Goal: Task Accomplishment & Management: Manage account settings

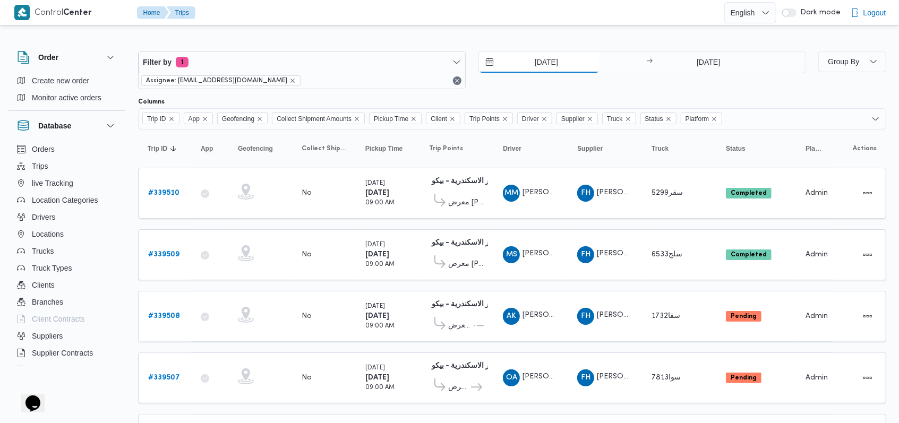
click at [547, 56] on input "24/9/2025" at bounding box center [539, 61] width 120 height 21
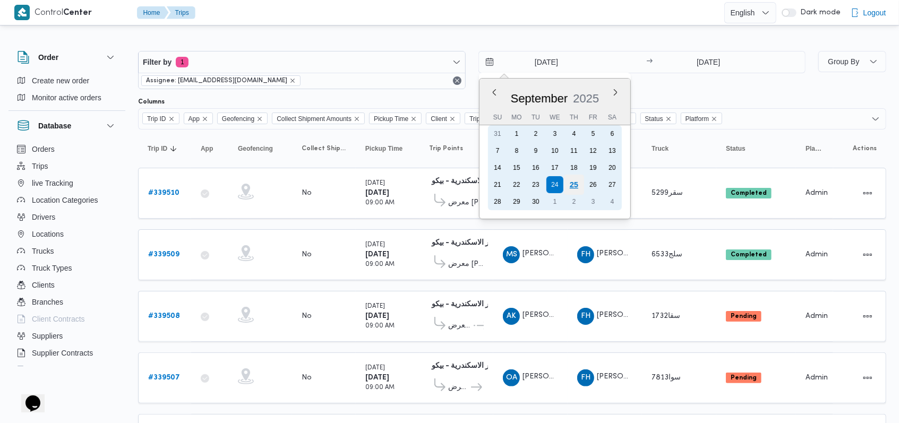
click at [576, 180] on div "25" at bounding box center [573, 185] width 20 height 20
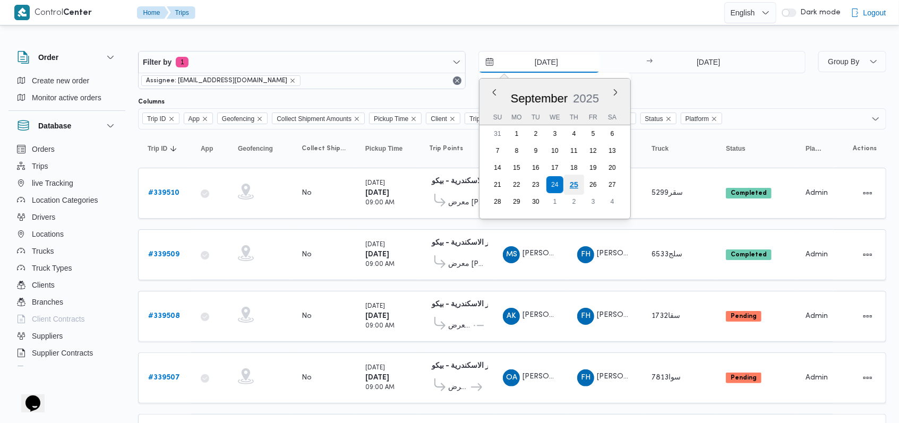
type input "25/9/2025"
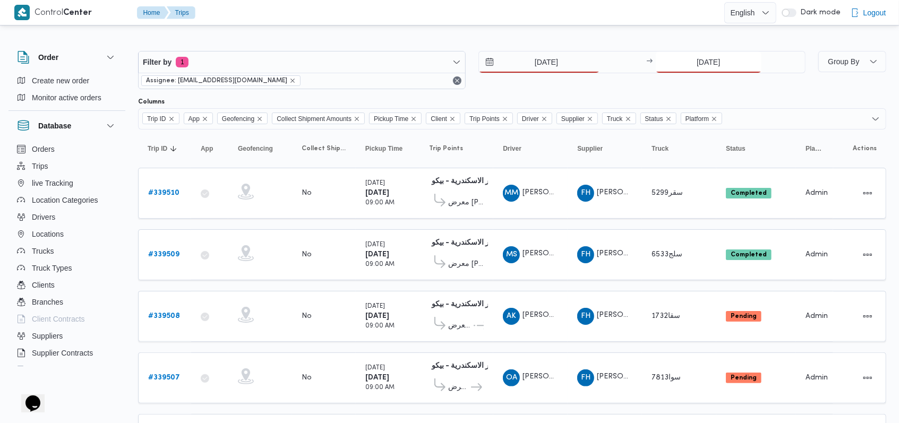
click at [672, 68] on input "24/9/2025" at bounding box center [708, 61] width 106 height 21
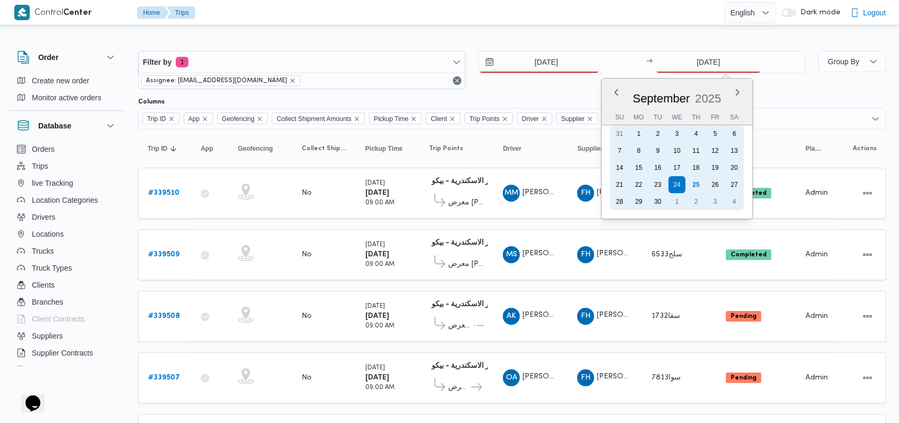
click at [691, 180] on div "25" at bounding box center [695, 184] width 17 height 17
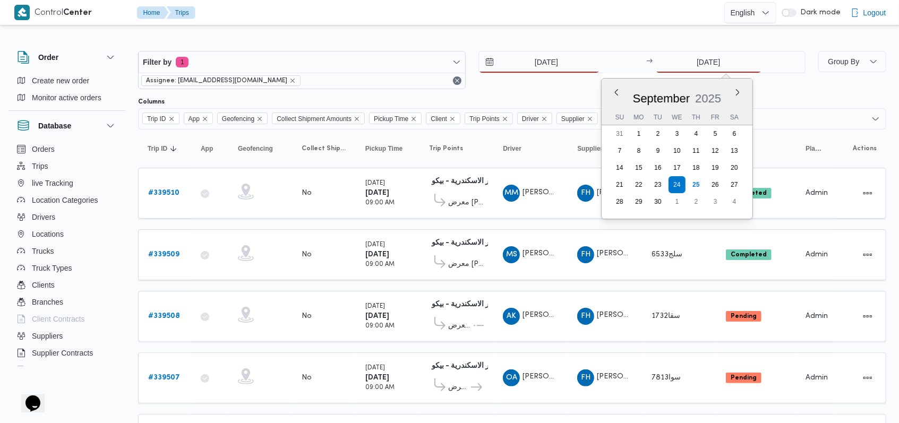
click at [556, 79] on div "25/9/2025 → 24/9/2025 Previous Month Next month September 2025 September 2025 S…" at bounding box center [641, 70] width 327 height 38
type input "25/9/2025"
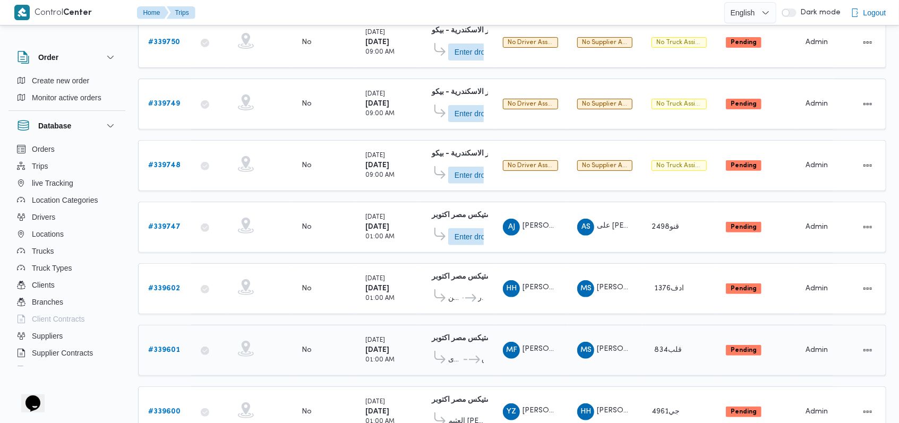
scroll to position [314, 0]
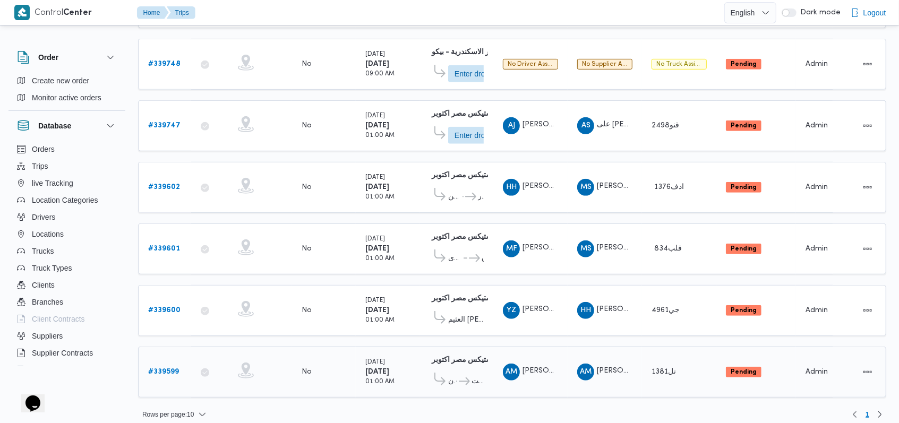
click at [171, 368] on b "# 339599" at bounding box center [163, 371] width 31 height 7
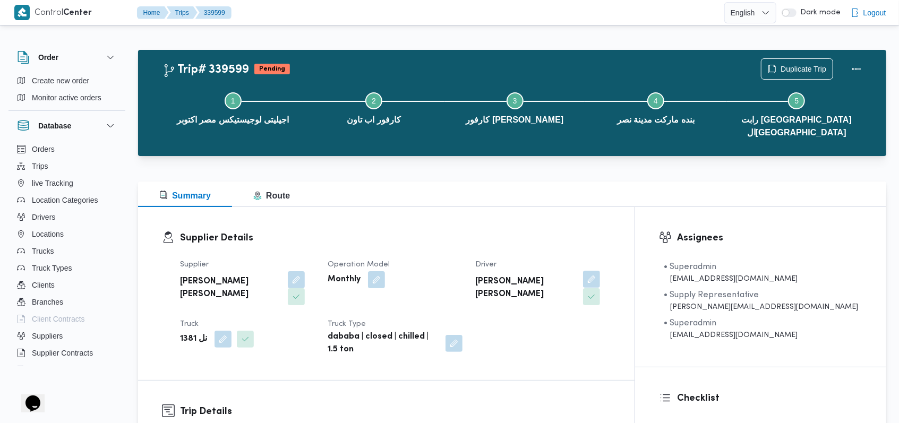
click at [600, 271] on button "button" at bounding box center [591, 279] width 17 height 17
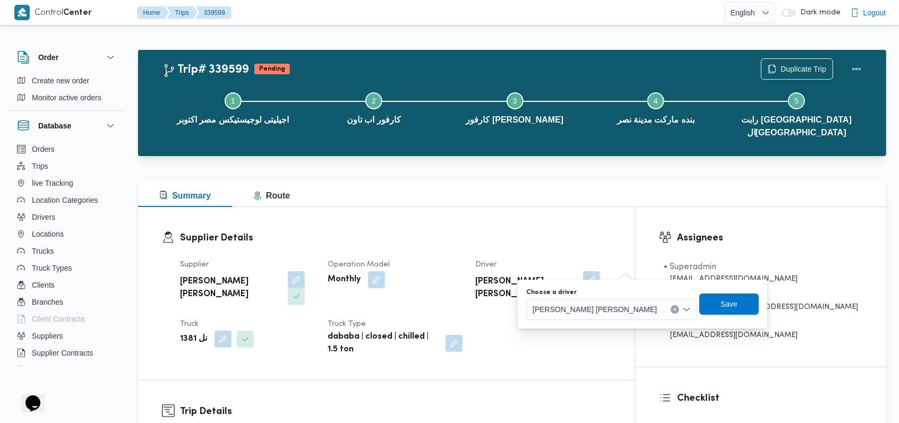
click at [591, 305] on span "احمد مجدي يوسف عبدالرحمن" at bounding box center [594, 309] width 124 height 12
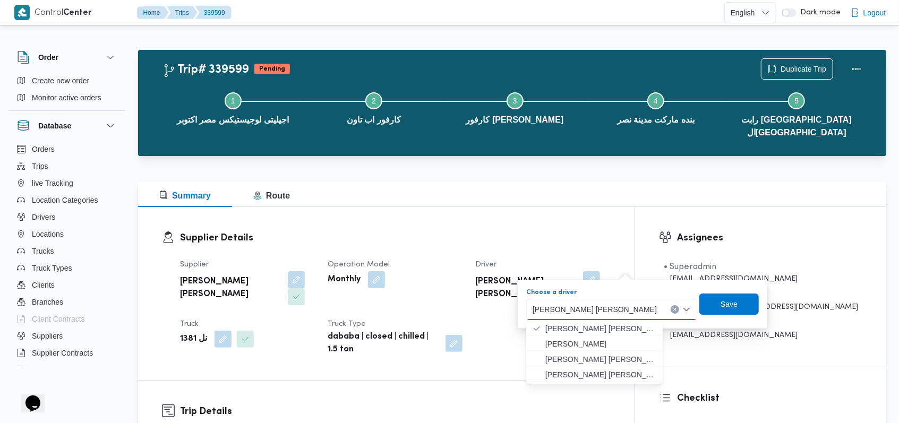
click at [573, 236] on dl "Supplier Details Supplier احمد مجدي يوسف عبدالرحمن Operation Model Monthly Driv…" at bounding box center [395, 293] width 430 height 125
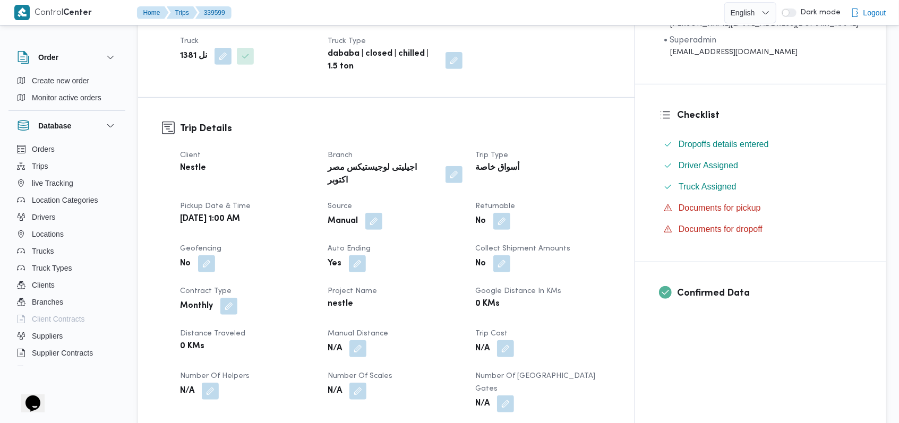
scroll to position [495, 0]
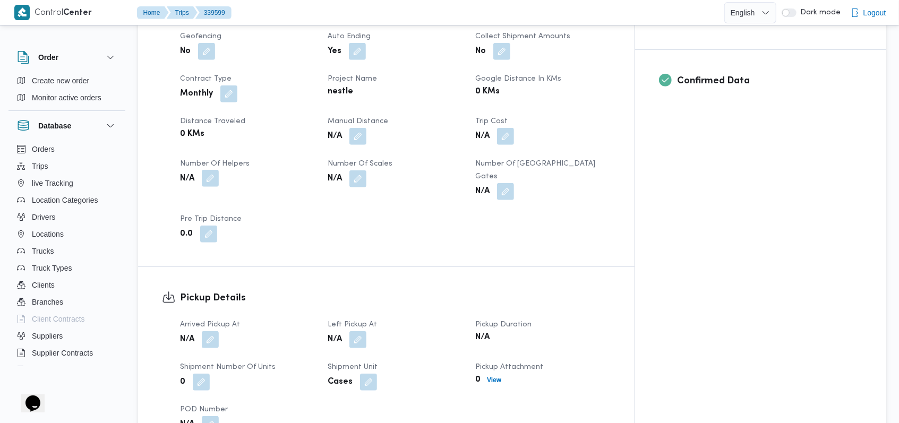
click at [217, 170] on button "button" at bounding box center [210, 178] width 17 height 17
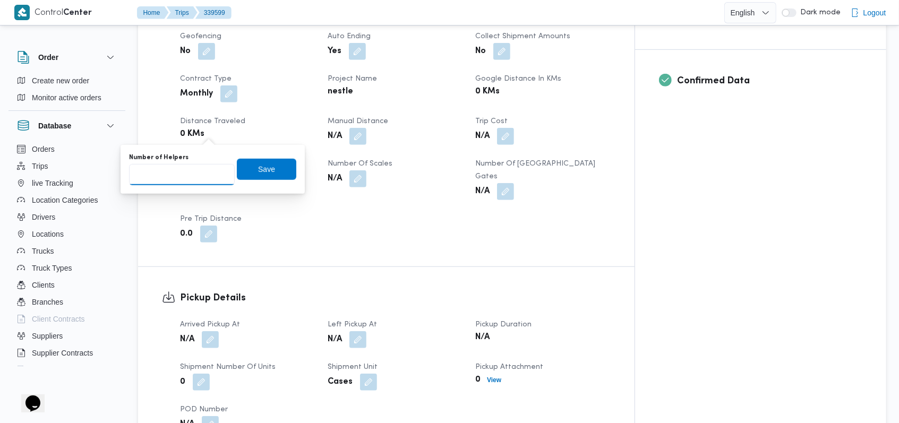
click at [193, 180] on input "Number of Helpers" at bounding box center [182, 174] width 106 height 21
type input "1"
click at [259, 172] on span "Save" at bounding box center [266, 168] width 17 height 13
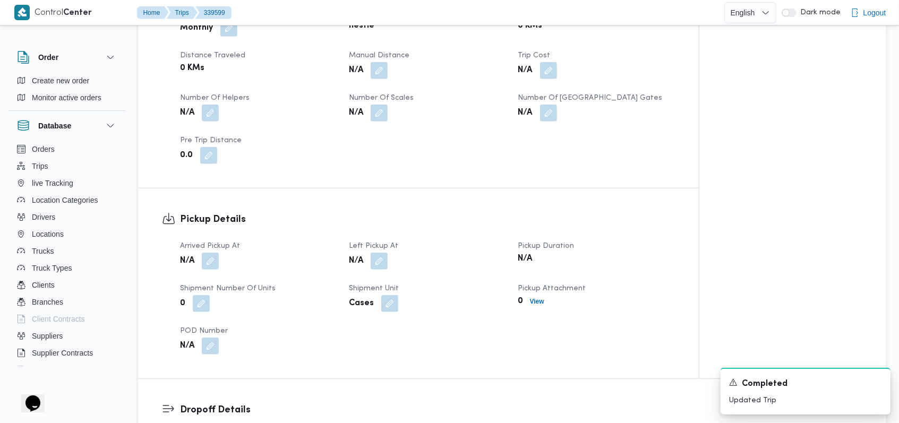
scroll to position [566, 0]
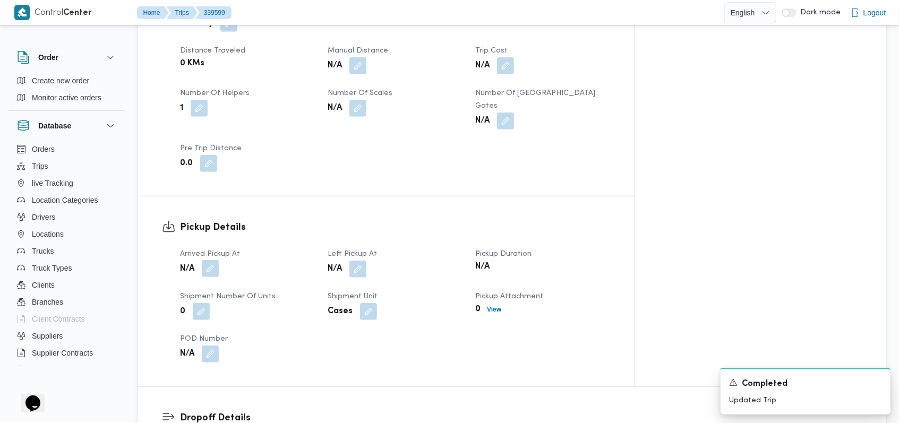
click at [208, 260] on button "button" at bounding box center [210, 268] width 17 height 17
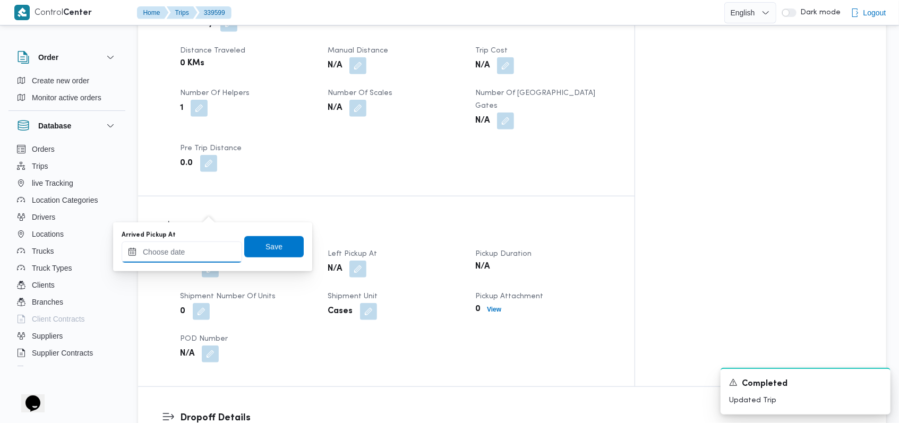
click at [199, 245] on input "Arrived Pickup At" at bounding box center [182, 251] width 120 height 21
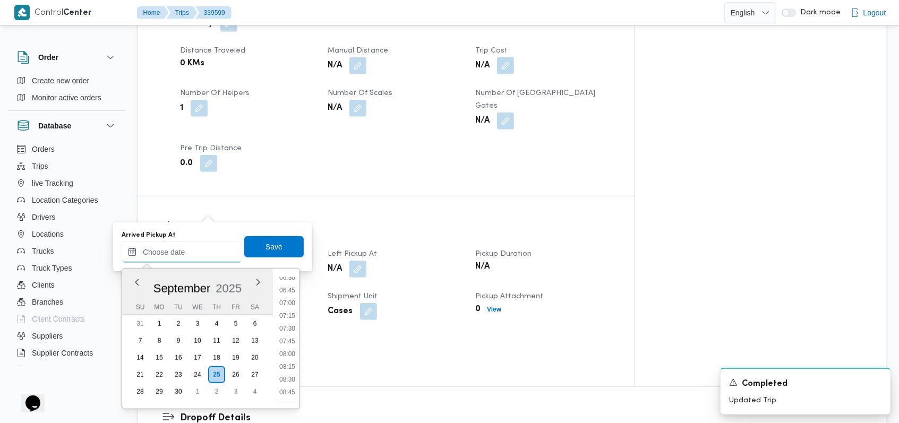
scroll to position [265, 0]
click at [290, 297] on li "05:30" at bounding box center [287, 297] width 24 height 11
type input "25/09/2025 05:30"
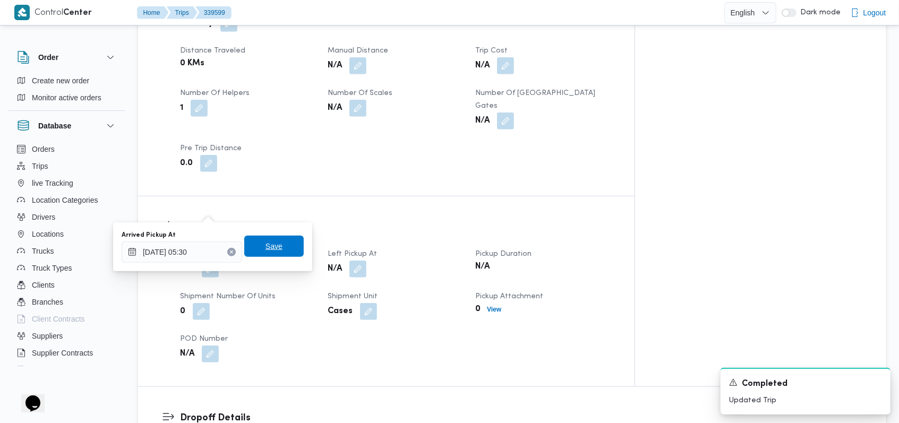
click at [277, 254] on span "Save" at bounding box center [273, 246] width 59 height 21
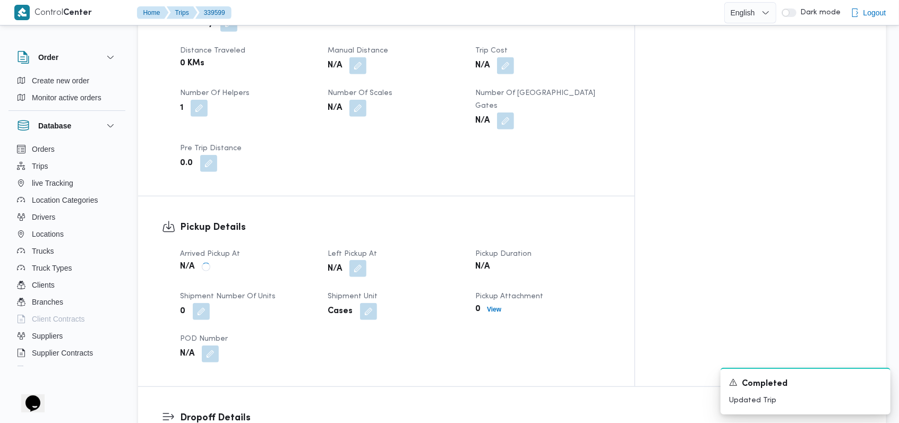
click at [366, 260] on button "button" at bounding box center [357, 268] width 17 height 17
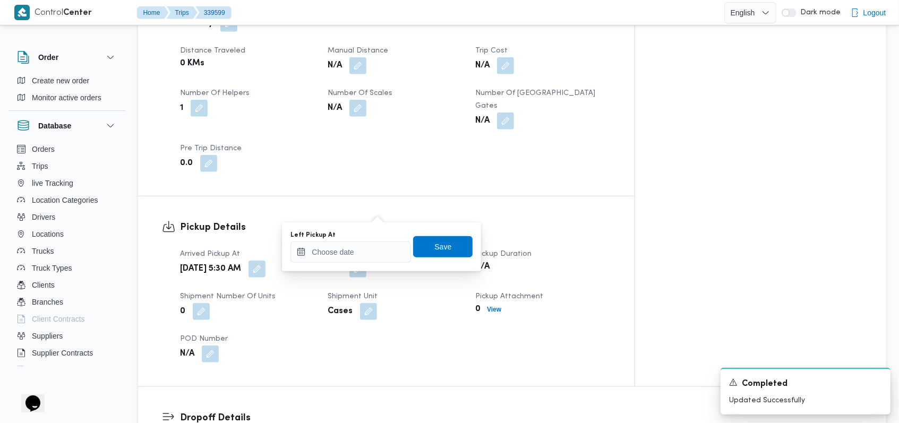
click at [370, 231] on div "Left Pickup At" at bounding box center [350, 235] width 120 height 8
click at [365, 264] on div "You are in a dialog. To close this dialog, hit escape. Left Pickup At Save" at bounding box center [381, 246] width 199 height 49
click at [365, 260] on input "Left Pickup At" at bounding box center [350, 251] width 120 height 21
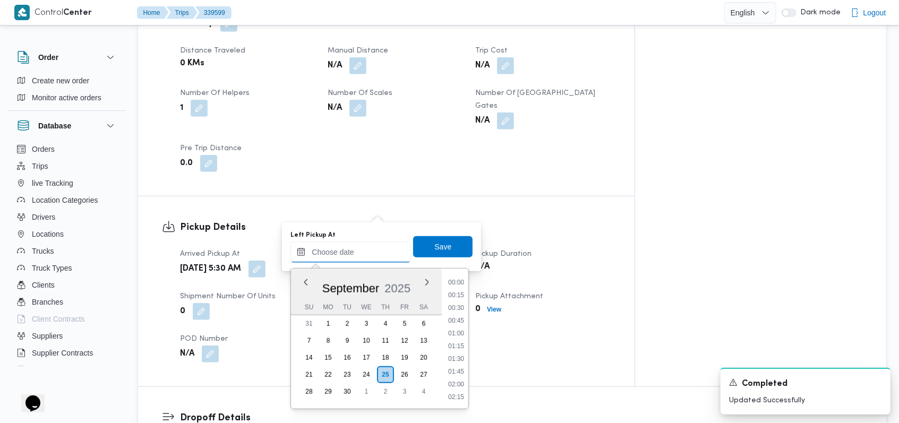
scroll to position [407, 0]
click at [459, 285] on li "08:00" at bounding box center [456, 283] width 24 height 11
type input "25/09/2025 08:00"
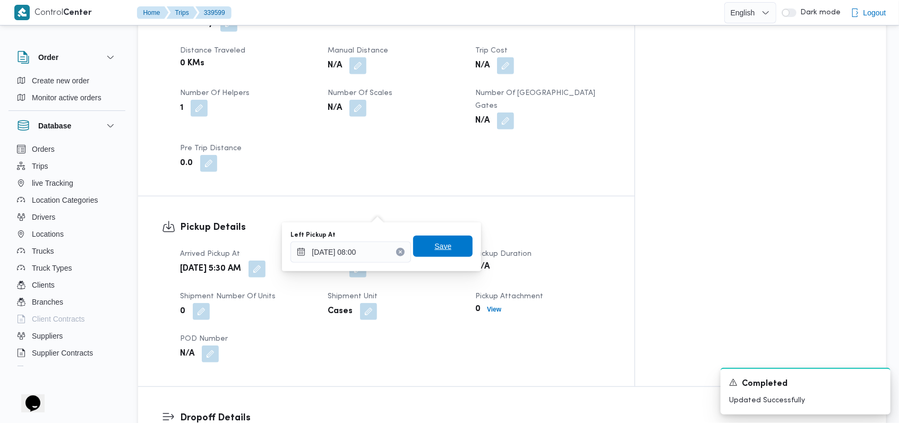
click at [446, 252] on span "Save" at bounding box center [442, 246] width 59 height 21
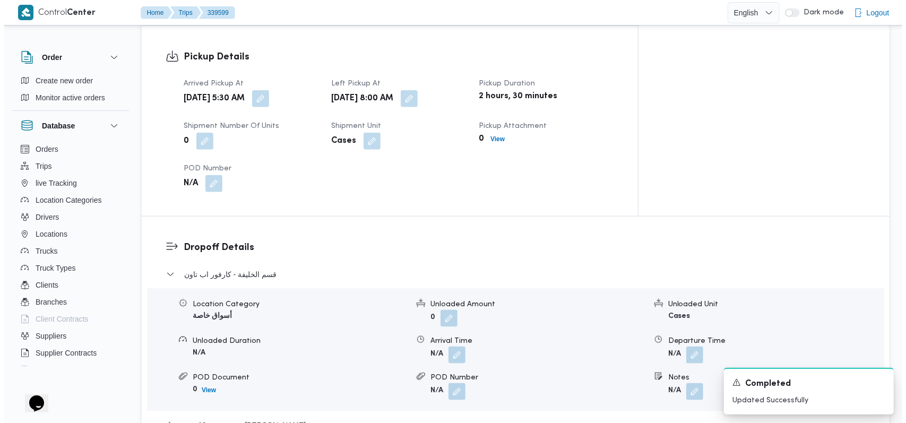
scroll to position [778, 0]
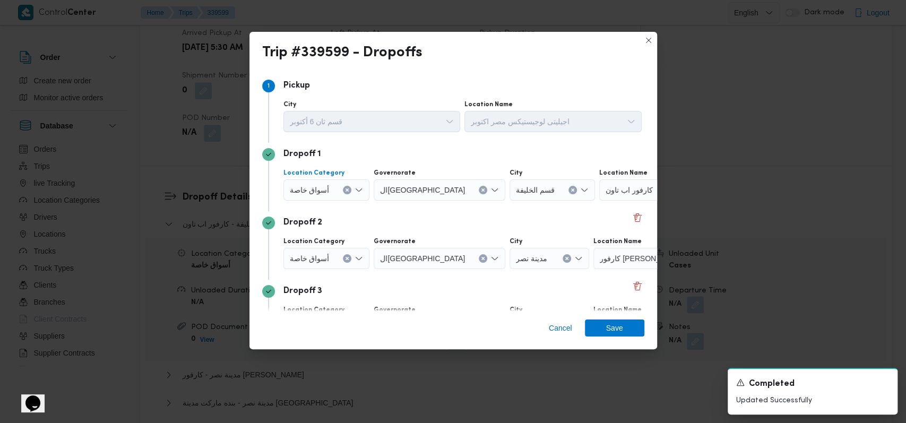
click at [327, 186] on span "أسواق خاصة" at bounding box center [310, 190] width 40 height 12
click at [328, 219] on span "أسواق خاصة" at bounding box center [322, 224] width 40 height 13
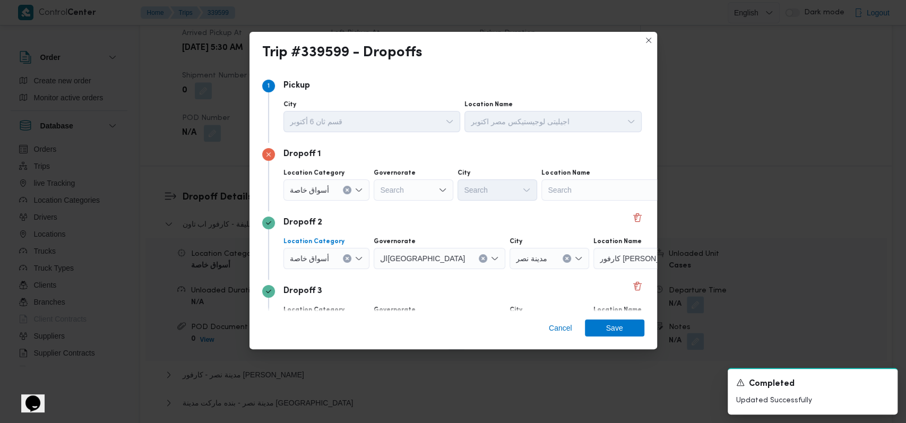
click at [339, 263] on div "أسواق خاصة" at bounding box center [326, 258] width 87 height 21
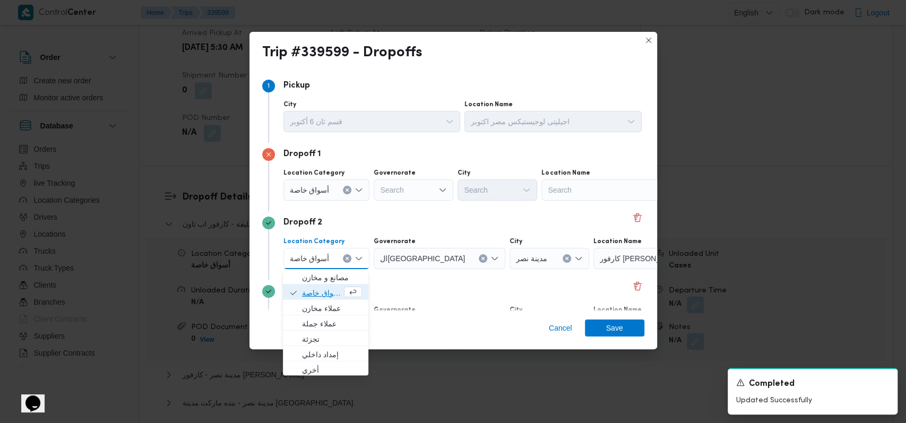
click at [334, 288] on span "أسواق خاصة" at bounding box center [322, 293] width 40 height 13
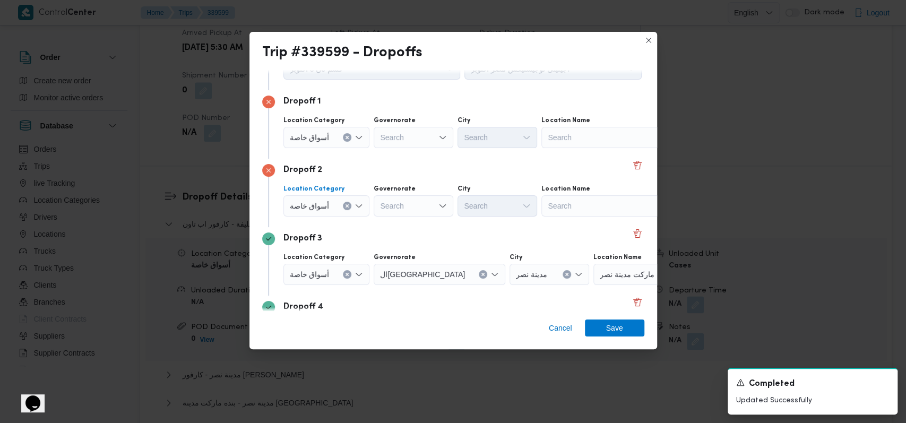
scroll to position [137, 0]
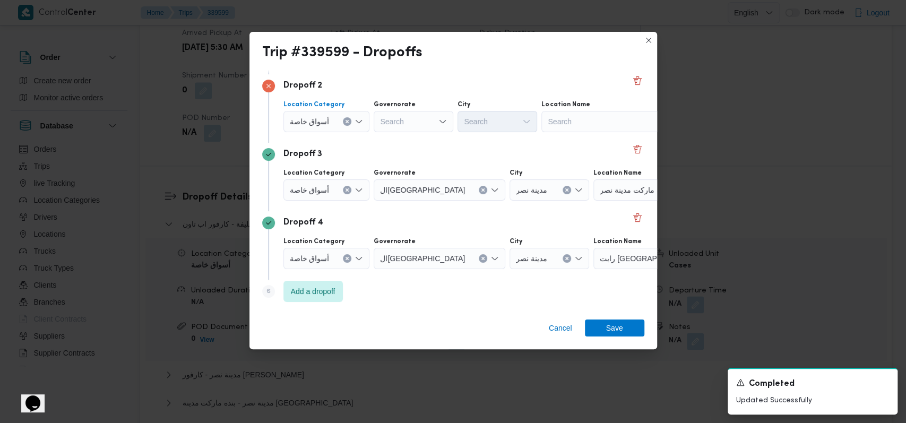
click at [337, 194] on div "أسواق خاصة" at bounding box center [326, 189] width 87 height 21
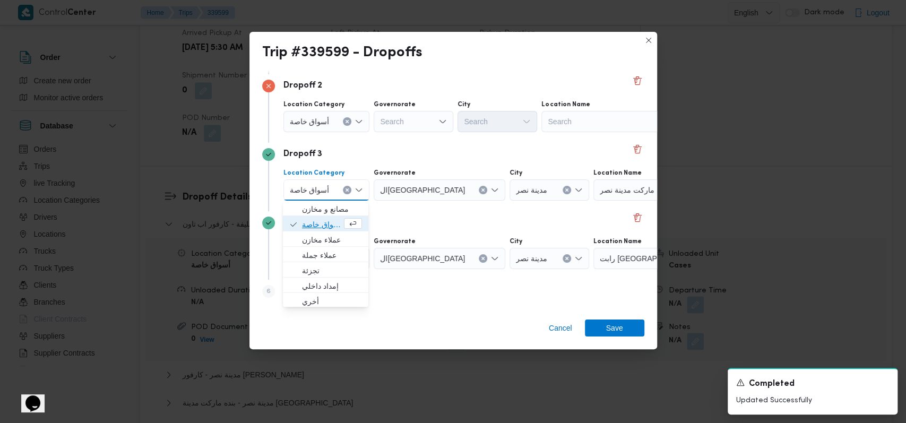
click at [328, 226] on span "أسواق خاصة" at bounding box center [322, 224] width 40 height 13
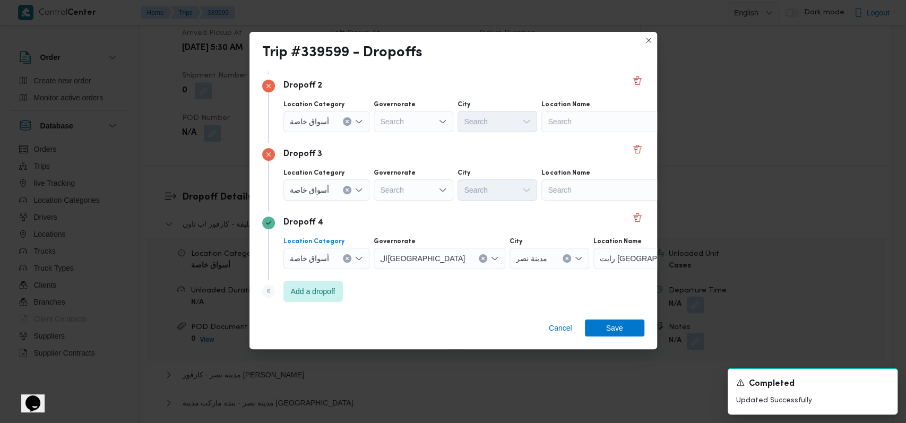
click at [326, 254] on span "أسواق خاصة" at bounding box center [310, 258] width 40 height 12
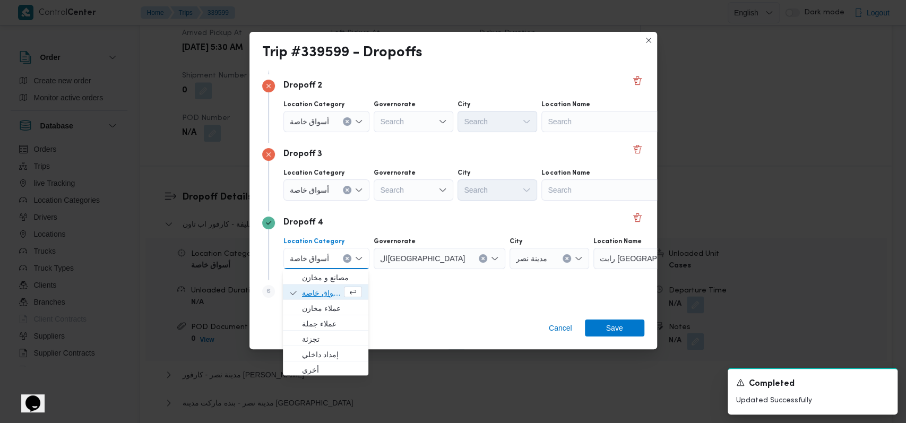
click at [322, 285] on span "أسواق خاصة" at bounding box center [325, 292] width 77 height 17
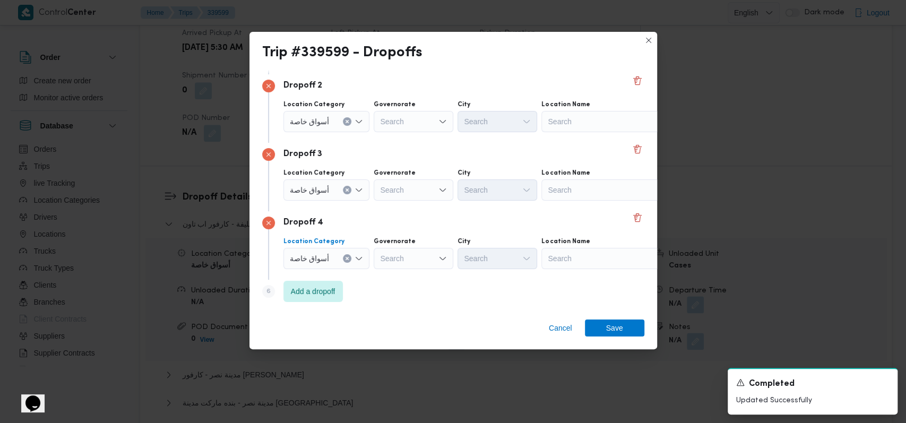
click at [488, 159] on div "Dropoff 3" at bounding box center [453, 154] width 382 height 13
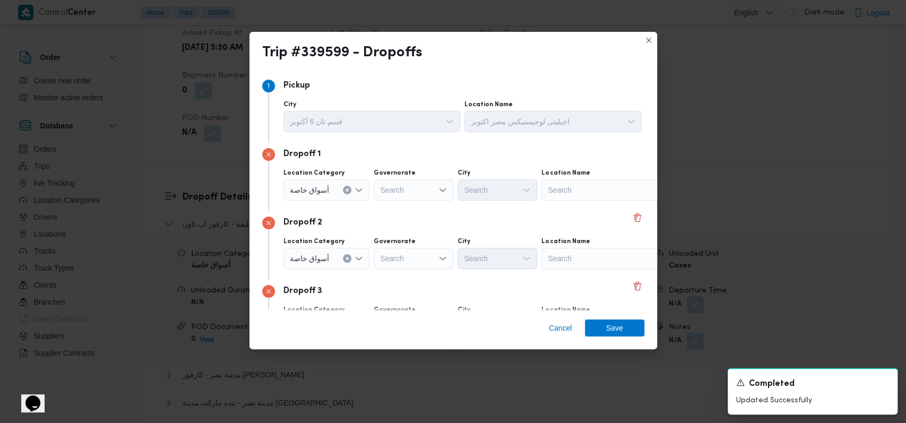
click at [557, 191] on div "Search" at bounding box center [607, 189] width 133 height 21
type input "طيبه مول"
click at [586, 210] on span "طيبه مول مدينة نصر | طيبة مول | المنطقة الأولى" at bounding box center [612, 209] width 107 height 13
click at [579, 252] on div "Search" at bounding box center [607, 258] width 133 height 21
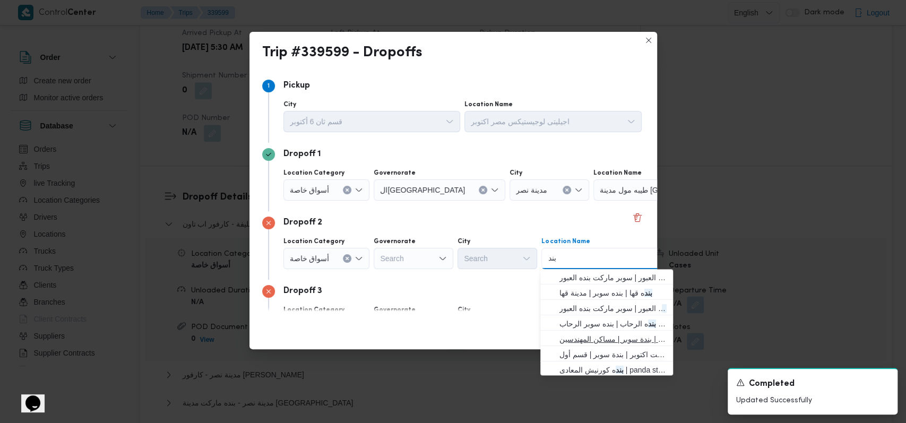
type input "بند"
click at [600, 333] on span "بند ه ماركت مدينة نصر | بندة سوبر | مساكن المهندسين" at bounding box center [612, 339] width 107 height 13
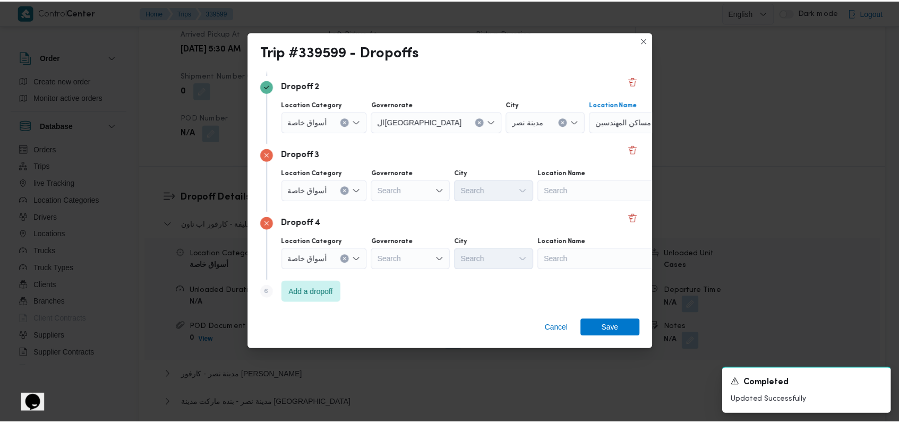
scroll to position [137, 0]
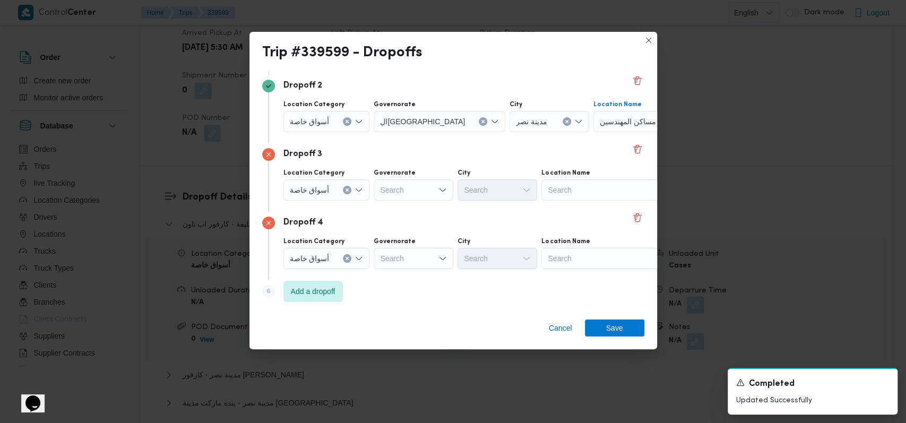
click at [579, 186] on div "Search" at bounding box center [607, 189] width 133 height 21
type input "كارفور الكورب"
click at [577, 205] on span "كارفور الكورب ة - مصر الجديدة | الكوربة مصر الجديدة | المنتزه" at bounding box center [612, 209] width 107 height 13
click at [583, 252] on div "Search" at bounding box center [607, 258] width 133 height 21
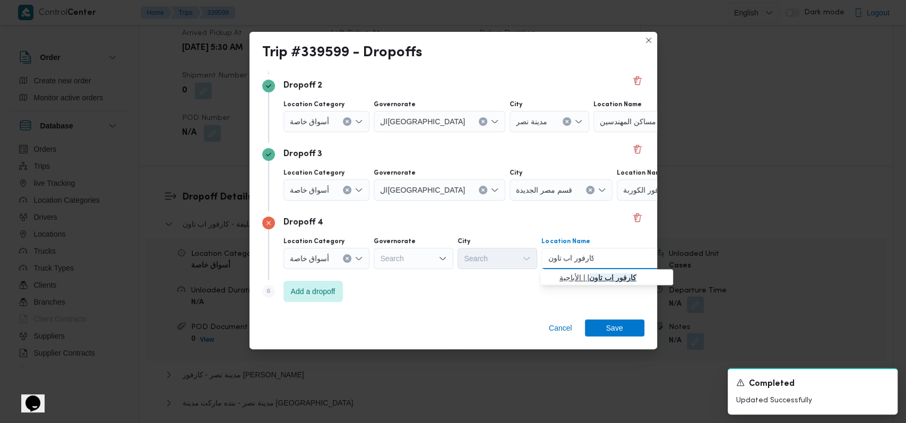
type input "كارفور اب تاون"
click at [597, 282] on mark "كارفور اب تاون" at bounding box center [612, 277] width 47 height 8
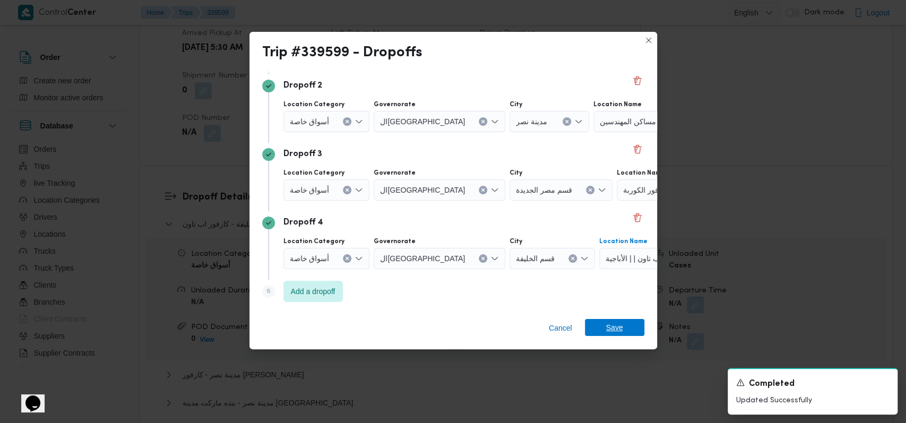
click at [617, 331] on span "Save" at bounding box center [614, 327] width 17 height 17
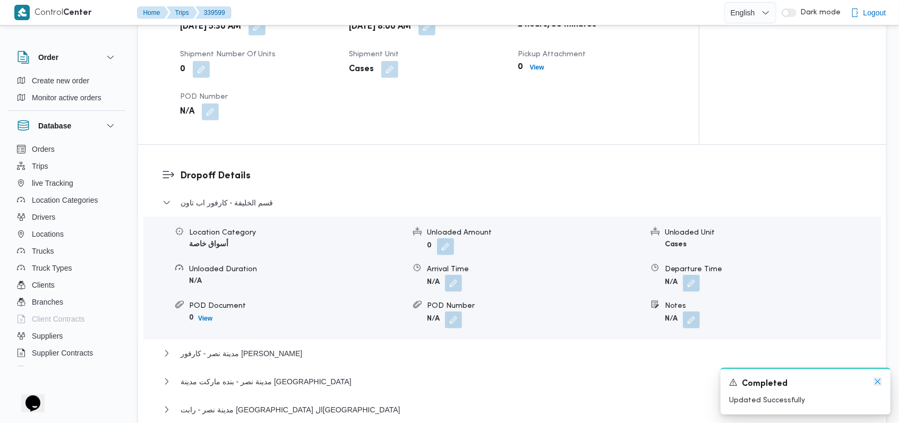
click at [877, 383] on icon "Dismiss toast" at bounding box center [877, 381] width 5 height 5
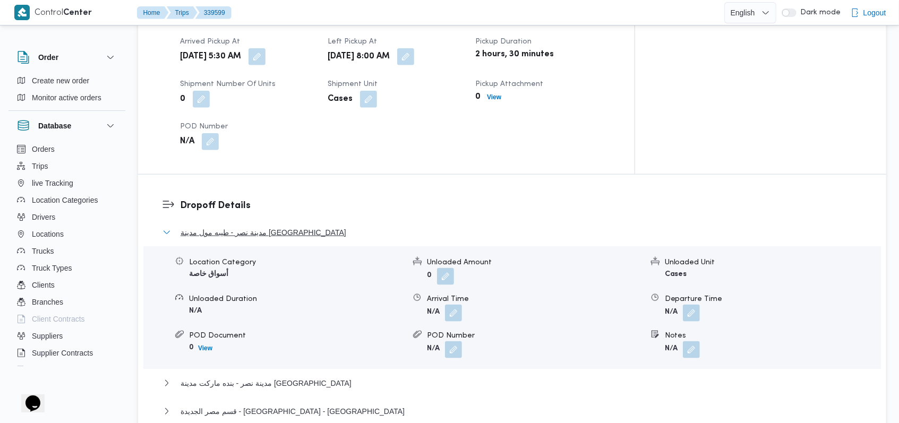
click at [266, 226] on span "مدينة نصر - طيبه مول مدينة نصر" at bounding box center [263, 232] width 166 height 13
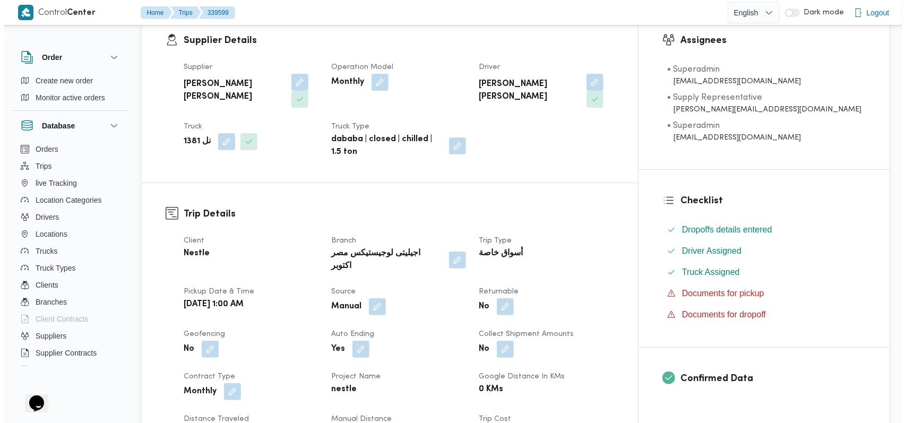
scroll to position [0, 0]
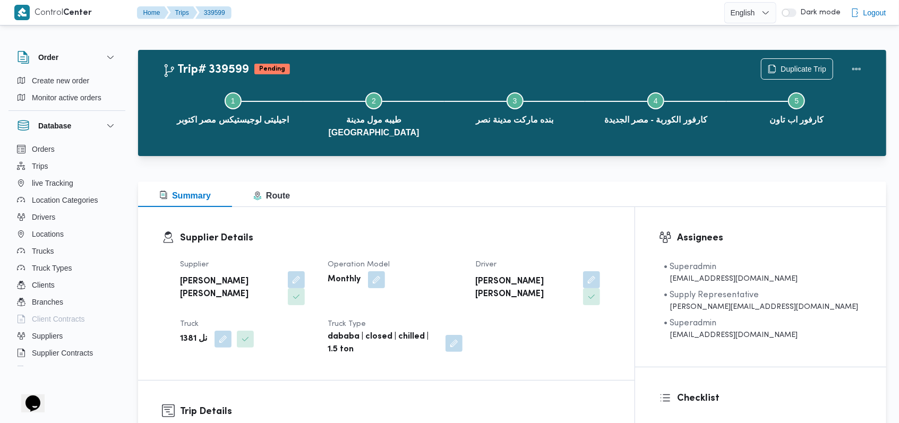
click at [799, 73] on div "Step 1 is incomplete 1 اجيليتى لوجيستيكس مصر اكتوبر Step 2 is incomplete 2 طيبه…" at bounding box center [514, 113] width 717 height 81
click at [793, 64] on span "Duplicate Trip" at bounding box center [803, 68] width 46 height 13
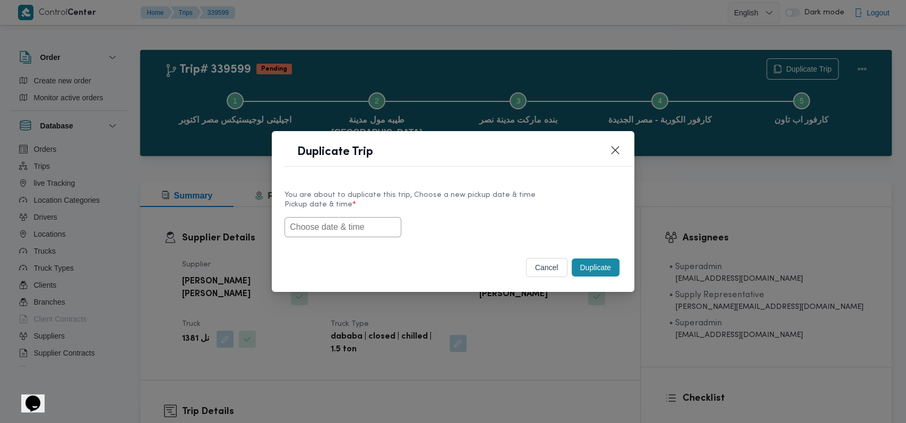
click at [360, 225] on input "text" at bounding box center [342, 227] width 117 height 20
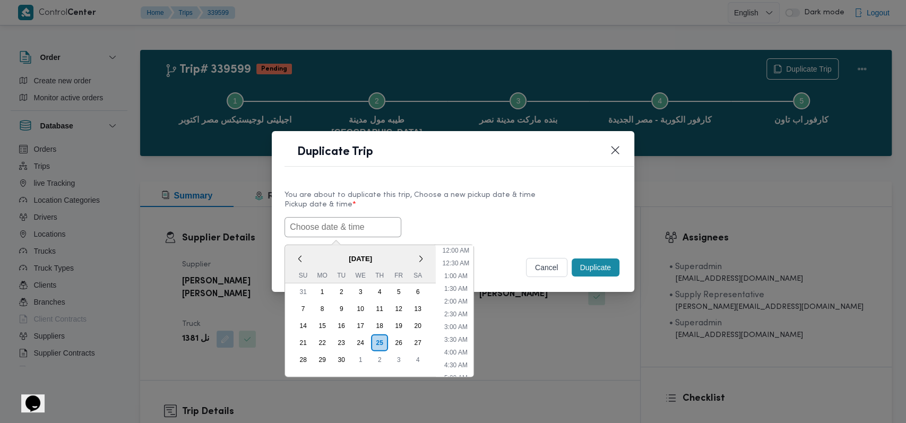
scroll to position [169, 0]
click at [418, 340] on div "27" at bounding box center [418, 342] width 20 height 20
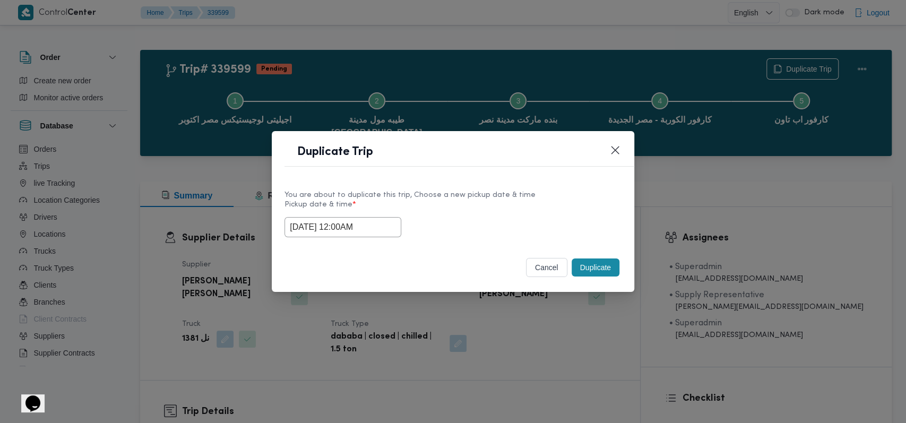
click at [551, 233] on div "27/09/2025 12:00AM" at bounding box center [452, 227] width 337 height 20
click at [382, 223] on input "27/09/2025 12:00AM" at bounding box center [342, 227] width 117 height 20
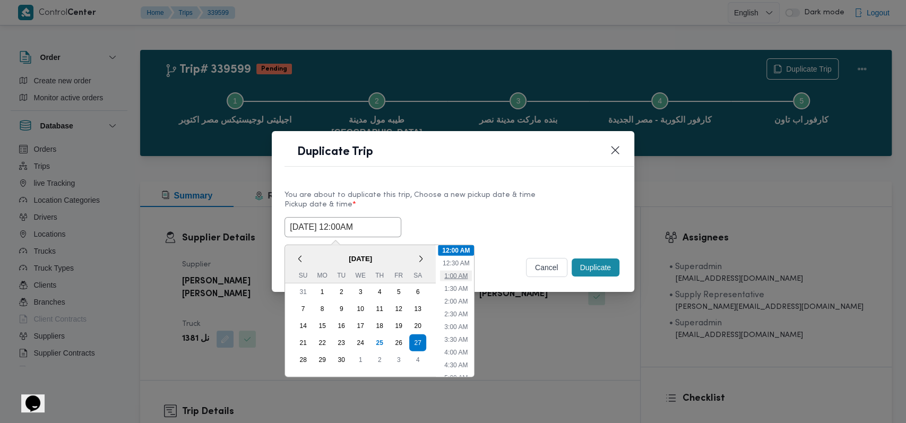
click at [460, 279] on li "1:00 AM" at bounding box center [456, 275] width 32 height 11
type input "27/09/2025 1:00AM"
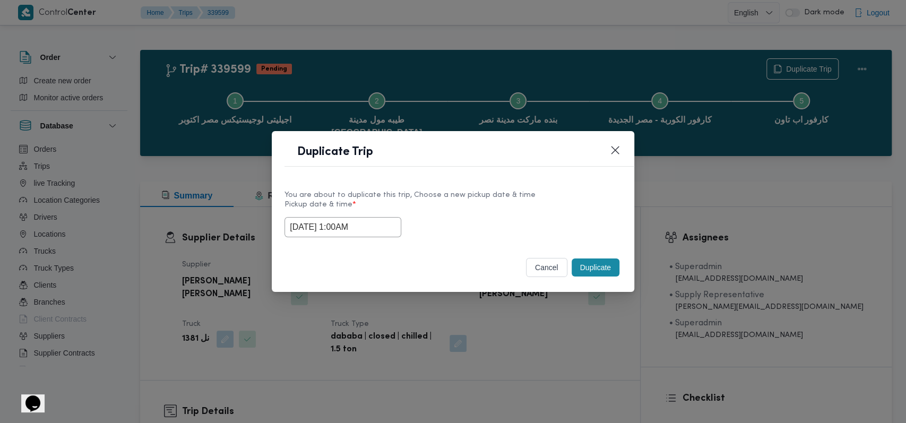
click at [533, 210] on label "Pickup date & time *" at bounding box center [452, 209] width 337 height 16
click at [601, 263] on button "Duplicate" at bounding box center [596, 267] width 48 height 18
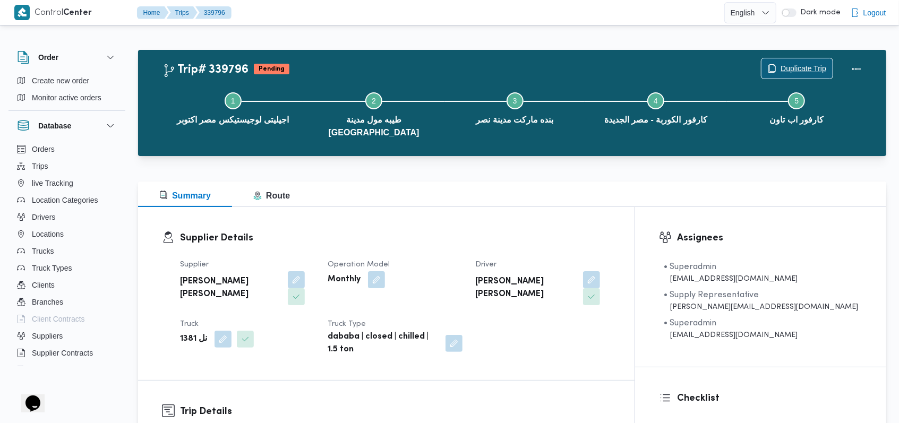
click at [800, 63] on span "Duplicate Trip" at bounding box center [803, 68] width 46 height 13
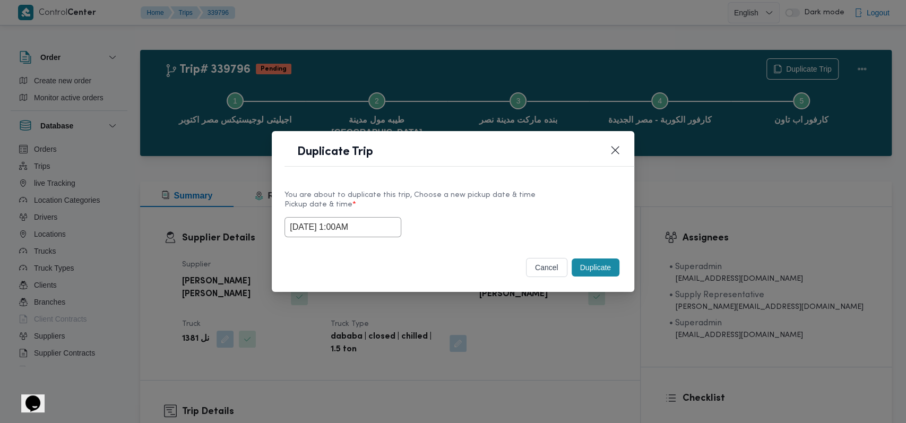
click at [365, 237] on input "27/09/2025 1:00AM" at bounding box center [342, 227] width 117 height 20
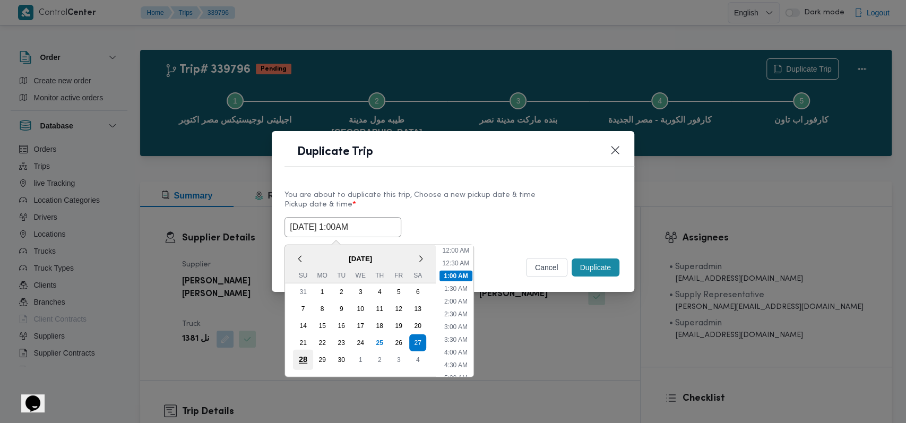
click at [306, 355] on div "28" at bounding box center [303, 359] width 20 height 20
type input "28/09/2025 1:00AM"
click at [525, 187] on div "You are about to duplicate this trip, Choose a new pickup date & time Pickup da…" at bounding box center [453, 213] width 362 height 68
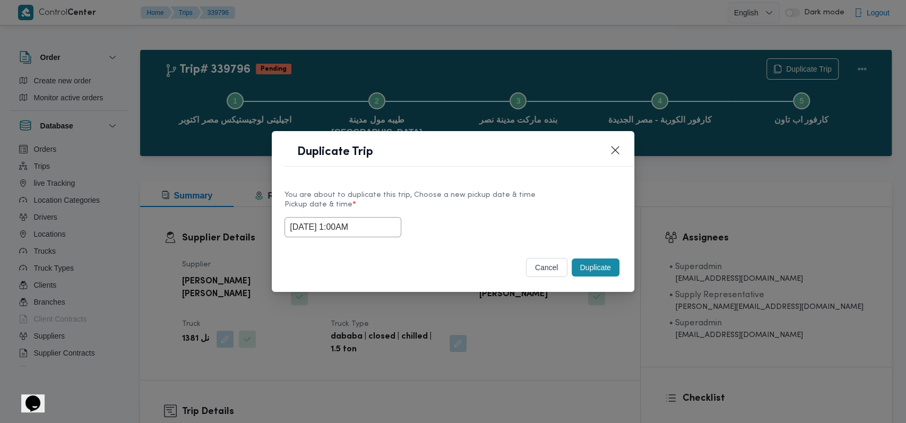
click at [604, 272] on button "Duplicate" at bounding box center [596, 267] width 48 height 18
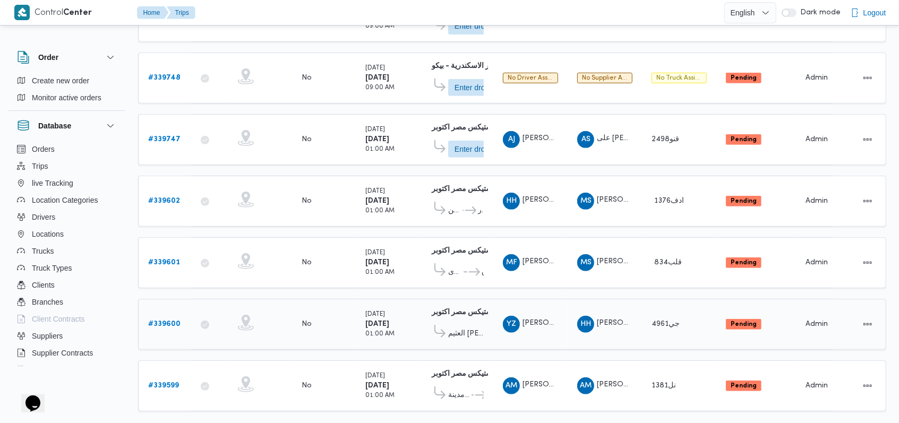
scroll to position [314, 0]
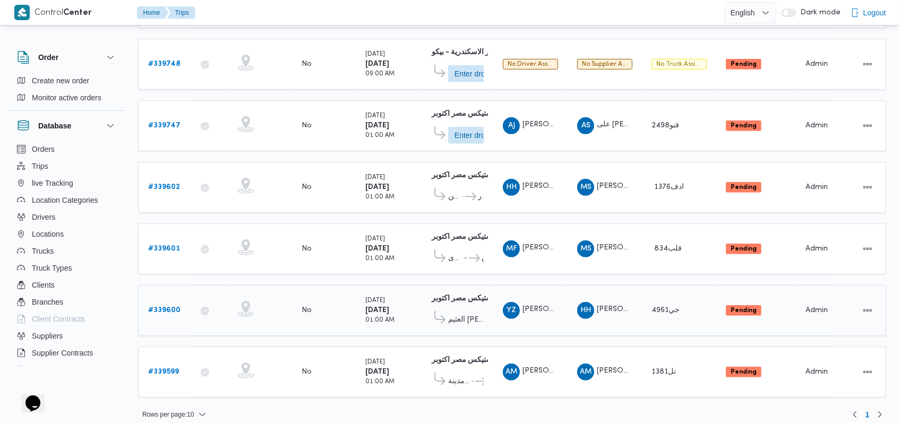
click at [172, 307] on b "# 339600" at bounding box center [164, 310] width 32 height 7
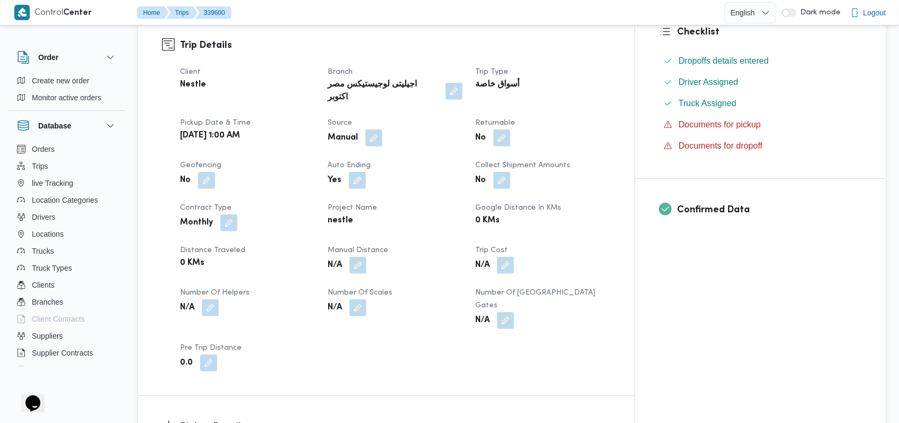
scroll to position [566, 0]
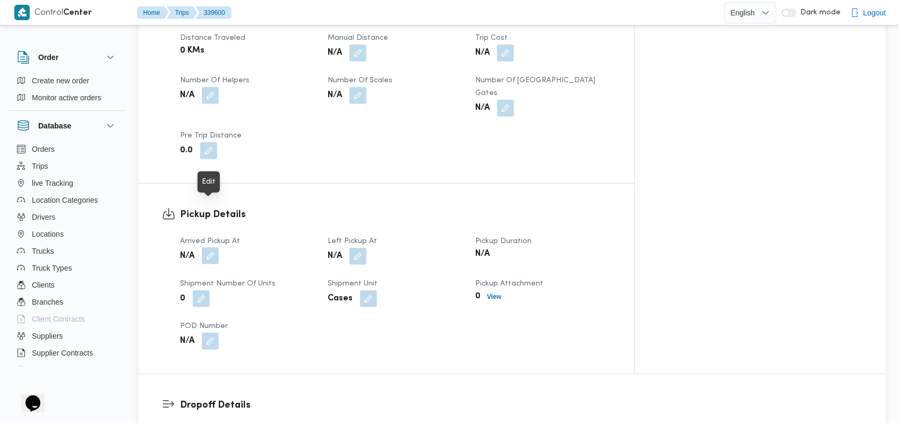
click at [210, 247] on button "button" at bounding box center [210, 255] width 17 height 17
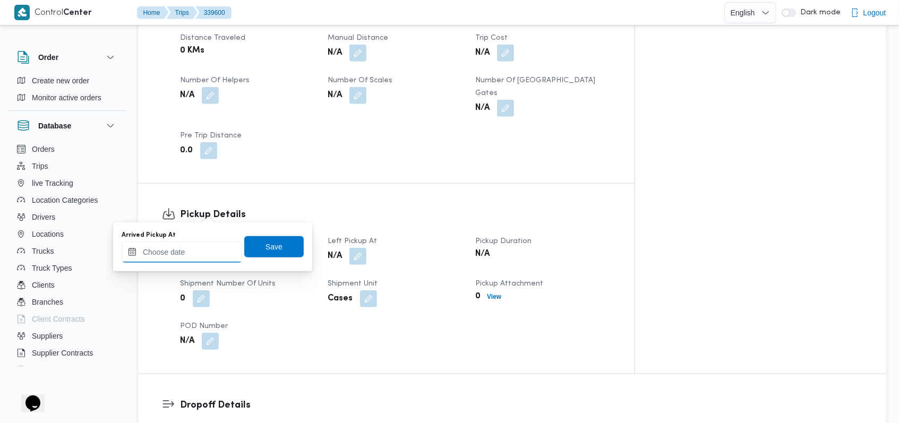
click at [200, 241] on input "Arrived Pickup At" at bounding box center [182, 251] width 120 height 21
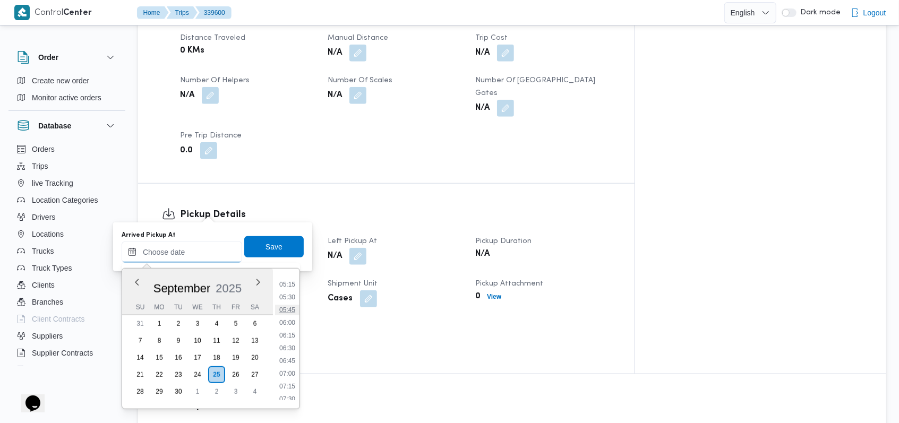
scroll to position [195, 0]
click at [288, 306] on li "04:15" at bounding box center [287, 304] width 24 height 11
type input "25/09/2025 04:15"
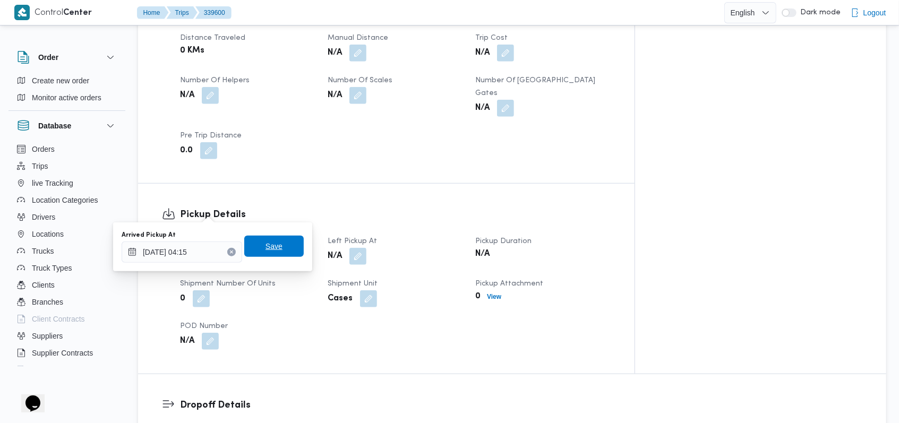
click at [279, 247] on span "Save" at bounding box center [273, 246] width 59 height 21
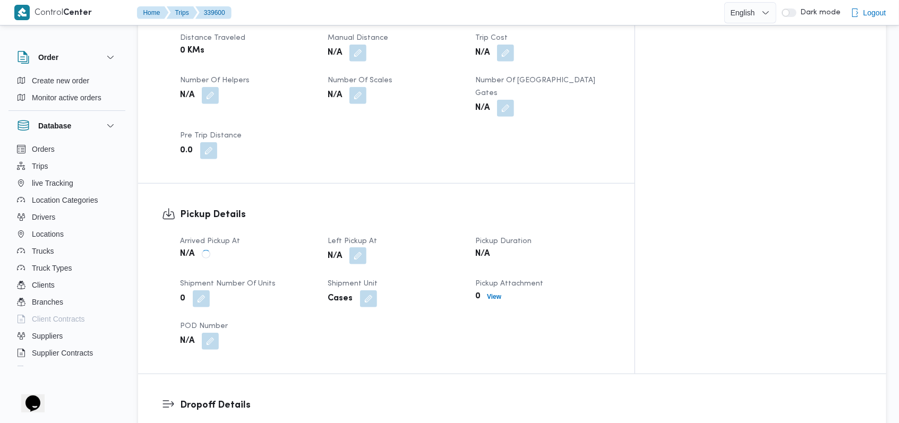
click at [366, 248] on span at bounding box center [355, 256] width 22 height 17
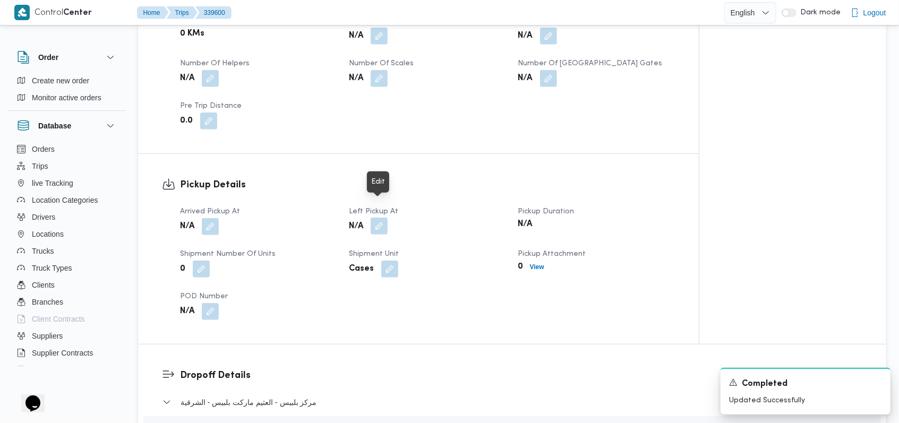
click at [377, 218] on button "button" at bounding box center [378, 226] width 17 height 17
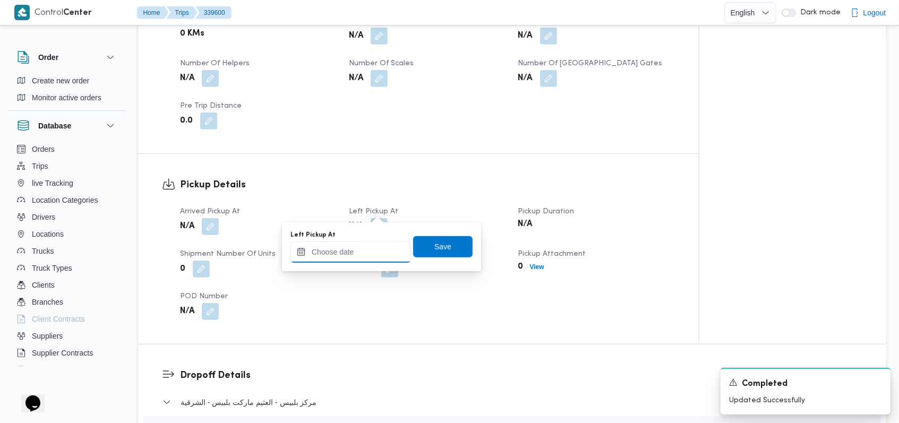
click at [359, 245] on input "Left Pickup At" at bounding box center [350, 251] width 120 height 21
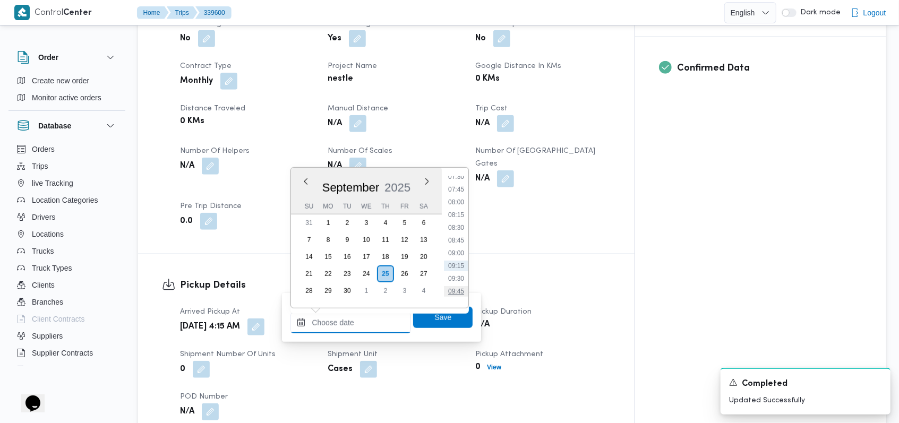
scroll to position [336, 0]
click at [455, 228] on li "07:30" at bounding box center [456, 227] width 24 height 11
type input "25/09/2025 07:30"
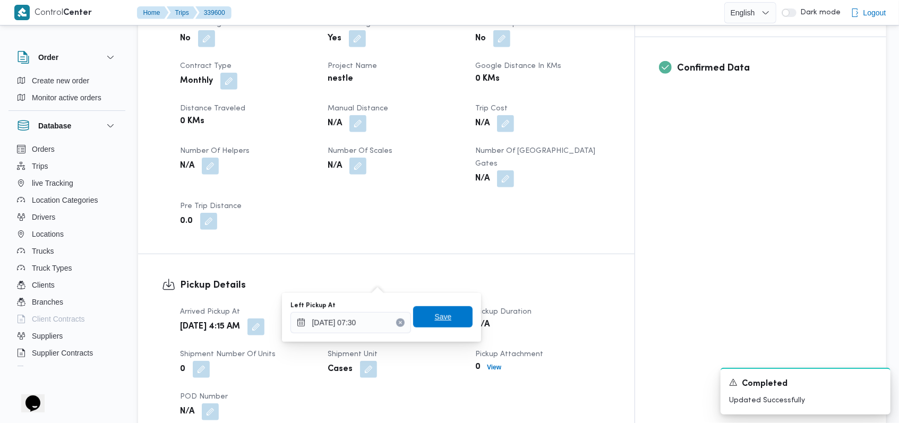
click at [444, 317] on span "Save" at bounding box center [442, 316] width 59 height 21
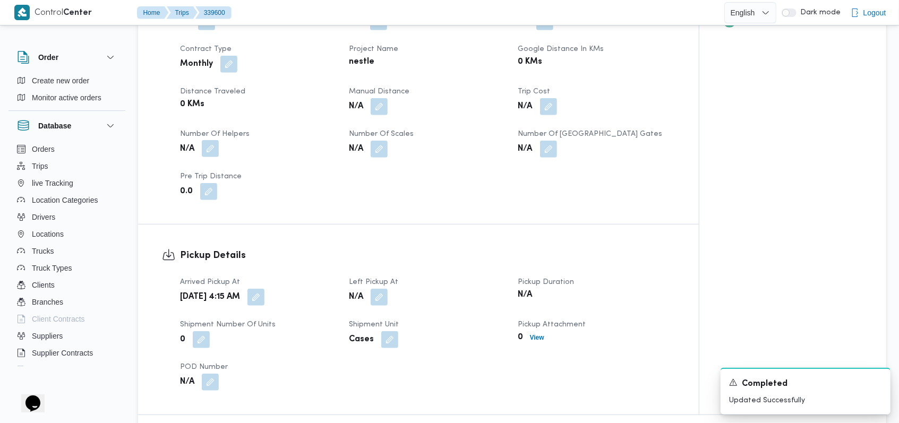
click at [215, 140] on button "button" at bounding box center [210, 148] width 17 height 17
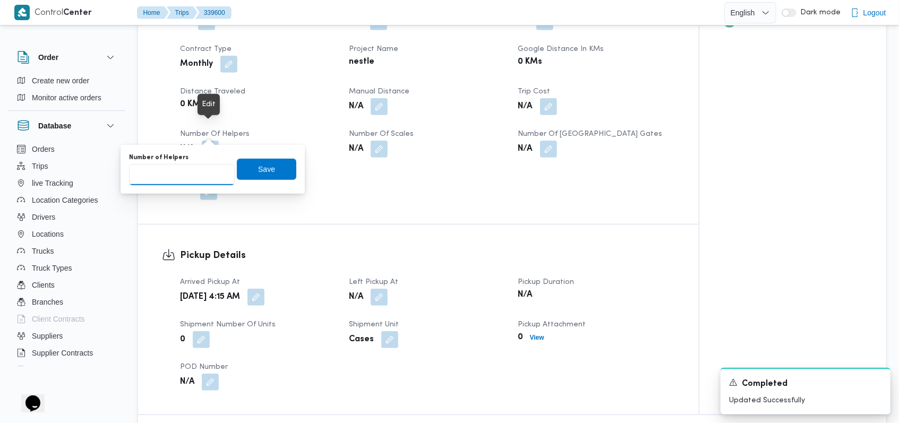
click at [204, 165] on input "Number of Helpers" at bounding box center [182, 174] width 106 height 21
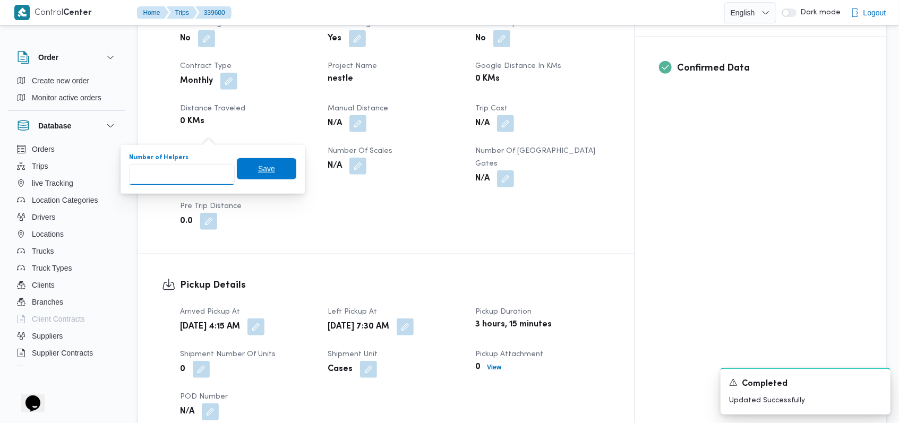
type input "1"
click at [269, 172] on span "Save" at bounding box center [266, 168] width 59 height 21
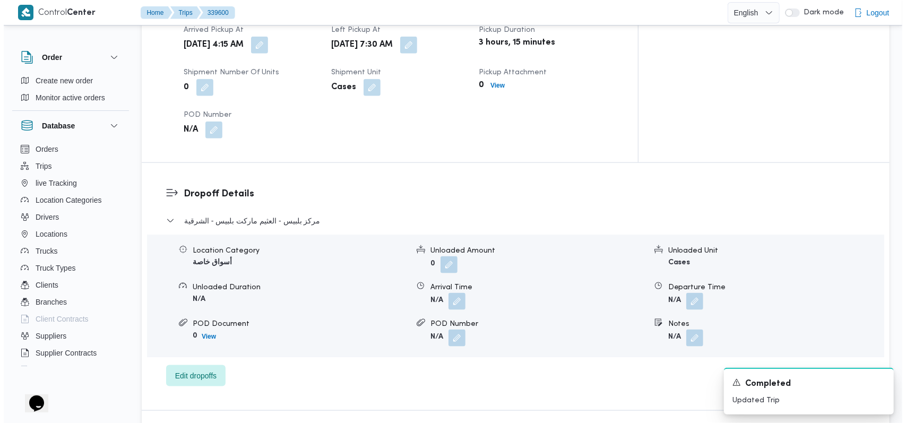
scroll to position [778, 0]
click at [283, 213] on span "مركز بلبيس - العثيم ماركت بلبيس - الشرقية" at bounding box center [248, 219] width 136 height 13
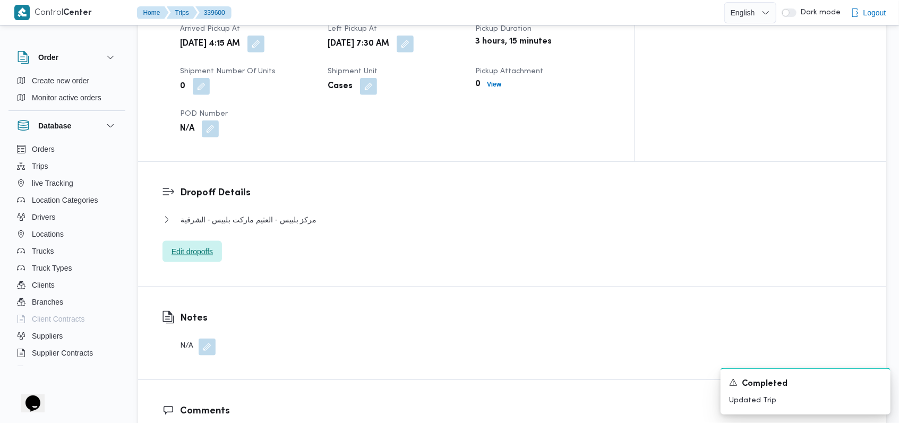
click at [206, 245] on span "Edit dropoffs" at bounding box center [191, 251] width 41 height 13
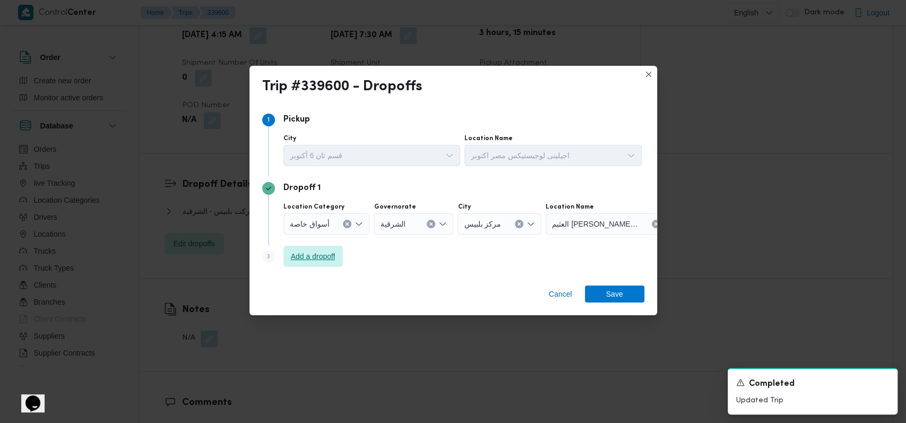
click at [340, 256] on span "Add a dropoff" at bounding box center [312, 256] width 59 height 21
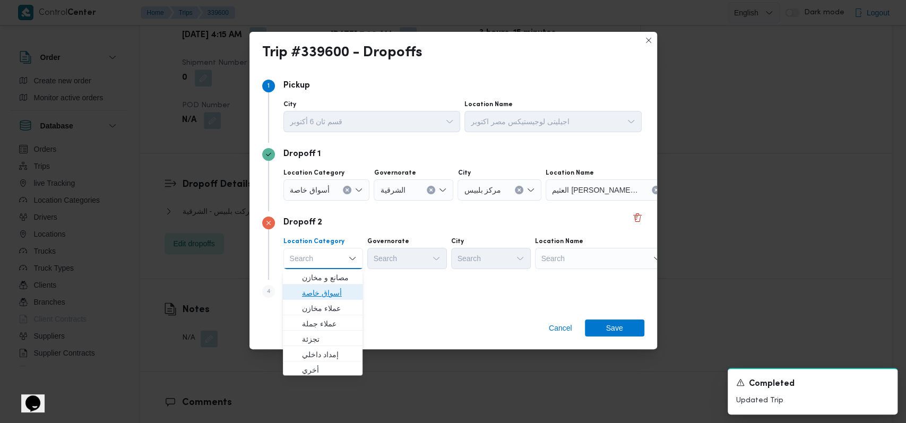
click at [337, 286] on span "أسواق خاصة" at bounding box center [322, 292] width 71 height 17
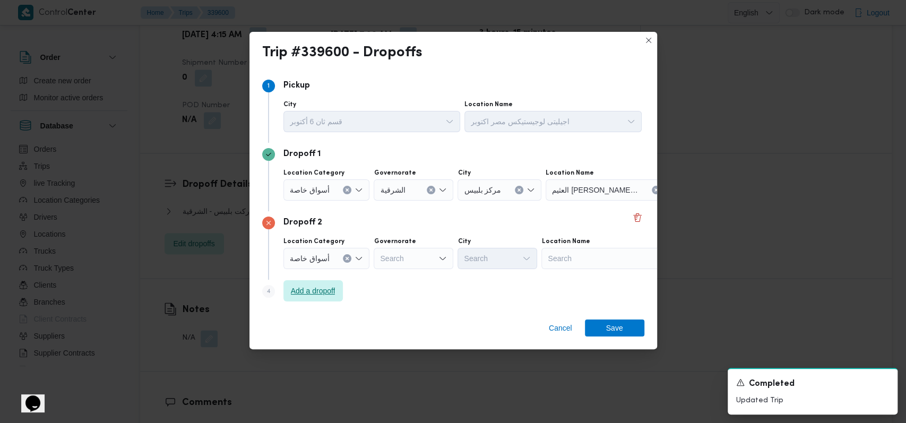
click at [321, 287] on span "Add a dropoff" at bounding box center [313, 290] width 45 height 13
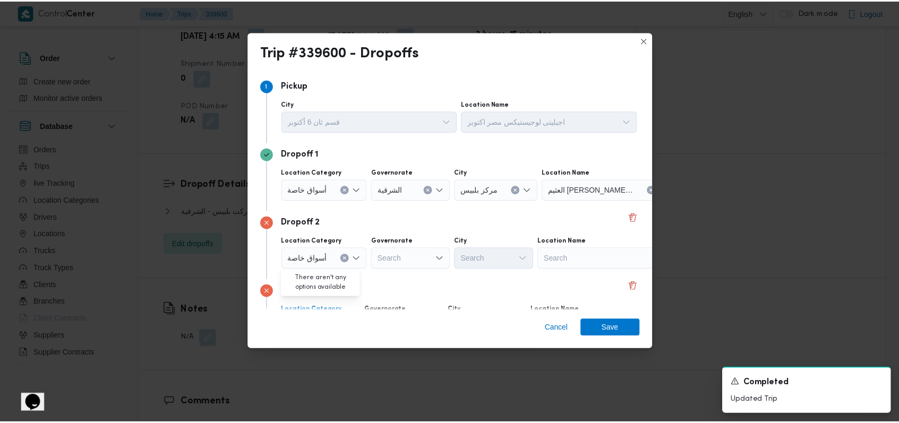
scroll to position [68, 0]
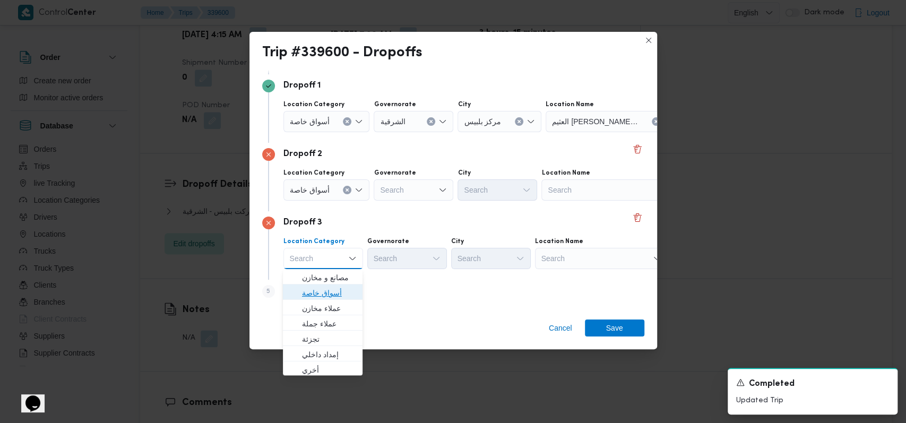
click at [321, 290] on span "أسواق خاصة" at bounding box center [329, 293] width 54 height 13
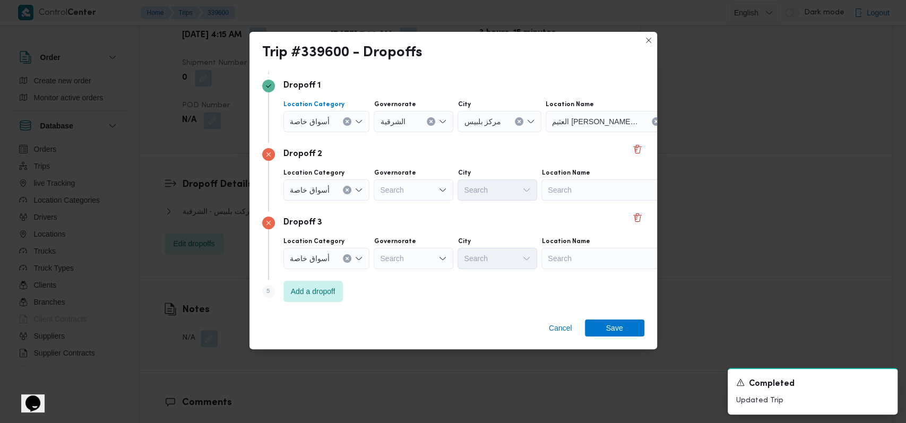
click at [326, 130] on div "أسواق خاصة" at bounding box center [326, 121] width 87 height 21
click at [326, 156] on span "أسواق خاصة" at bounding box center [322, 156] width 40 height 13
click at [534, 117] on div "Search" at bounding box center [498, 121] width 80 height 21
click at [567, 123] on div "Search" at bounding box center [607, 121] width 133 height 21
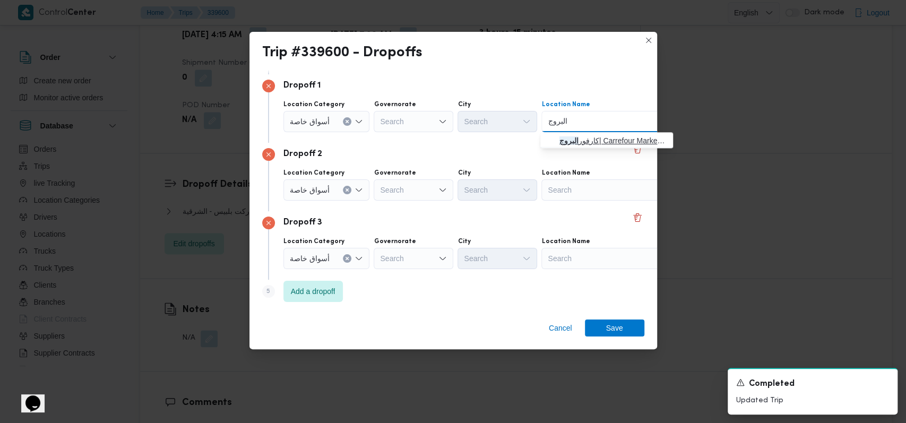
type input "البروج"
click at [577, 145] on span "كارفور البروج | Carrefour Market Alburouj | null" at bounding box center [612, 140] width 107 height 13
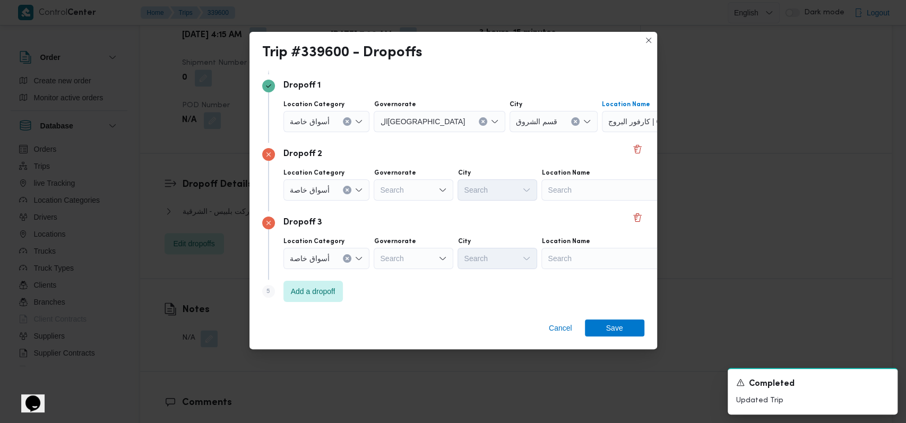
click at [574, 193] on div "Search" at bounding box center [607, 189] width 133 height 21
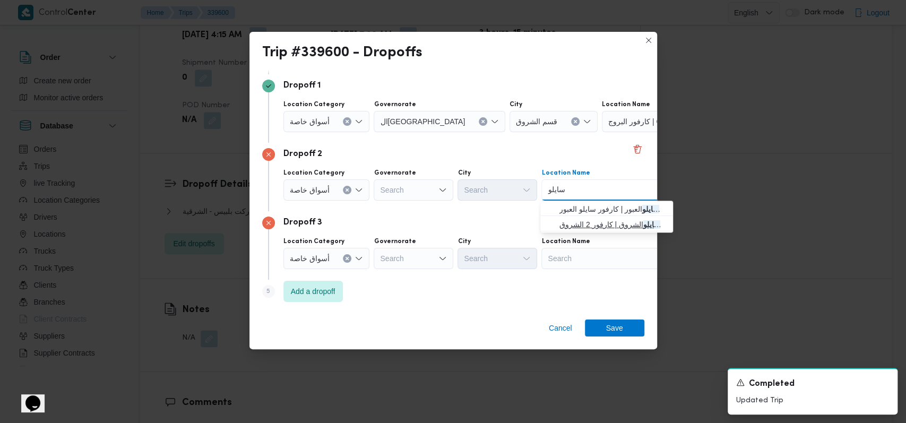
type input "سايلو"
click at [594, 218] on span "كارفور سايلو الشروق | كارفور 2 الشروق | null" at bounding box center [612, 224] width 107 height 13
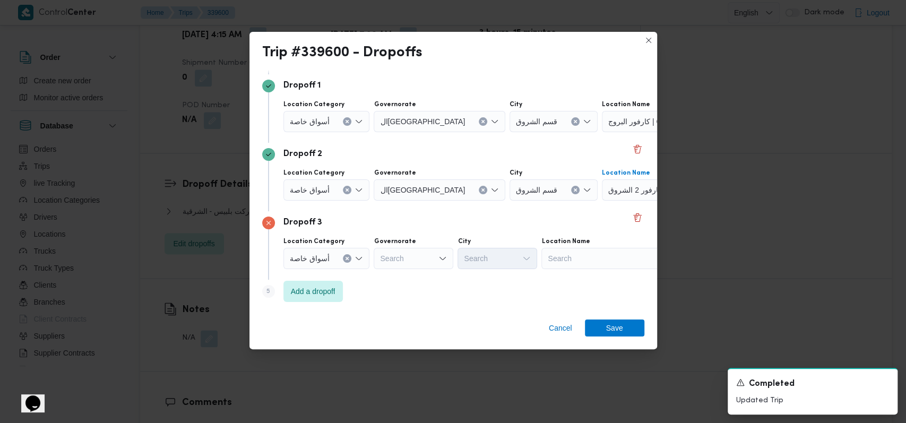
click at [590, 261] on div "Search" at bounding box center [607, 258] width 133 height 21
type input "كارفور الشرو"
click at [597, 278] on span "كارفور الشرو ق | كارفور الشروق | null" at bounding box center [612, 277] width 107 height 13
click at [620, 331] on span "Save" at bounding box center [614, 327] width 17 height 17
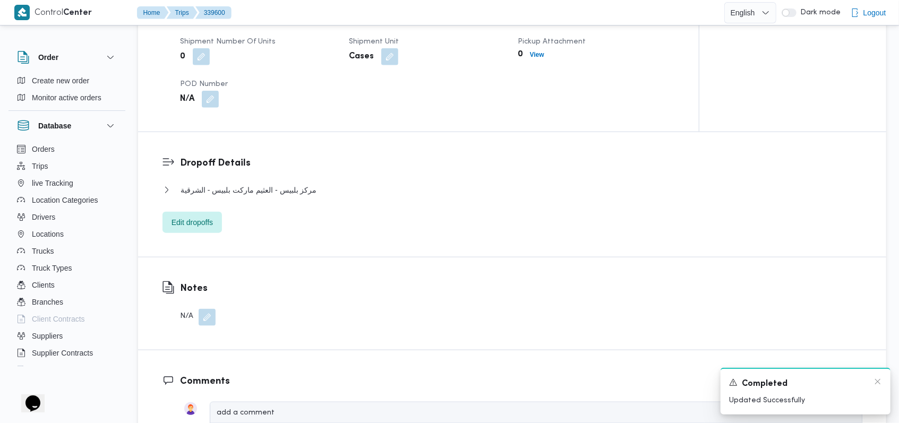
click at [870, 386] on div "Completed" at bounding box center [805, 383] width 153 height 13
click at [876, 384] on icon "Dismiss toast" at bounding box center [877, 381] width 8 height 8
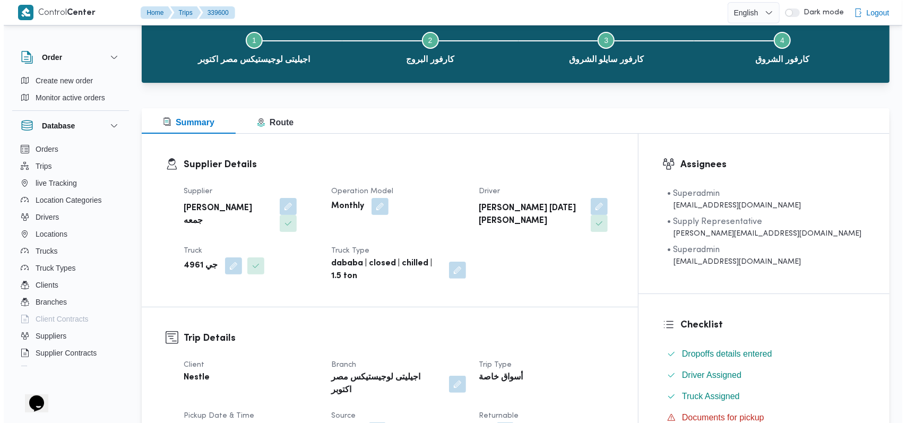
scroll to position [0, 0]
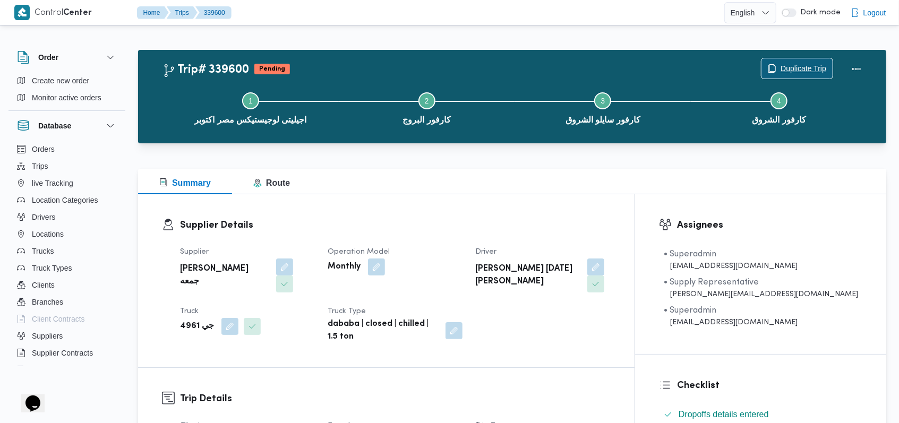
click at [785, 61] on span "Duplicate Trip" at bounding box center [796, 68] width 71 height 20
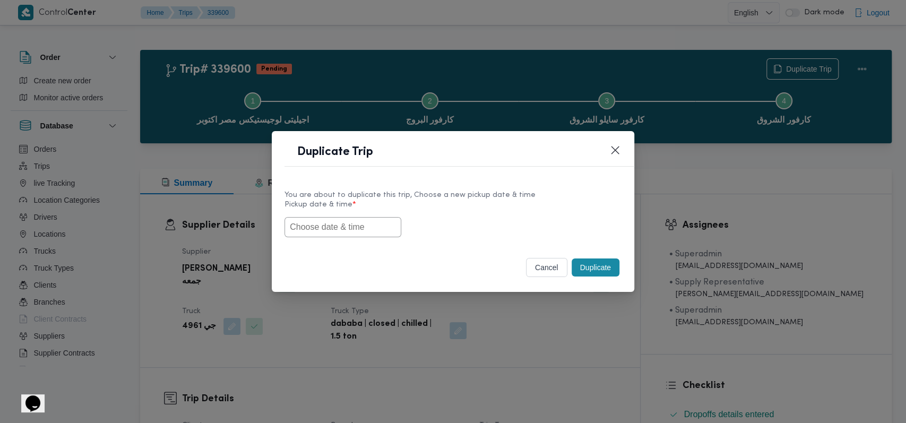
click at [364, 228] on input "text" at bounding box center [342, 227] width 117 height 20
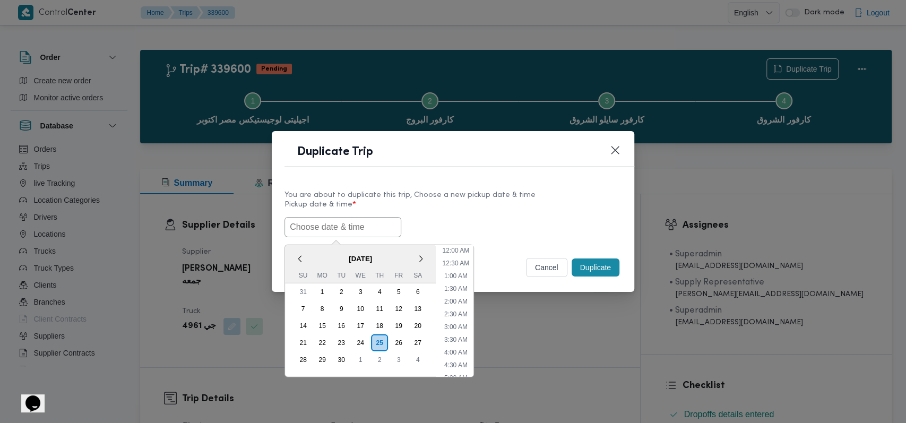
scroll to position [169, 0]
click at [420, 336] on div "27" at bounding box center [418, 342] width 20 height 20
click at [452, 278] on li "1:00 AM" at bounding box center [456, 275] width 32 height 11
type input "27/09/2025 1:00AM"
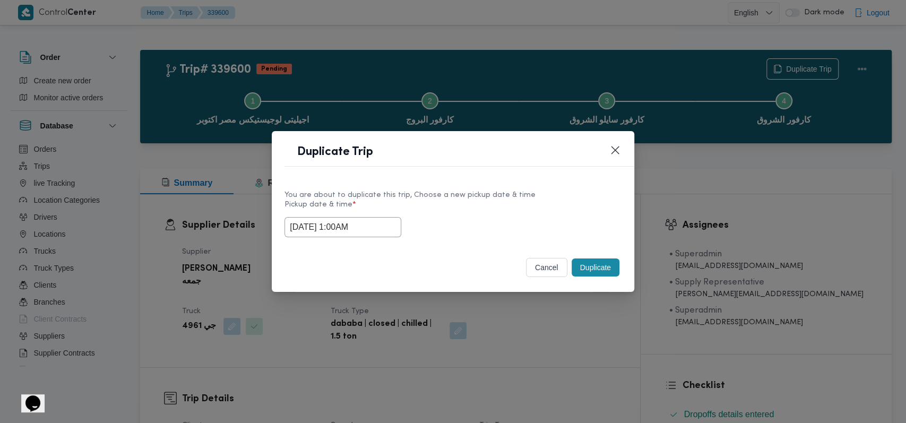
click at [565, 217] on div "Selected date: Saturday, September 27th, 2025 at 1:00 AM 27/09/2025 1:00AM" at bounding box center [452, 227] width 337 height 20
click at [590, 266] on button "Duplicate" at bounding box center [596, 267] width 48 height 18
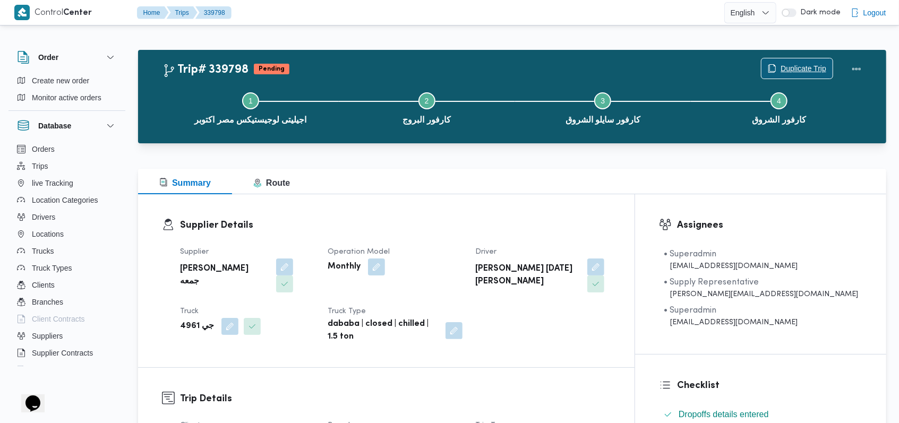
click at [783, 63] on span "Duplicate Trip" at bounding box center [803, 68] width 46 height 13
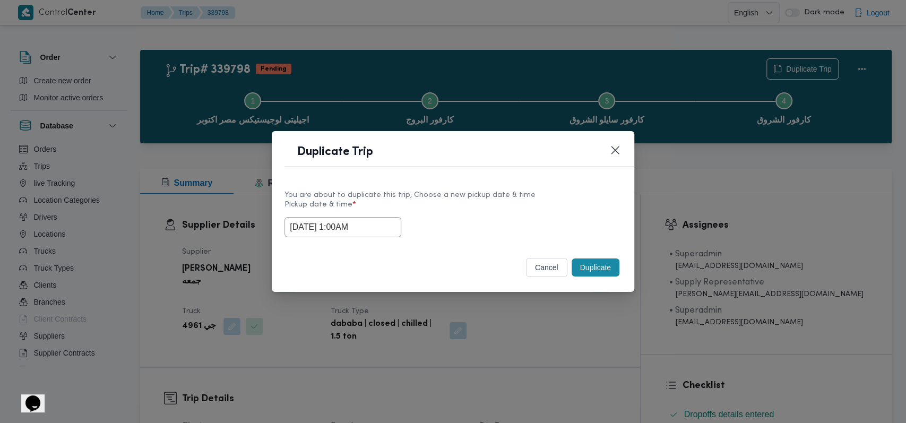
click at [375, 234] on input "27/09/2025 1:00AM" at bounding box center [342, 227] width 117 height 20
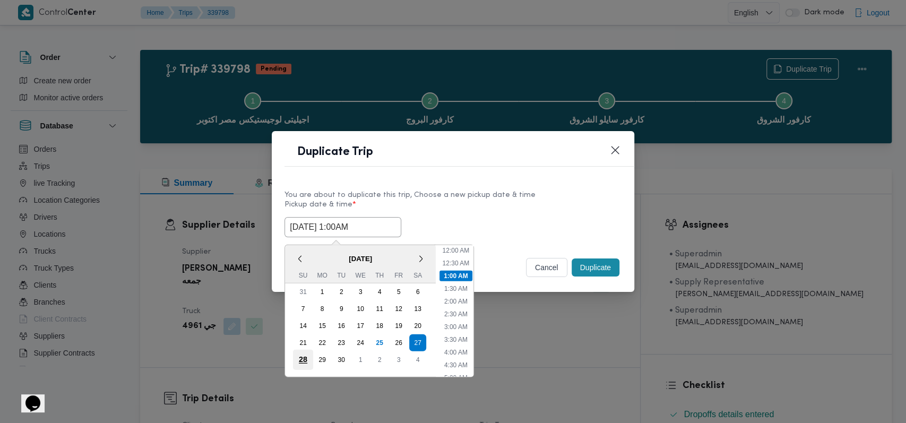
click at [307, 357] on div "28" at bounding box center [303, 359] width 20 height 20
type input "28/09/2025 1:00AM"
click at [532, 207] on label "Pickup date & time *" at bounding box center [452, 209] width 337 height 16
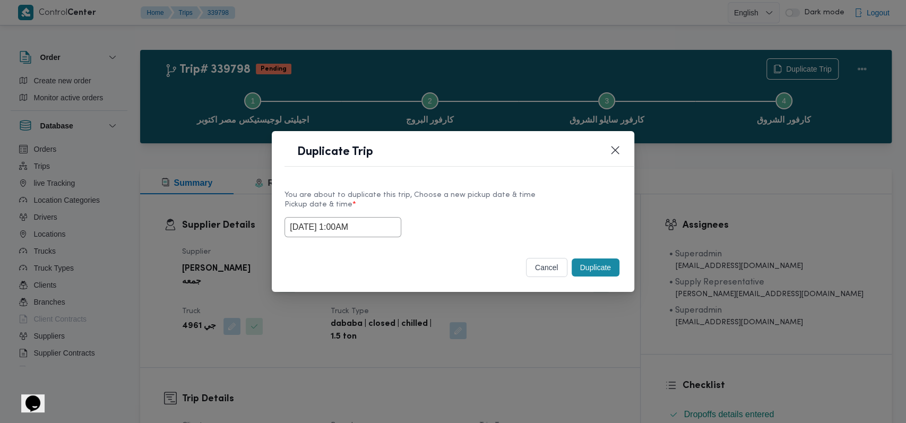
click at [599, 267] on button "Duplicate" at bounding box center [596, 267] width 48 height 18
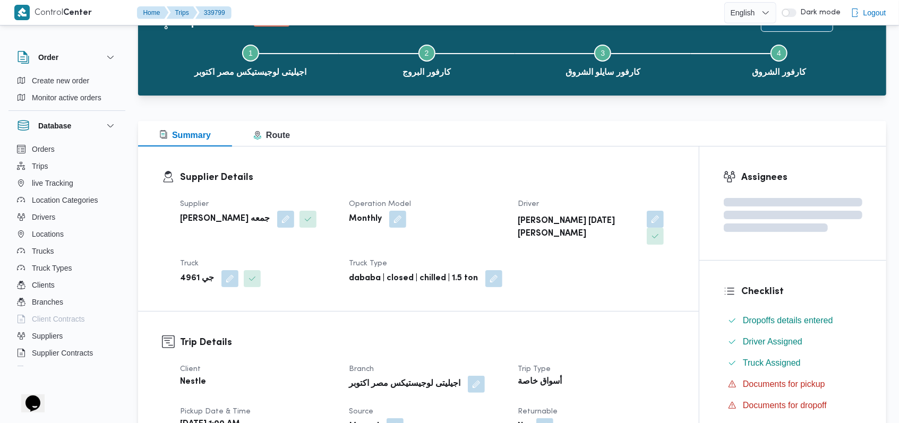
scroll to position [71, 0]
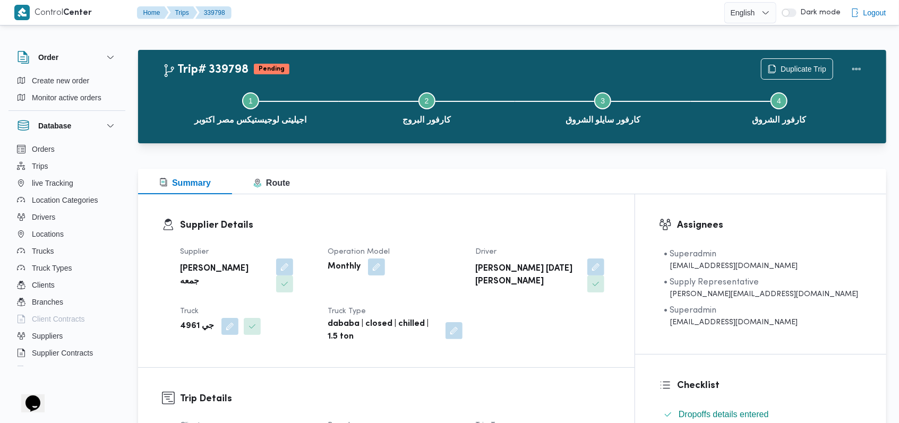
scroll to position [212, 0]
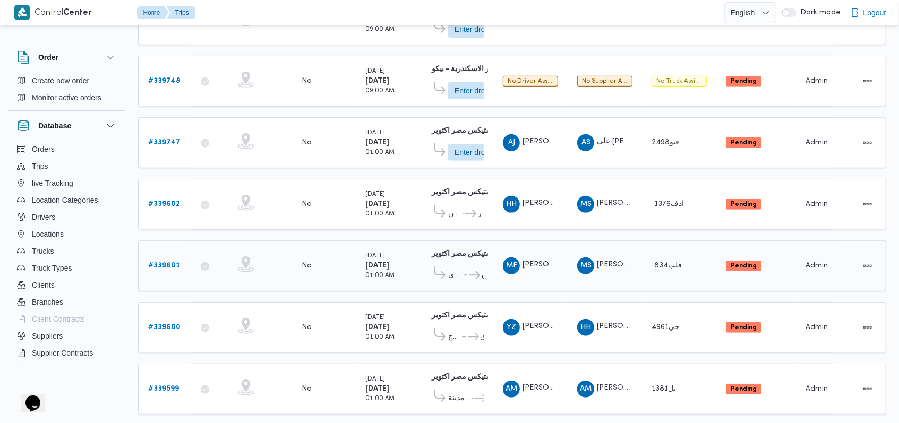
scroll to position [300, 0]
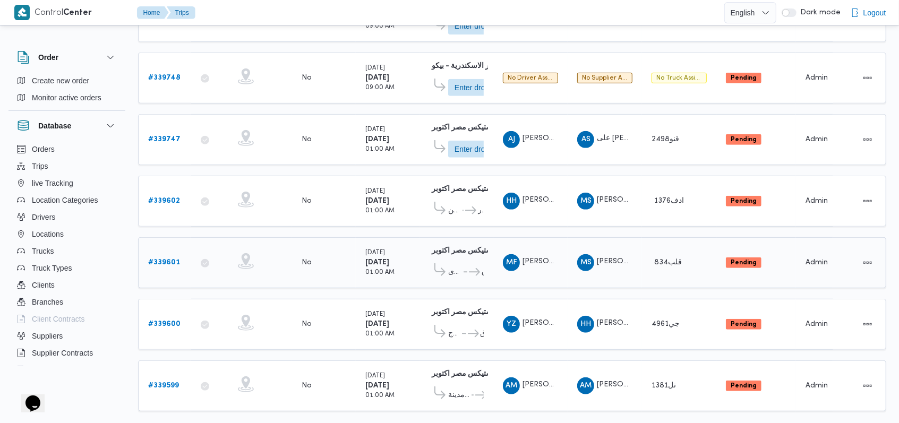
click at [171, 259] on b "# 339601" at bounding box center [164, 262] width 32 height 7
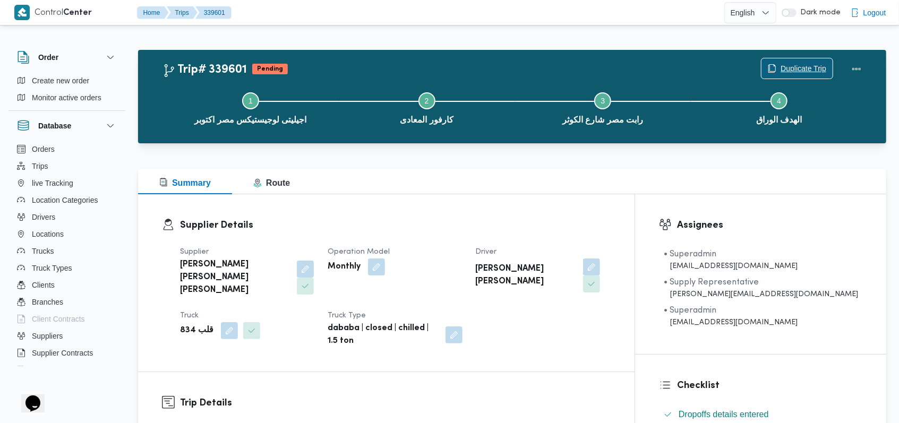
click at [790, 60] on span "Duplicate Trip" at bounding box center [796, 68] width 71 height 20
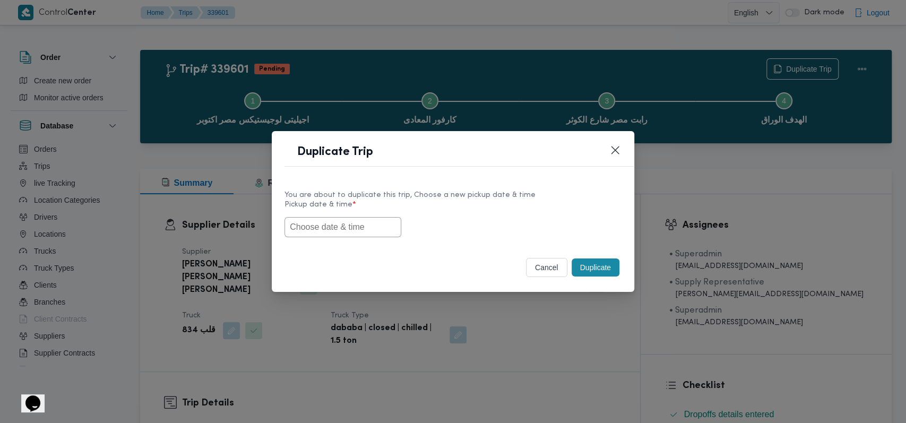
click at [365, 224] on input "text" at bounding box center [342, 227] width 117 height 20
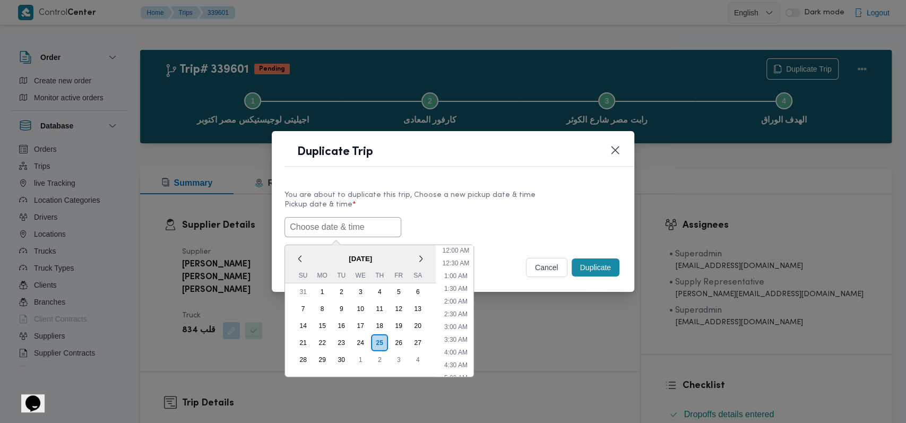
scroll to position [169, 0]
click at [360, 341] on div "24" at bounding box center [360, 342] width 20 height 20
click at [410, 340] on div "27" at bounding box center [418, 342] width 20 height 20
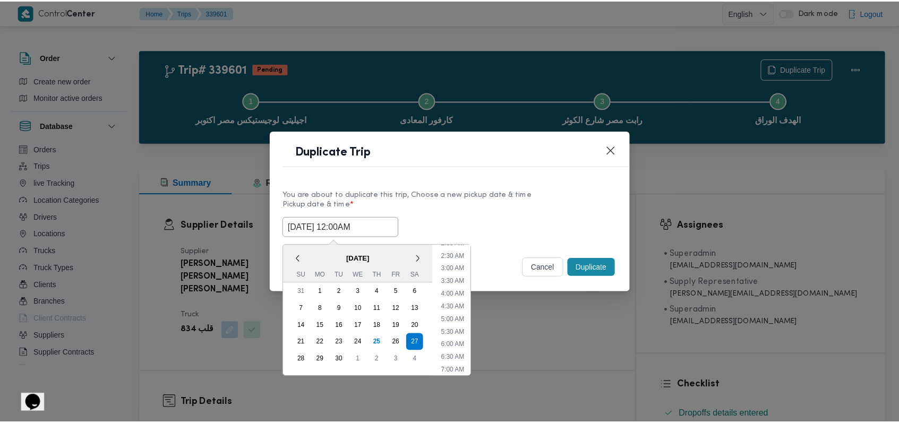
scroll to position [0, 0]
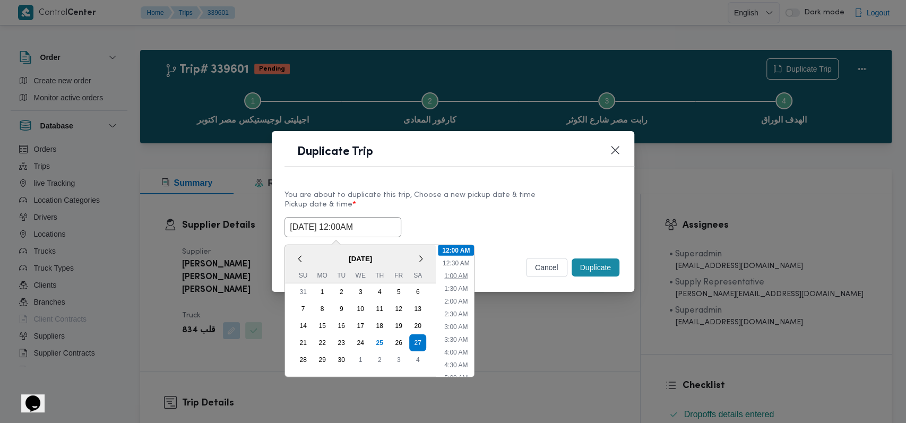
click at [458, 279] on li "1:00 AM" at bounding box center [456, 275] width 32 height 11
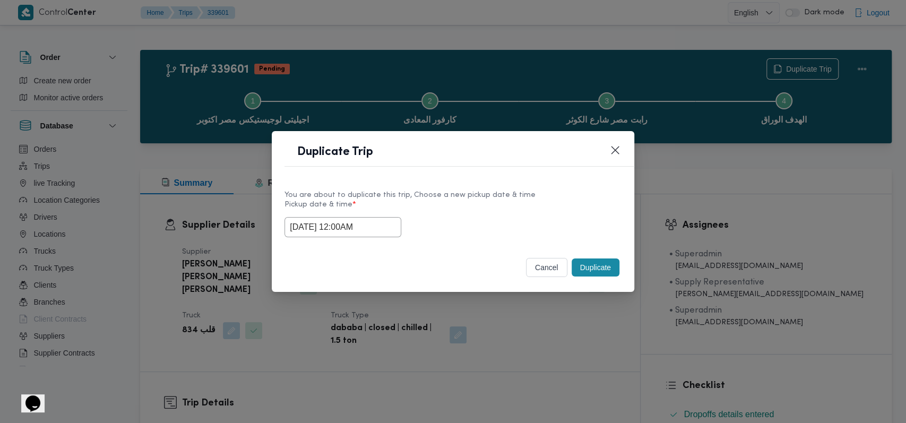
type input "27/09/2025 1:00AM"
click at [564, 209] on label "Pickup date & time *" at bounding box center [452, 209] width 337 height 16
click at [586, 263] on button "Duplicate" at bounding box center [596, 267] width 48 height 18
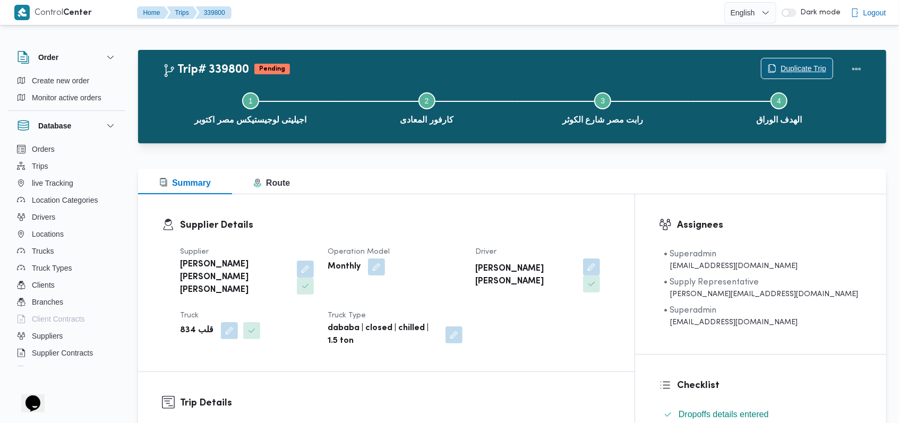
click at [790, 64] on span "Duplicate Trip" at bounding box center [803, 68] width 46 height 13
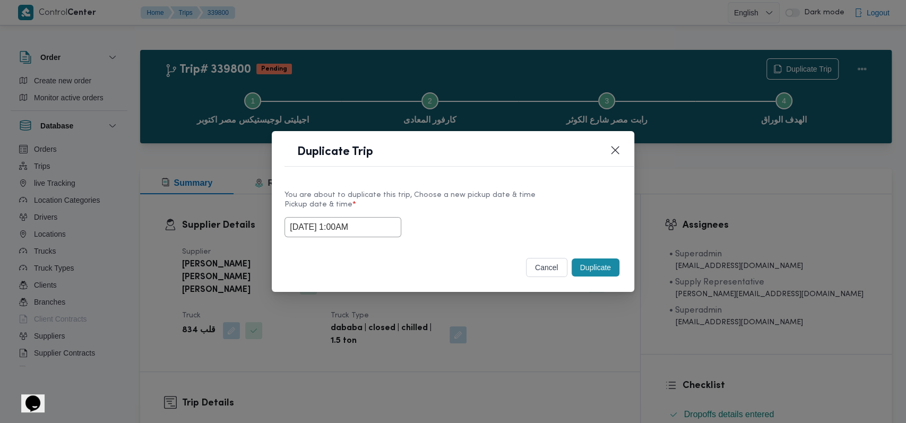
click at [361, 232] on input "27/09/2025 1:00AM" at bounding box center [342, 227] width 117 height 20
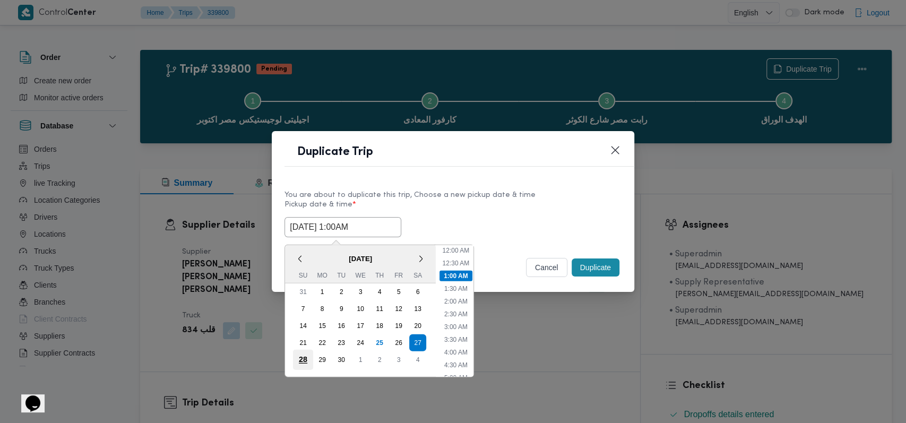
click at [303, 363] on div "28" at bounding box center [303, 359] width 20 height 20
type input "28/09/2025 1:00AM"
click at [534, 217] on div "28/09/2025 1:00AM < September 2025 > Su Mo Tu We Th Fr Sa 31 1 2 3 4 5 6 7 8 9 …" at bounding box center [452, 227] width 337 height 20
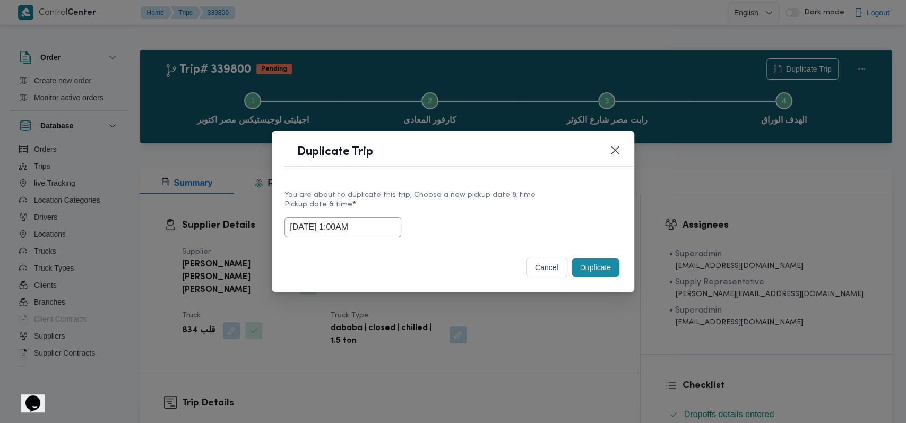
click at [606, 272] on button "Duplicate" at bounding box center [596, 267] width 48 height 18
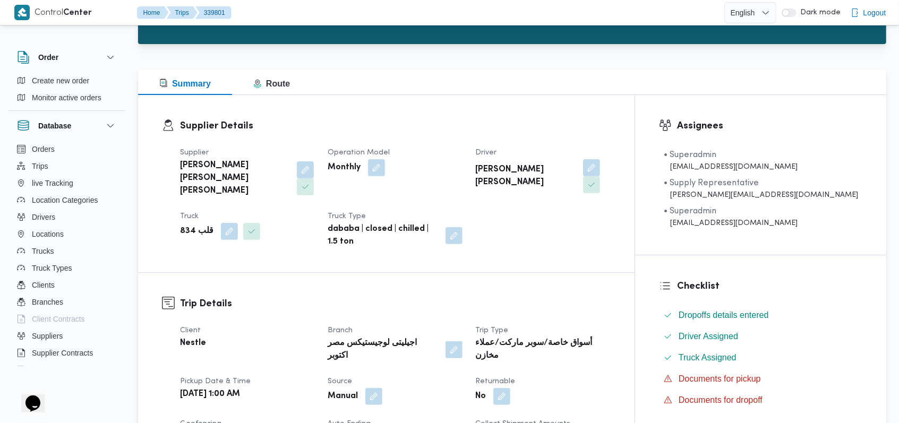
scroll to position [283, 0]
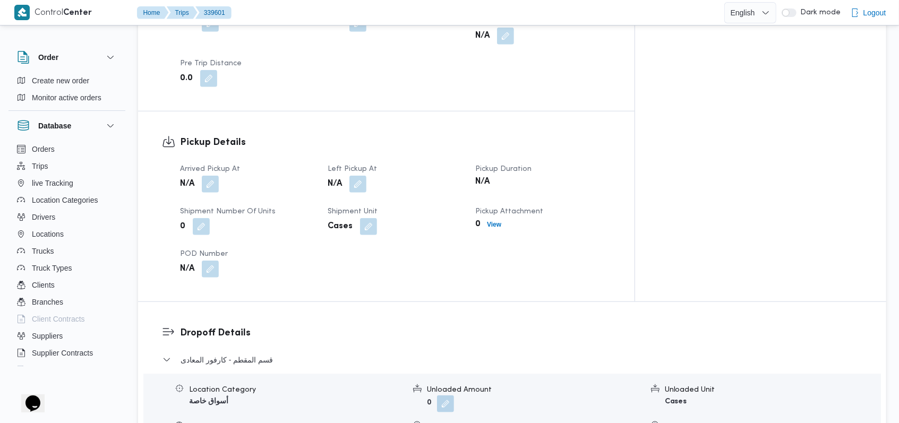
scroll to position [707, 0]
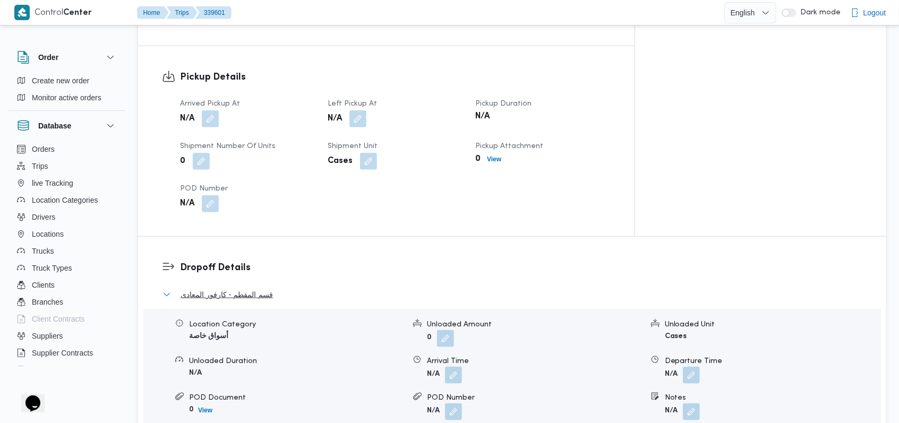
click at [270, 288] on span "قسم المقطم - كارفور المعادى" at bounding box center [226, 294] width 92 height 13
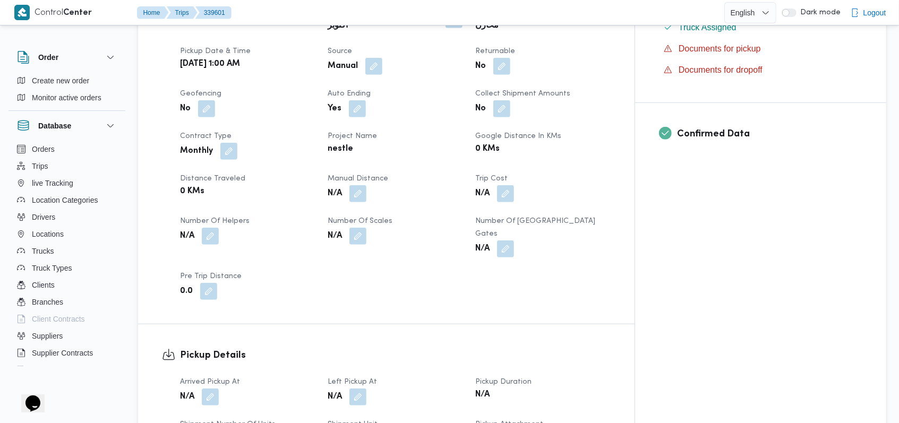
scroll to position [353, 0]
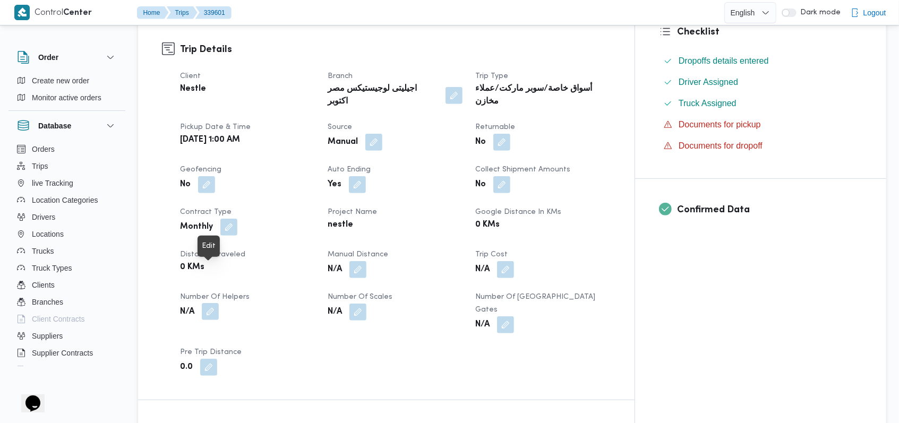
click at [209, 303] on button "button" at bounding box center [210, 311] width 17 height 17
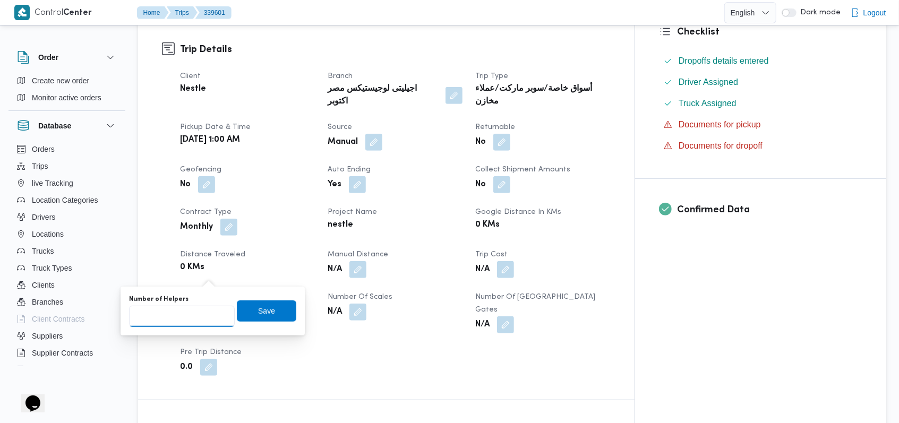
click at [193, 315] on input "Number of Helpers" at bounding box center [182, 316] width 106 height 21
type input "1"
click at [253, 317] on span "Save" at bounding box center [266, 310] width 59 height 21
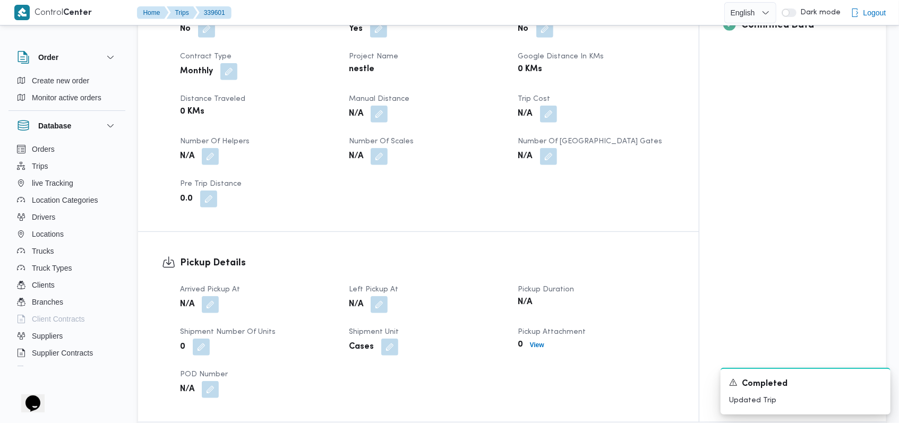
scroll to position [566, 0]
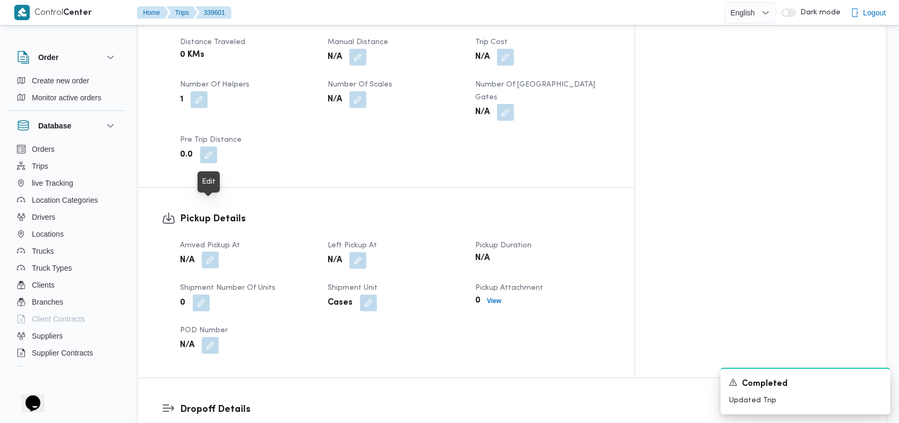
click at [214, 252] on button "button" at bounding box center [210, 260] width 17 height 17
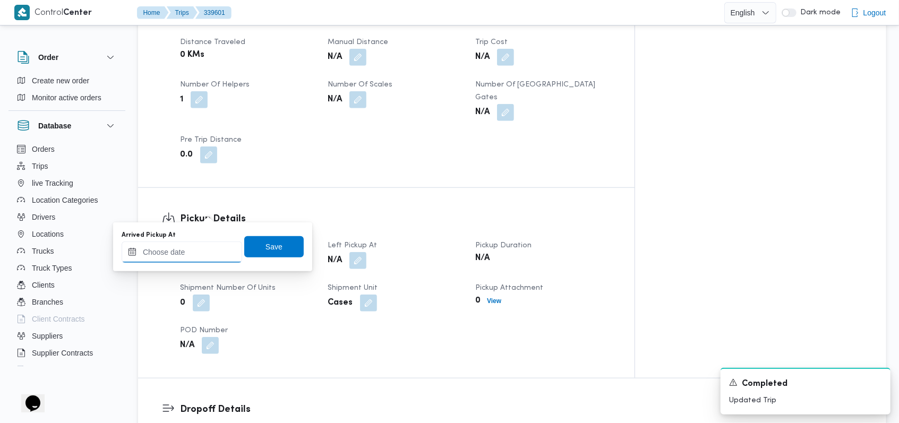
click at [201, 260] on input "Arrived Pickup At" at bounding box center [182, 251] width 120 height 21
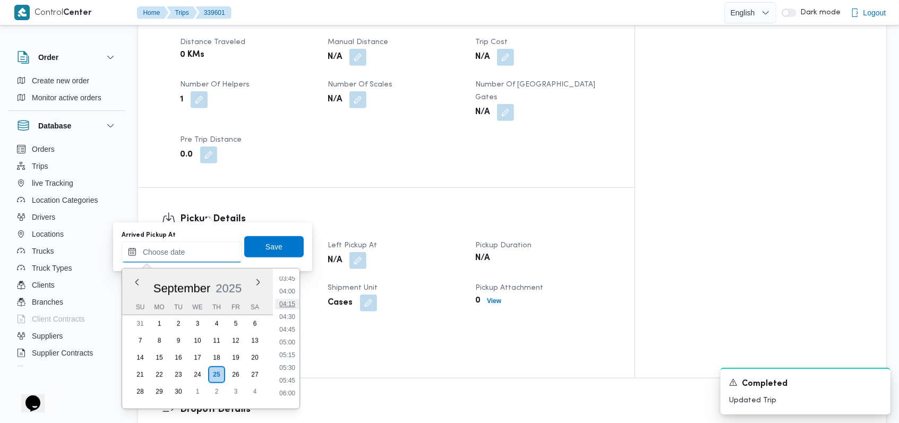
scroll to position [124, 0]
click at [288, 284] on li "02:30" at bounding box center [287, 286] width 24 height 11
type input "25/09/2025 02:30"
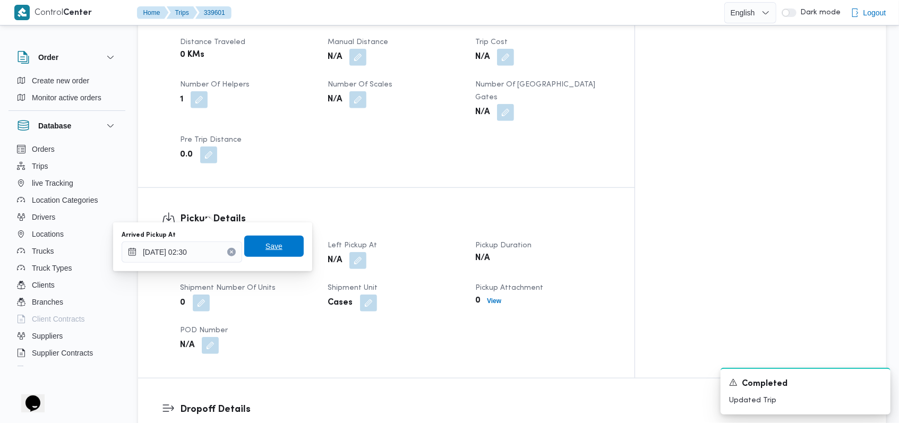
click at [281, 249] on span "Save" at bounding box center [273, 246] width 59 height 21
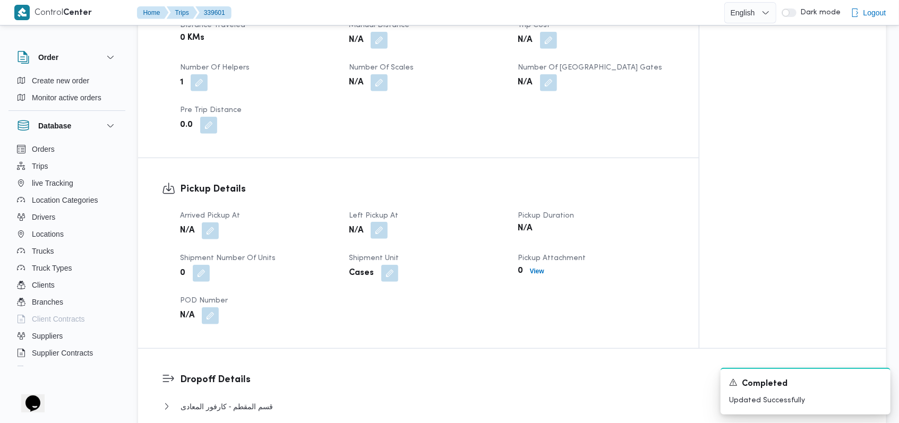
click at [373, 222] on button "button" at bounding box center [378, 230] width 17 height 17
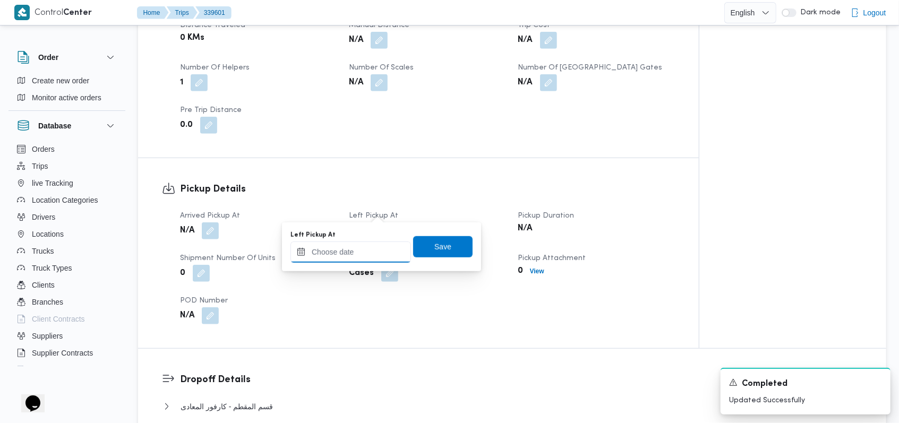
click at [352, 250] on input "Left Pickup At" at bounding box center [350, 251] width 120 height 21
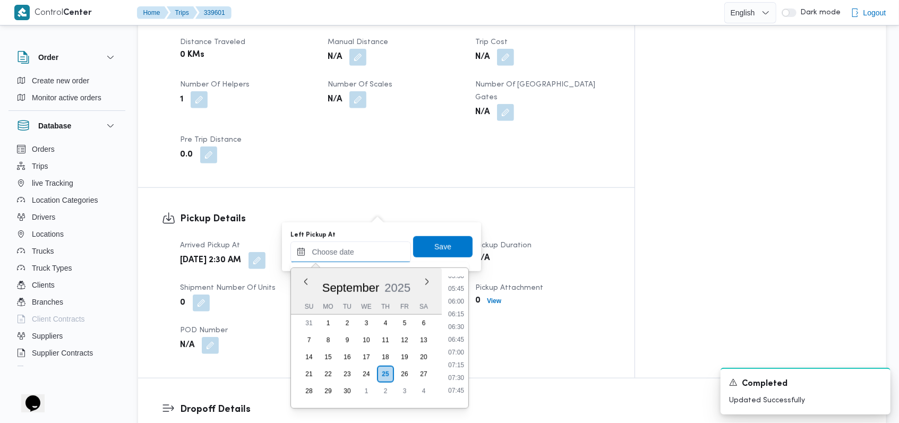
scroll to position [195, 0]
click at [461, 362] on li "05:30" at bounding box center [456, 367] width 24 height 11
type input "25/09/2025 05:30"
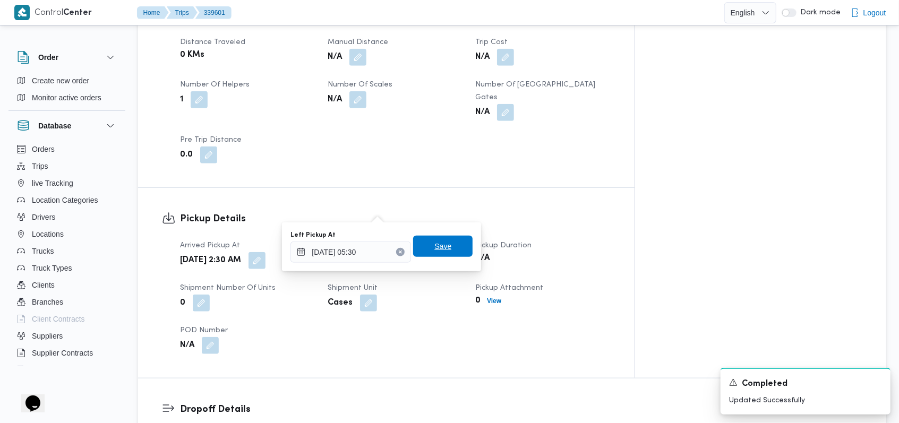
click at [448, 254] on span "Save" at bounding box center [442, 246] width 59 height 21
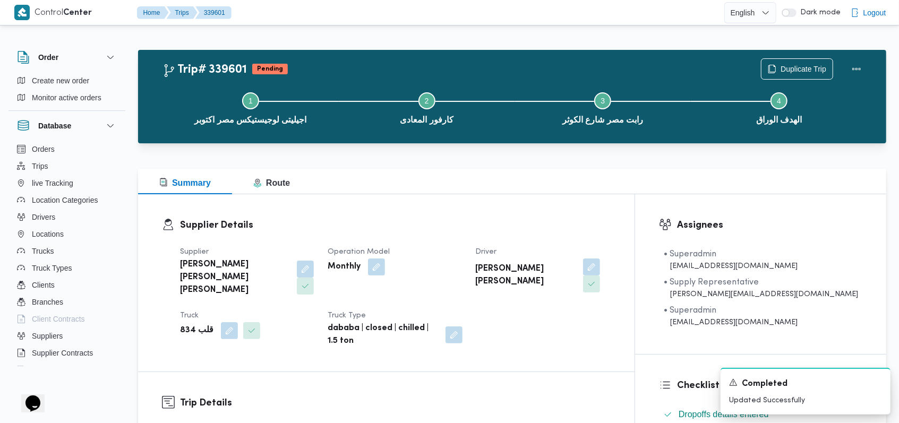
scroll to position [0, 0]
click at [297, 265] on button "button" at bounding box center [305, 268] width 17 height 17
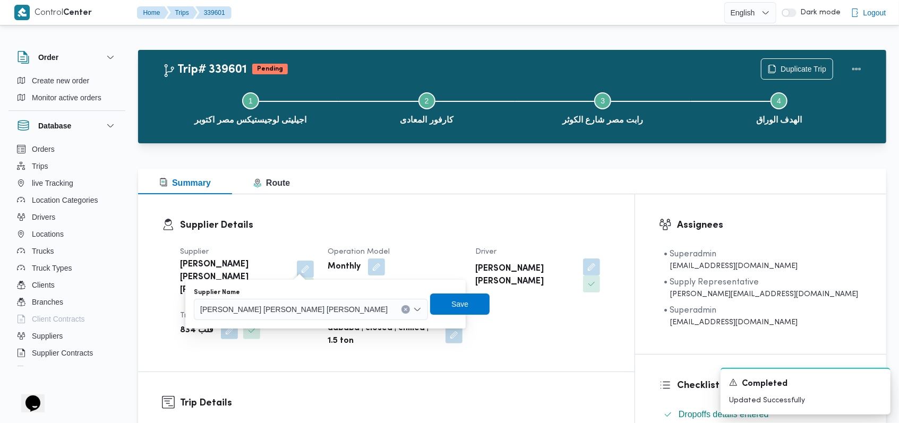
click at [279, 310] on span "محمد صلاح عبد الهادى عبد الحميد" at bounding box center [293, 309] width 187 height 12
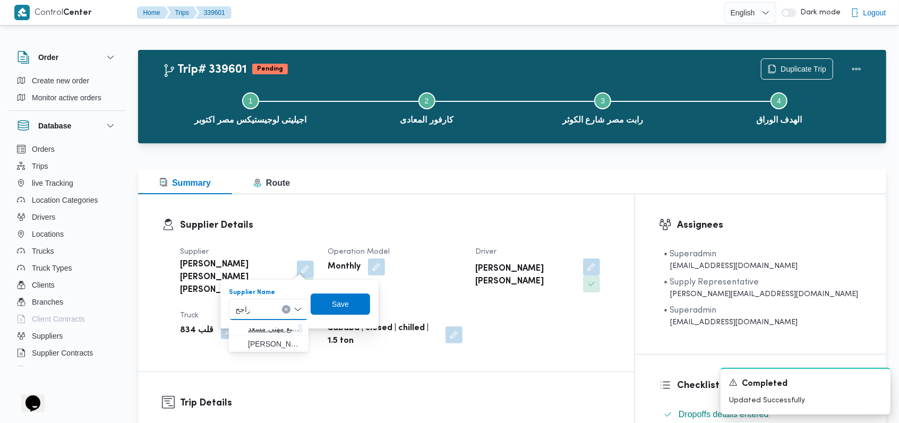
type input "راجح"
drag, startPoint x: 273, startPoint y: 330, endPoint x: 312, endPoint y: 323, distance: 38.7
click at [272, 330] on span "راجح ضبع مهني مسعد" at bounding box center [275, 328] width 54 height 13
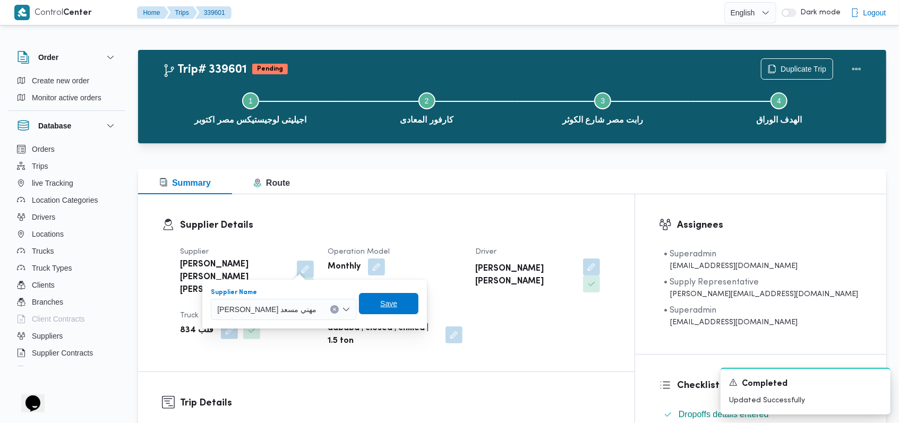
click at [380, 308] on span "Save" at bounding box center [388, 303] width 17 height 13
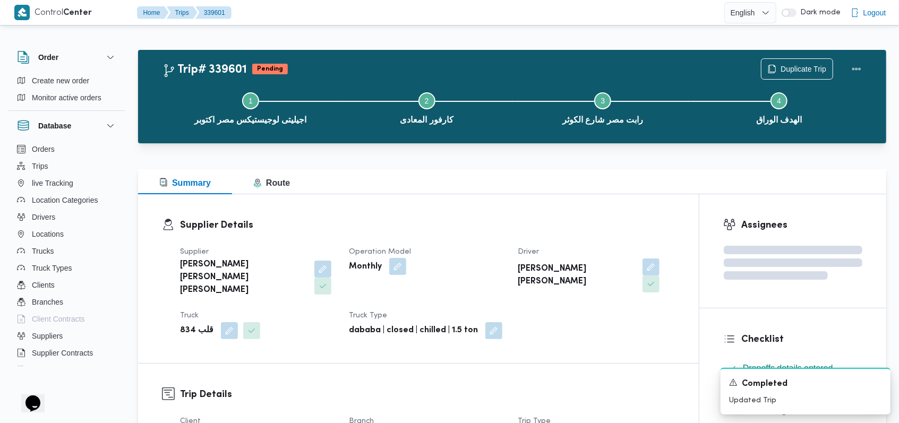
click at [394, 271] on button "button" at bounding box center [397, 266] width 17 height 17
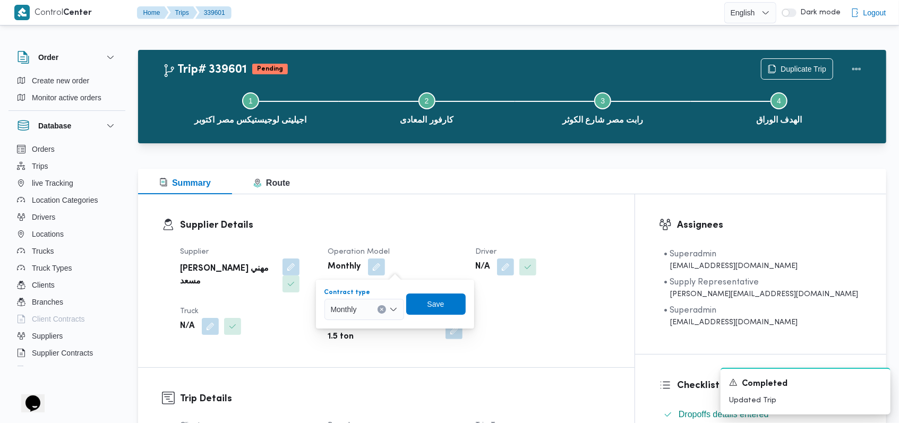
click at [365, 309] on div "Monthly" at bounding box center [364, 309] width 80 height 21
click at [366, 346] on span "On Demand" at bounding box center [370, 344] width 54 height 13
click at [450, 304] on span "Save" at bounding box center [439, 303] width 59 height 21
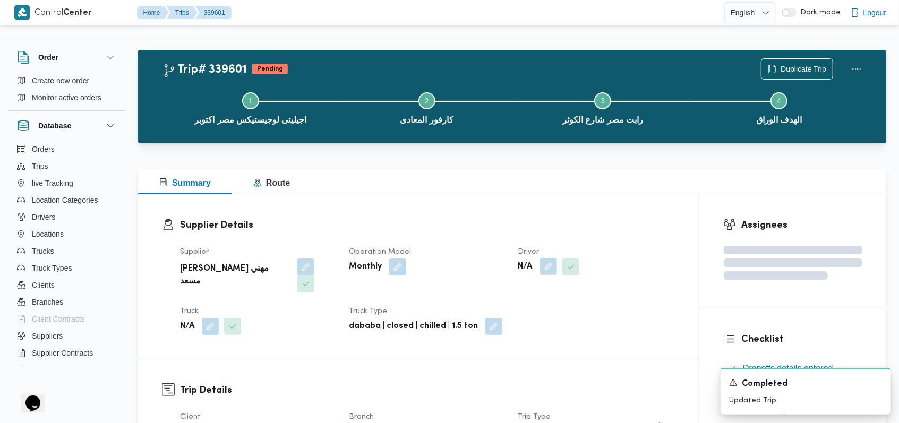
click at [554, 263] on button "button" at bounding box center [548, 266] width 17 height 17
click at [531, 313] on div "Search" at bounding box center [527, 309] width 80 height 21
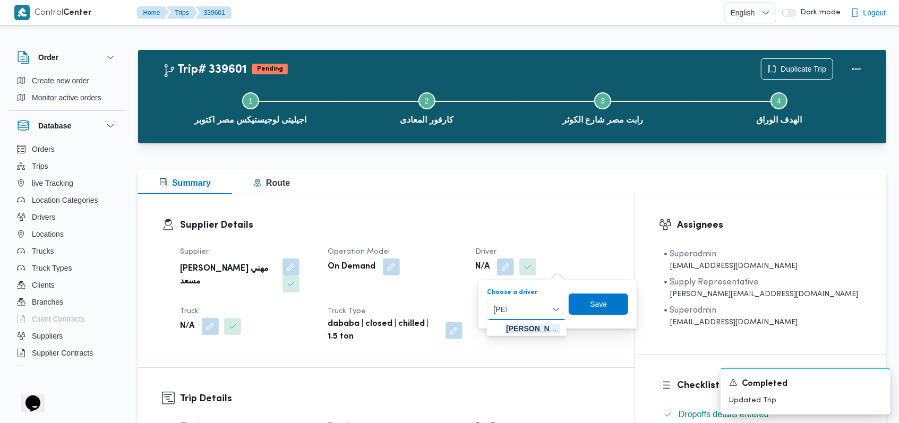
type input "ممد"
click at [523, 325] on span "ممد وح مصطفي ابراهيم حلمي" at bounding box center [533, 328] width 54 height 13
click at [605, 305] on span "Save" at bounding box center [596, 303] width 17 height 13
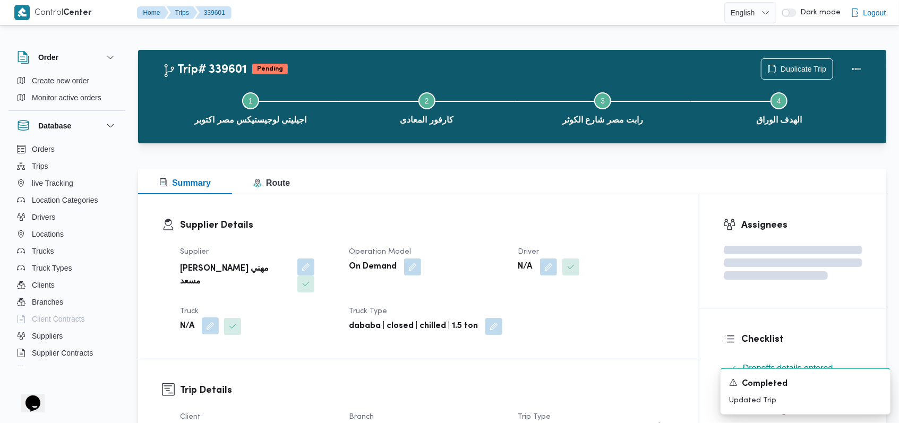
click at [206, 317] on button "button" at bounding box center [210, 325] width 17 height 17
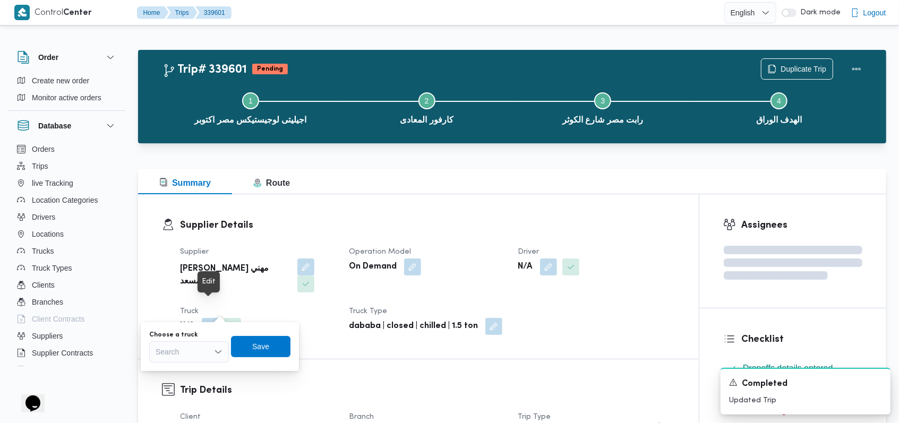
click at [200, 348] on div "Search" at bounding box center [189, 351] width 80 height 21
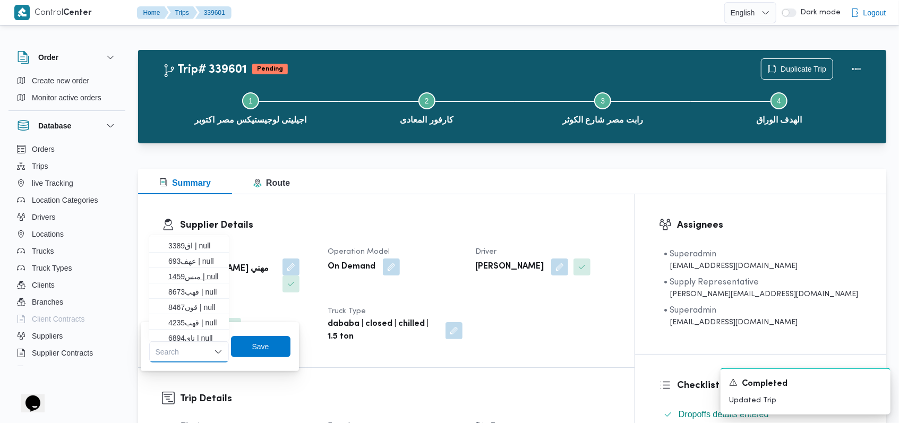
scroll to position [71, 0]
click at [198, 321] on span "ناي6894 | null" at bounding box center [195, 327] width 54 height 13
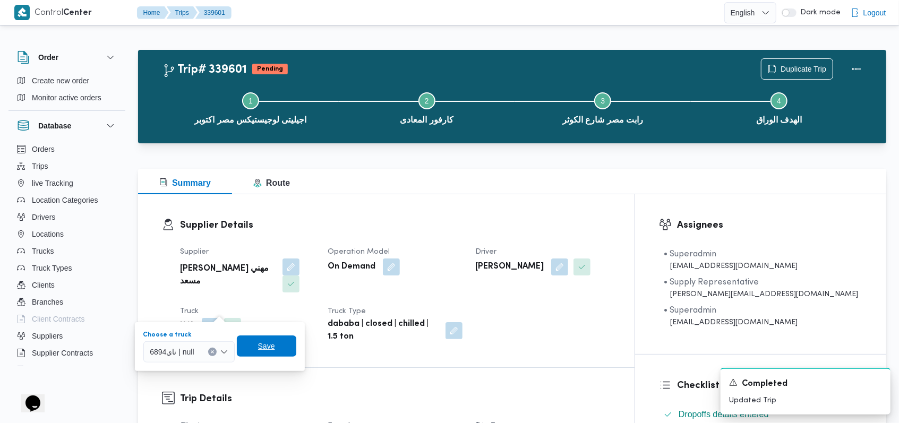
click at [254, 346] on span "Save" at bounding box center [266, 345] width 59 height 21
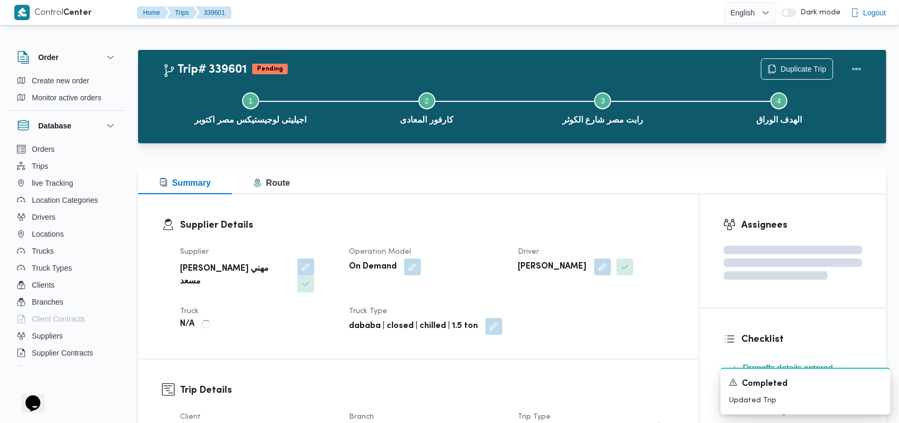
click at [300, 320] on div "Supplier راجح ضبع مهني مسعد Operation Model On Demand Driver ممدوح مصطفي ابراهي…" at bounding box center [427, 290] width 507 height 102
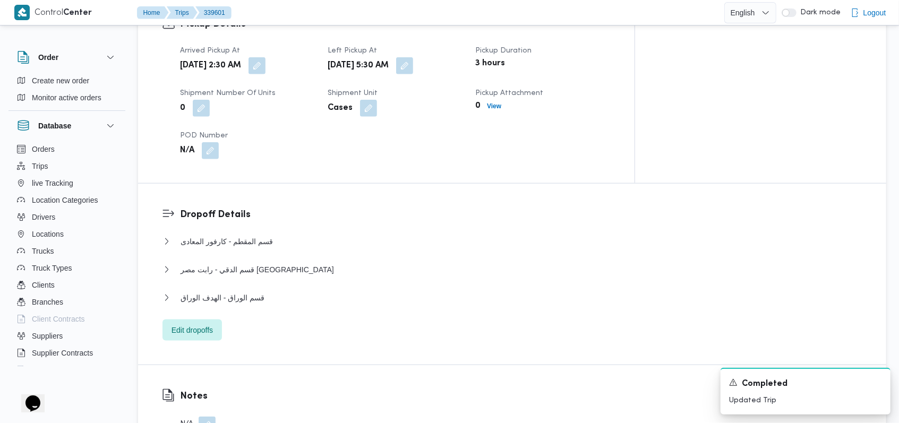
scroll to position [778, 0]
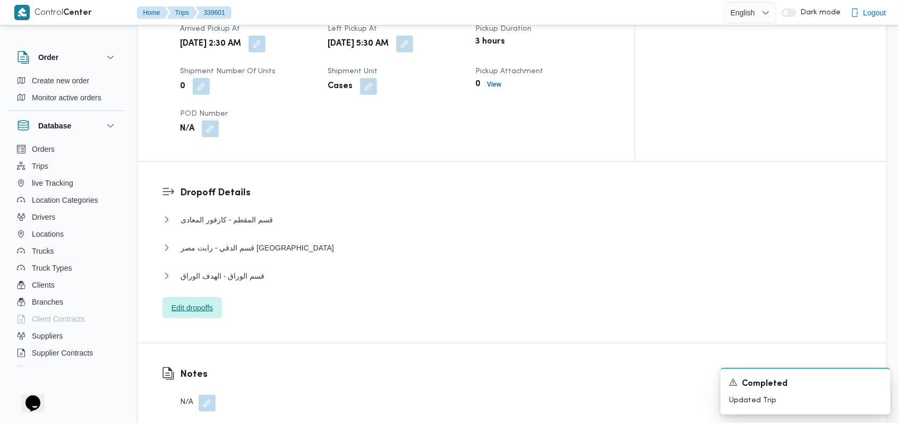
click at [203, 301] on span "Edit dropoffs" at bounding box center [191, 307] width 41 height 13
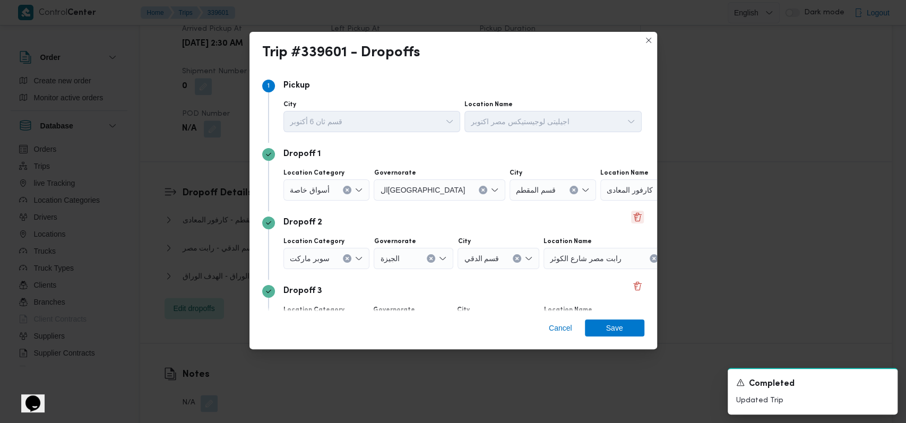
click at [631, 220] on button "Delete" at bounding box center [637, 217] width 13 height 13
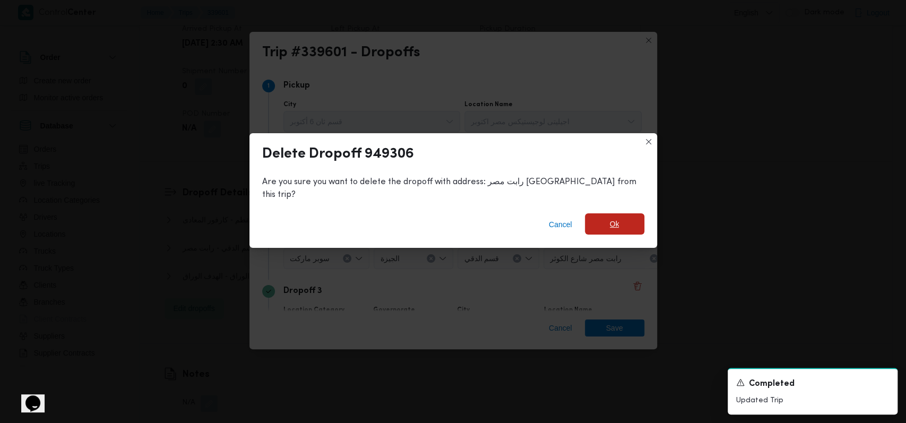
click at [609, 222] on span "Ok" at bounding box center [614, 223] width 59 height 21
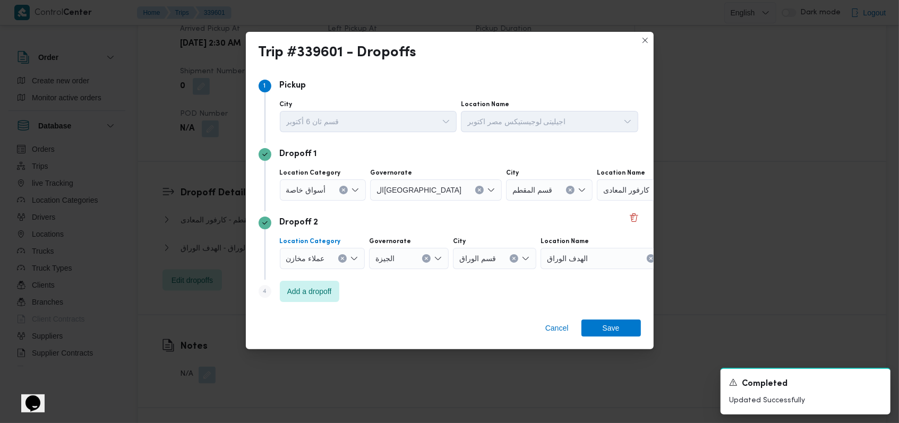
click at [326, 253] on div at bounding box center [328, 258] width 5 height 17
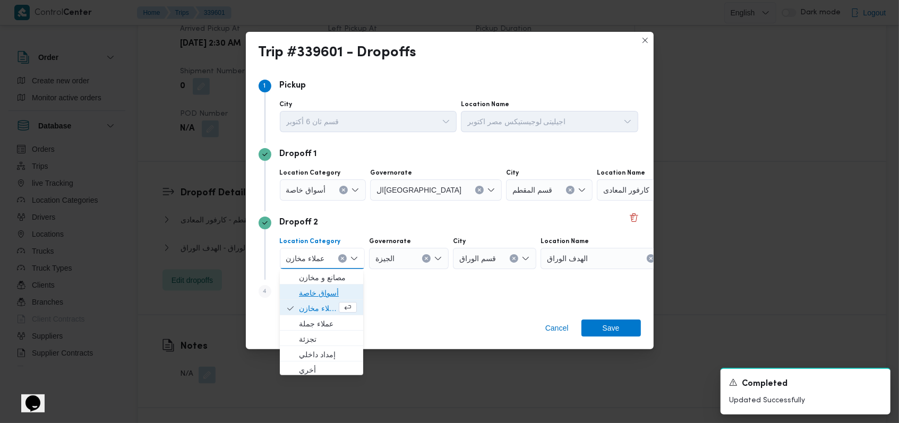
click at [323, 294] on span "أسواق خاصة" at bounding box center [328, 293] width 58 height 13
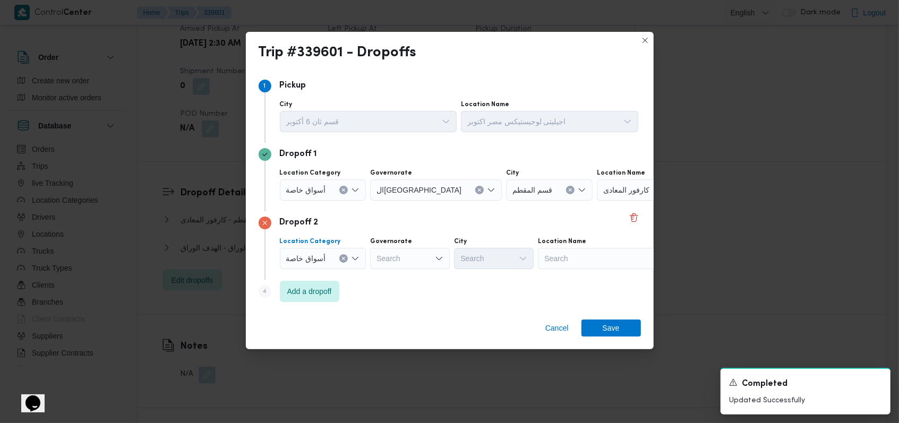
click at [331, 186] on div at bounding box center [329, 190] width 5 height 17
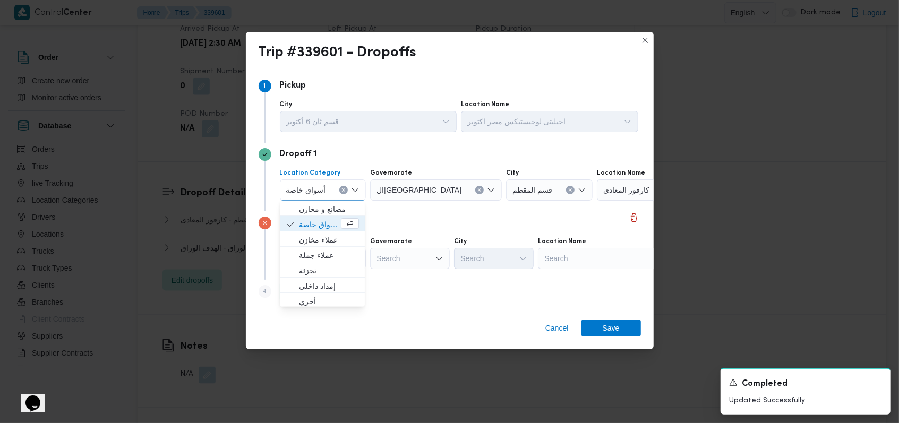
click at [321, 224] on span "أسواق خاصة" at bounding box center [319, 224] width 40 height 13
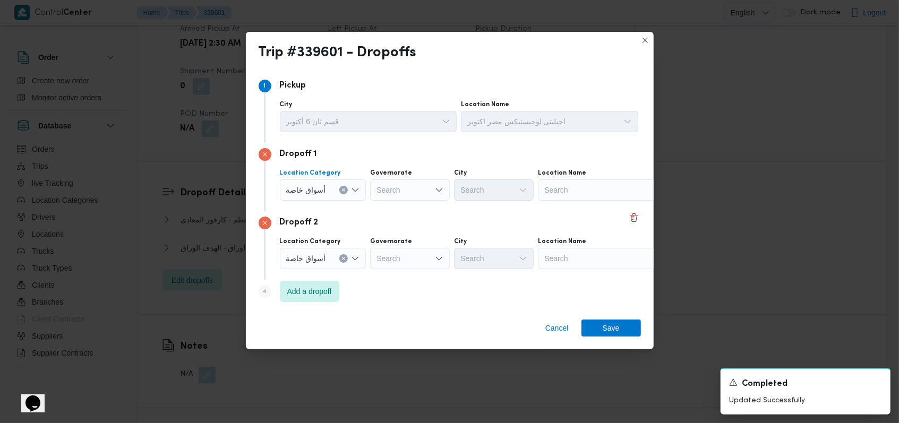
click at [597, 194] on div "Search" at bounding box center [604, 189] width 133 height 21
type input "داند"
click at [610, 201] on span "كارفور داند ى مول | كارفور داندى مول | الشياخة الثانية عشر" at bounding box center [603, 209] width 124 height 17
click at [567, 261] on div "Search" at bounding box center [604, 258] width 133 height 21
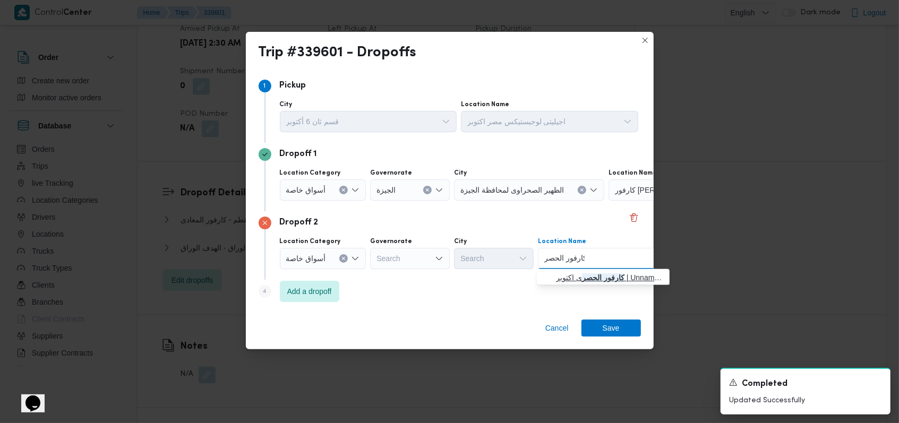
type input "كارفور الحصر"
click at [577, 283] on span "كارفور الحصر ى اكتوبر | Unnamed Road | قسم أول 6 أكتوبر" at bounding box center [609, 277] width 107 height 13
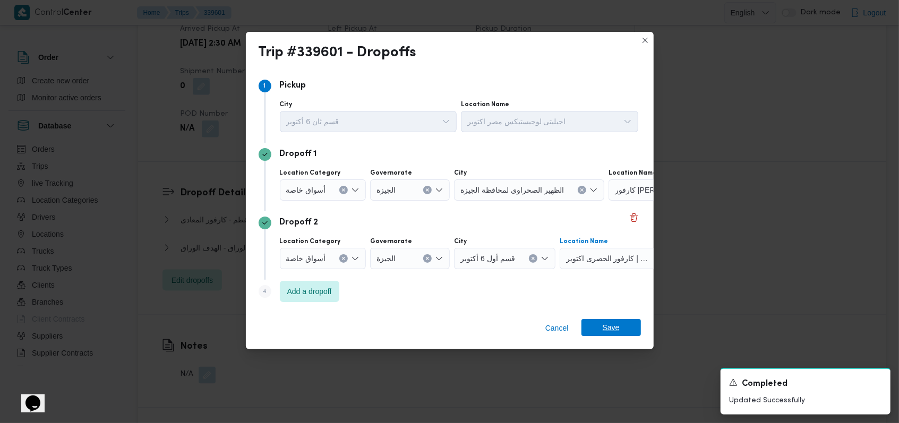
click at [630, 322] on span "Save" at bounding box center [610, 327] width 59 height 17
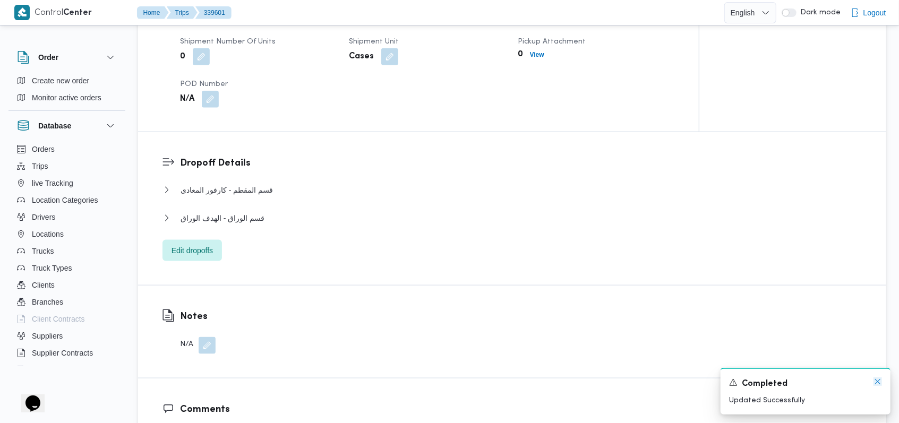
click at [879, 384] on icon "Dismiss toast" at bounding box center [877, 381] width 8 height 8
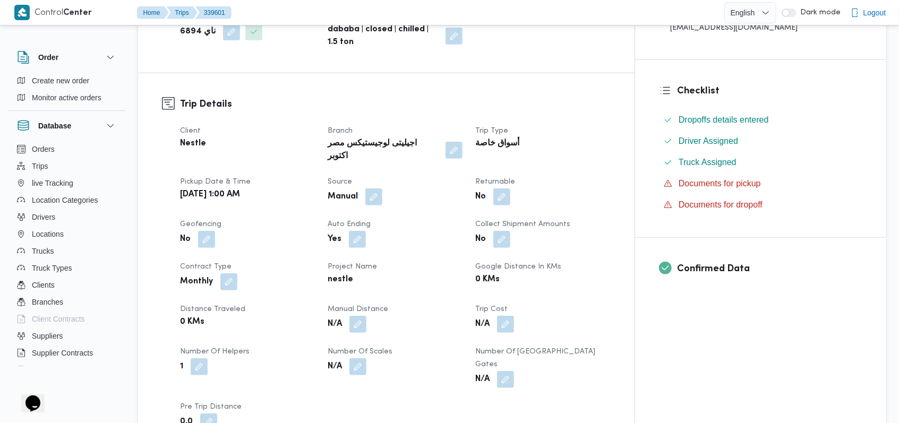
scroll to position [0, 0]
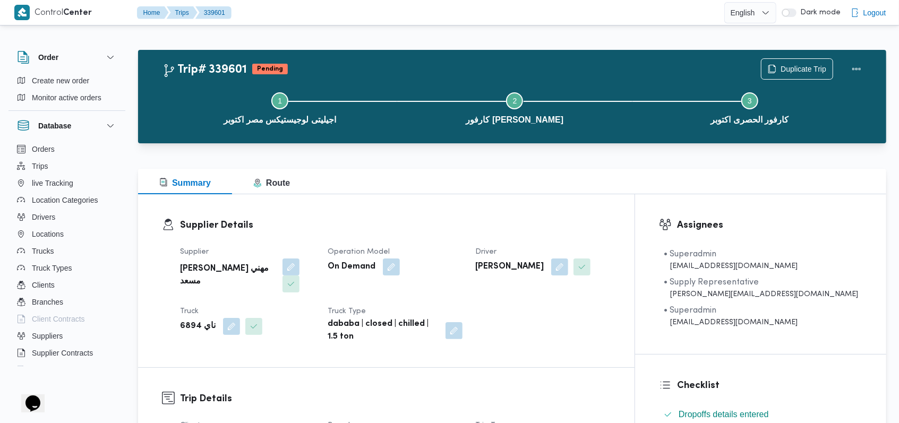
click at [790, 73] on div "Step 1 is incomplete 1 اجيليتى لوجيستيكس مصر اكتوبر Step 2 is incomplete 2 كارف…" at bounding box center [514, 107] width 717 height 68
click at [513, 211] on div "Supplier Details Supplier راجح ضبع مهني مسعد Operation Model On Demand Driver م…" at bounding box center [386, 280] width 496 height 173
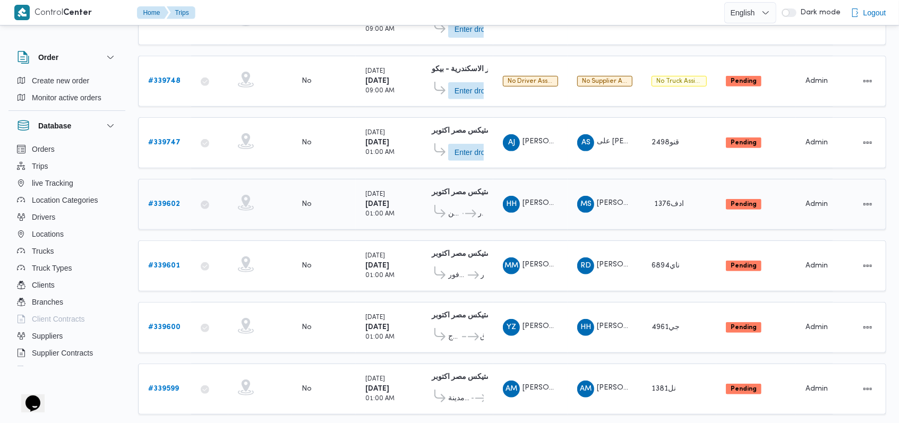
scroll to position [300, 0]
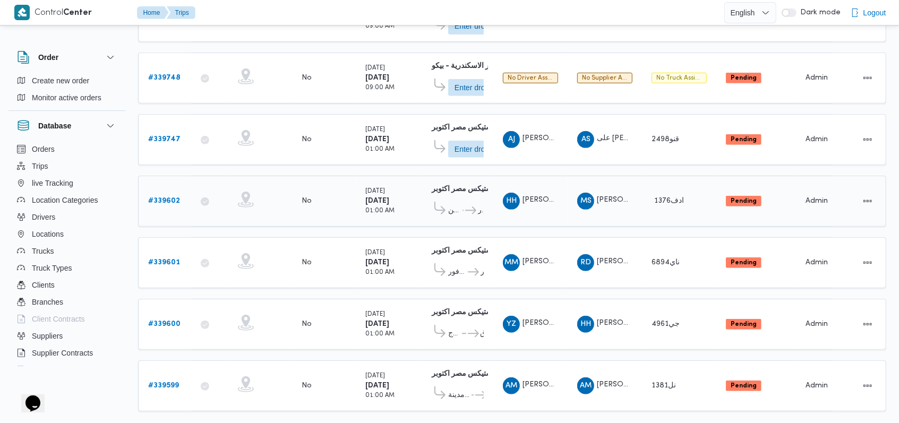
click at [154, 197] on b "# 339602" at bounding box center [164, 200] width 32 height 7
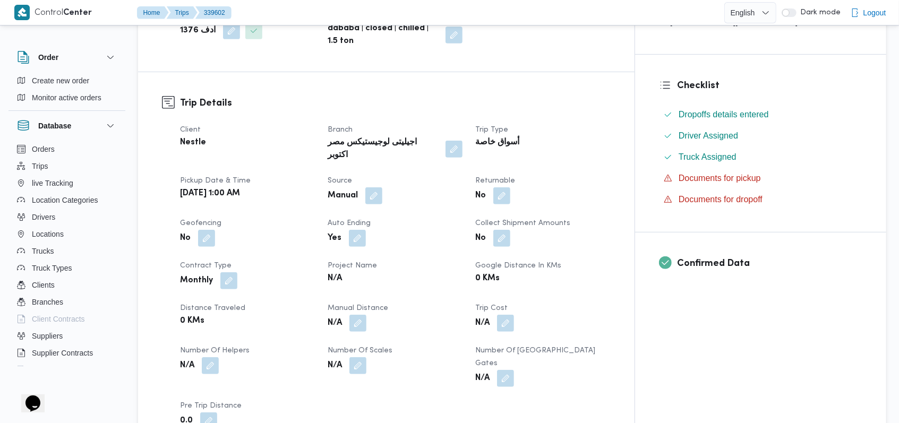
scroll to position [442, 0]
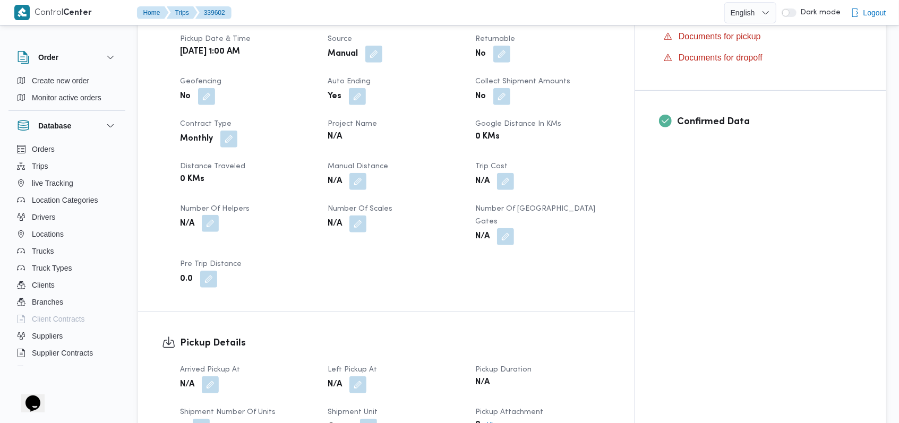
click at [217, 215] on button "button" at bounding box center [210, 223] width 17 height 17
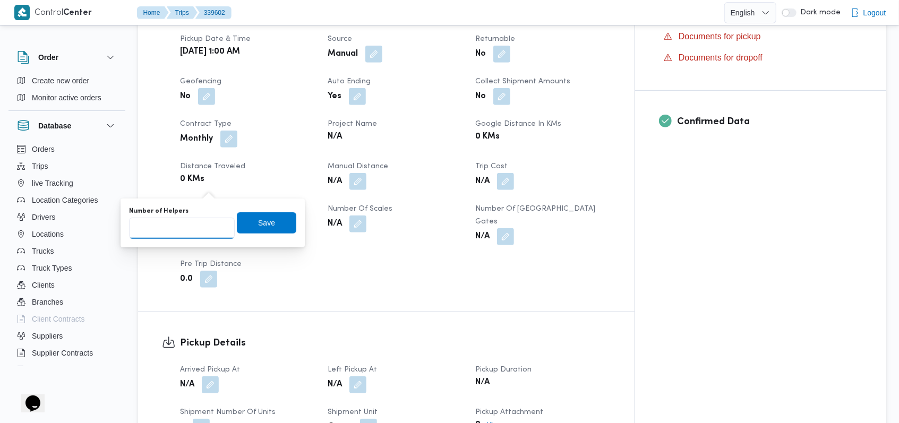
click at [187, 231] on input "Number of Helpers" at bounding box center [182, 228] width 106 height 21
type input "1"
click at [263, 226] on span "Save" at bounding box center [266, 222] width 17 height 13
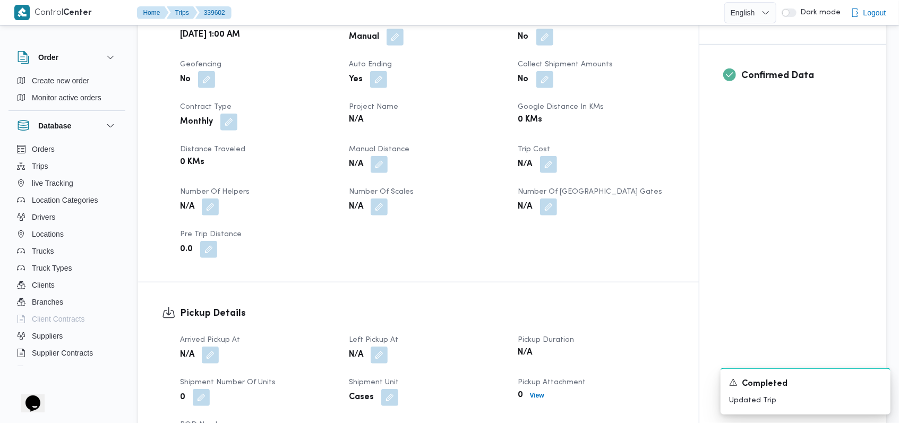
scroll to position [654, 0]
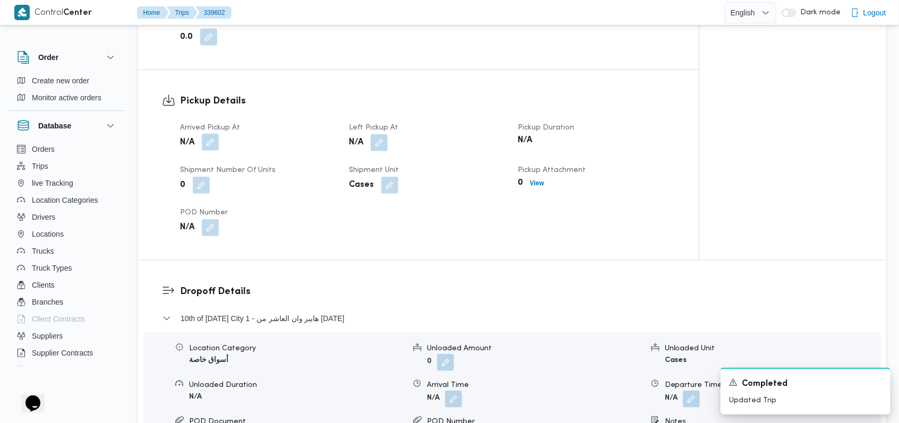
click at [209, 134] on button "button" at bounding box center [210, 142] width 17 height 17
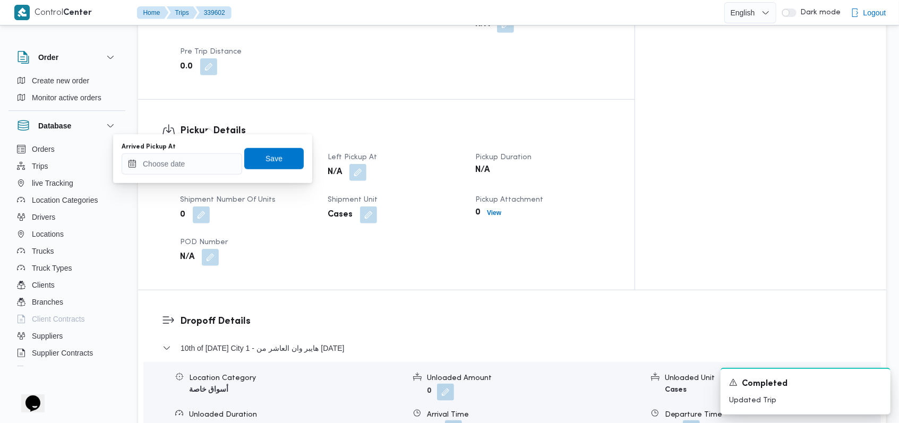
click at [183, 176] on div "You are in a dialog. To close this dialog, hit escape. Arrived Pickup At Save" at bounding box center [212, 158] width 199 height 49
click at [207, 168] on input "Arrived Pickup At" at bounding box center [182, 163] width 120 height 21
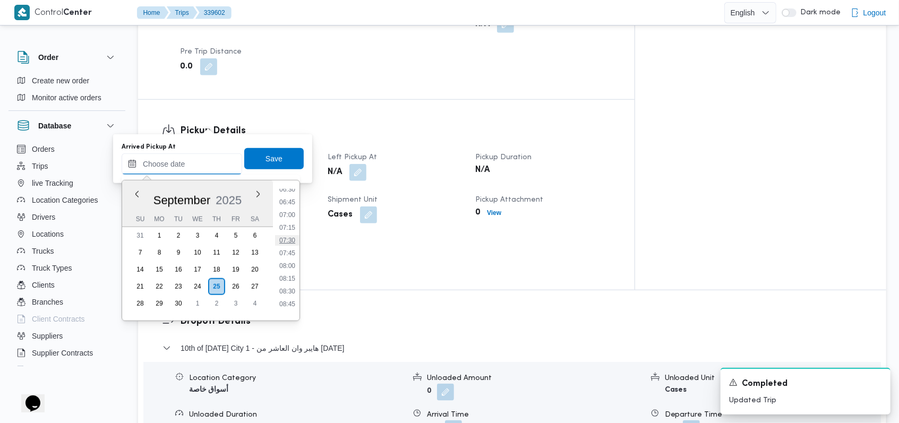
scroll to position [265, 0]
click at [290, 194] on li "05:15" at bounding box center [287, 196] width 24 height 11
type input "25/09/2025 05:15"
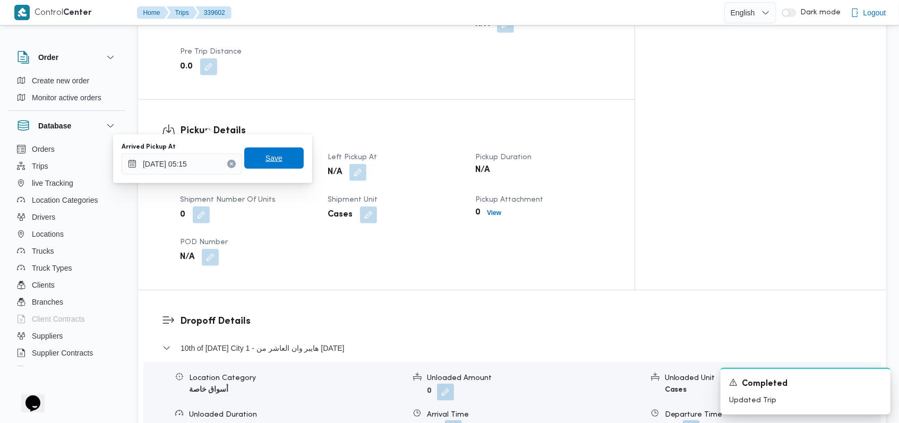
click at [279, 160] on span "Save" at bounding box center [273, 158] width 59 height 21
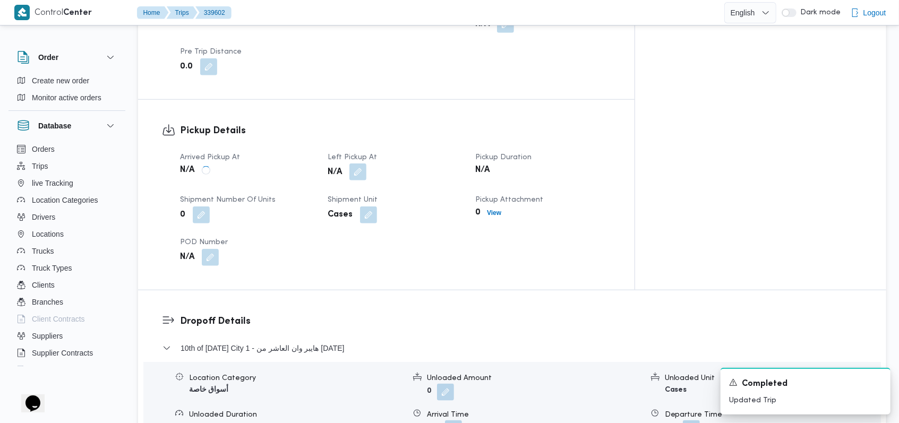
click at [366, 163] on button "button" at bounding box center [357, 171] width 17 height 17
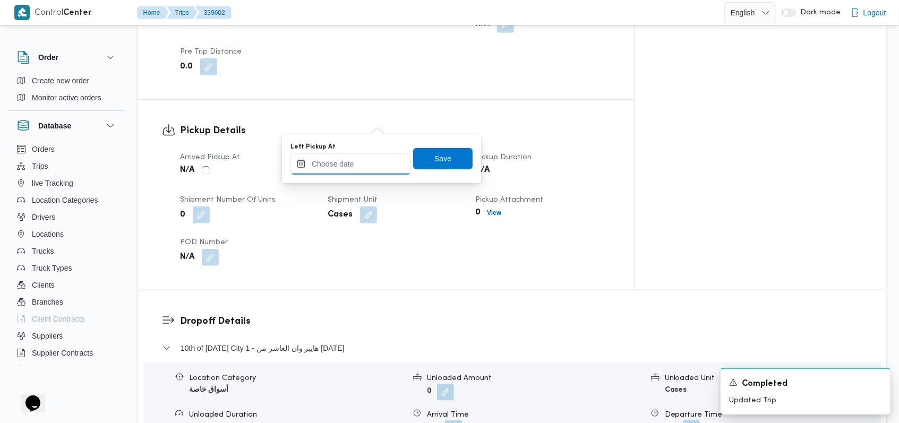
click at [354, 162] on input "Left Pickup At" at bounding box center [350, 163] width 120 height 21
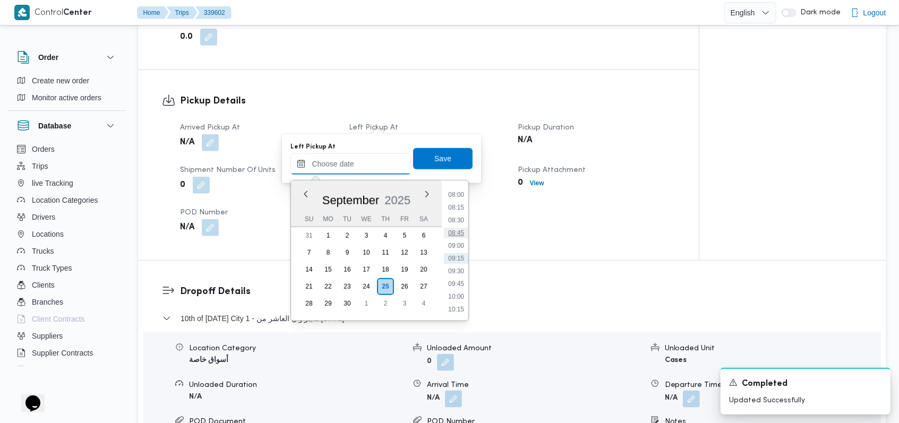
scroll to position [336, 0]
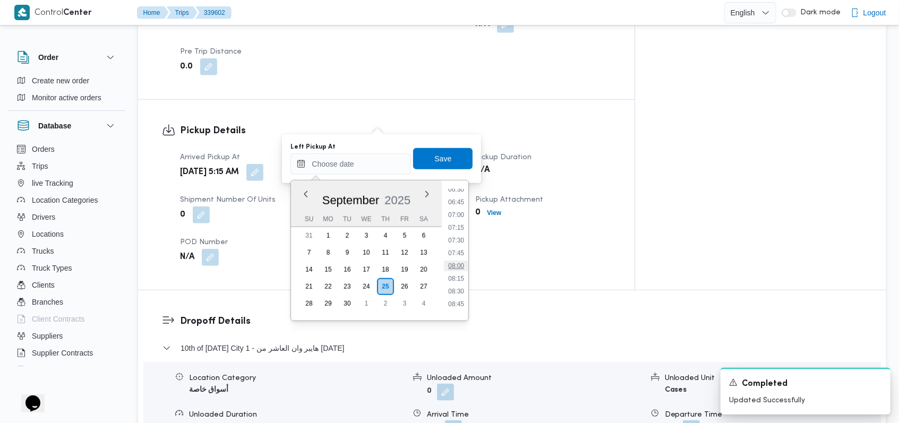
click at [458, 262] on li "08:00" at bounding box center [456, 266] width 24 height 11
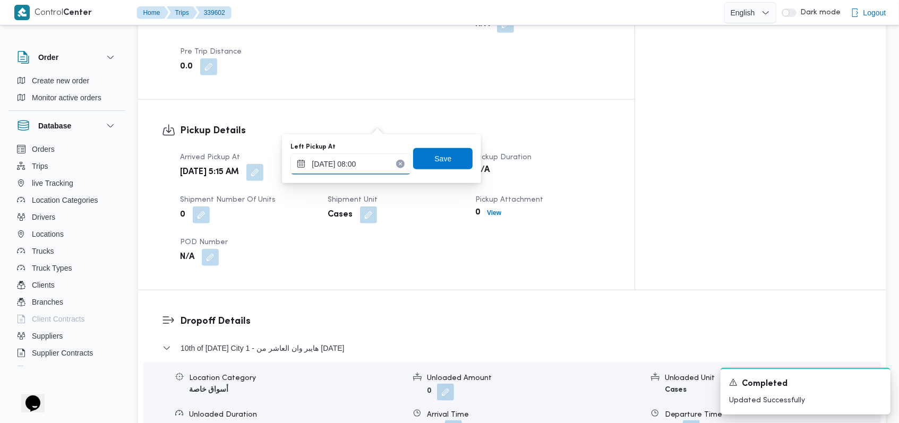
click at [359, 157] on input "25/09/2025 08:00" at bounding box center [350, 163] width 120 height 21
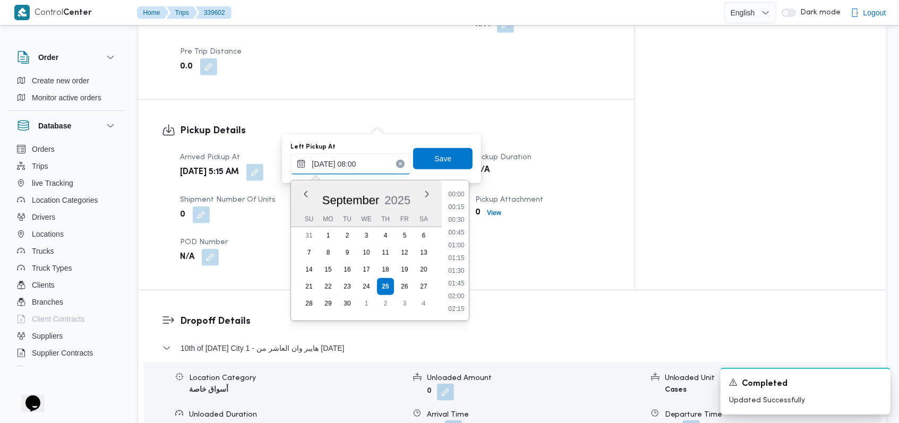
scroll to position [343, 0]
click at [459, 269] on li "08:15" at bounding box center [456, 271] width 24 height 11
type input "25/09/2025 08:15"
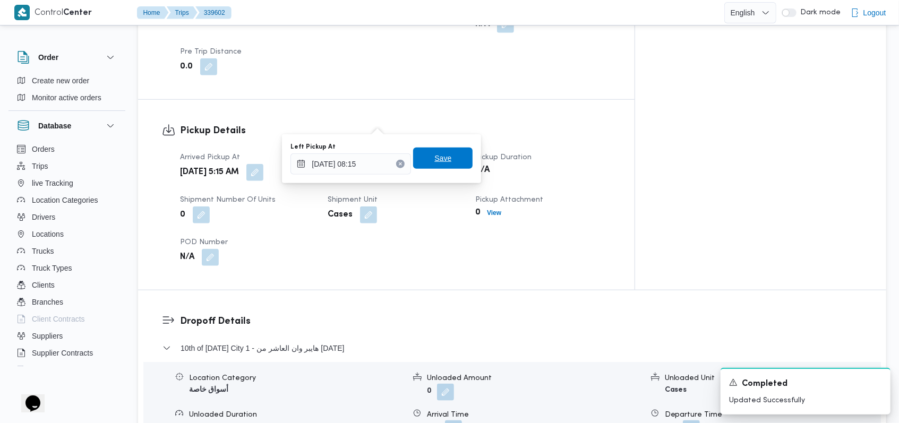
click at [433, 167] on span "Save" at bounding box center [442, 158] width 59 height 21
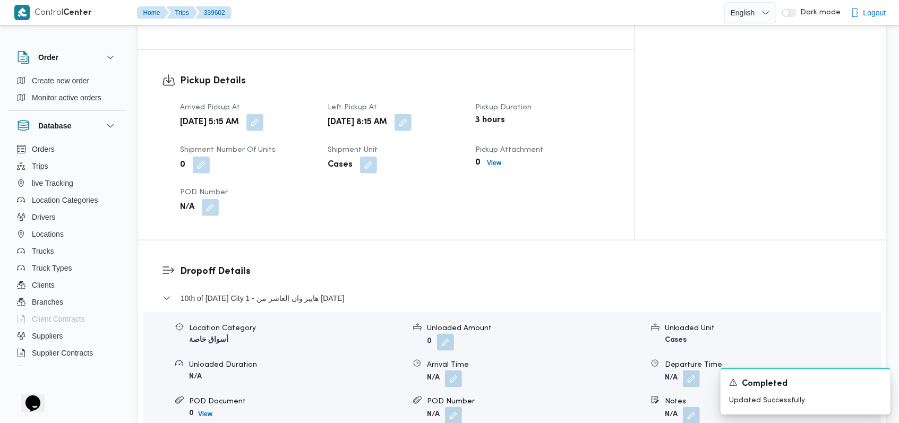
scroll to position [795, 0]
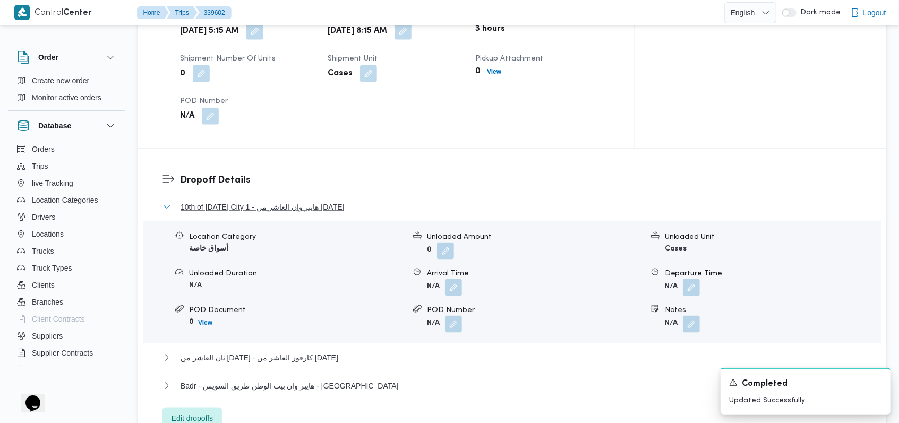
click at [297, 201] on span "10th of Ramadan City 1 - هايبر وان العاشر من رمضان" at bounding box center [262, 207] width 164 height 13
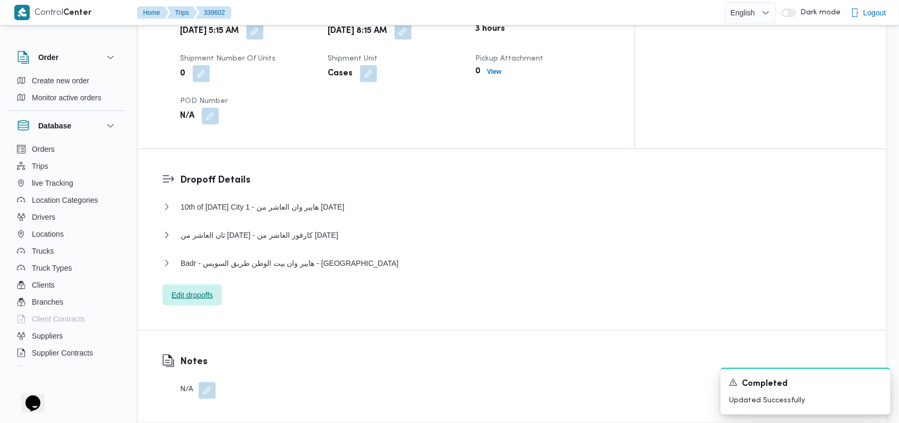
click at [208, 289] on span "Edit dropoffs" at bounding box center [191, 295] width 41 height 13
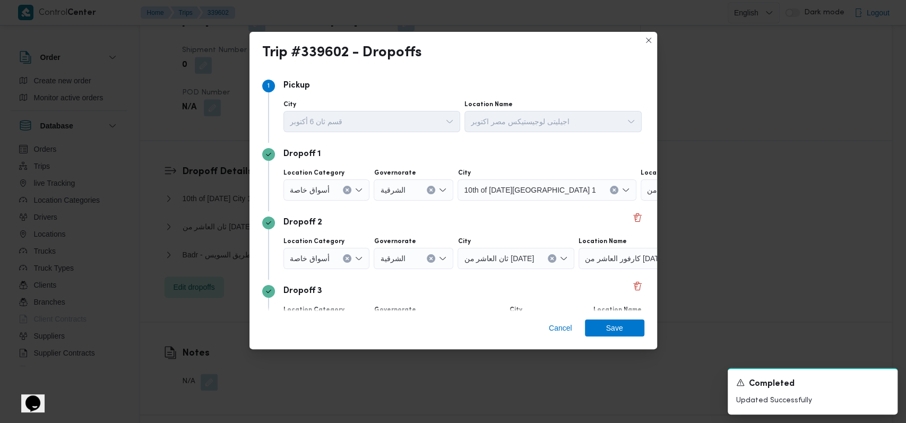
scroll to position [68, 0]
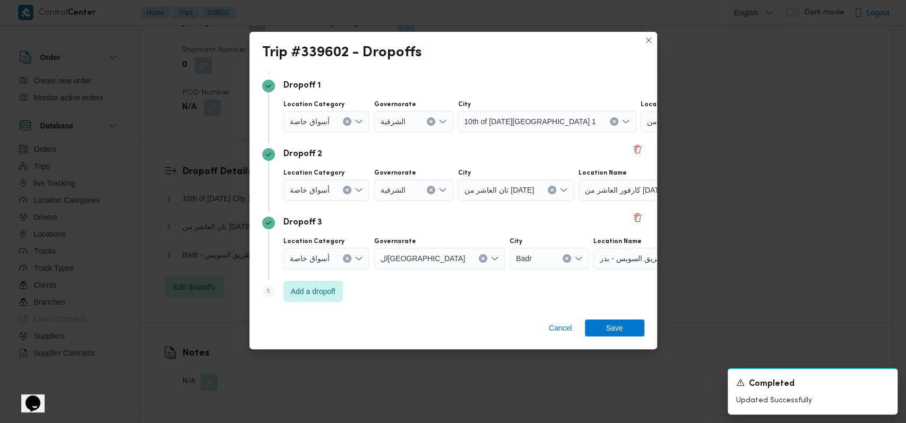
click at [348, 257] on icon "Clear input" at bounding box center [347, 258] width 4 height 4
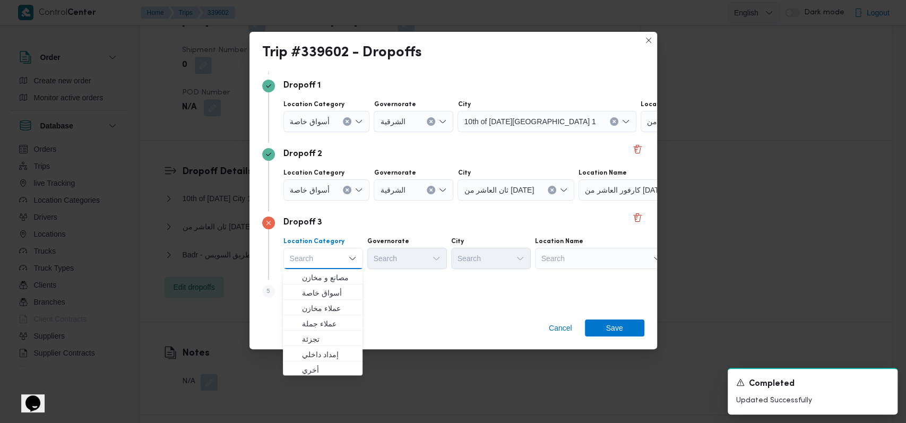
click at [346, 189] on icon "Clear input" at bounding box center [347, 189] width 3 height 3
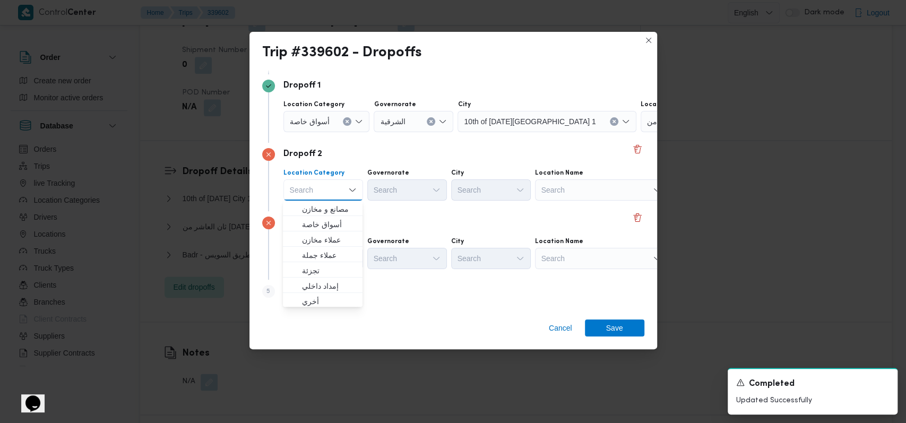
click at [318, 119] on span "أسواق خاصة" at bounding box center [310, 121] width 40 height 12
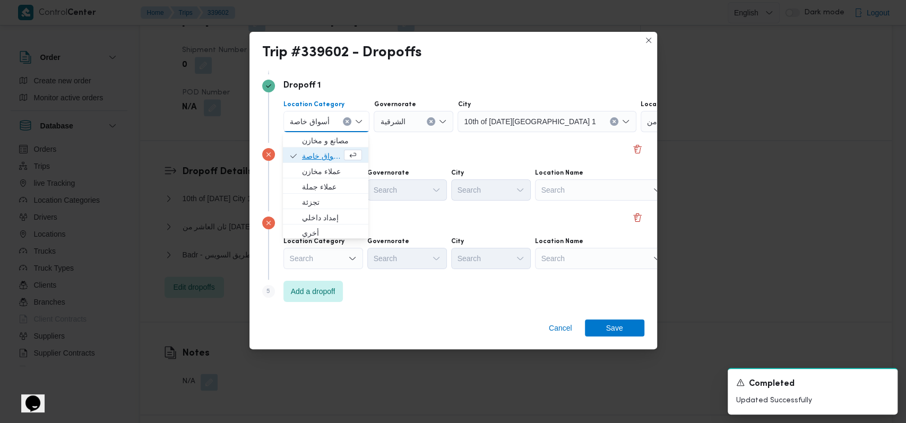
click at [318, 152] on span "أسواق خاصة" at bounding box center [322, 156] width 40 height 13
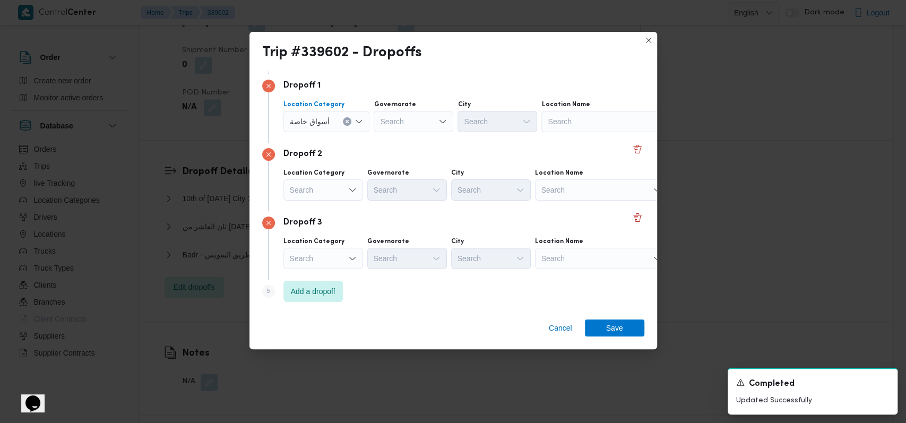
click at [598, 124] on div "Search" at bounding box center [607, 121] width 133 height 21
type input "كارفور فيتال"
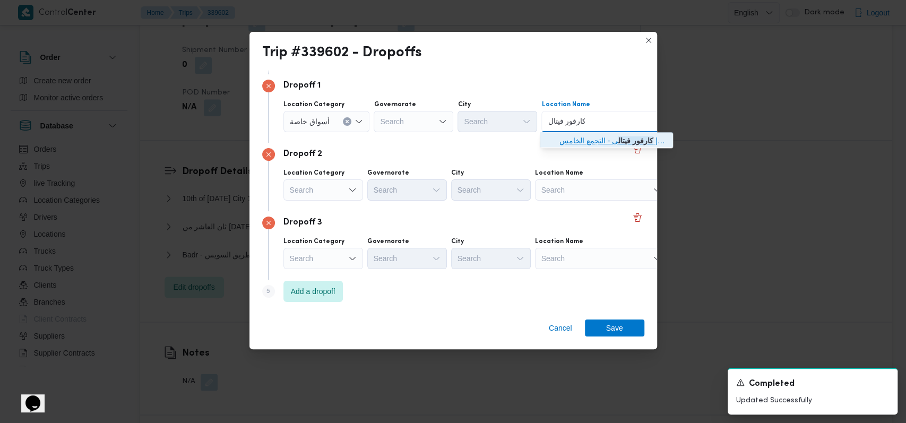
click at [583, 142] on span "كارفور فيتال ى - التجمع الخامس | Carrefour Market Vitali Mall | null" at bounding box center [612, 140] width 107 height 13
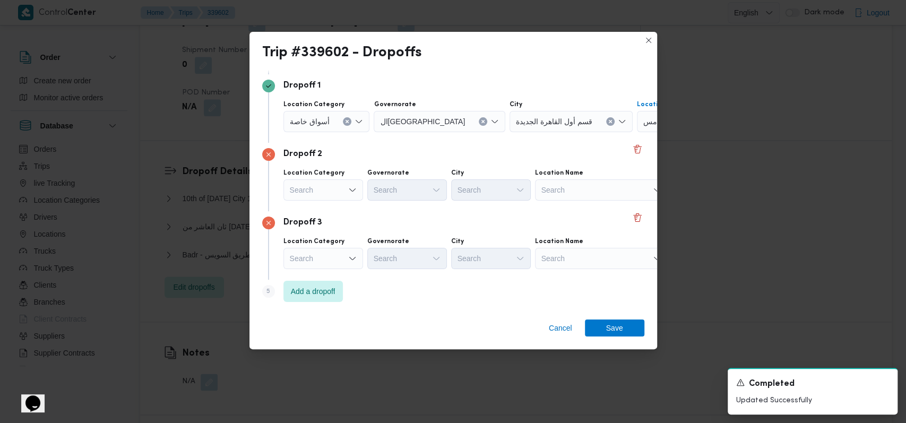
click at [580, 183] on div "Search" at bounding box center [601, 189] width 133 height 21
type input "الهد"
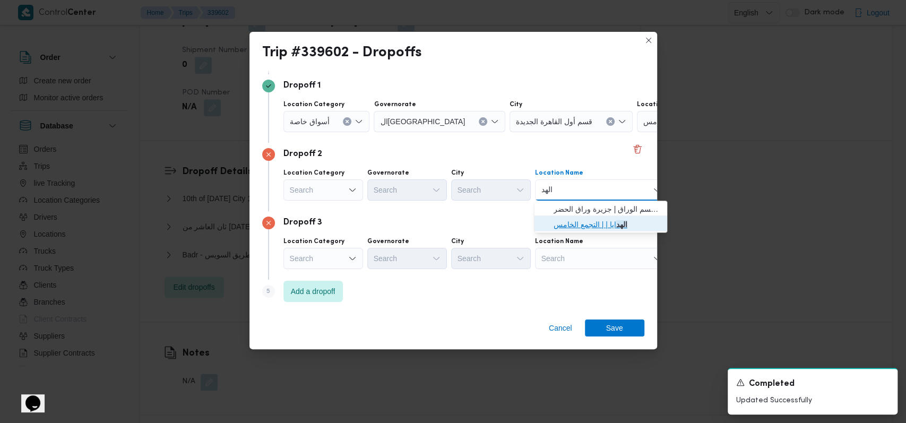
click at [577, 218] on span "الهد ايا | | التجمع الخامس" at bounding box center [607, 224] width 107 height 13
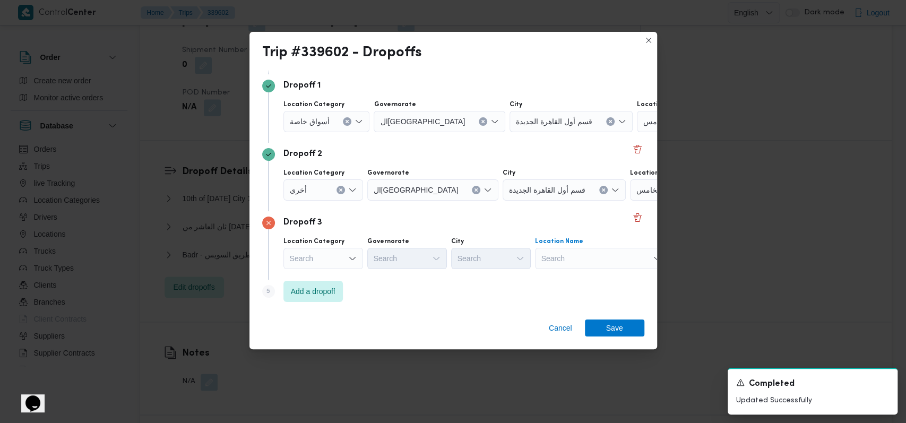
click at [576, 260] on div "Search" at bounding box center [601, 258] width 133 height 21
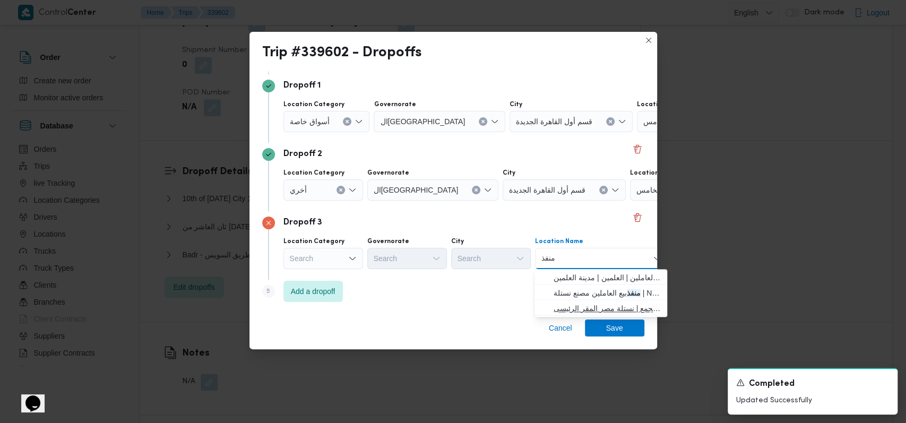
type input "منفذ"
click at [591, 312] on span "منفذ بيع العاملين نستلة مصر التجمع | نستلة مصر المقر الرئيسى | null" at bounding box center [607, 308] width 107 height 13
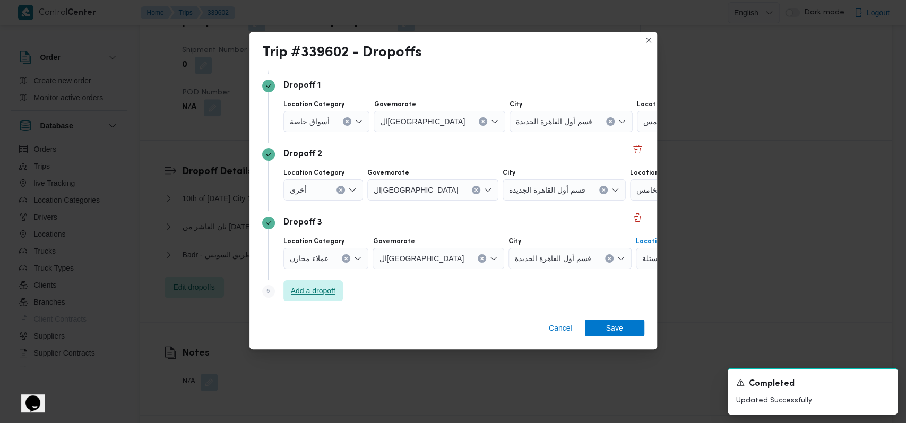
click at [327, 284] on span "Add a dropoff" at bounding box center [312, 290] width 59 height 21
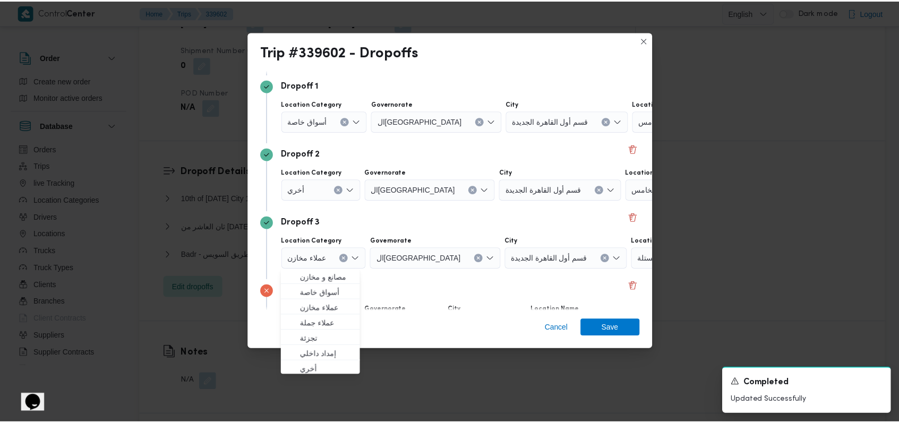
scroll to position [137, 0]
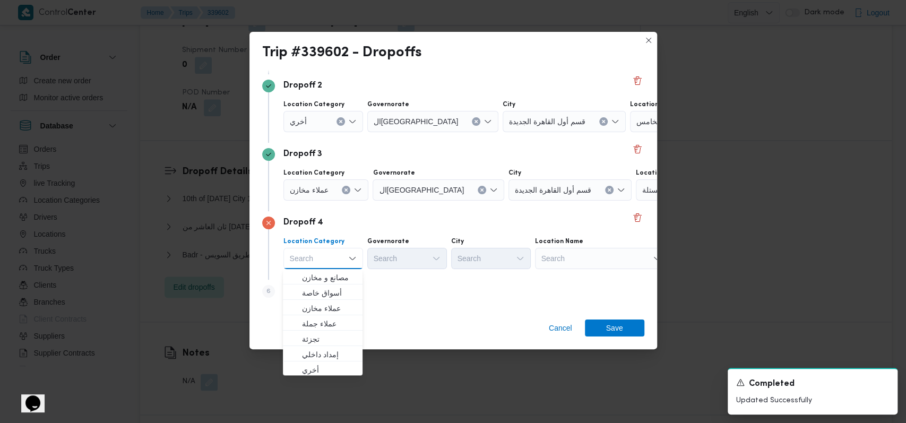
click at [568, 264] on div "Search" at bounding box center [601, 258] width 133 height 21
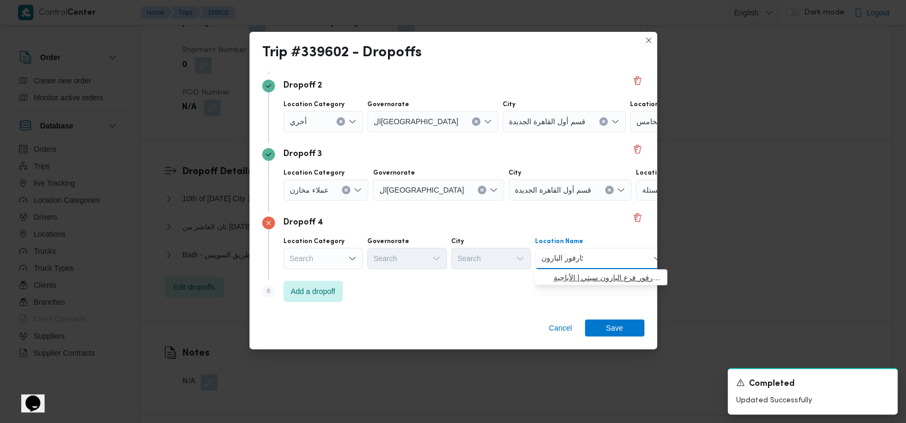
type input "كارفور البارون"
click at [594, 271] on span "كارفور البارون | كارفور فرع البارون سيتي | الأباجية" at bounding box center [607, 277] width 107 height 13
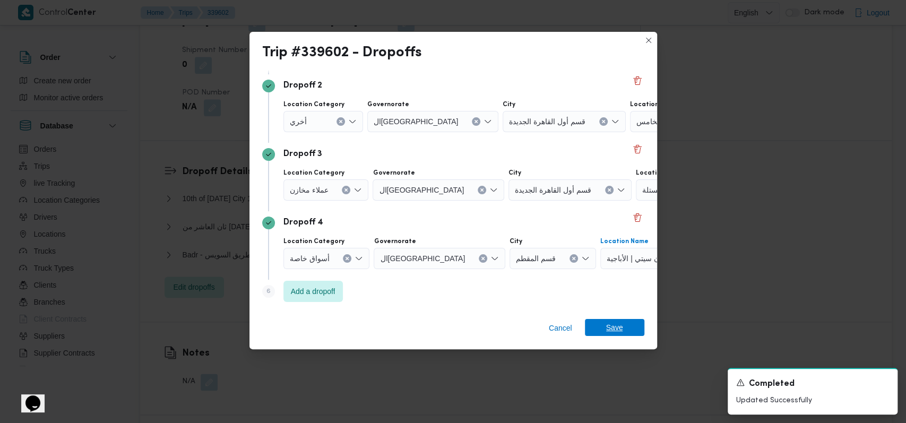
click at [608, 328] on span "Save" at bounding box center [614, 327] width 17 height 17
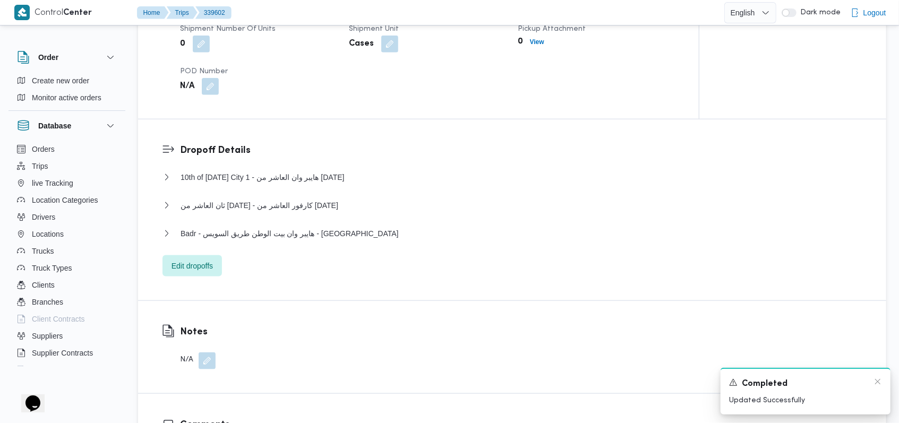
click at [884, 384] on div "A new notification appears Completed Updated Successfully" at bounding box center [805, 391] width 170 height 47
click at [872, 379] on div "Completed" at bounding box center [805, 383] width 153 height 13
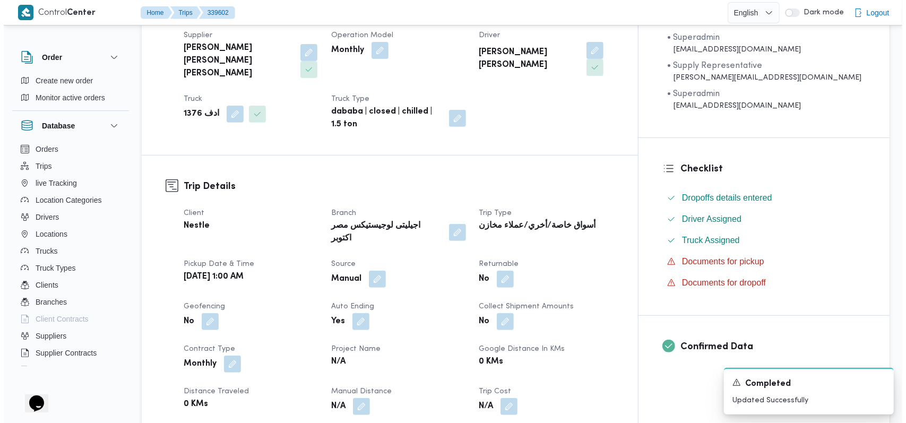
scroll to position [0, 0]
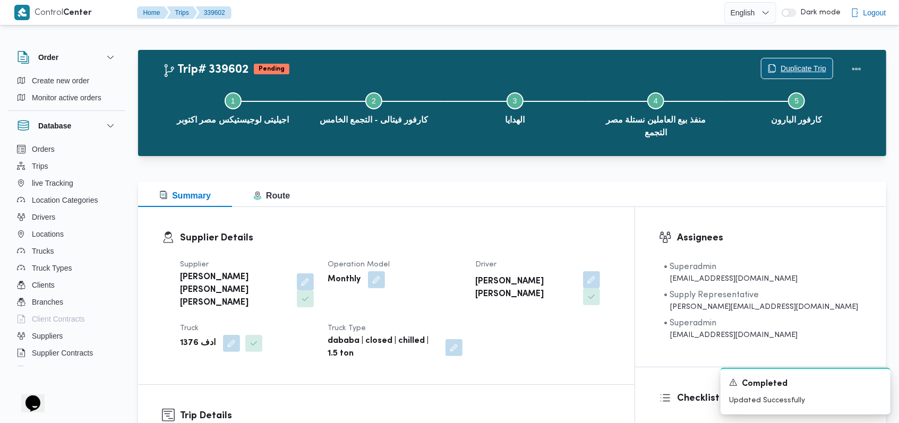
click at [789, 74] on span "Duplicate Trip" at bounding box center [803, 68] width 46 height 13
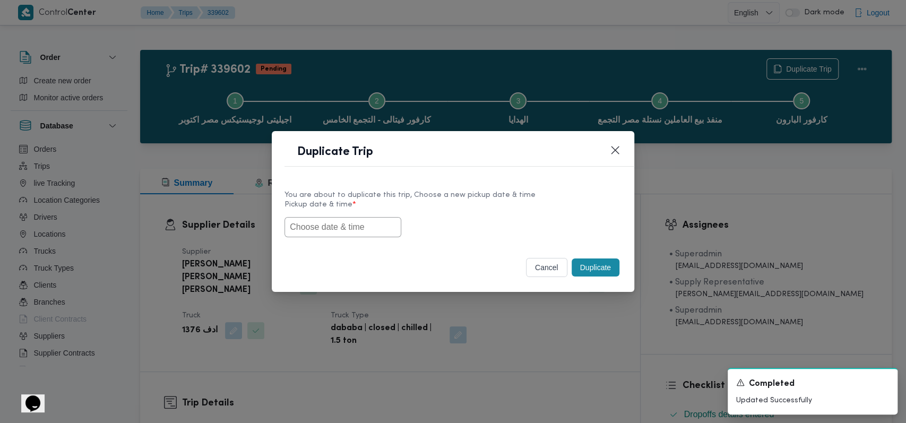
click at [336, 231] on input "text" at bounding box center [342, 227] width 117 height 20
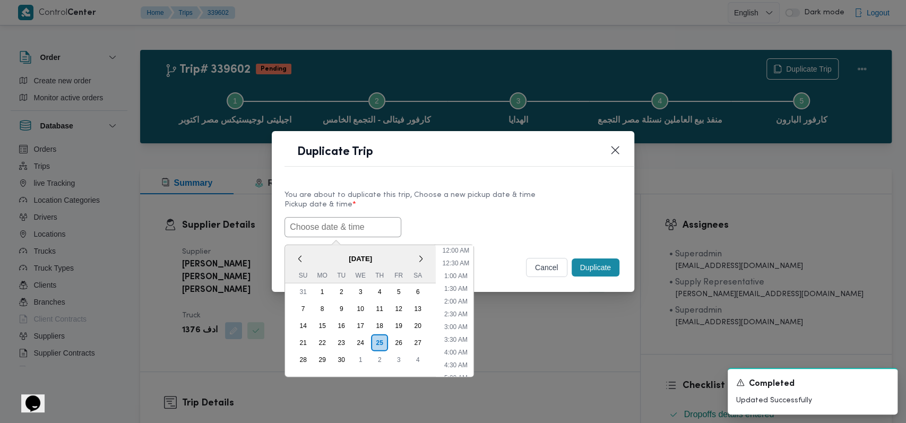
scroll to position [182, 0]
click at [418, 339] on div "27" at bounding box center [418, 342] width 20 height 20
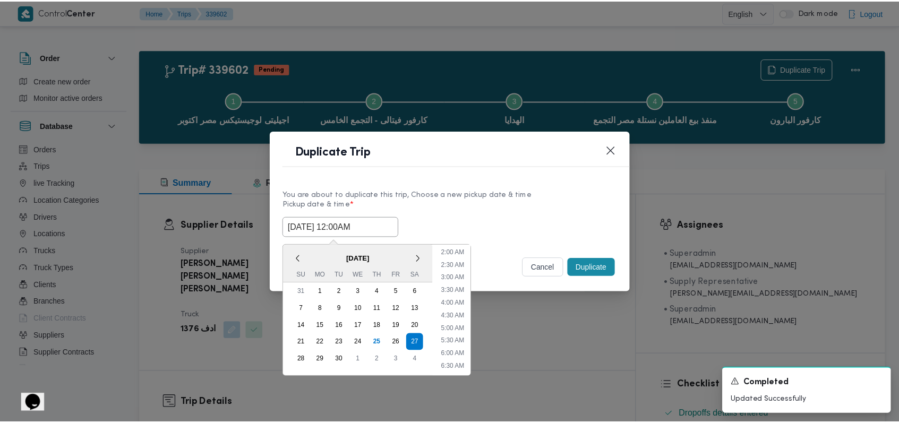
scroll to position [0, 0]
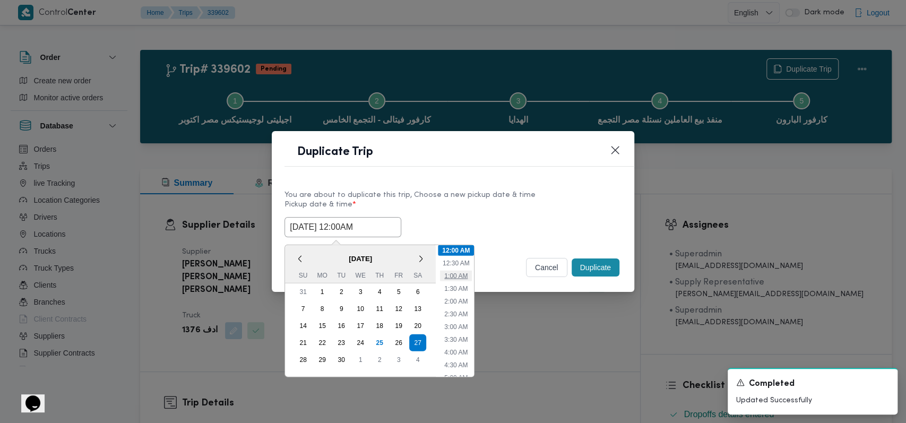
click at [457, 278] on li "1:00 AM" at bounding box center [456, 275] width 32 height 11
type input "27/09/2025 1:00AM"
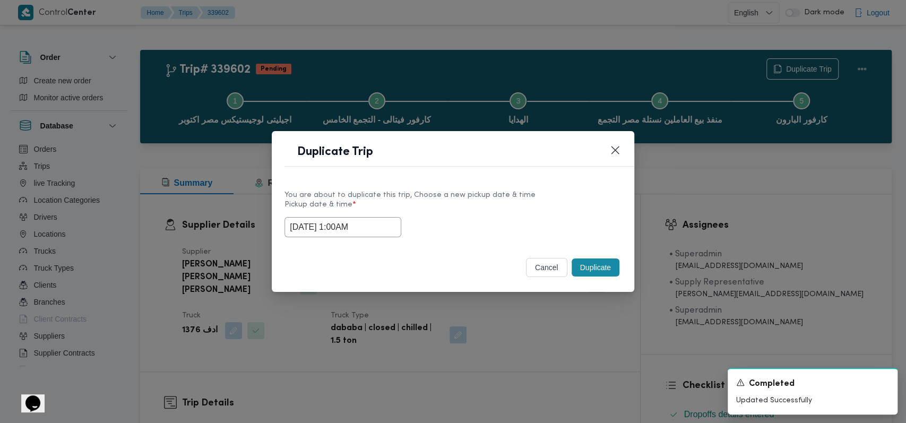
click at [605, 231] on div "Selected date: Saturday, September 27th, 2025 at 1:00 AM 27/09/2025 1:00AM" at bounding box center [452, 227] width 337 height 20
click at [604, 268] on button "Duplicate" at bounding box center [596, 267] width 48 height 18
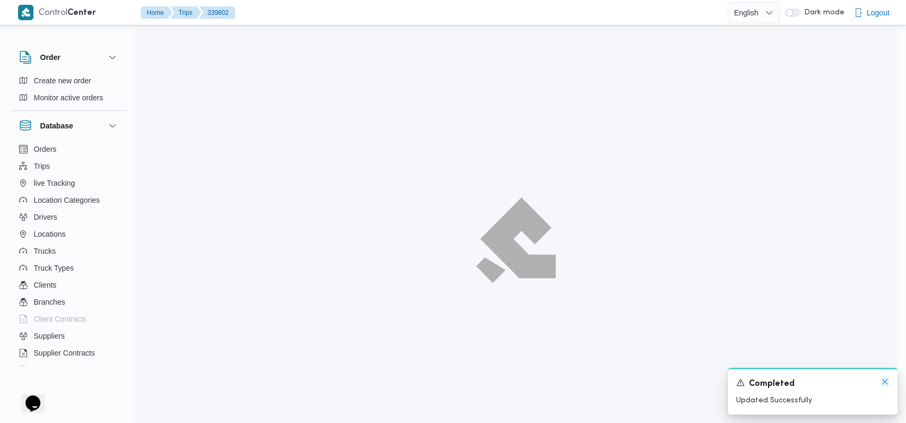
click at [885, 381] on icon "Dismiss toast" at bounding box center [885, 381] width 8 height 8
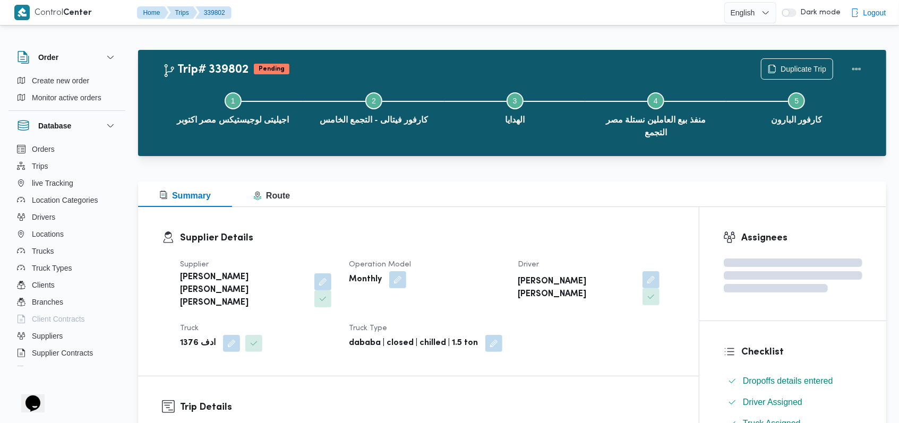
click at [792, 73] on div "Step 1 is incomplete 1 اجيليتى لوجيستيكس مصر اكتوبر Step 2 is incomplete 2 كارف…" at bounding box center [514, 113] width 717 height 81
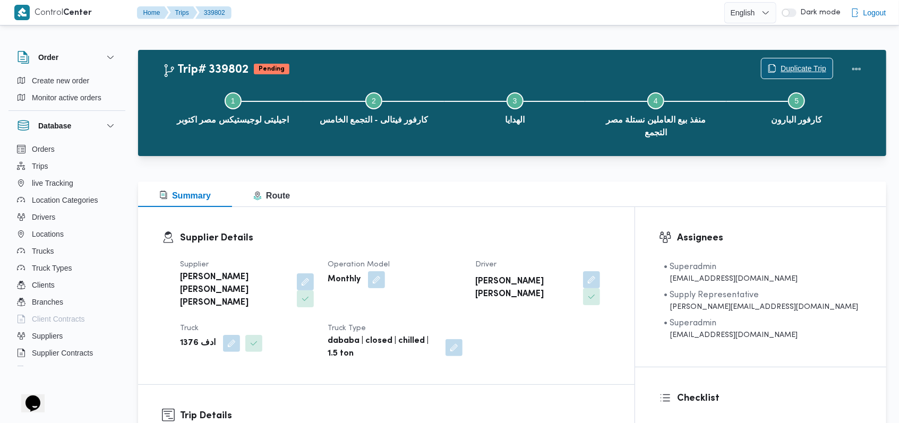
click at [794, 67] on span "Duplicate Trip" at bounding box center [803, 68] width 46 height 13
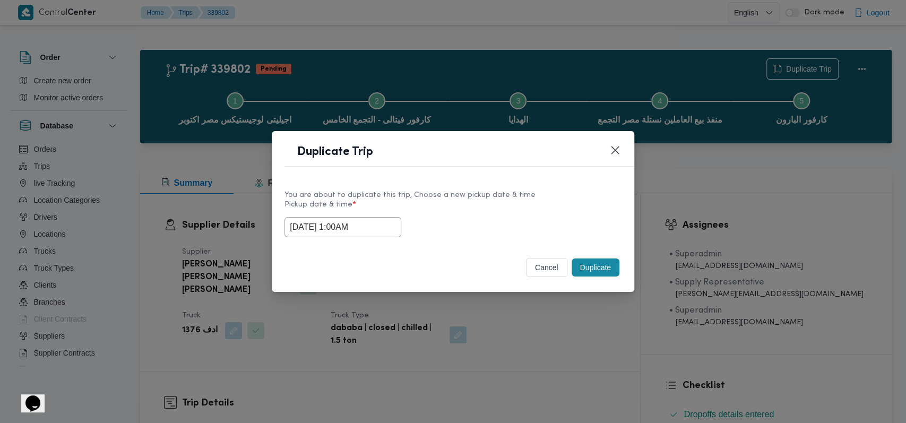
click at [376, 235] on input "27/09/2025 1:00AM" at bounding box center [342, 227] width 117 height 20
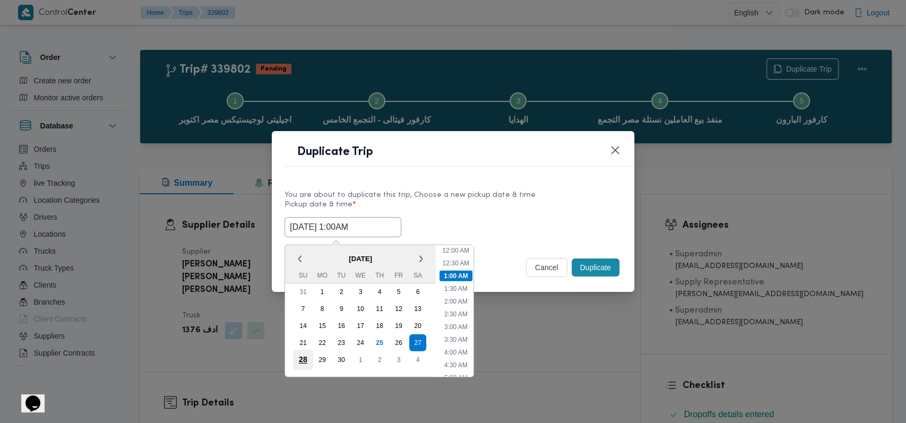
click at [299, 355] on div "28" at bounding box center [303, 359] width 20 height 20
type input "28/09/2025 1:00AM"
click at [509, 208] on label "Pickup date & time *" at bounding box center [452, 209] width 337 height 16
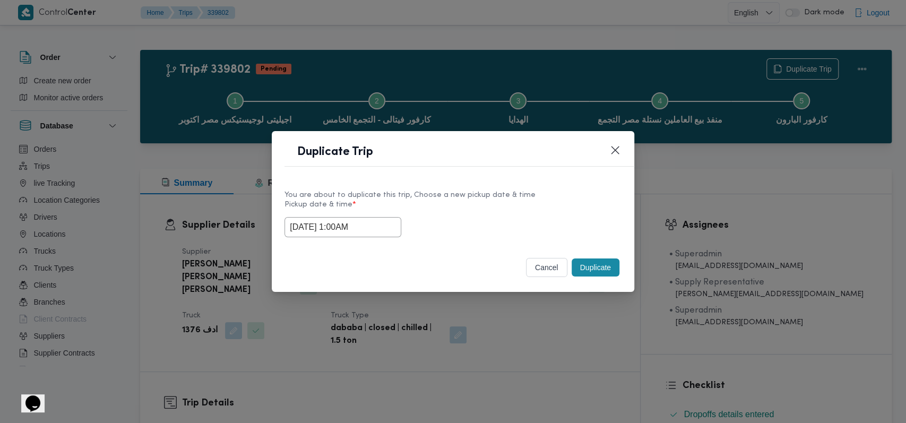
click at [603, 261] on button "Duplicate" at bounding box center [596, 267] width 48 height 18
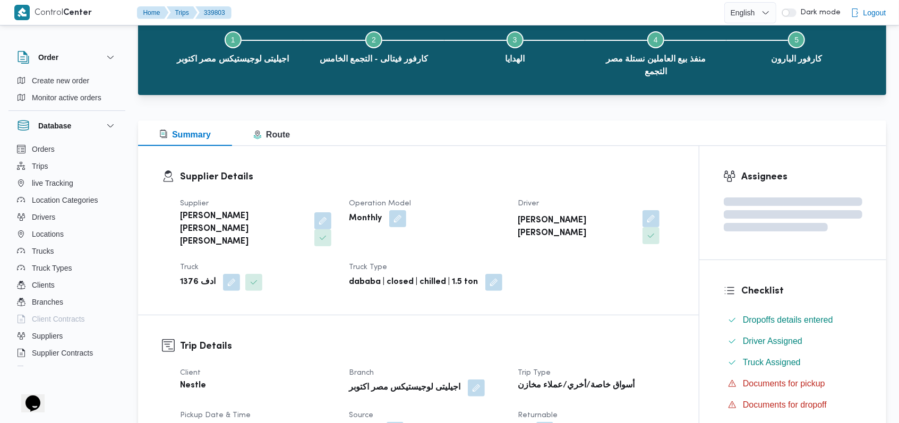
scroll to position [212, 0]
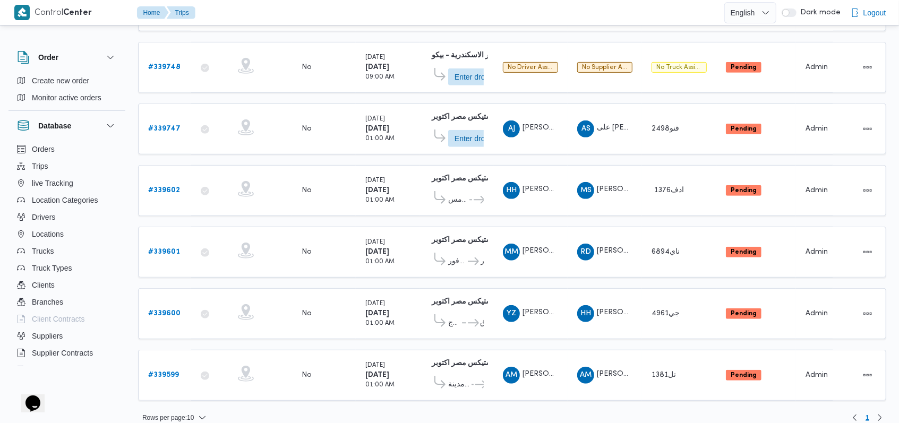
scroll to position [314, 0]
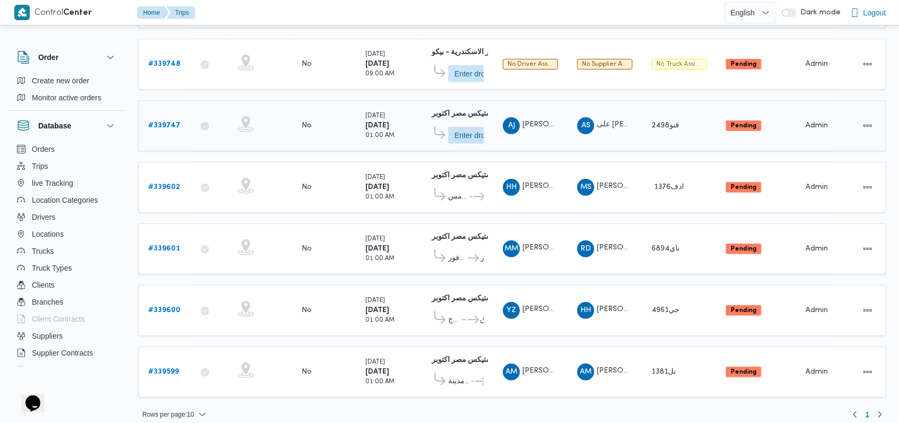
click at [169, 122] on b "# 339747" at bounding box center [164, 125] width 32 height 7
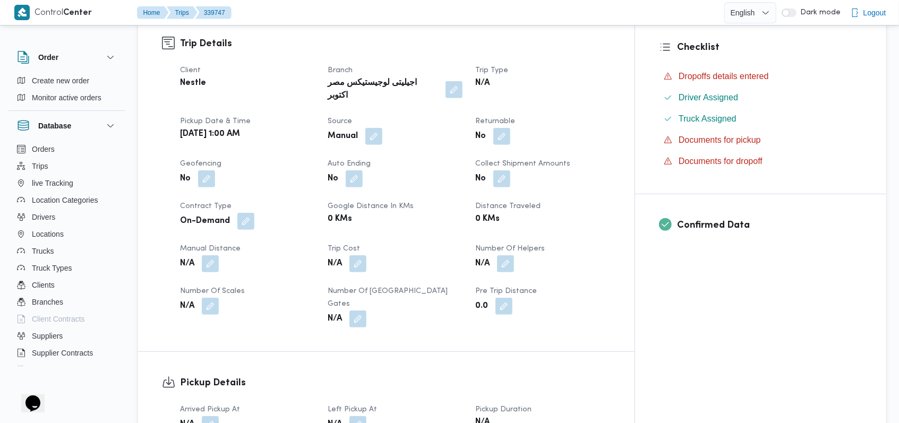
scroll to position [425, 0]
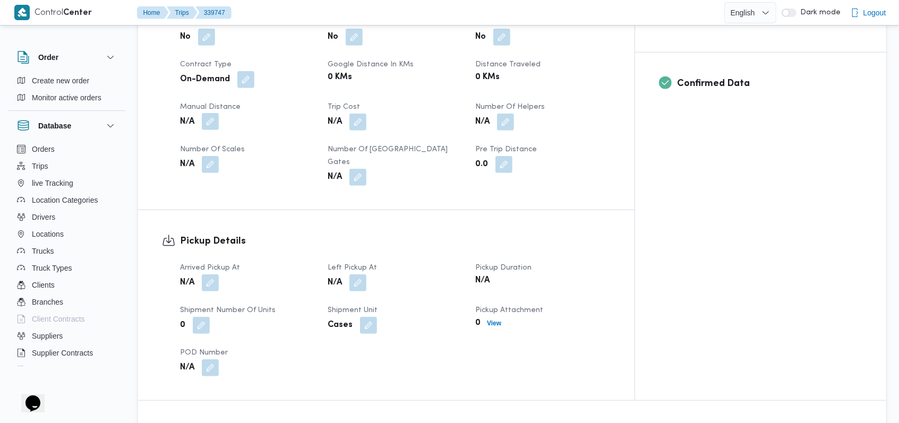
click at [216, 113] on button "button" at bounding box center [210, 121] width 17 height 17
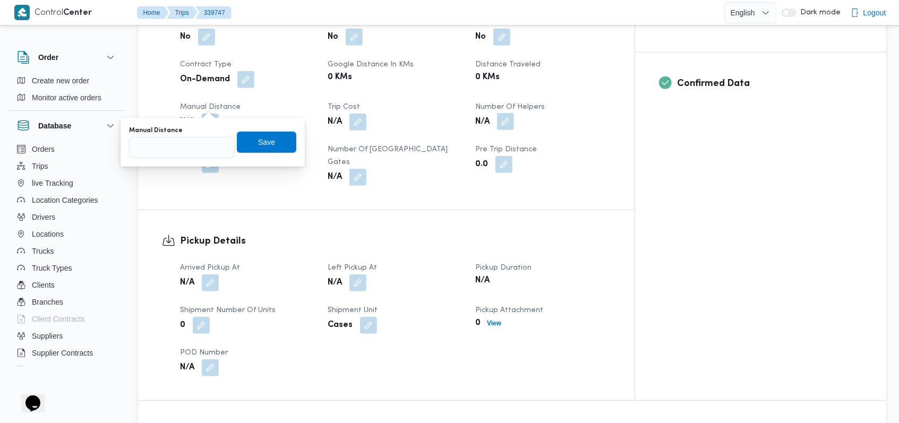
click at [514, 113] on button "button" at bounding box center [505, 121] width 17 height 17
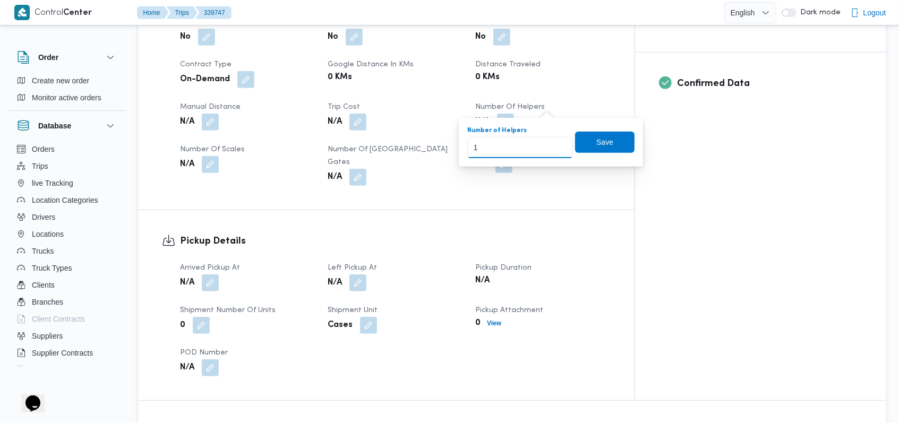
type input "1"
click at [555, 143] on input "1" at bounding box center [520, 147] width 106 height 21
click at [596, 142] on span "Save" at bounding box center [604, 141] width 17 height 13
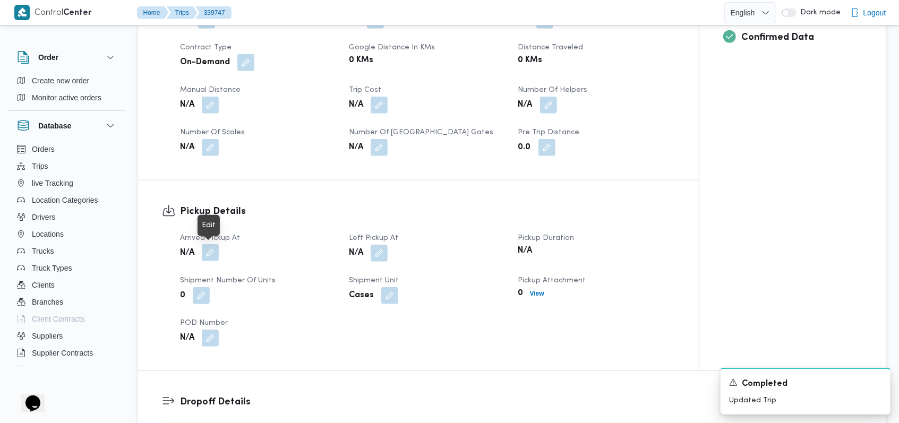
click at [208, 254] on button "button" at bounding box center [210, 252] width 17 height 17
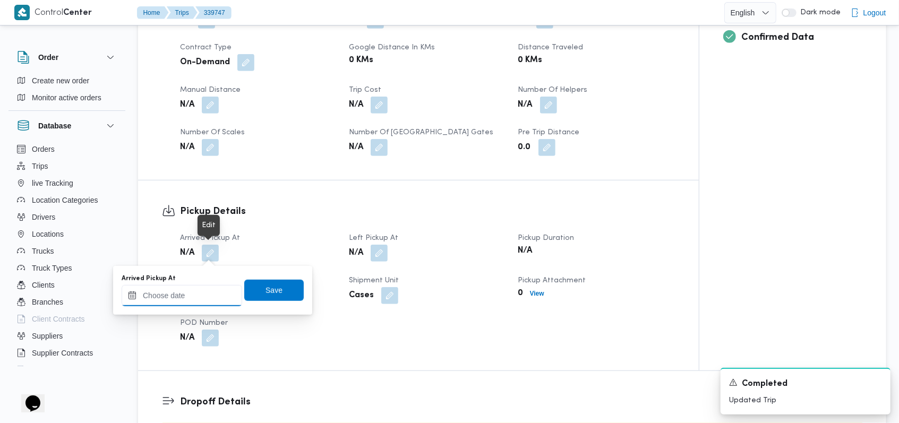
click at [199, 291] on input "Arrived Pickup At" at bounding box center [182, 295] width 120 height 21
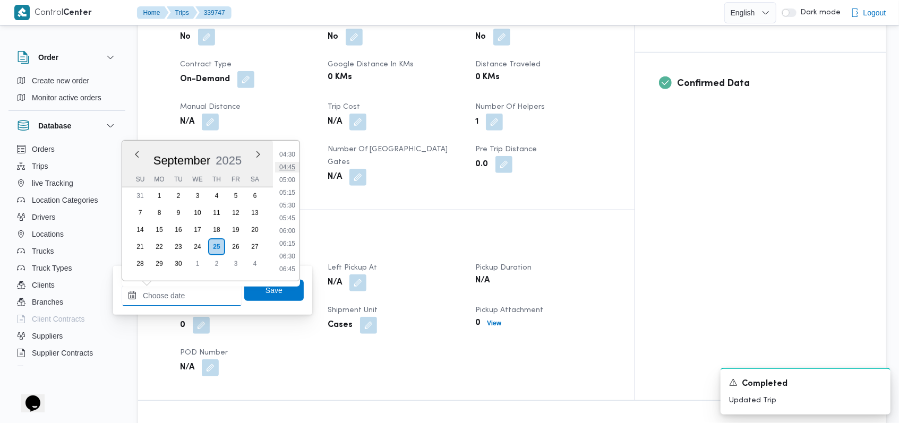
scroll to position [208, 0]
click at [291, 155] on li "04:00" at bounding box center [287, 150] width 24 height 11
type input "25/09/2025 04:00"
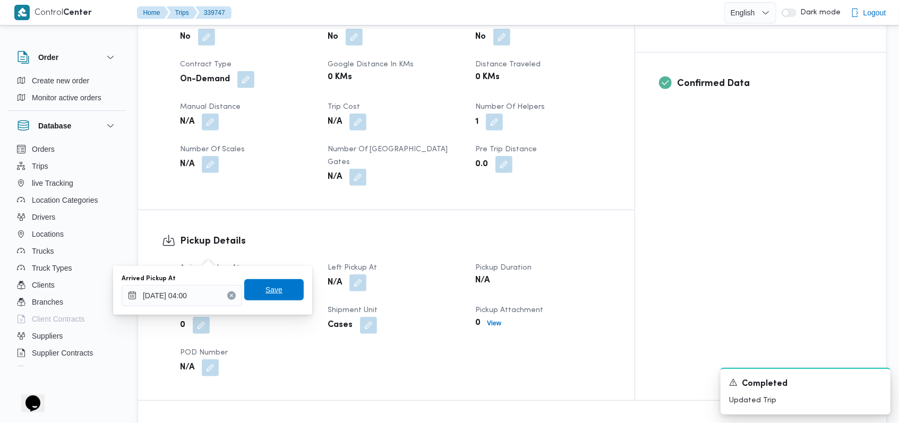
click at [288, 281] on span "Save" at bounding box center [273, 289] width 59 height 21
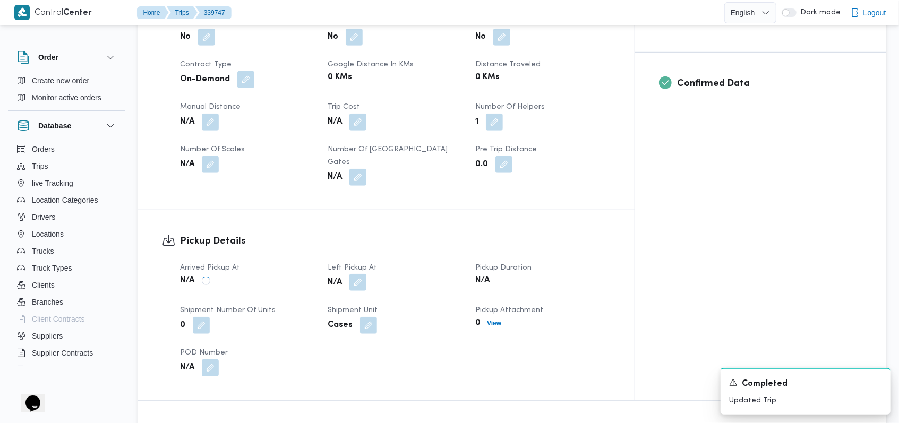
click at [366, 274] on button "button" at bounding box center [357, 282] width 17 height 17
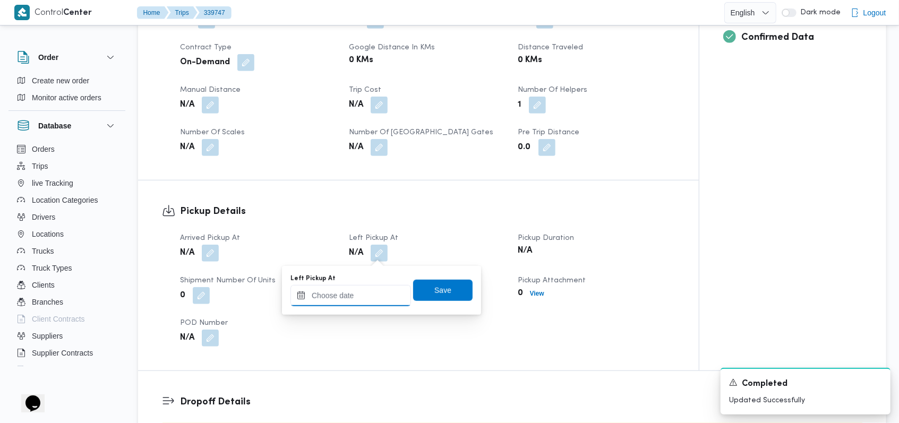
click at [357, 292] on input "Left Pickup At" at bounding box center [350, 295] width 120 height 21
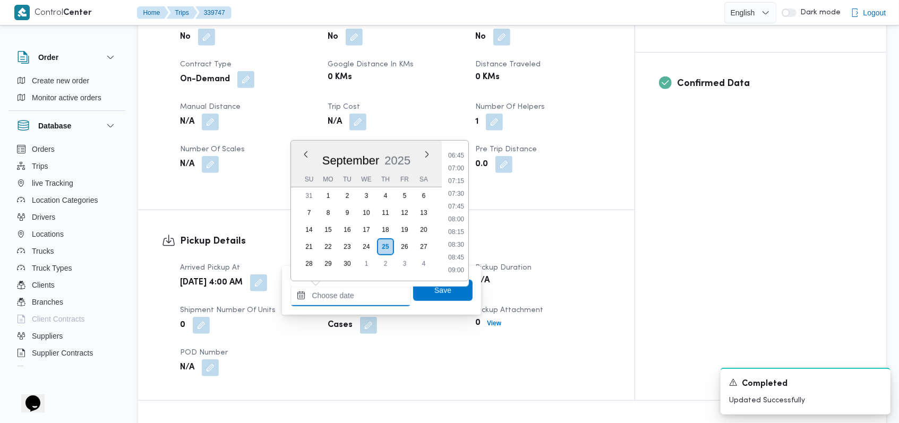
scroll to position [278, 0]
click at [462, 266] on li "07:45" at bounding box center [456, 271] width 24 height 11
type input "25/09/2025 07:45"
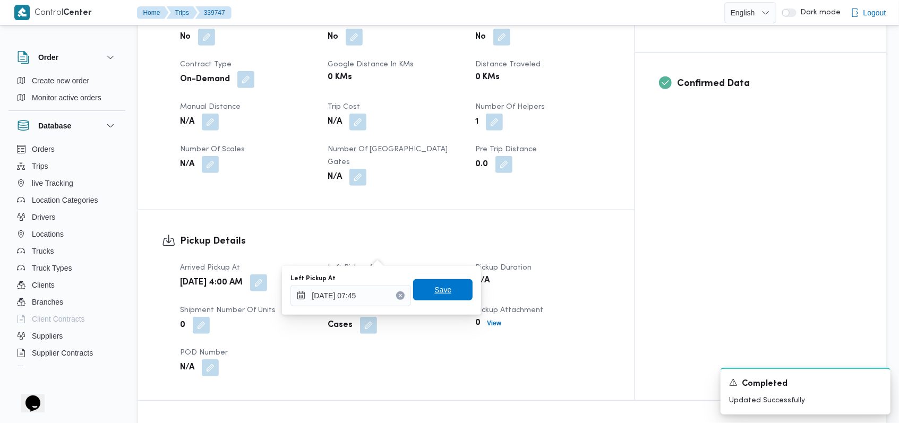
click at [441, 282] on span "Save" at bounding box center [442, 289] width 59 height 21
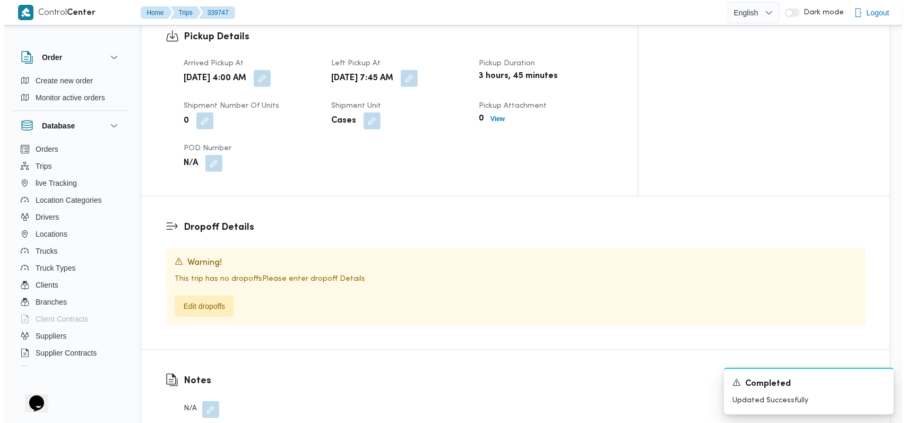
scroll to position [707, 0]
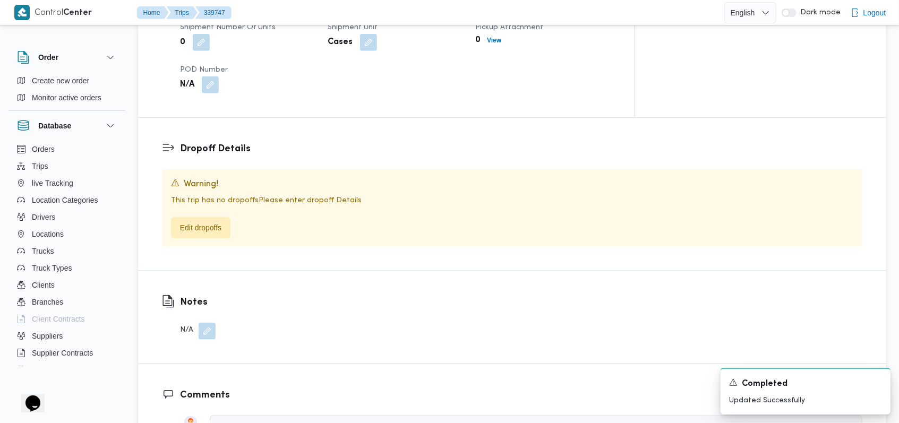
click at [220, 211] on div "Warning! This trip has no dropoffs Please enter dropoff Details Edit dropoffs" at bounding box center [512, 207] width 700 height 77
click at [219, 221] on span "Edit dropoffs" at bounding box center [200, 227] width 41 height 13
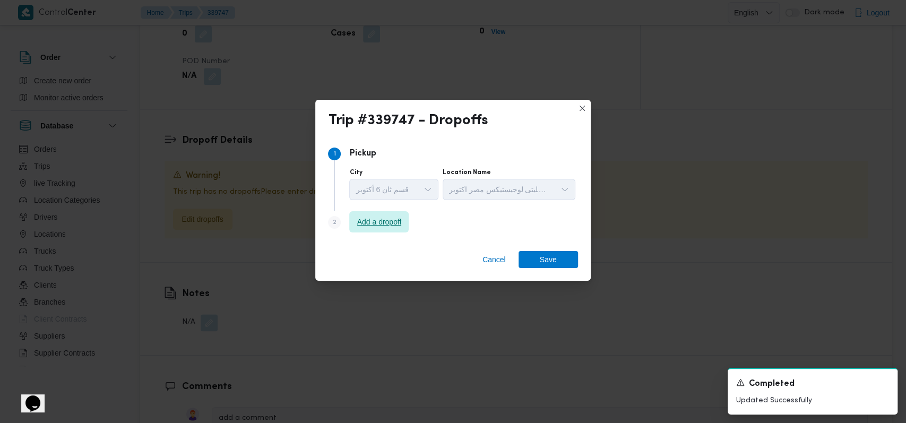
click at [368, 229] on span "Add a dropoff" at bounding box center [378, 221] width 59 height 21
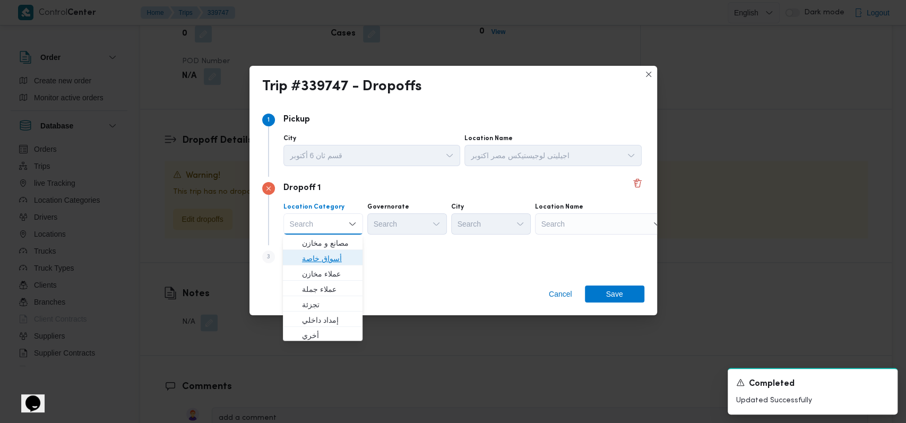
click at [335, 257] on span "أسواق خاصة" at bounding box center [329, 258] width 54 height 13
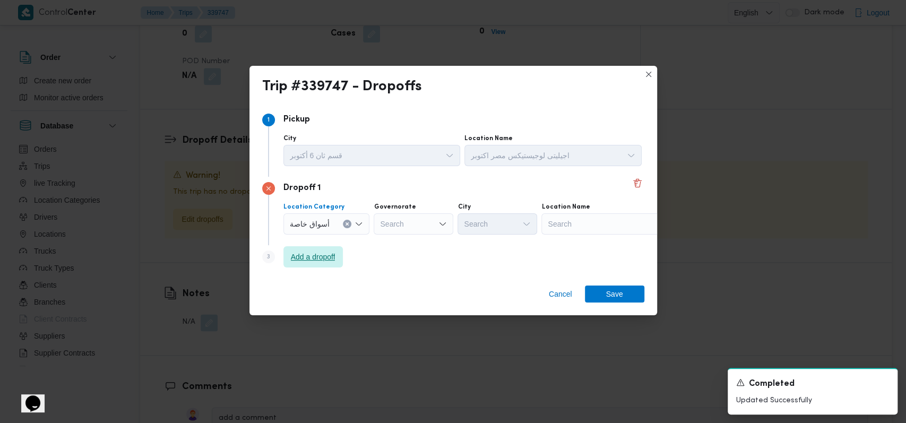
click at [335, 257] on span "Add a dropoff" at bounding box center [313, 257] width 45 height 13
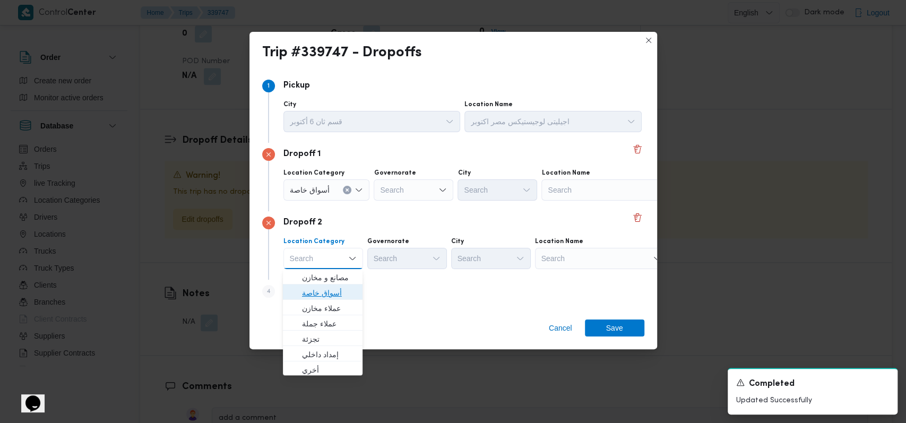
click at [332, 292] on span "أسواق خاصة" at bounding box center [329, 293] width 54 height 13
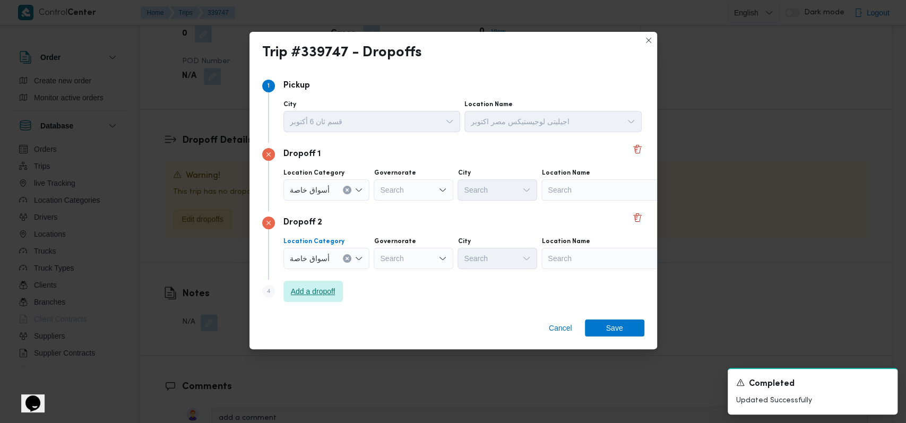
click at [332, 292] on span "Add a dropoff" at bounding box center [313, 291] width 45 height 13
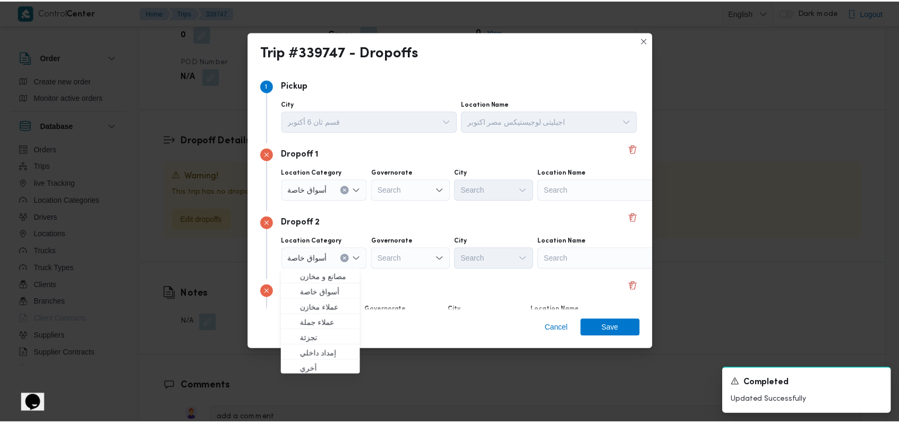
scroll to position [68, 0]
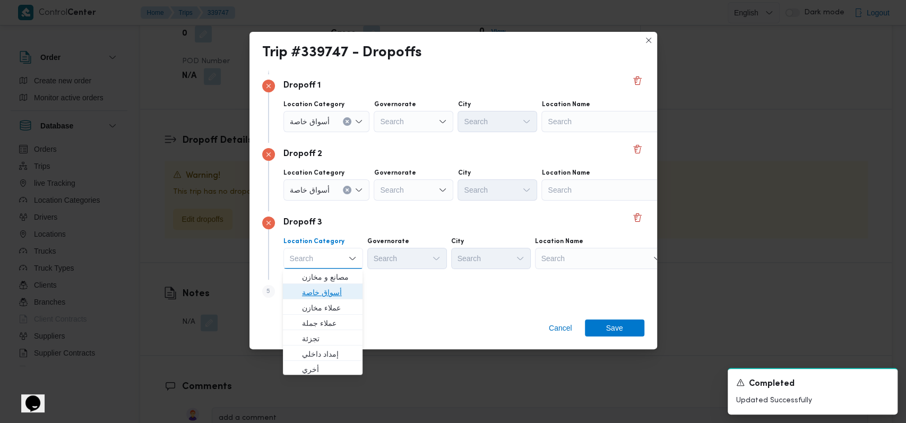
click at [340, 293] on span "أسواق خاصة" at bounding box center [329, 292] width 54 height 13
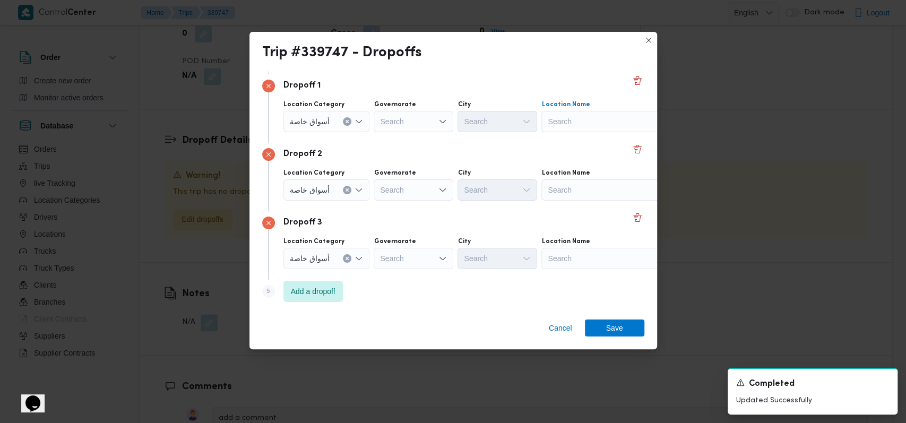
click at [573, 118] on div "Search" at bounding box center [607, 121] width 133 height 21
type input "مول مصر"
click at [590, 156] on span "كارفور مول مصر | كارفور | قسم أول 6 أكتوبر" at bounding box center [612, 155] width 107 height 13
click at [583, 191] on div "Search" at bounding box center [607, 189] width 133 height 21
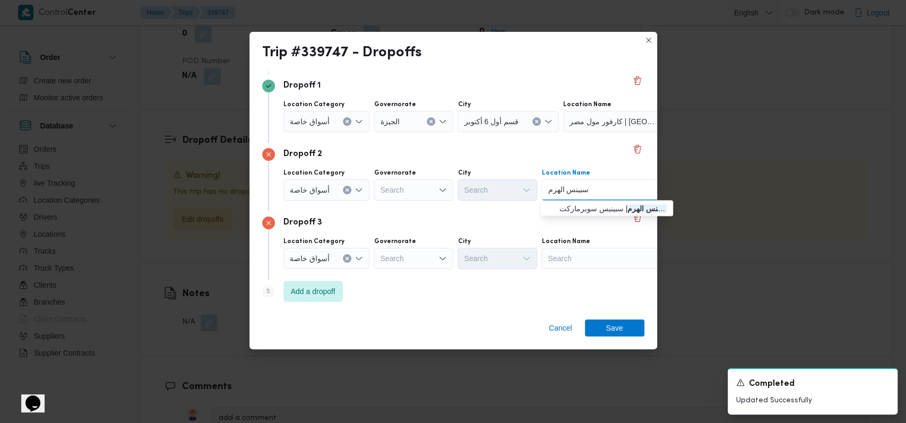
type input "سبينس الهرم"
click at [587, 206] on span "سبينس الهرم | سبينيس سوبرماركت | كفر نصار" at bounding box center [612, 208] width 107 height 13
click at [584, 253] on div "Search" at bounding box center [607, 258] width 133 height 21
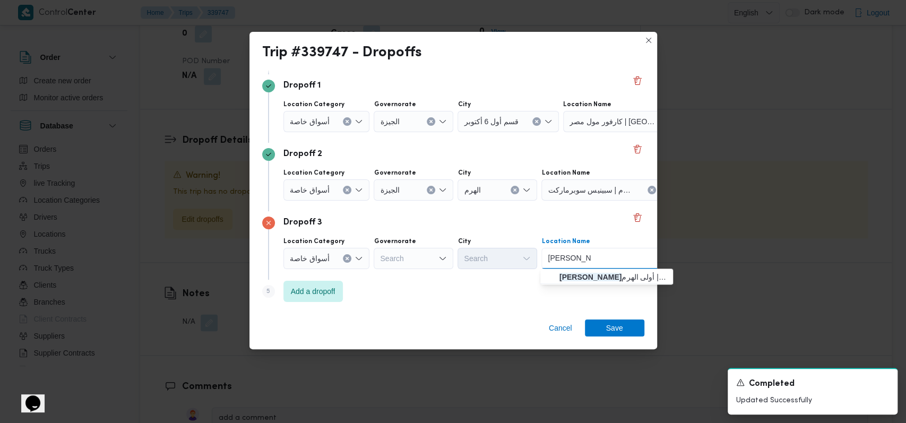
type input "كارفور زيزيني"
click at [607, 274] on span "كارفور زيزيني ا الهرم | مول زيزينيا | أولى الهرم" at bounding box center [612, 277] width 107 height 13
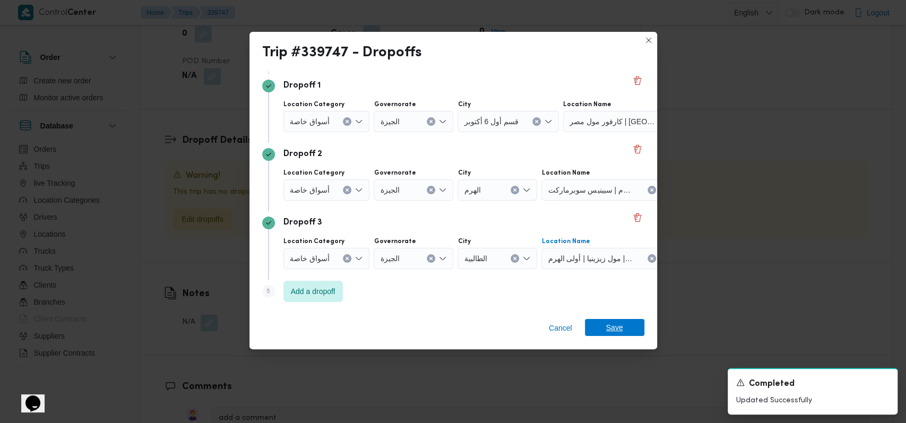
click at [612, 333] on span "Save" at bounding box center [614, 327] width 17 height 17
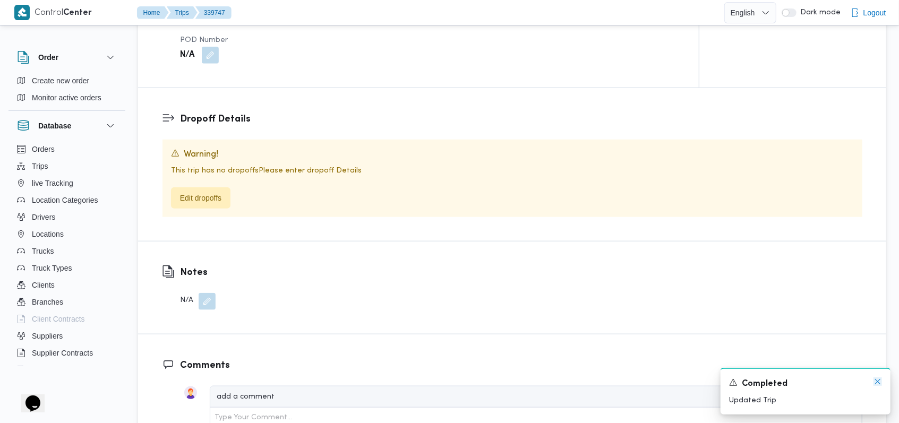
click at [879, 384] on icon "Dismiss toast" at bounding box center [877, 381] width 8 height 8
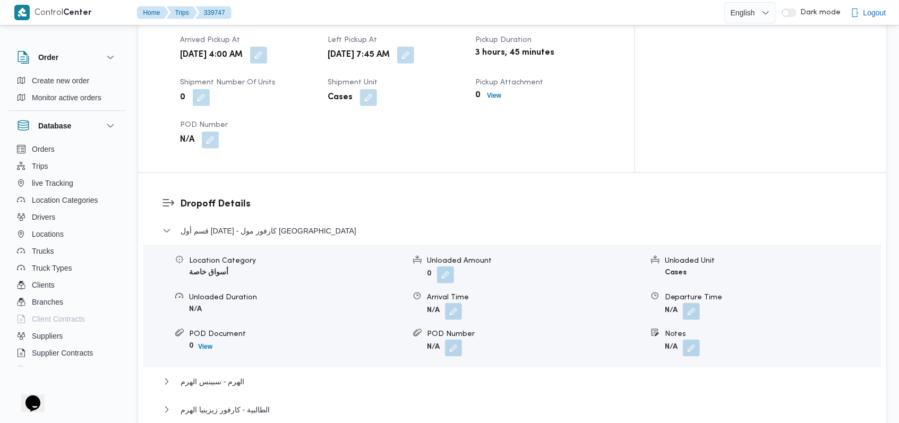
scroll to position [763, 0]
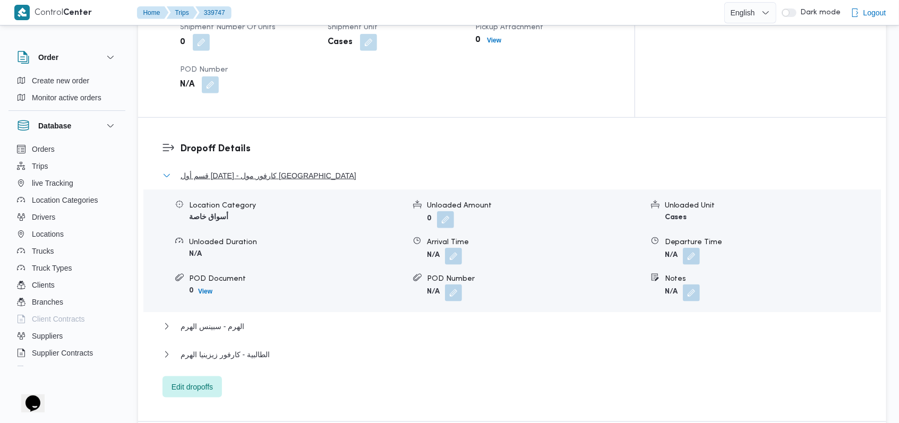
click at [269, 169] on span "قسم أول 6 أكتوبر - كارفور مول مصر" at bounding box center [268, 175] width 176 height 13
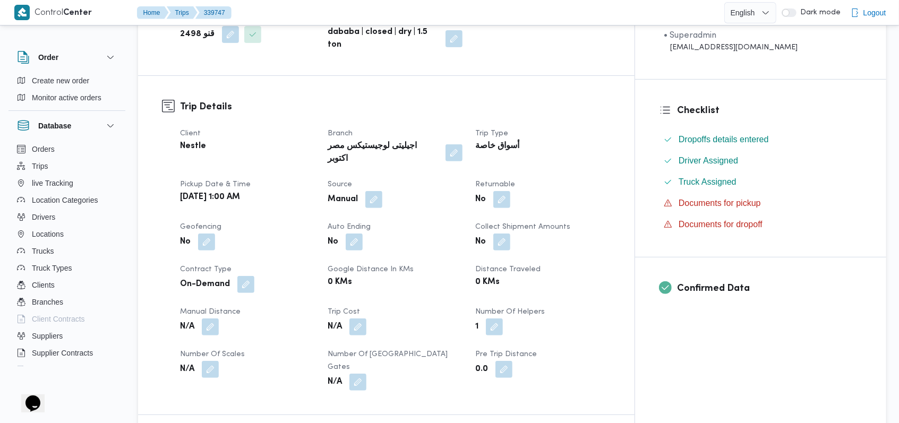
scroll to position [283, 0]
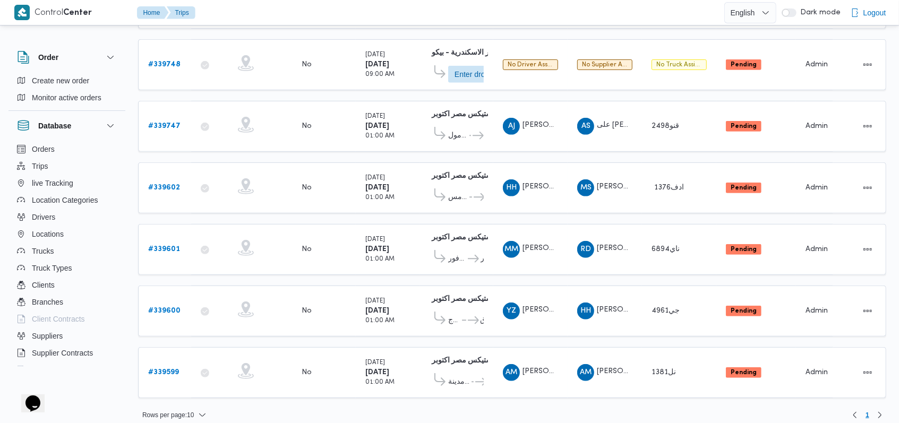
scroll to position [101, 0]
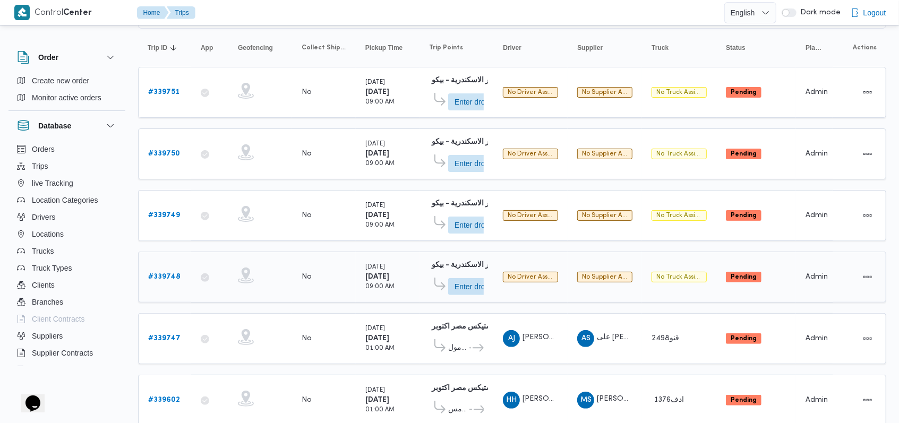
click at [167, 273] on b "# 339748" at bounding box center [164, 276] width 32 height 7
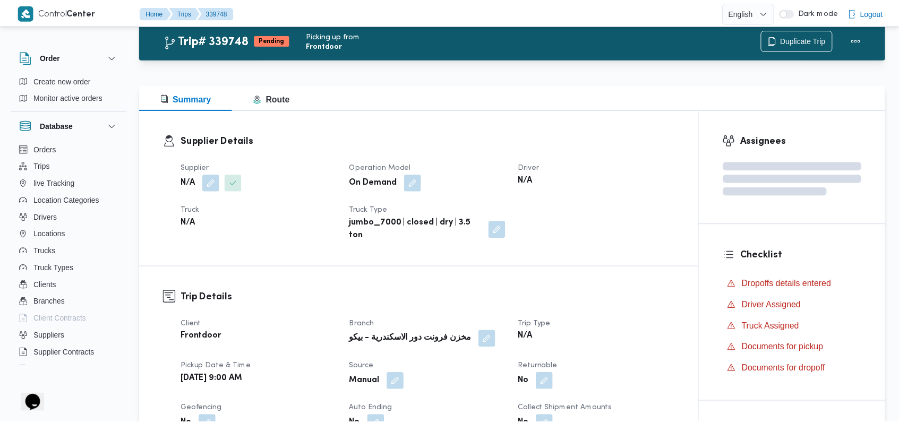
scroll to position [101, 0]
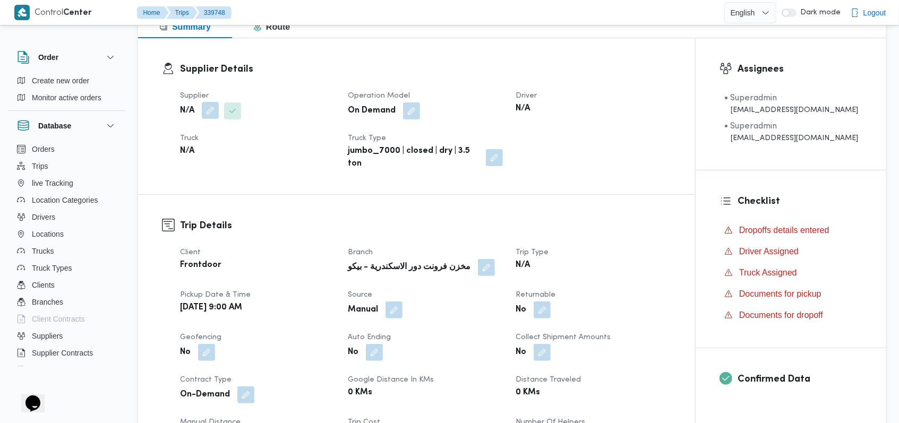
click at [202, 113] on button "button" at bounding box center [210, 110] width 17 height 17
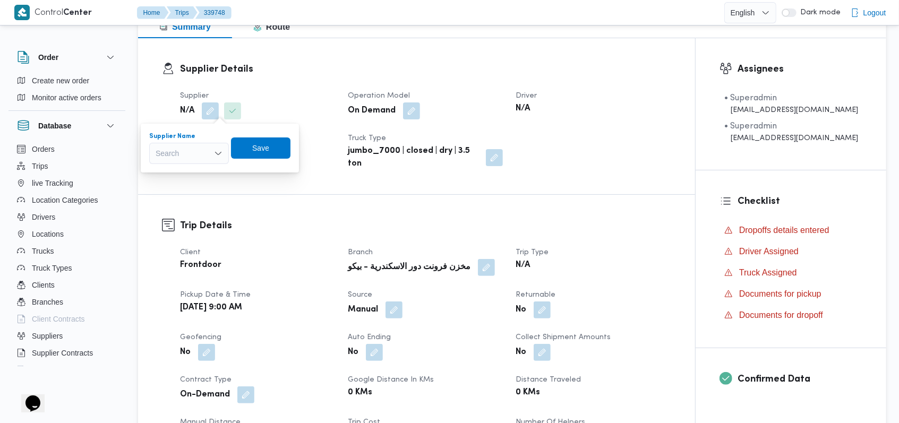
click at [188, 146] on div "Search" at bounding box center [189, 153] width 80 height 21
type input "فتحى حسن"
click at [196, 185] on span "فتحى حسن جلال ابو الحسن شركه تربو" at bounding box center [195, 188] width 54 height 13
click at [285, 131] on div "Supplier Name فتحى حسن جلال ابو الحسن شركه تربو Save" at bounding box center [202, 148] width 189 height 34
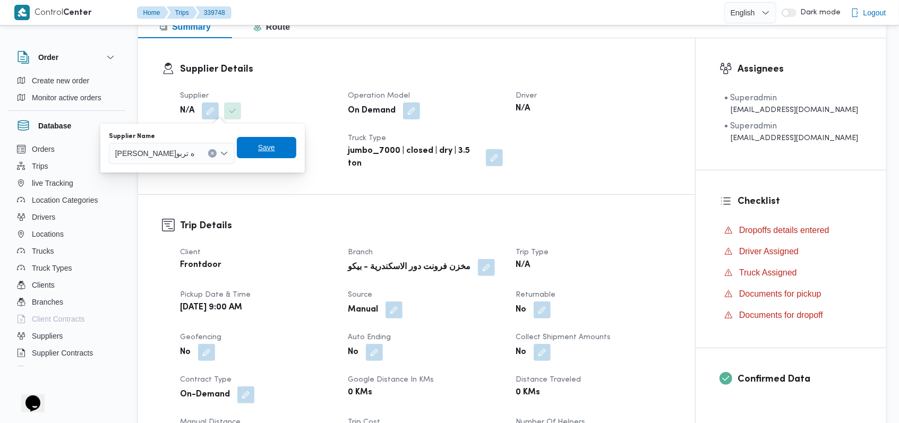
click at [289, 142] on span "Save" at bounding box center [266, 147] width 59 height 21
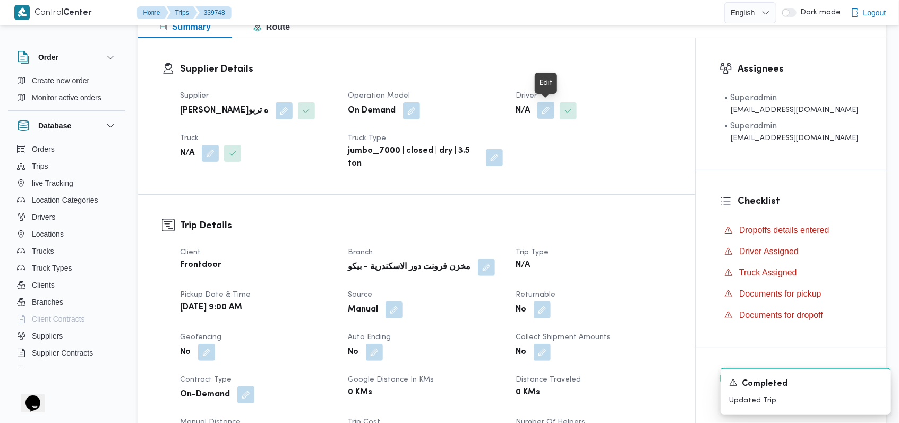
click at [551, 116] on button "button" at bounding box center [545, 110] width 17 height 17
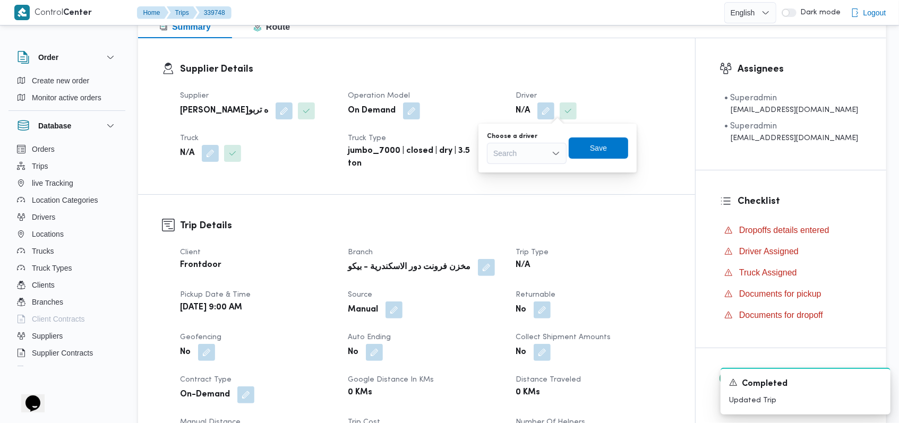
click at [526, 152] on div "Search" at bounding box center [527, 153] width 80 height 21
type input "شاذل"
click at [531, 166] on span "محمد احمد شاذل ي احمد" at bounding box center [533, 172] width 54 height 13
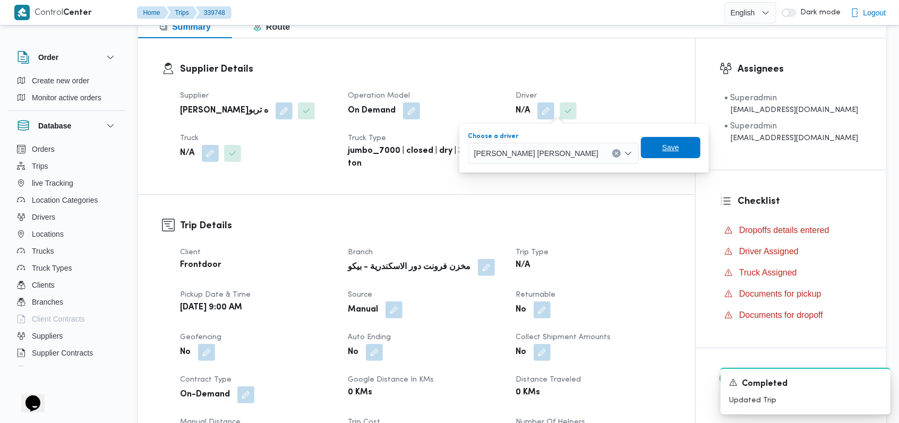
click at [641, 143] on span "Save" at bounding box center [670, 147] width 59 height 21
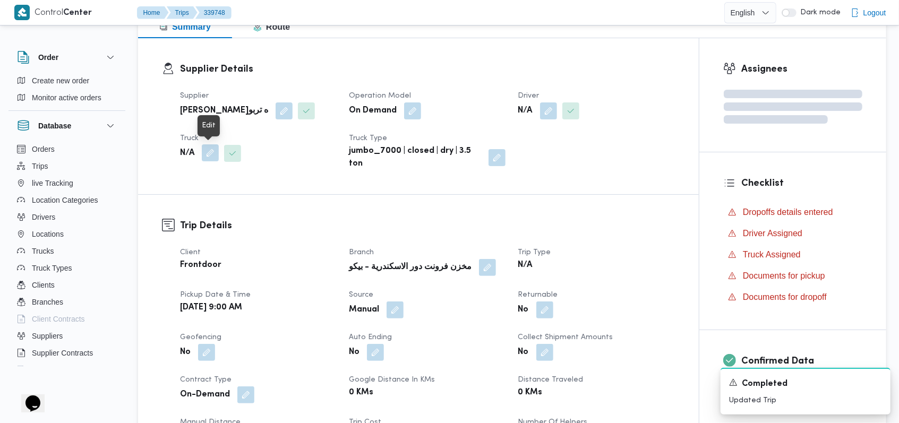
click at [209, 158] on button "button" at bounding box center [210, 152] width 17 height 17
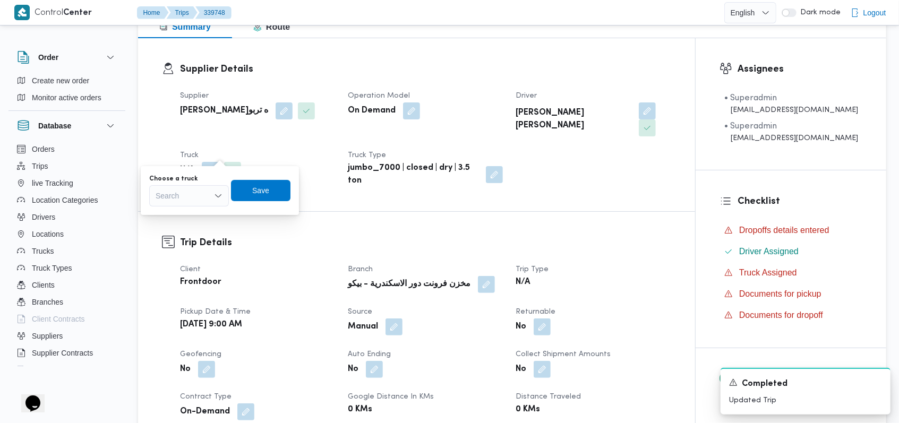
click at [191, 200] on div "Search" at bounding box center [189, 195] width 80 height 21
type input "5433"
click at [195, 209] on span "سمج 5433 | null" at bounding box center [195, 215] width 54 height 13
click at [261, 189] on span "Save" at bounding box center [269, 190] width 17 height 13
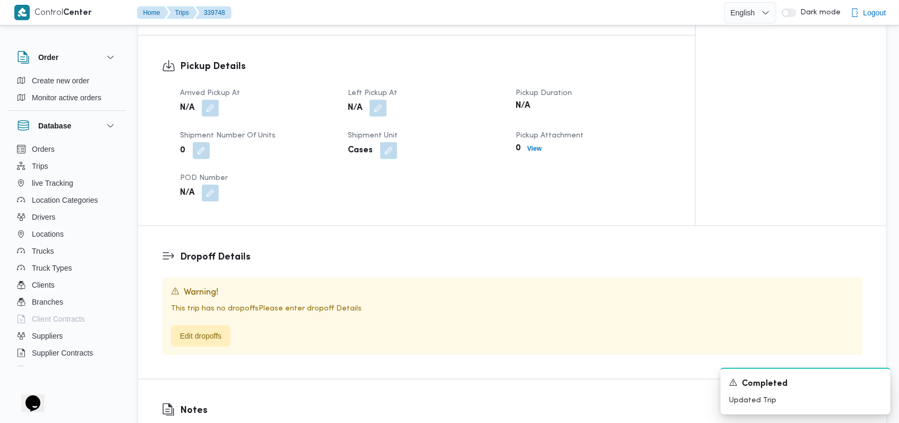
scroll to position [596, 0]
click at [214, 98] on button "button" at bounding box center [210, 106] width 17 height 17
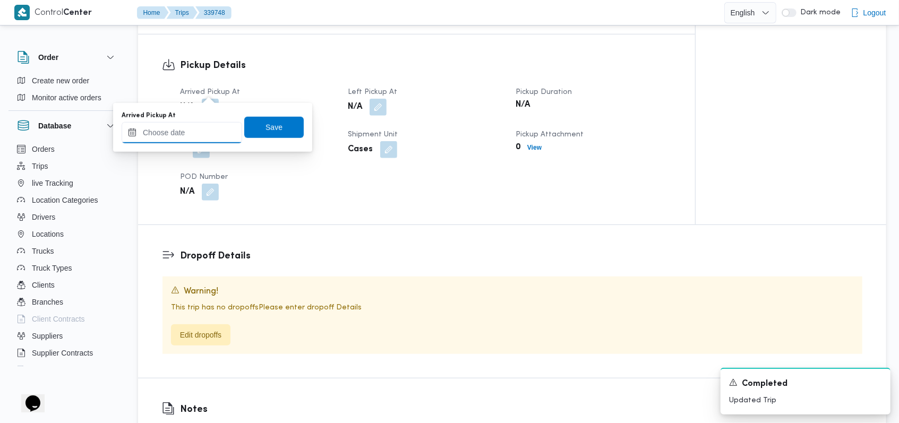
click at [202, 134] on input "Arrived Pickup At" at bounding box center [182, 132] width 120 height 21
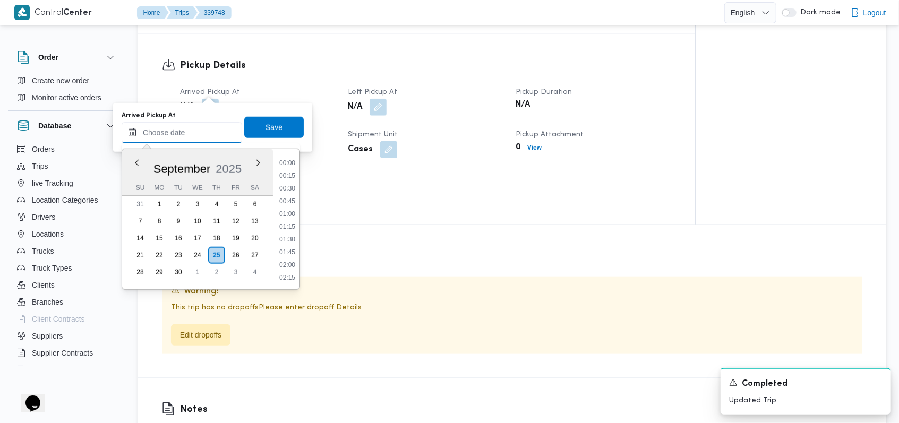
scroll to position [420, 0]
drag, startPoint x: 287, startPoint y: 200, endPoint x: 287, endPoint y: 186, distance: 13.3
click at [287, 200] on li "09:00" at bounding box center [287, 201] width 24 height 11
type input "25/09/2025 09:00"
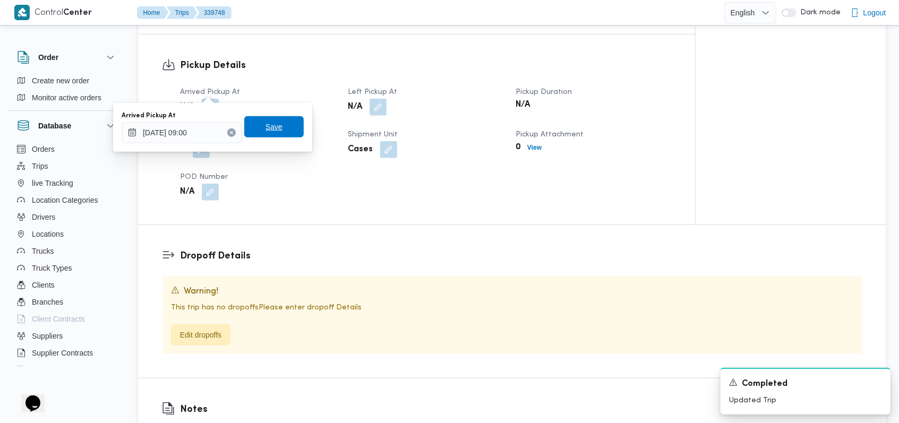
click at [279, 129] on span "Save" at bounding box center [273, 126] width 59 height 21
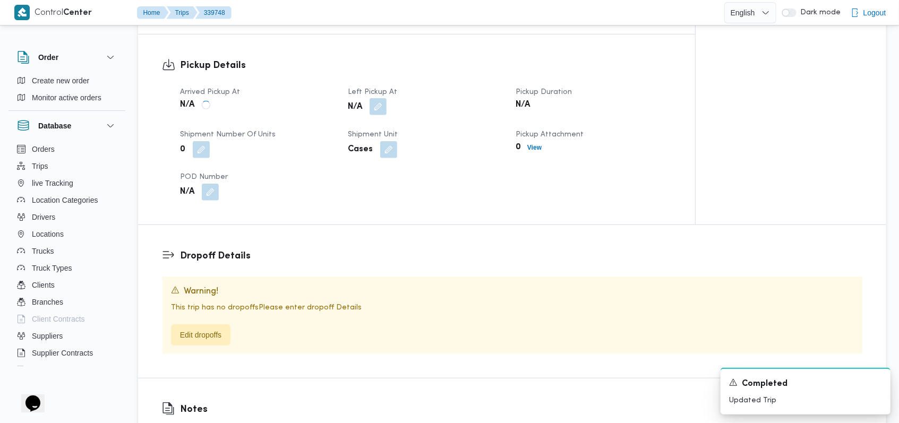
click at [377, 98] on button "button" at bounding box center [377, 106] width 17 height 17
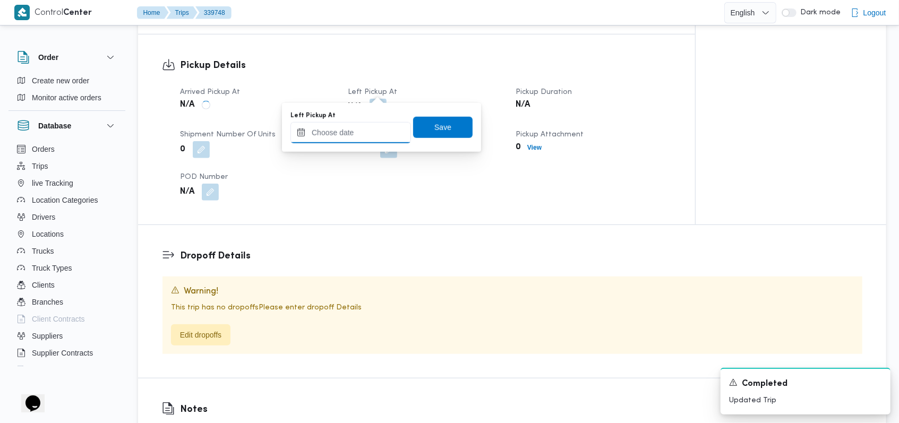
click at [355, 133] on input "Left Pickup At" at bounding box center [350, 132] width 120 height 21
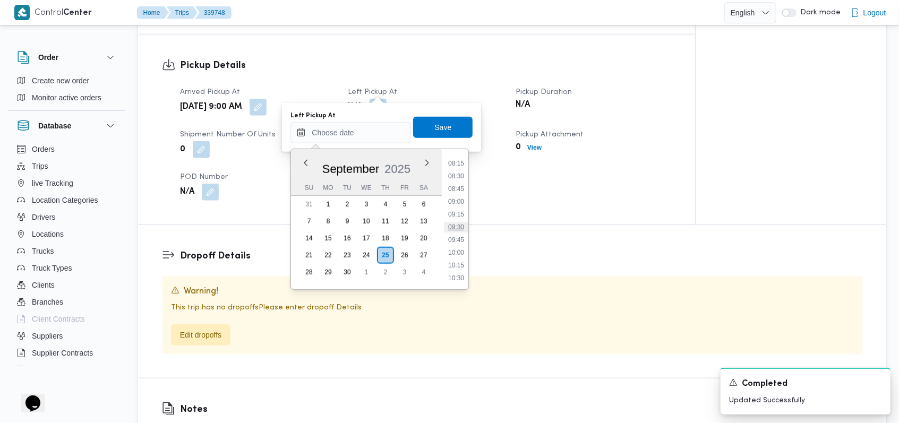
click at [454, 228] on li "09:30" at bounding box center [456, 227] width 24 height 11
type input "25/09/2025 09:30"
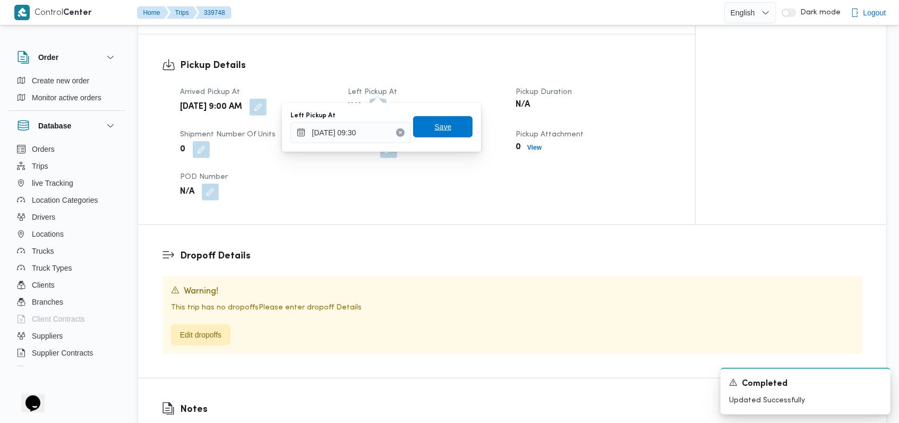
click at [448, 130] on span "Save" at bounding box center [442, 126] width 59 height 21
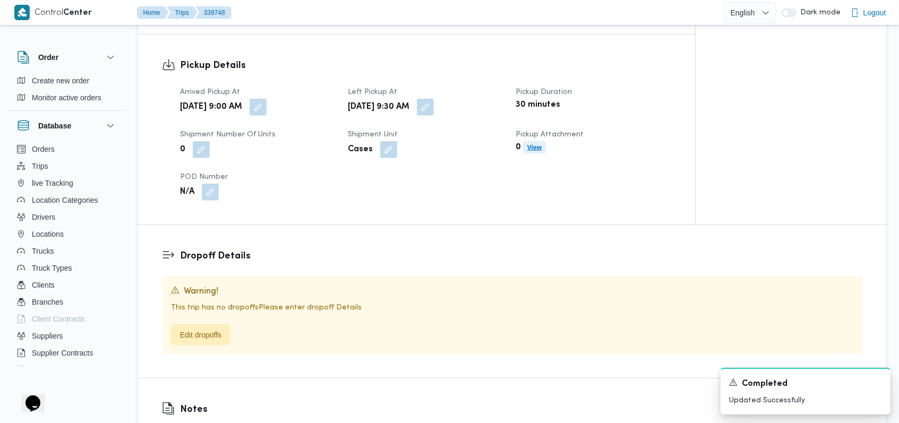
click at [528, 141] on span "View" at bounding box center [534, 147] width 23 height 13
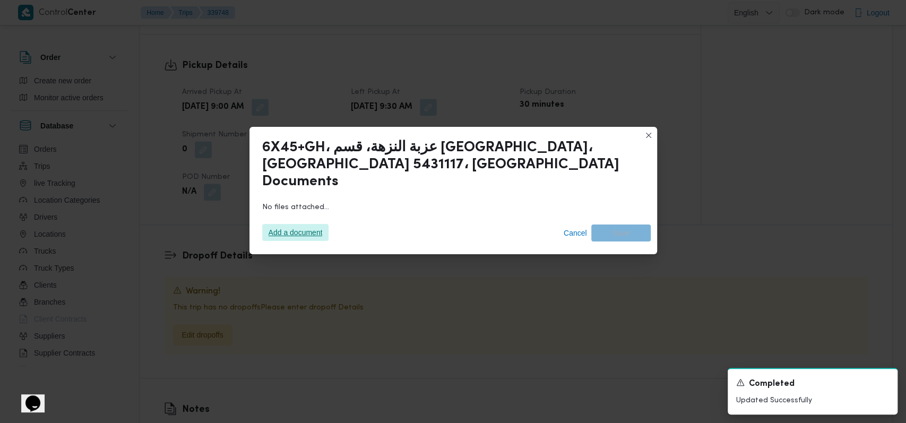
click at [294, 224] on span "Add a document" at bounding box center [296, 232] width 54 height 17
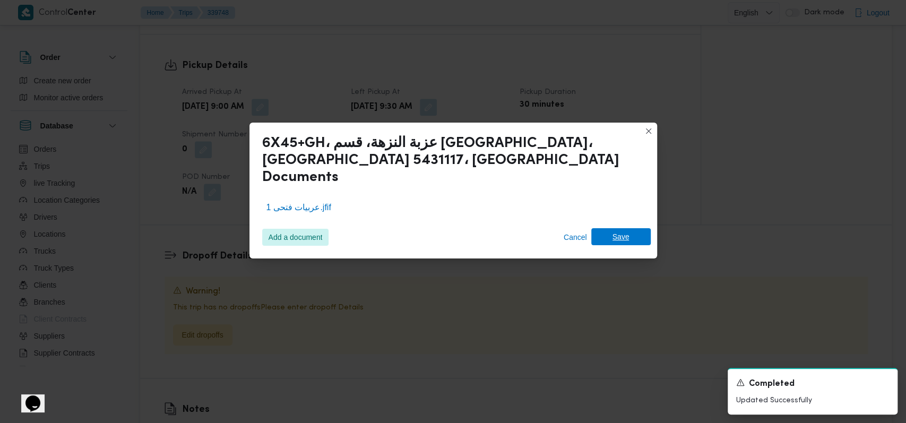
click at [623, 235] on span "Save" at bounding box center [620, 236] width 17 height 17
click at [883, 380] on icon "Dismiss toast" at bounding box center [884, 381] width 5 height 5
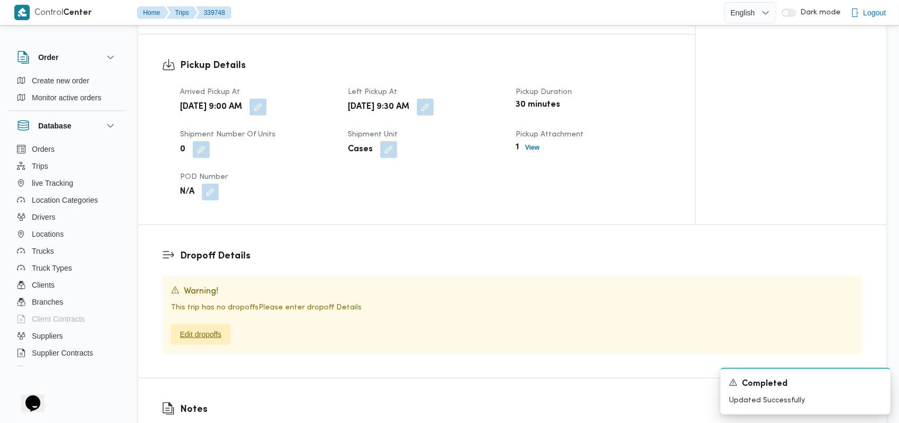
click at [221, 328] on span "Edit dropoffs" at bounding box center [200, 334] width 41 height 13
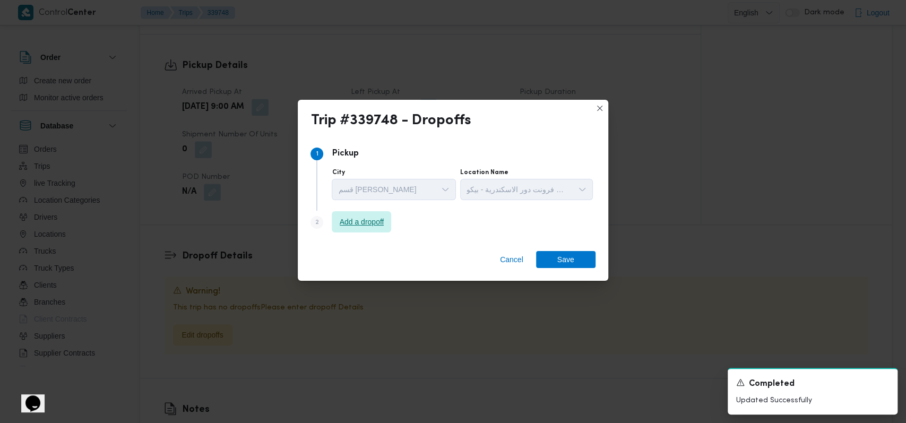
click at [369, 222] on span "Add a dropoff" at bounding box center [362, 221] width 45 height 13
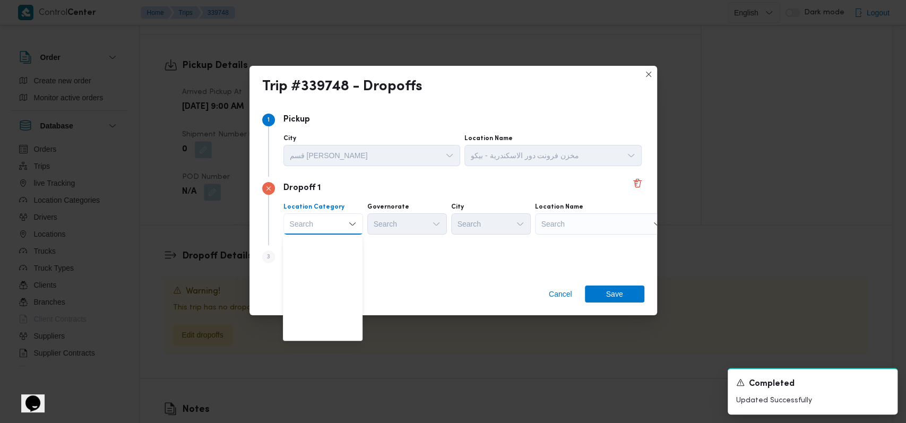
scroll to position [279, 0]
click at [329, 329] on span "متجر أجهزة" at bounding box center [329, 333] width 54 height 13
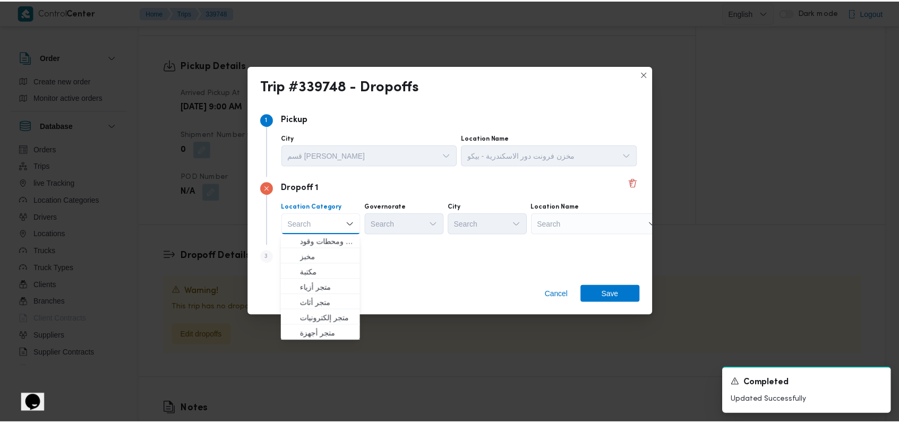
scroll to position [0, 0]
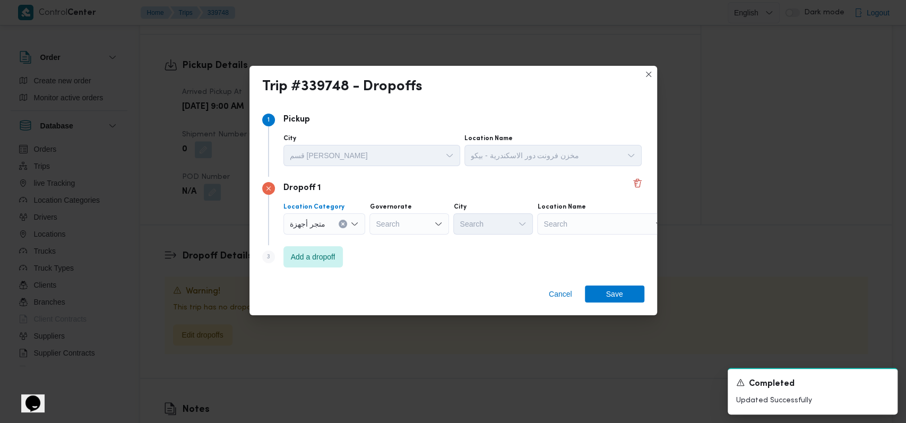
click at [578, 217] on div "Search" at bounding box center [603, 223] width 133 height 21
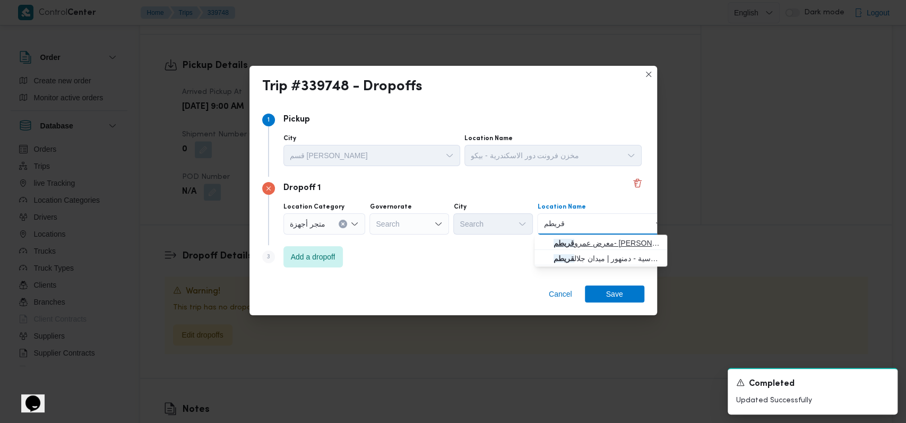
type input "قريطم"
click at [624, 244] on span "معرض عمرو قريطم - حوش عيسى | عصام قريطم | القرينين" at bounding box center [607, 243] width 107 height 13
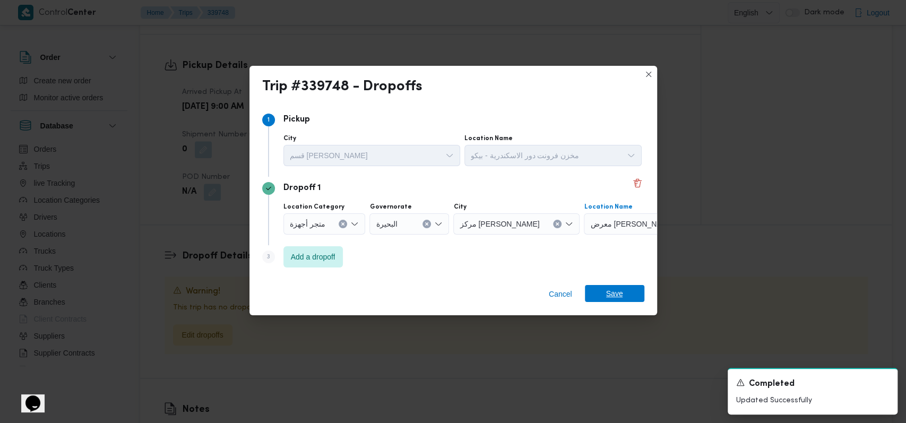
click at [626, 291] on span "Save" at bounding box center [614, 293] width 59 height 17
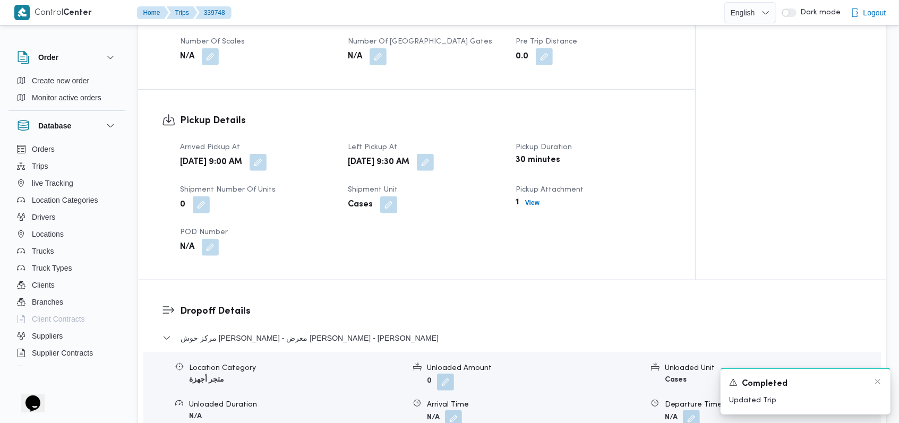
scroll to position [651, 0]
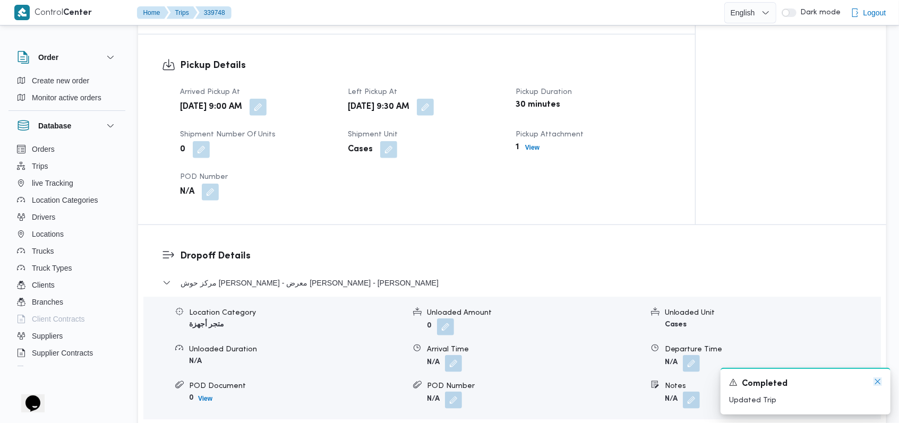
click at [874, 385] on icon "Dismiss toast" at bounding box center [877, 381] width 8 height 8
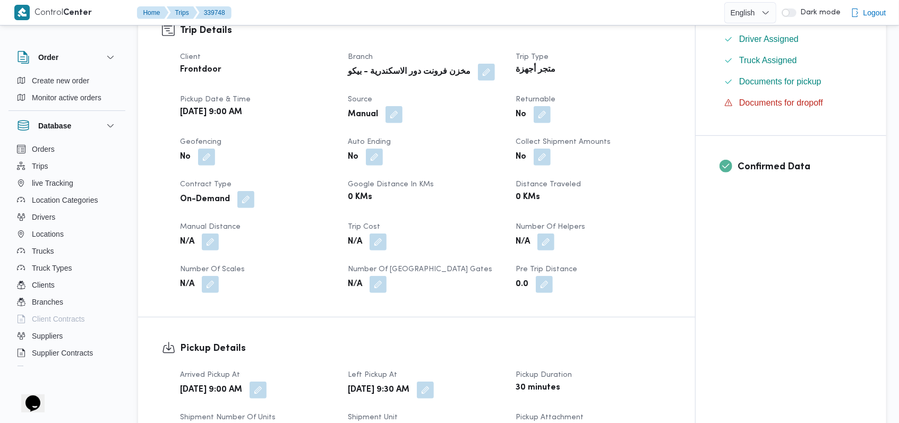
scroll to position [0, 0]
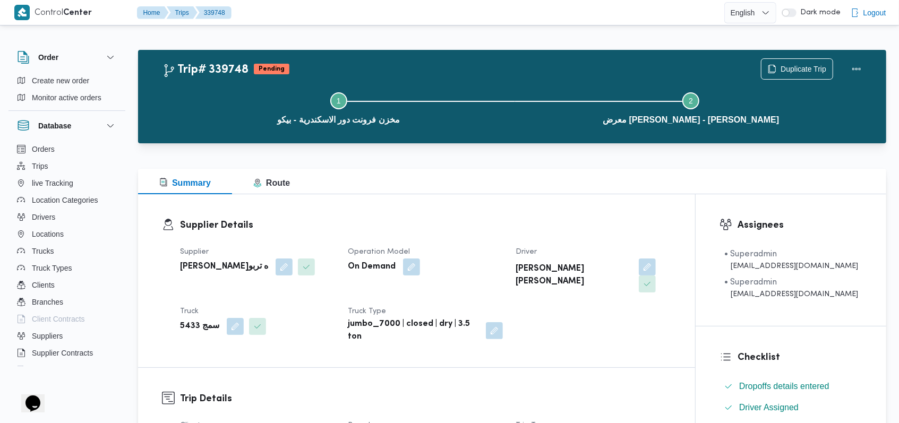
click at [264, 261] on b "فتحى حسن جلال ابو الحسن شركه تربو" at bounding box center [224, 267] width 88 height 13
copy div "فتحى حسن جلال ابو الحسن شركه تربو"
click at [355, 219] on h3 "Supplier Details" at bounding box center [425, 225] width 491 height 14
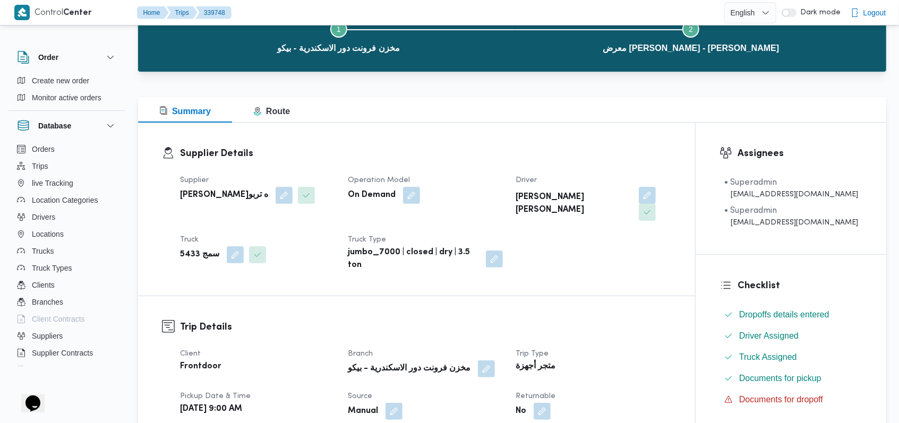
scroll to position [71, 0]
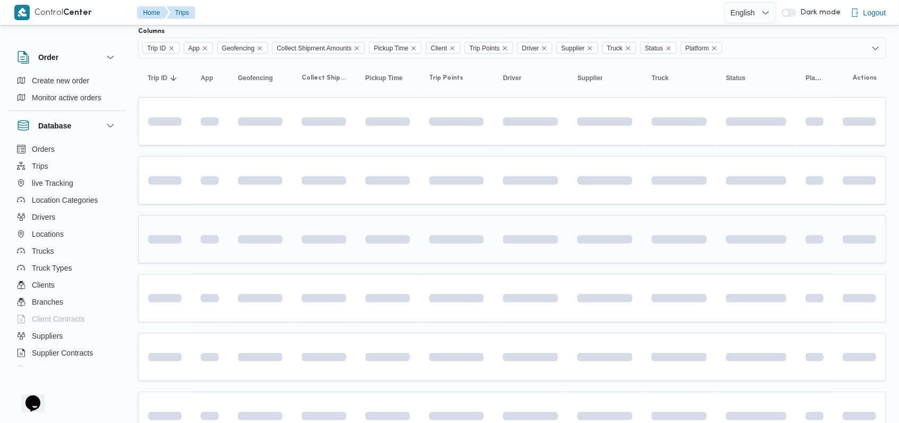
scroll to position [101, 0]
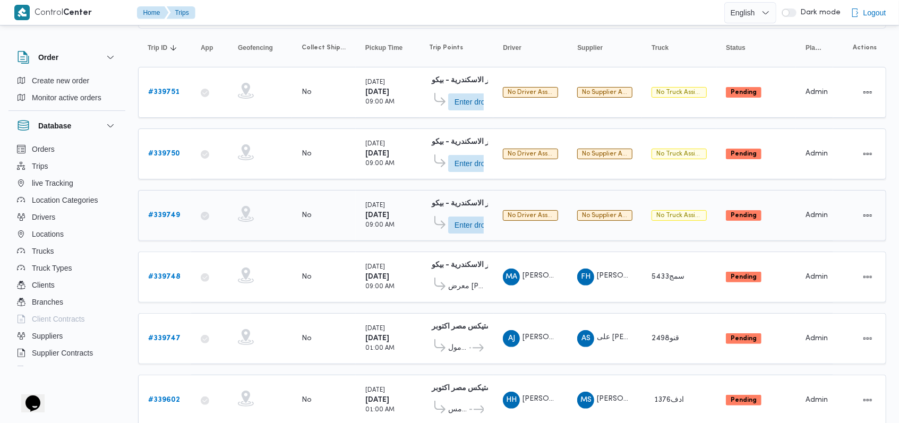
click at [171, 212] on b "# 339749" at bounding box center [164, 215] width 32 height 7
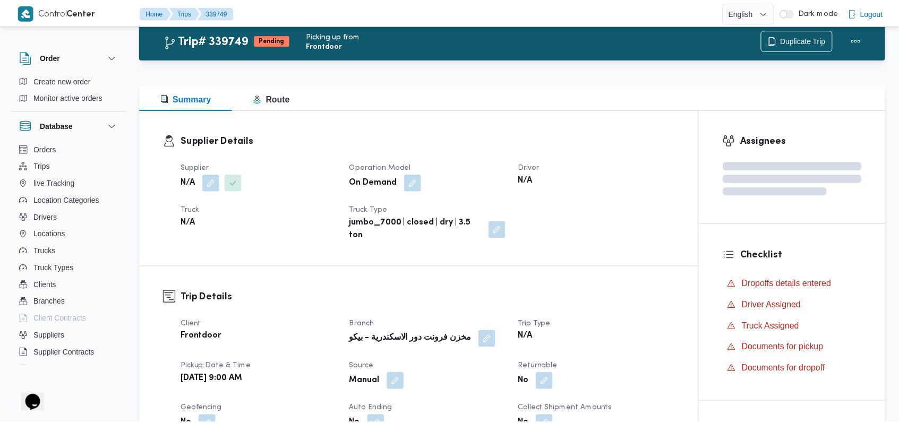
scroll to position [101, 0]
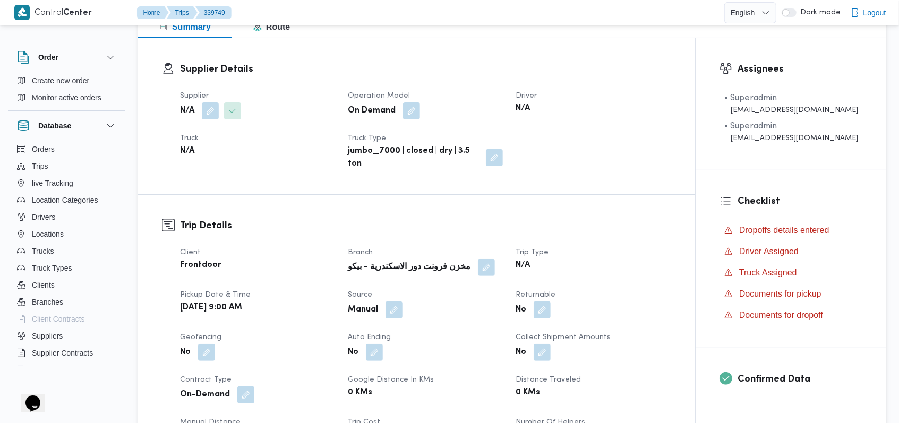
click at [212, 120] on div "N/A" at bounding box center [257, 110] width 157 height 19
click at [210, 115] on button "button" at bounding box center [210, 110] width 17 height 17
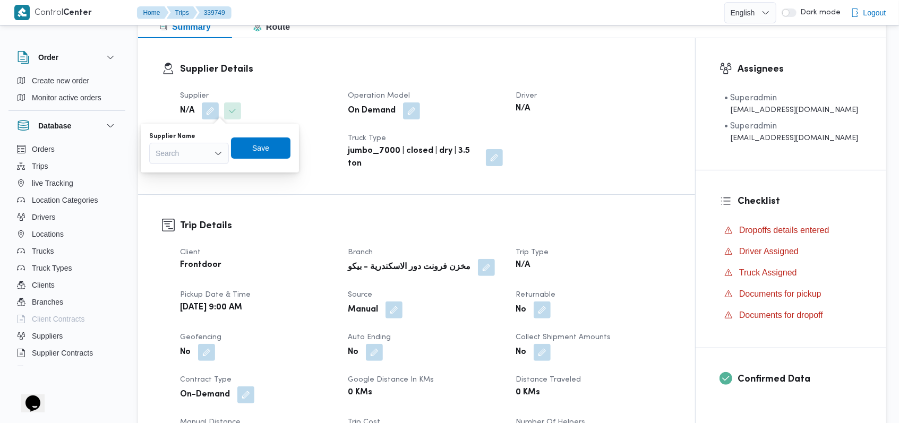
click at [201, 153] on div "Search" at bounding box center [189, 153] width 80 height 21
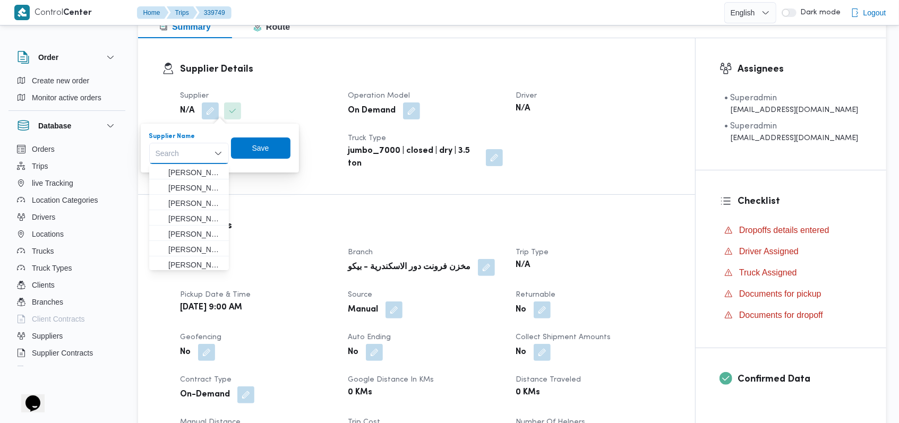
paste input "فتحى حسن جلال ابو الحسن شركه تربو"
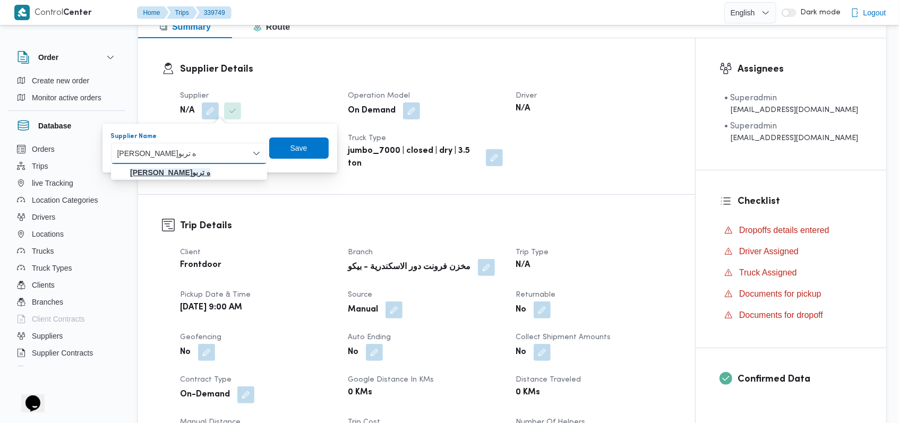
type input "فتحى حسن جلال ابو الحسن شركه تربو"
click at [197, 172] on mark "فتحى حسن جلال ابو الحسن شركه تربو" at bounding box center [170, 172] width 80 height 8
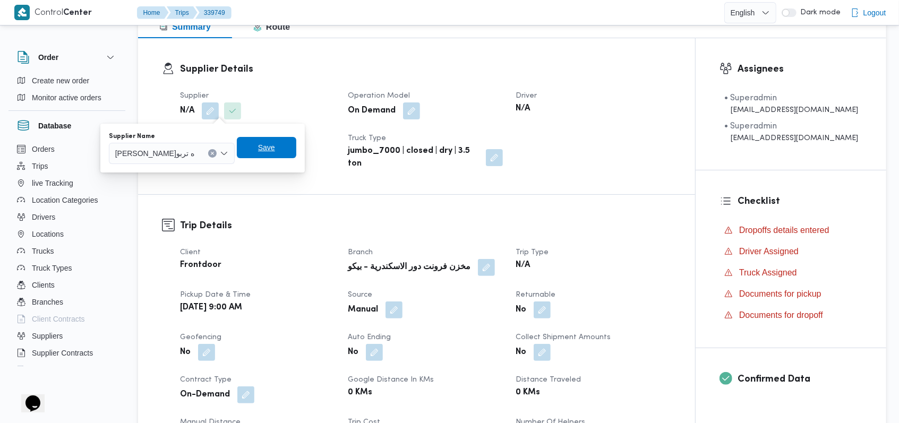
click at [296, 147] on span "Save" at bounding box center [266, 147] width 59 height 21
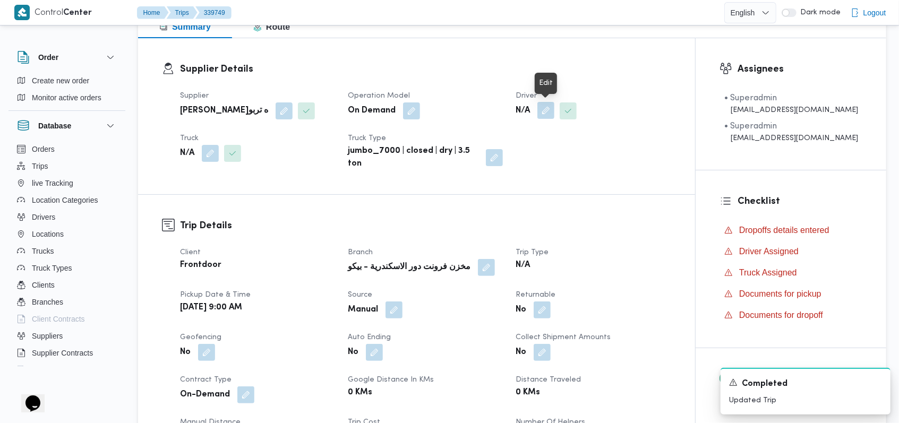
click at [542, 114] on button "button" at bounding box center [545, 110] width 17 height 17
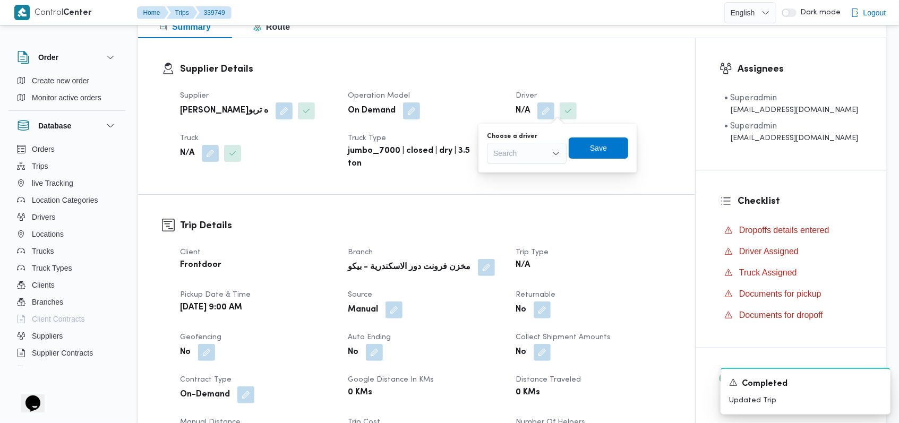
click at [532, 151] on div "Search" at bounding box center [527, 153] width 80 height 21
type input "ايمن خميس"
click at [535, 168] on span "ايمن خميس رفاعى محمد" at bounding box center [533, 172] width 54 height 13
click at [645, 143] on span "Save" at bounding box center [628, 147] width 59 height 21
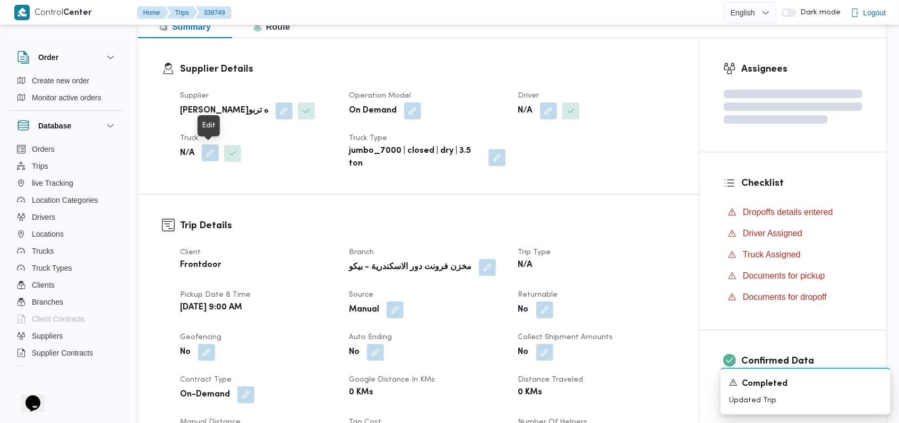
click at [213, 158] on button "button" at bounding box center [210, 152] width 17 height 17
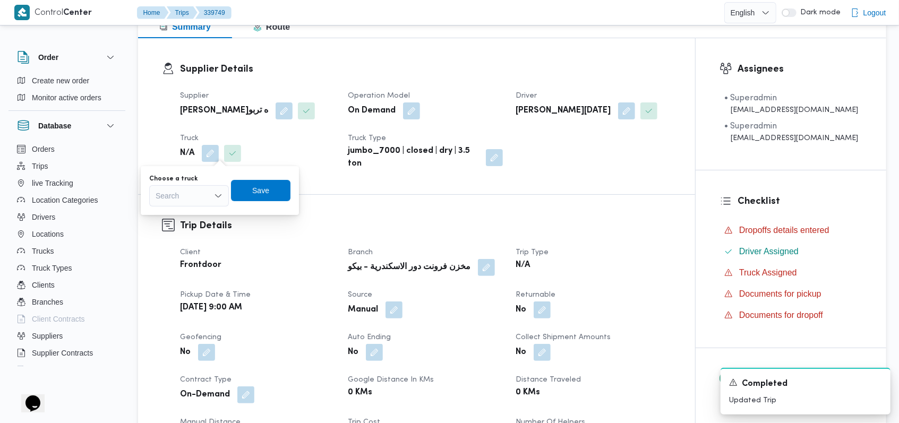
click at [212, 206] on div "Search" at bounding box center [189, 195] width 80 height 21
type input "2942"
click at [204, 209] on span "دعا 2942 | null" at bounding box center [195, 215] width 54 height 13
click at [249, 189] on span "Save" at bounding box center [265, 190] width 59 height 21
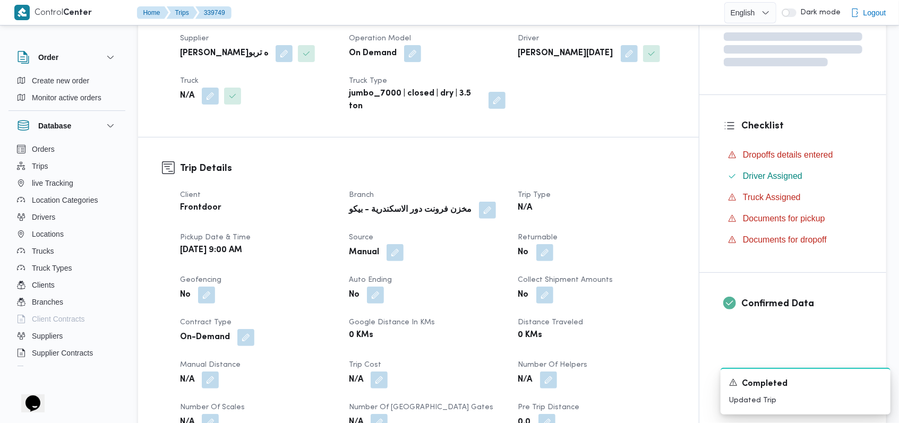
scroll to position [454, 0]
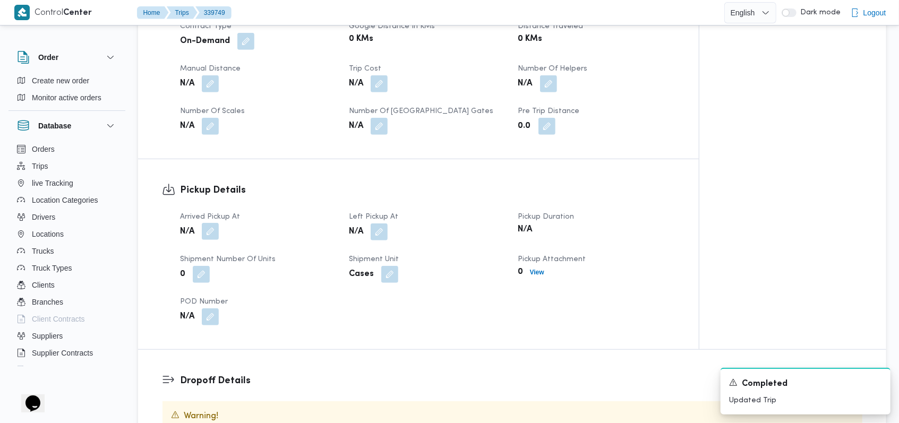
click at [208, 231] on button "button" at bounding box center [210, 231] width 17 height 17
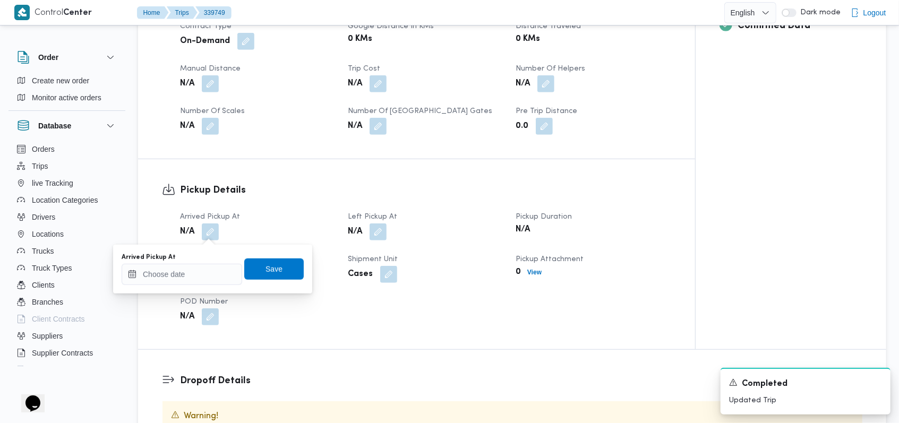
click at [195, 260] on div "Arrived Pickup At" at bounding box center [182, 257] width 120 height 8
click at [195, 268] on div at bounding box center [182, 274] width 120 height 21
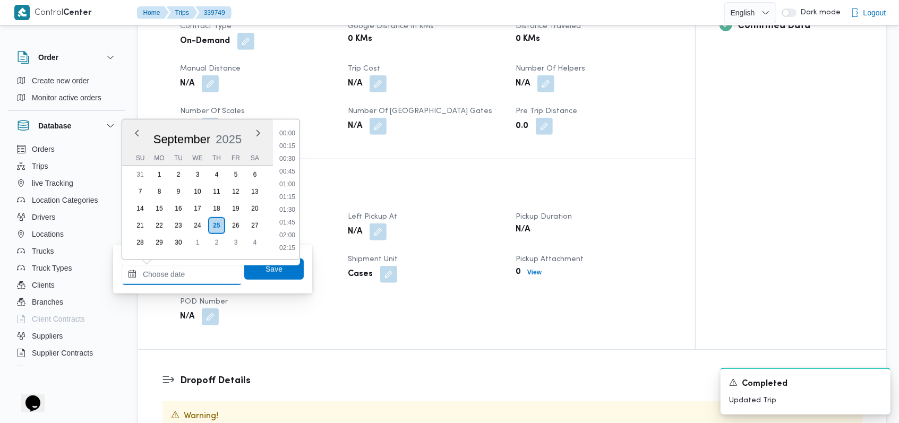
scroll to position [420, 0]
click at [292, 172] on li "09:00" at bounding box center [287, 172] width 24 height 11
type input "25/09/2025 09:00"
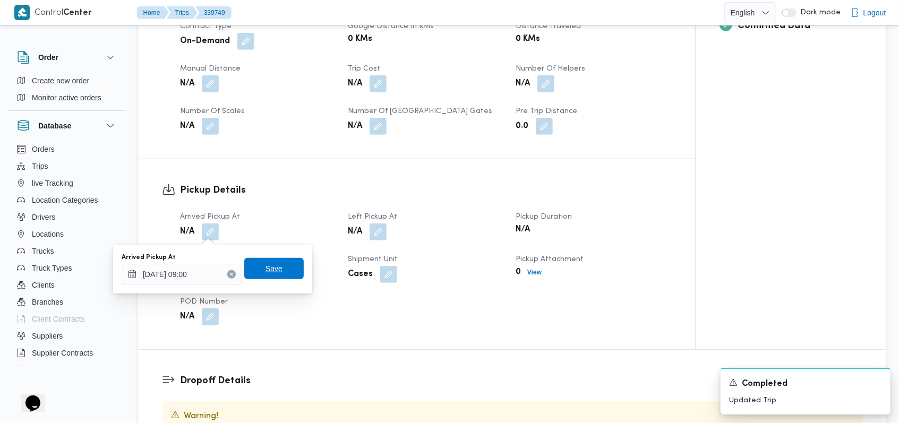
click at [284, 270] on span "Save" at bounding box center [273, 268] width 59 height 21
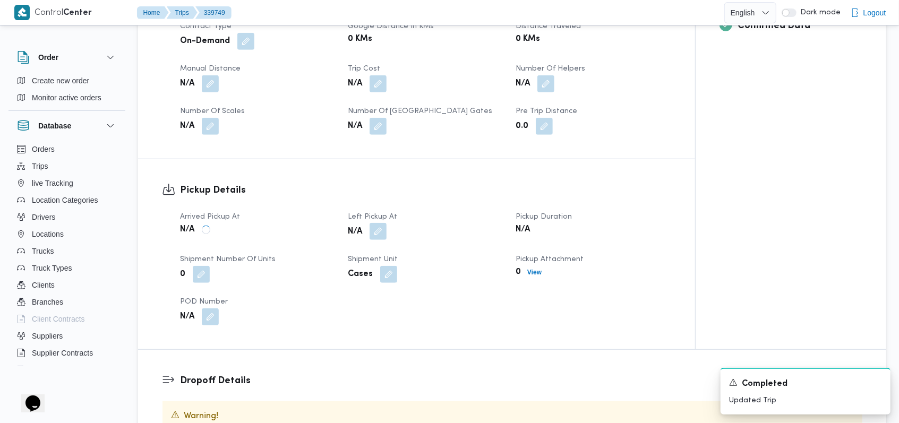
click at [371, 234] on button "button" at bounding box center [377, 231] width 17 height 17
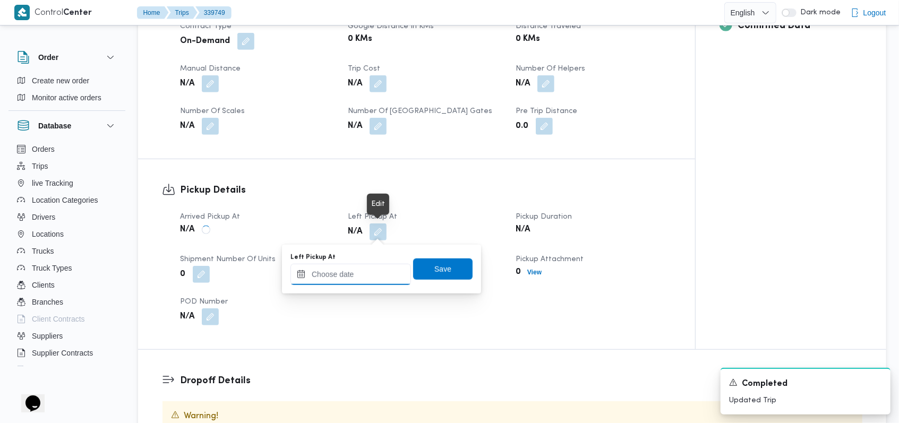
click at [353, 277] on input "Left Pickup At" at bounding box center [350, 274] width 120 height 21
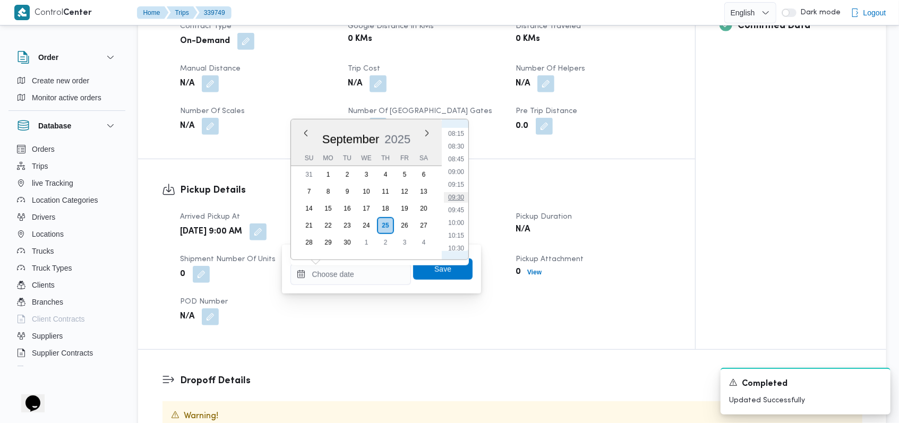
click at [459, 197] on li "09:30" at bounding box center [456, 197] width 24 height 11
type input "25/09/2025 09:30"
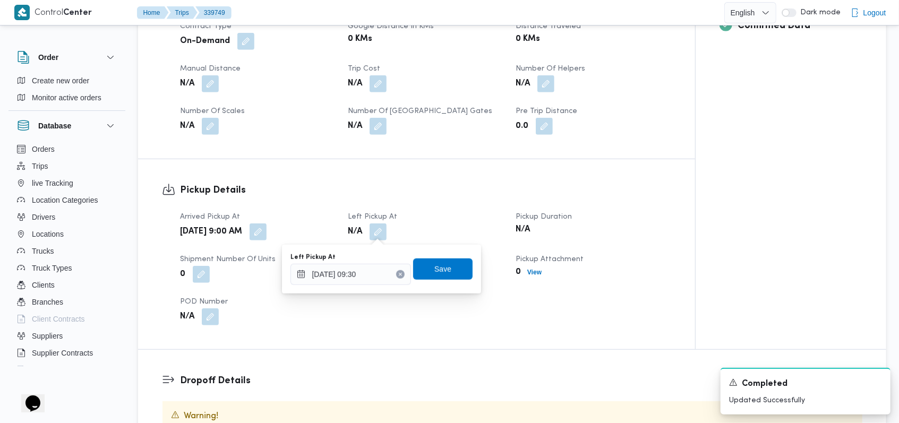
click at [437, 280] on div "Left Pickup At 25/09/2025 09:30 Save" at bounding box center [381, 269] width 184 height 34
click at [436, 261] on span "Save" at bounding box center [442, 268] width 59 height 21
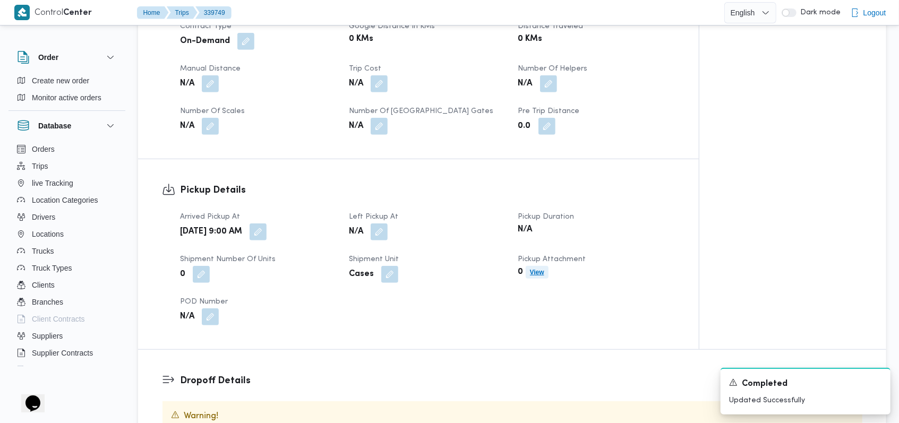
click at [536, 273] on b "View" at bounding box center [537, 272] width 14 height 7
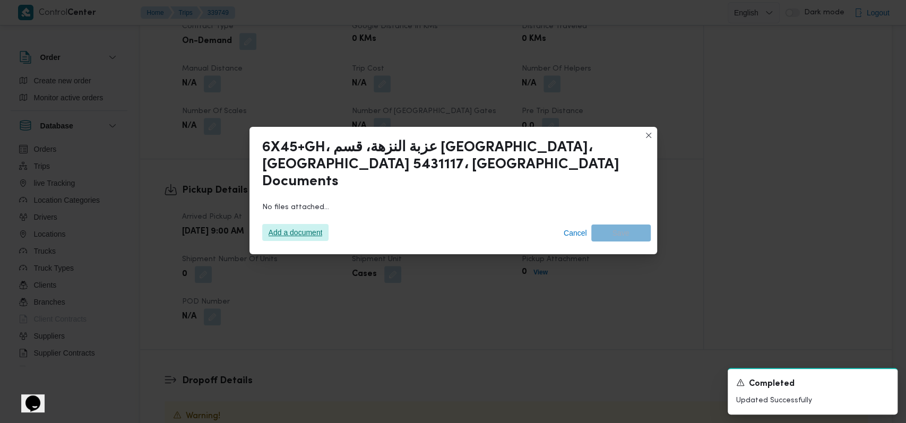
click at [308, 224] on span "Add a document" at bounding box center [296, 232] width 54 height 17
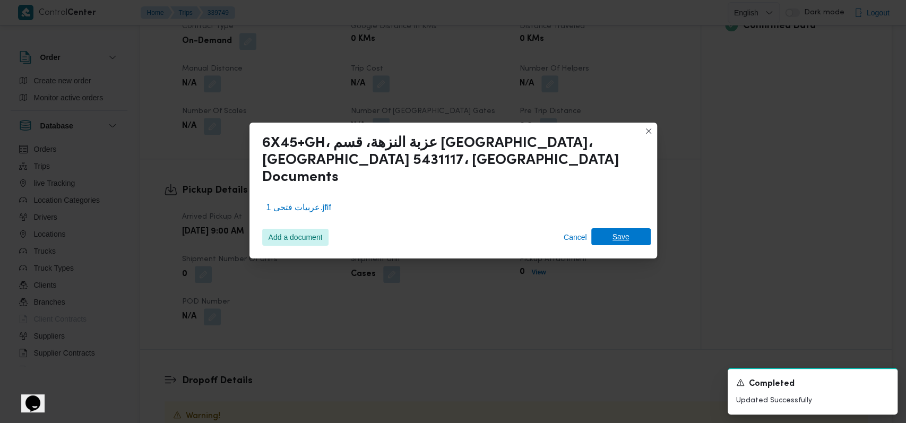
click at [622, 229] on span "Save" at bounding box center [620, 236] width 17 height 17
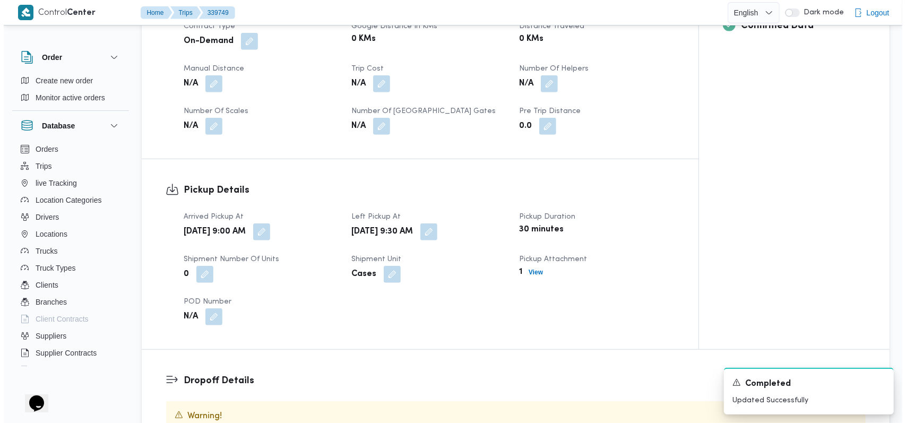
scroll to position [667, 0]
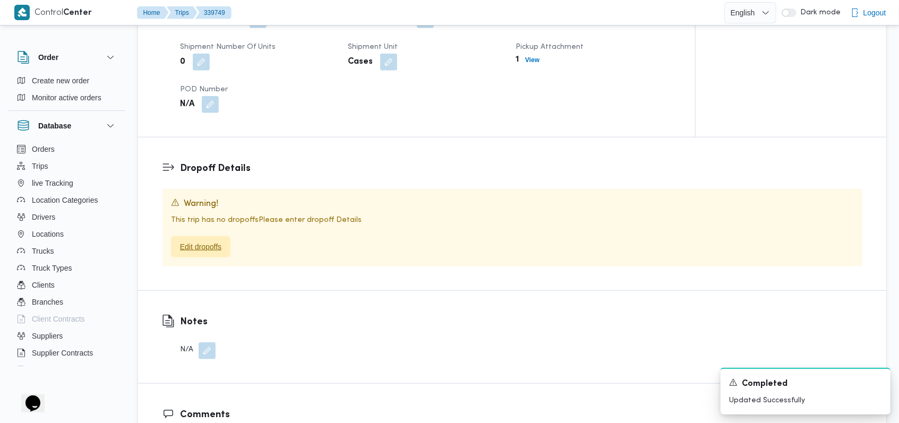
click at [224, 245] on span "Edit dropoffs" at bounding box center [200, 246] width 59 height 21
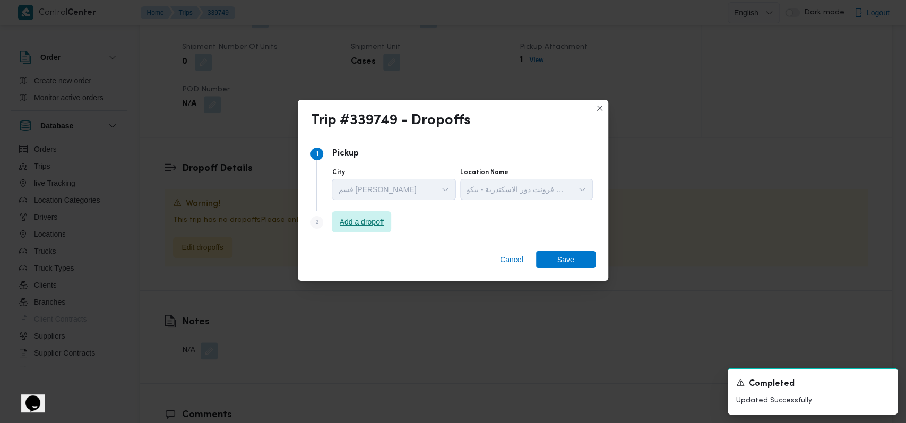
click at [391, 227] on span "Add a dropoff" at bounding box center [361, 221] width 59 height 21
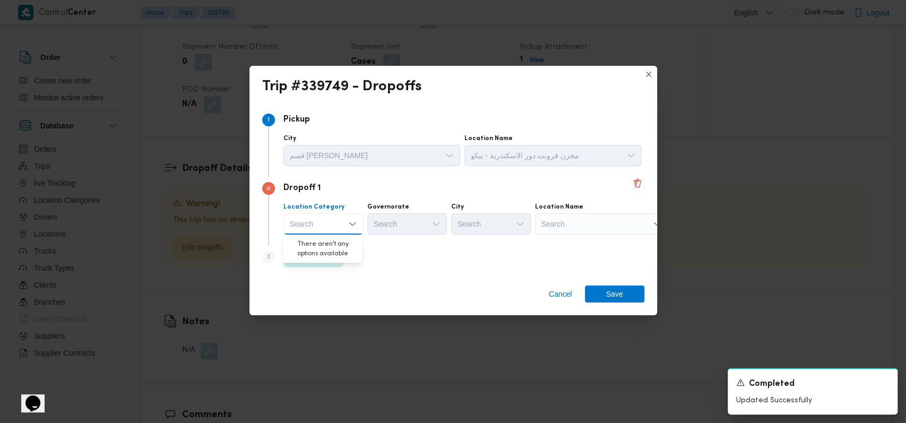
click at [321, 231] on div "Search Combo box. Selected. Combo box input. Search. Type some text or, to disp…" at bounding box center [323, 223] width 80 height 21
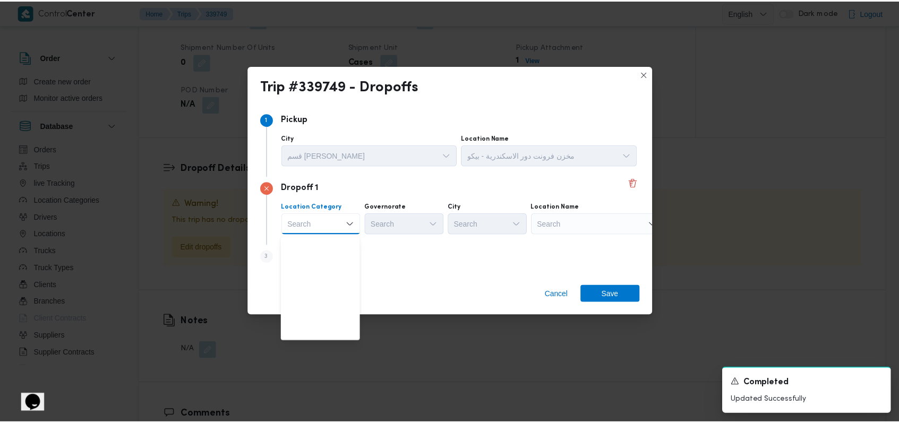
scroll to position [279, 0]
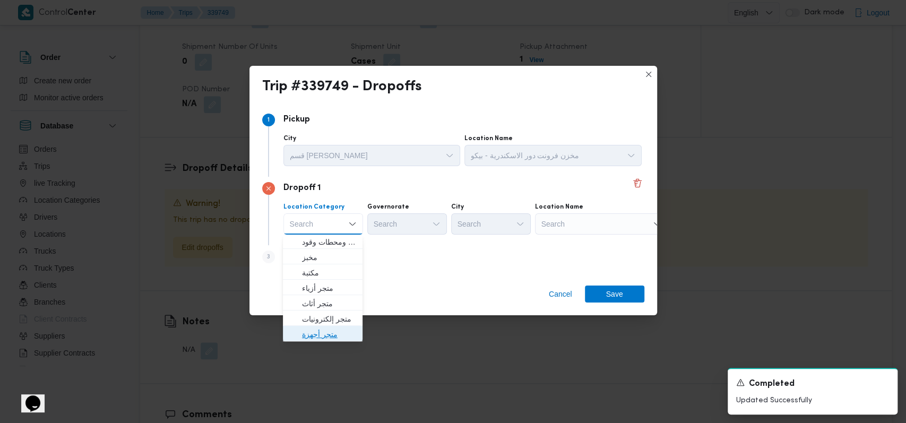
click at [323, 335] on span "متجر أجهزة" at bounding box center [329, 334] width 54 height 13
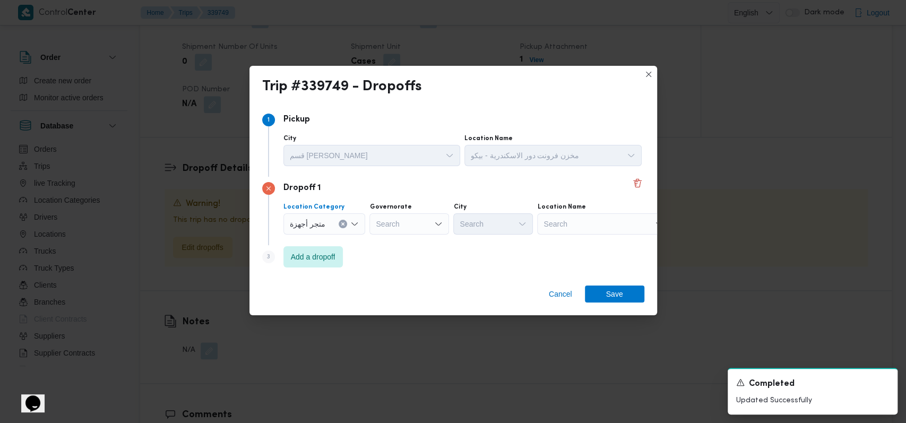
click at [586, 234] on div "Search" at bounding box center [603, 223] width 133 height 21
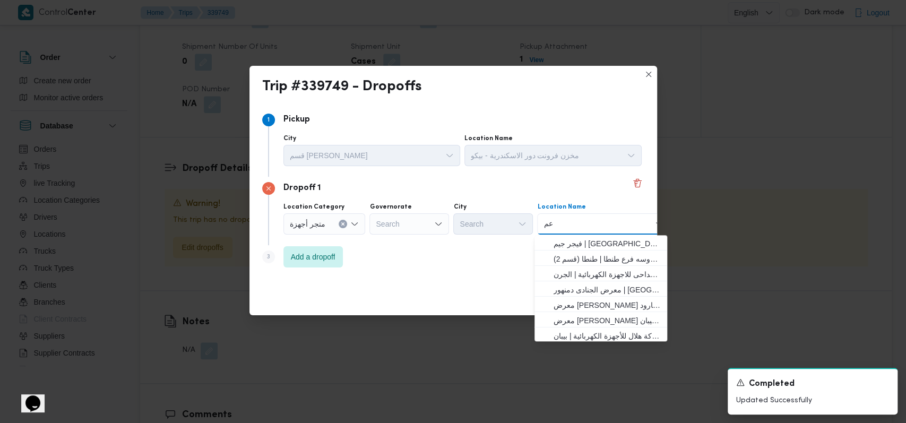
type input "ع"
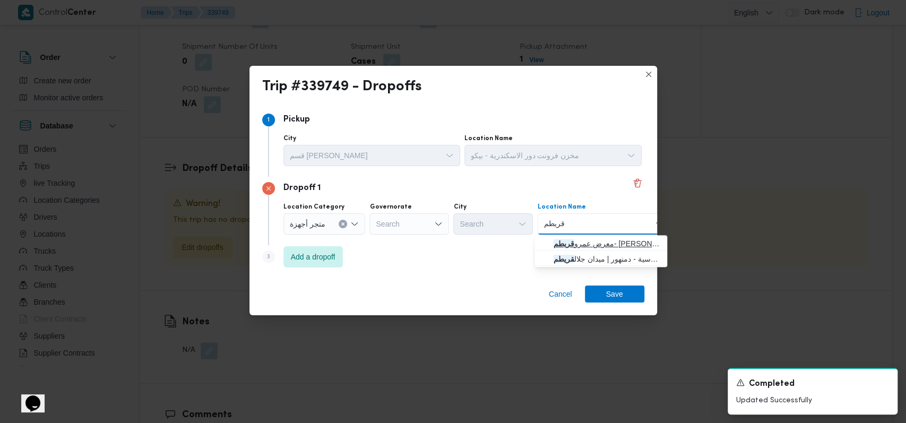
type input "قريطم"
click at [591, 237] on span "معرض عمرو قريطم - حوش عيسى | عصام قريطم | القرينين" at bounding box center [607, 243] width 107 height 13
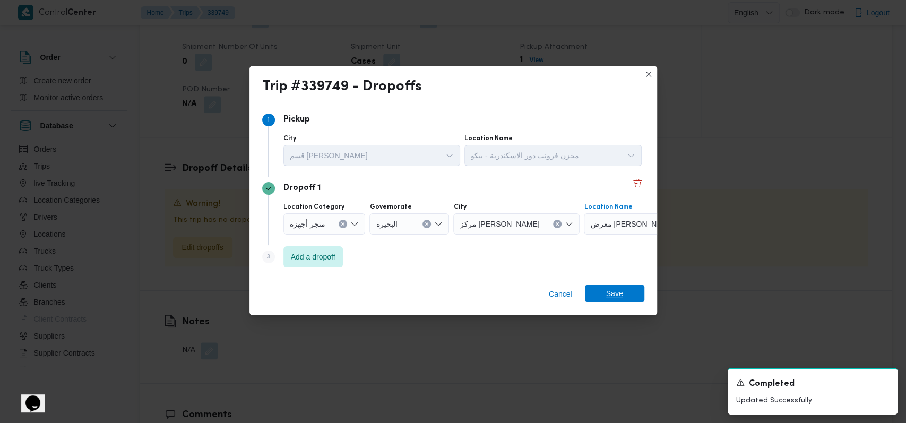
click at [637, 293] on span "Save" at bounding box center [614, 293] width 59 height 17
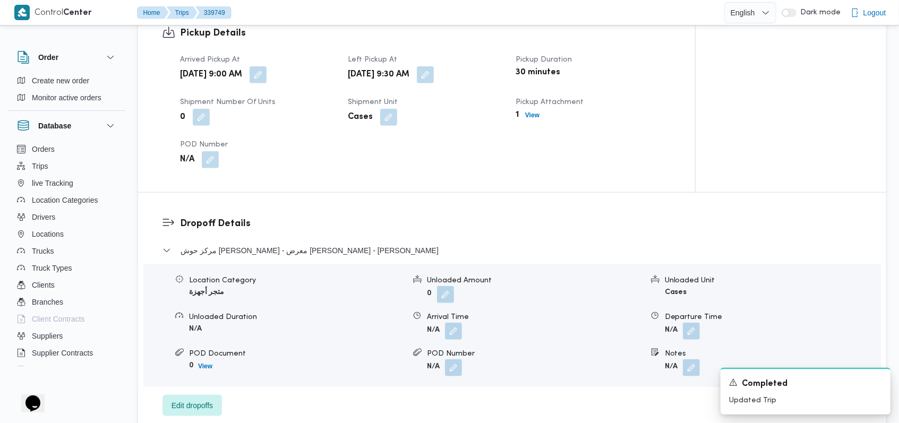
scroll to position [722, 0]
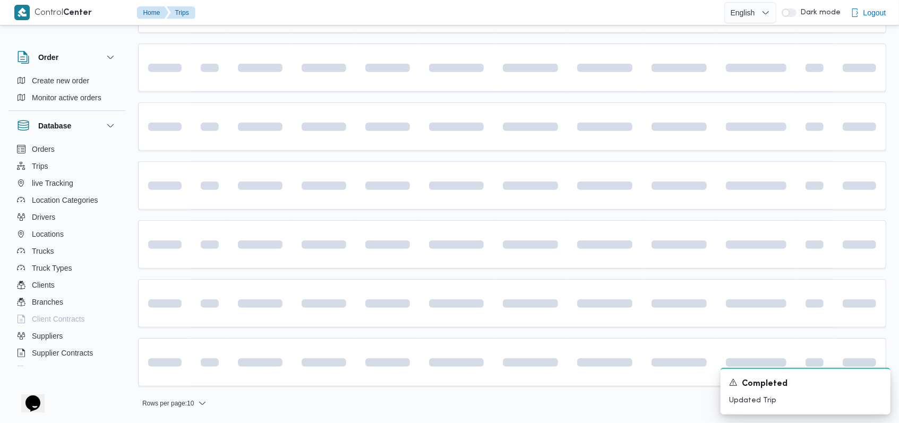
scroll to position [101, 0]
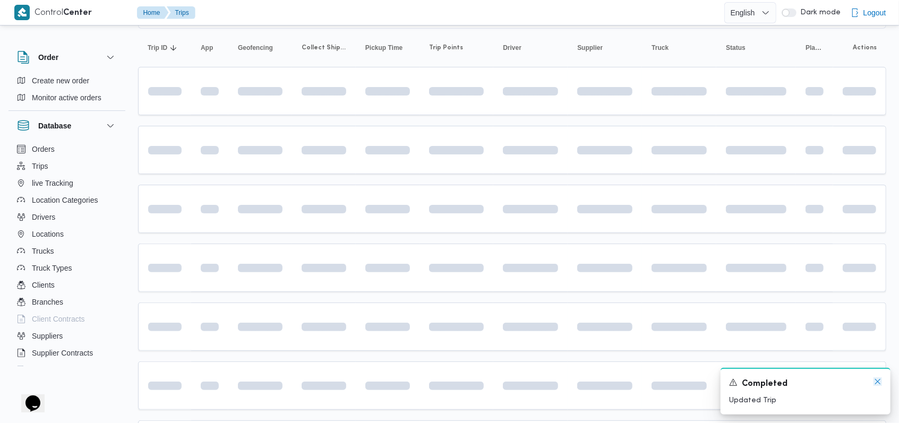
click at [876, 382] on icon "Dismiss toast" at bounding box center [877, 381] width 8 height 8
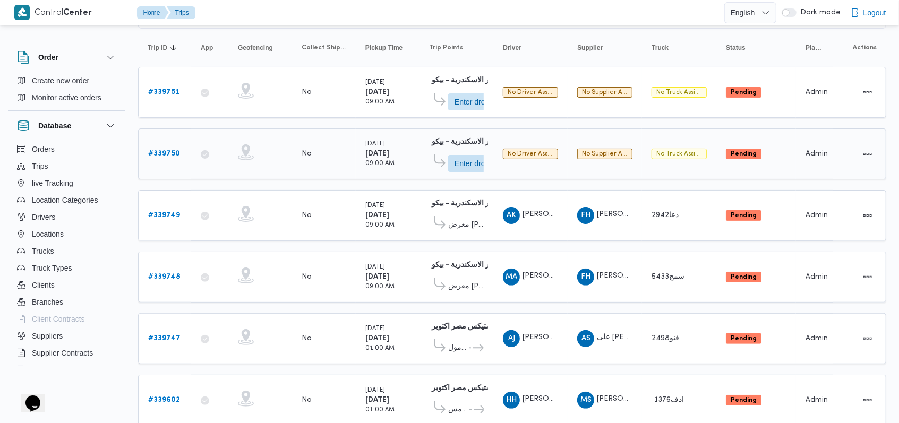
click at [169, 150] on b "# 339750" at bounding box center [164, 153] width 32 height 7
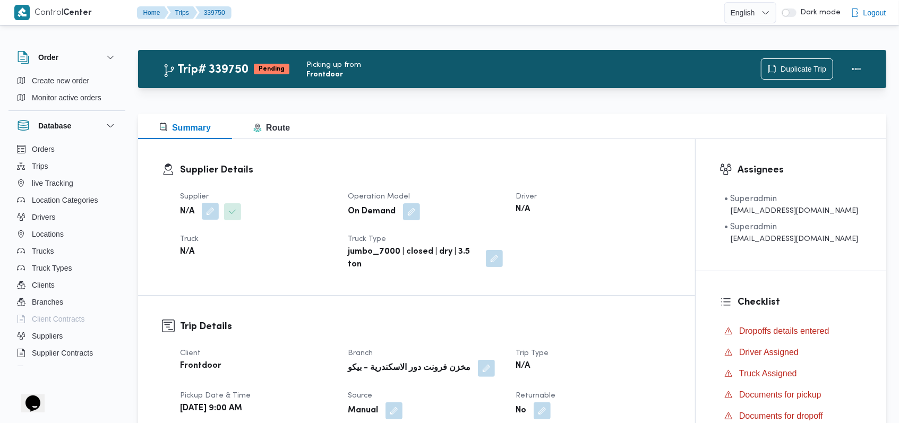
click at [213, 210] on button "button" at bounding box center [210, 211] width 17 height 17
click at [209, 257] on div "Search" at bounding box center [189, 254] width 80 height 21
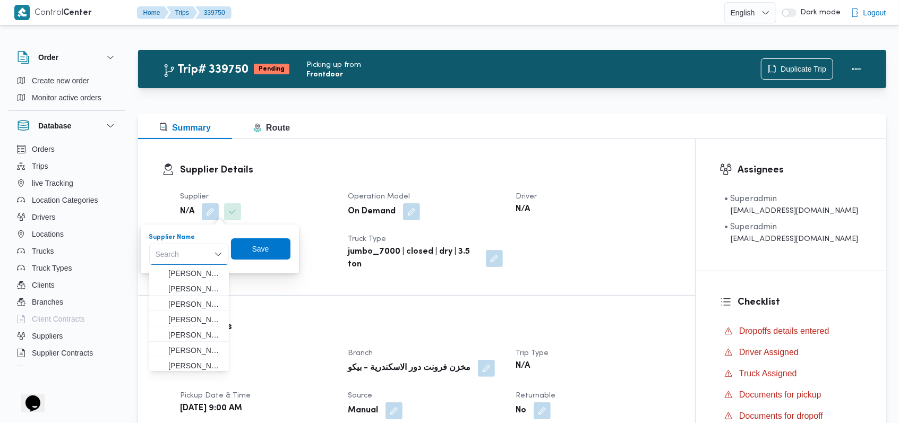
paste input "فتحى حسن جلال ابو الحسن شركه تربو"
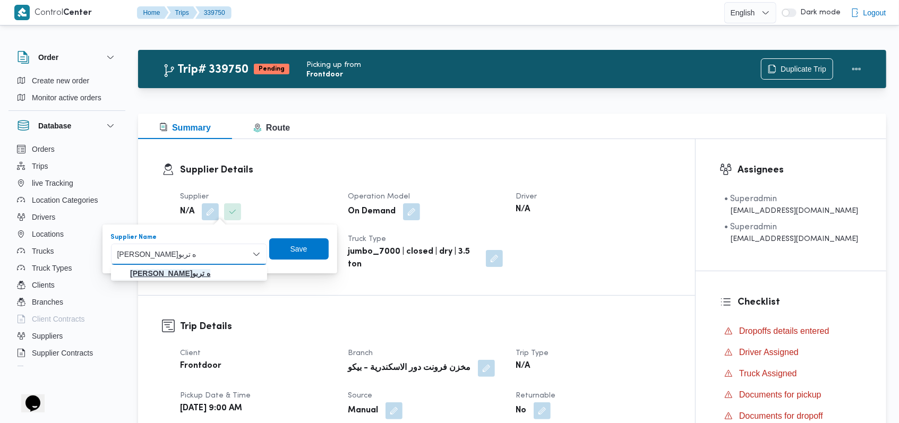
type input "فتحى حسن جلال ابو الحسن شركه تربو"
click at [210, 271] on mark "فتحى حسن جلال ابو الحسن شركه تربو" at bounding box center [170, 273] width 80 height 8
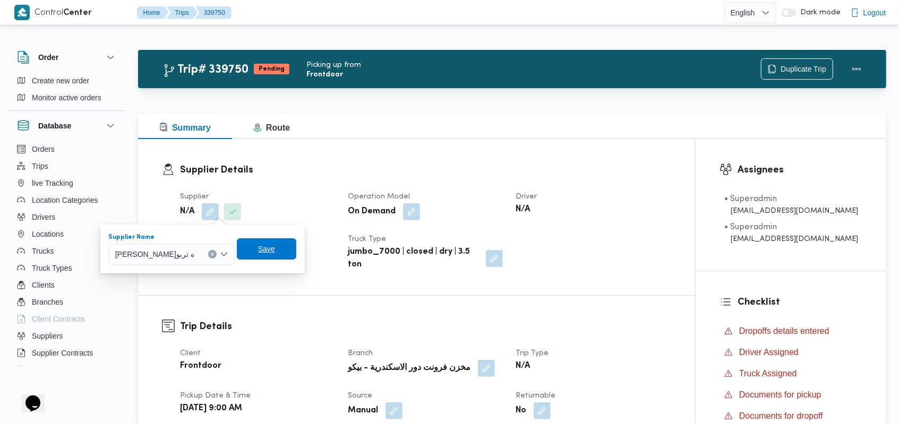
click at [296, 253] on span "Save" at bounding box center [266, 248] width 59 height 21
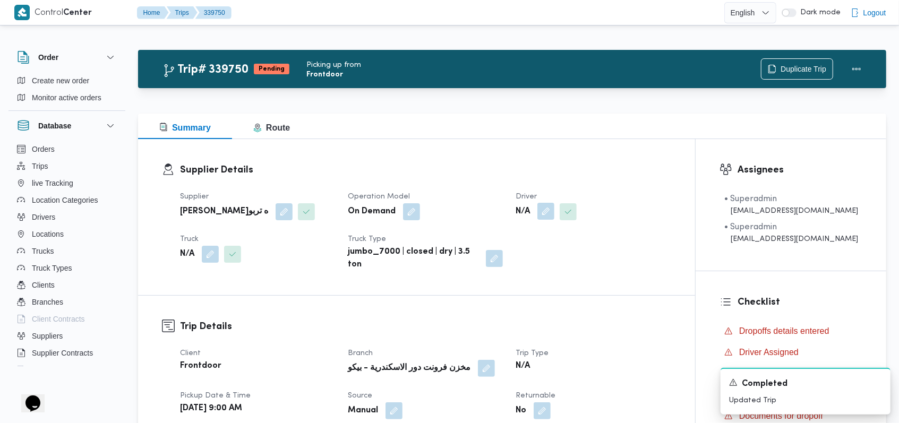
click at [548, 212] on button "button" at bounding box center [545, 211] width 17 height 17
click at [529, 245] on div "Search" at bounding box center [527, 254] width 80 height 21
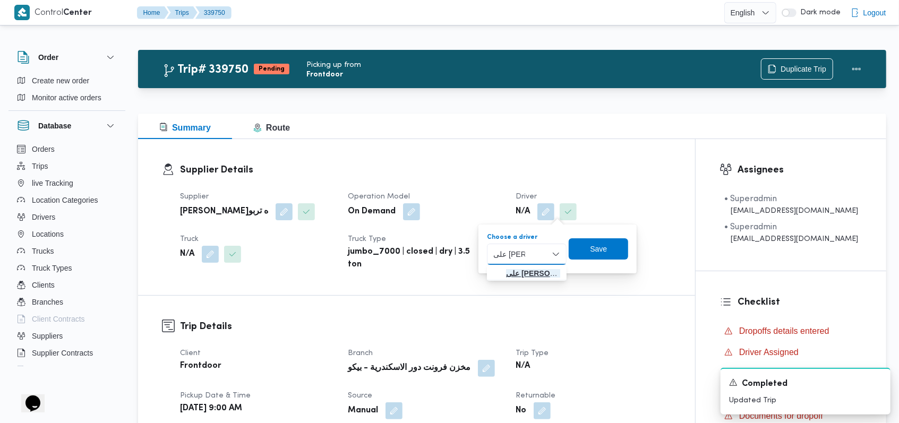
type input "على عمار"
click at [526, 270] on span "على عمار محمد ابراهيم" at bounding box center [533, 273] width 54 height 13
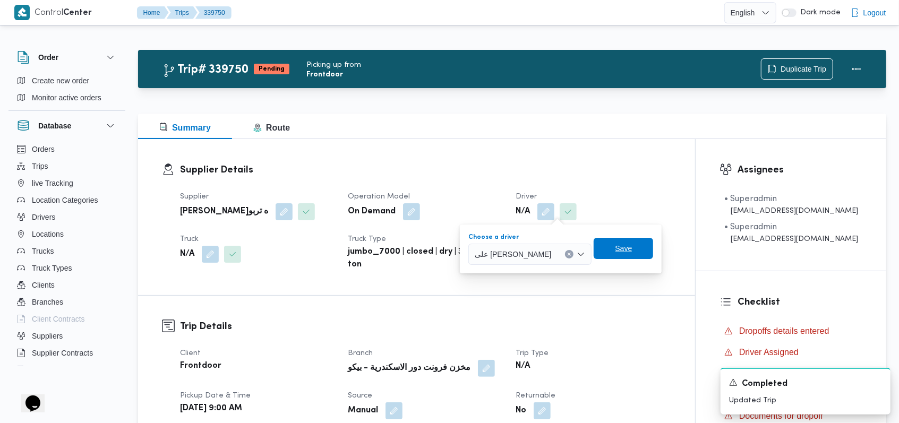
click at [615, 244] on span "Save" at bounding box center [623, 248] width 17 height 13
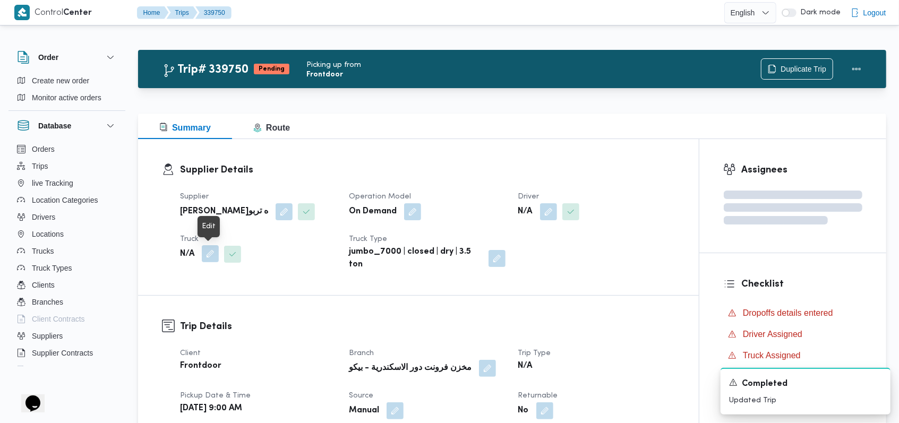
click at [210, 260] on button "button" at bounding box center [210, 253] width 17 height 17
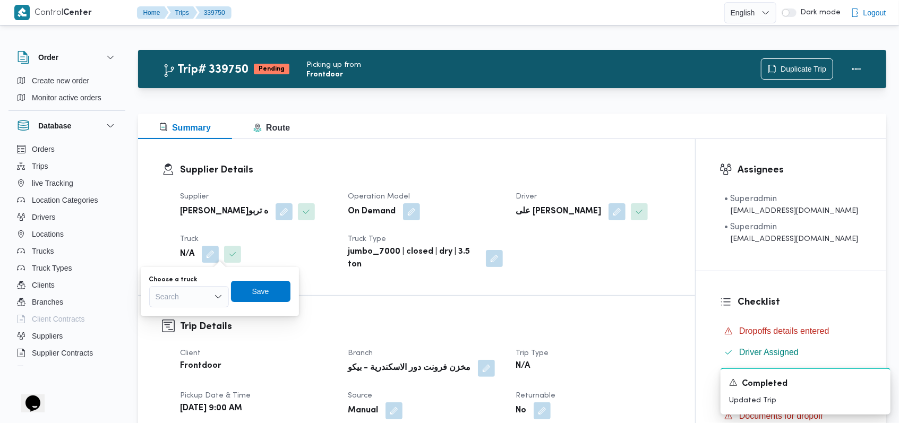
click at [201, 297] on div "Search" at bounding box center [189, 296] width 80 height 21
type input "8683"
click at [201, 312] on span "سدن 8683 | null" at bounding box center [195, 315] width 54 height 13
click at [284, 291] on span "Save" at bounding box center [268, 290] width 59 height 21
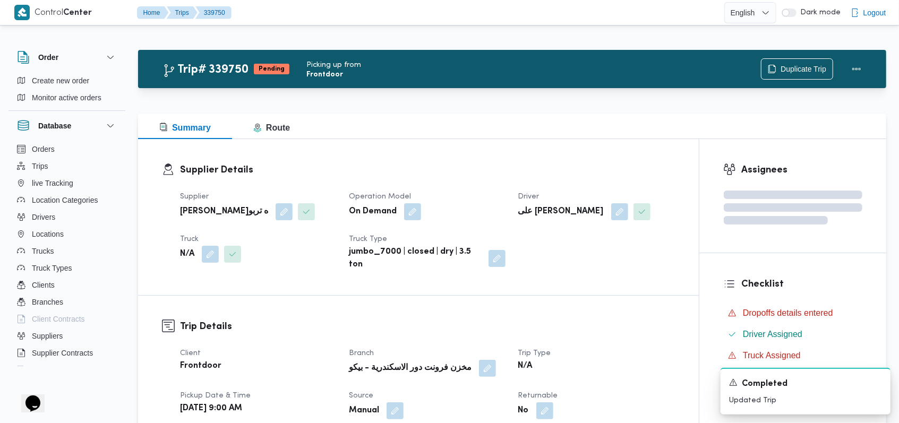
scroll to position [425, 0]
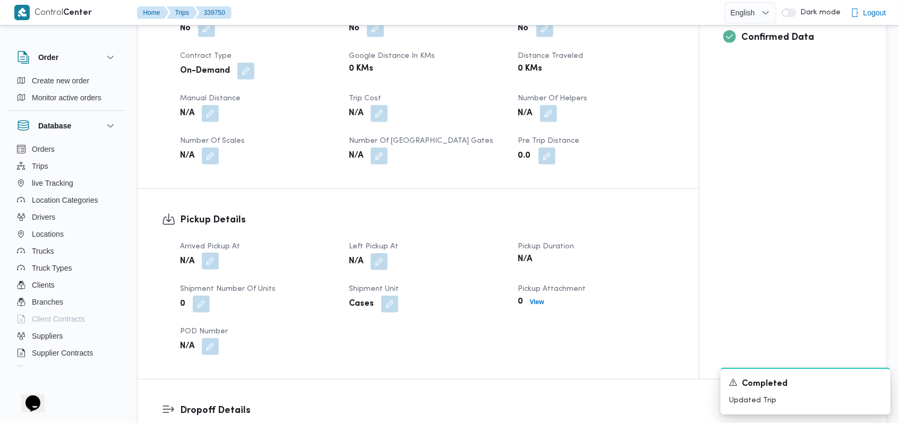
click at [202, 265] on button "button" at bounding box center [210, 261] width 17 height 17
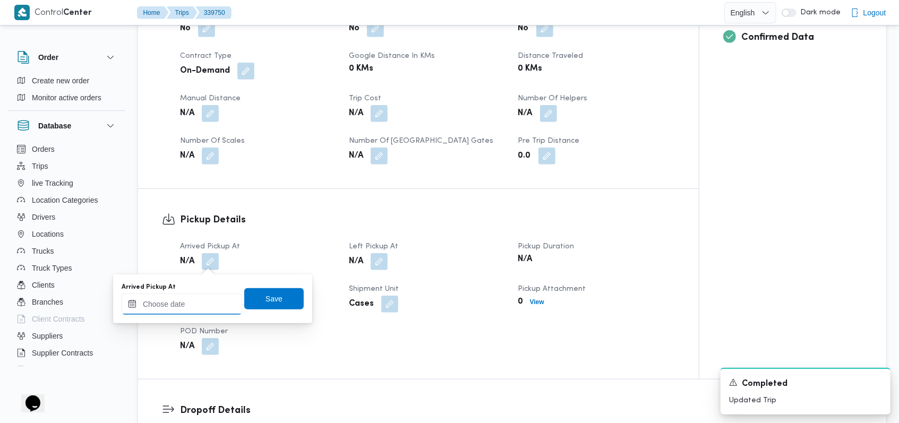
click at [202, 299] on input "Arrived Pickup At" at bounding box center [182, 304] width 120 height 21
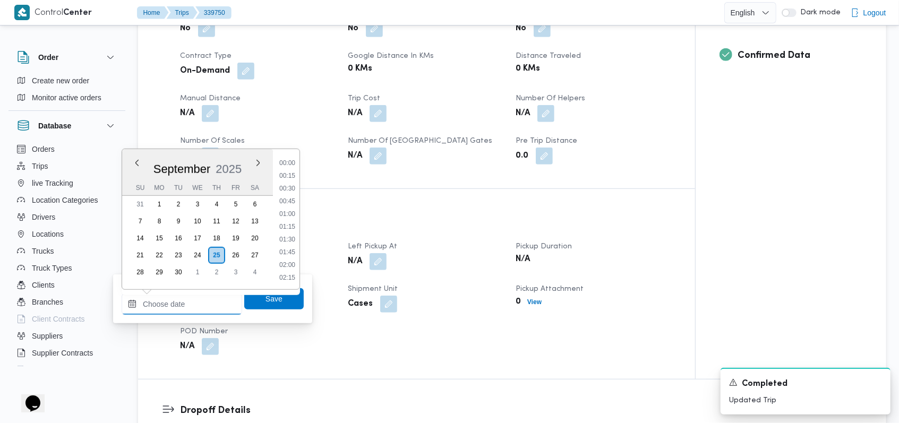
scroll to position [420, 0]
click at [290, 191] on li "08:45" at bounding box center [287, 189] width 24 height 11
type input "25/09/2025 08:45"
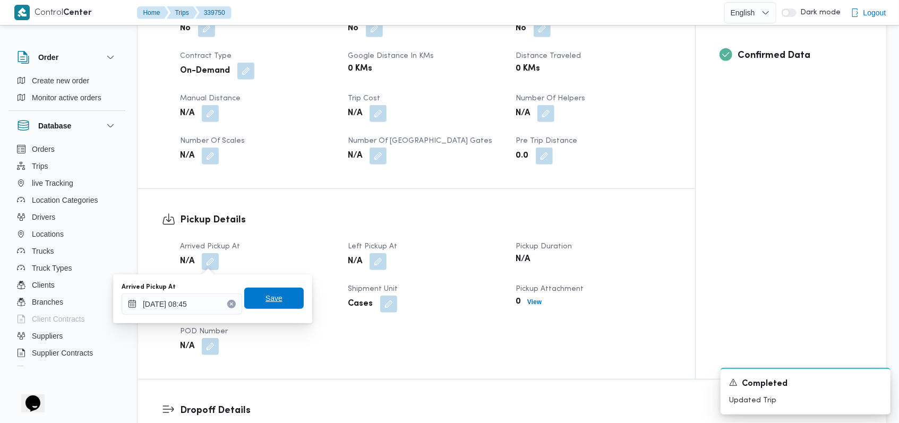
click at [289, 292] on span "Save" at bounding box center [273, 298] width 59 height 21
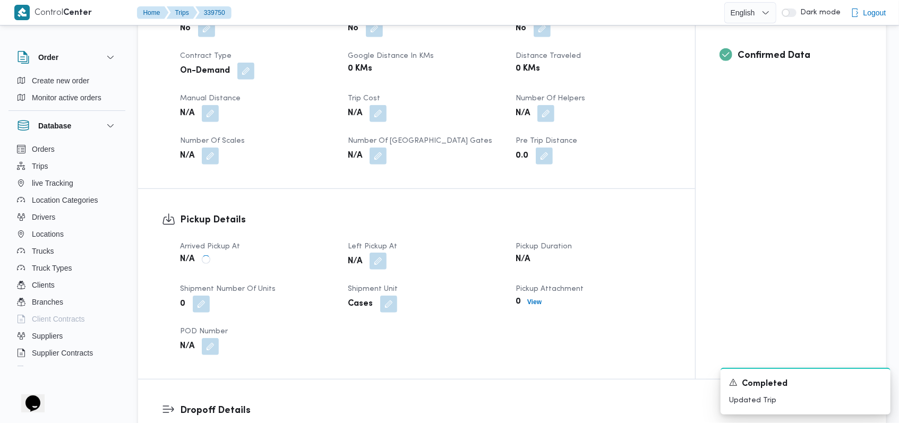
click at [378, 261] on button "button" at bounding box center [377, 261] width 17 height 17
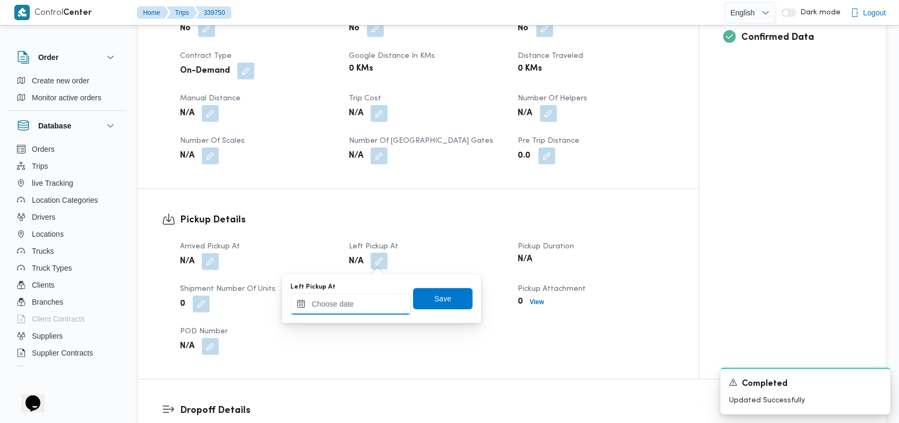
click at [360, 309] on input "Left Pickup At" at bounding box center [350, 304] width 120 height 21
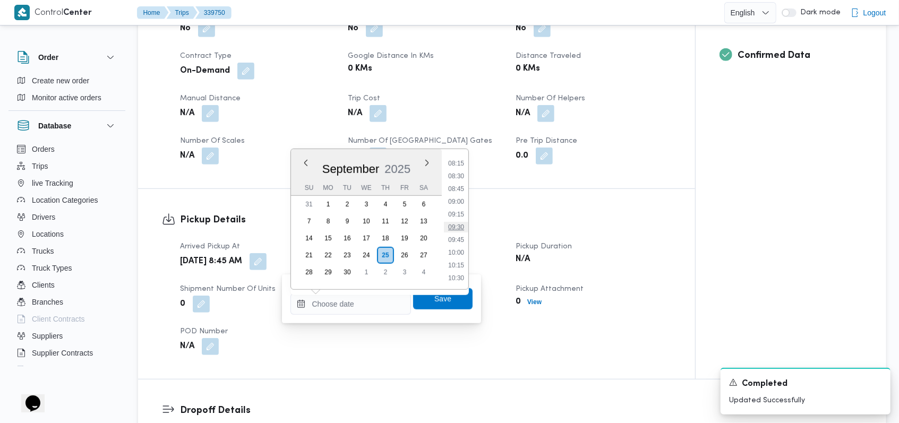
click at [459, 229] on li "09:30" at bounding box center [456, 227] width 24 height 11
type input "25/09/2025 09:30"
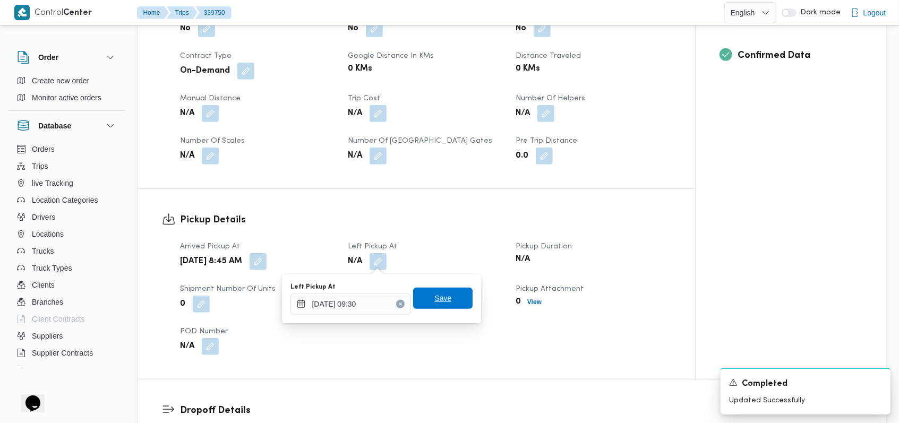
click at [445, 304] on span "Save" at bounding box center [442, 298] width 59 height 21
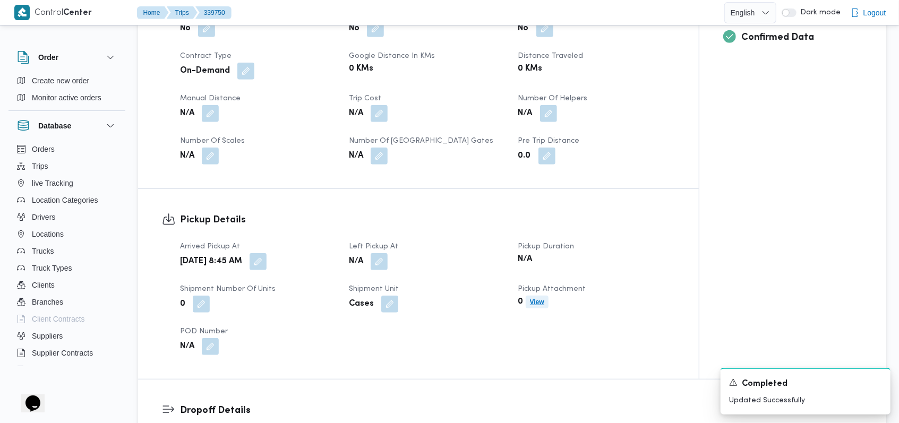
click at [536, 303] on b "View" at bounding box center [537, 301] width 14 height 7
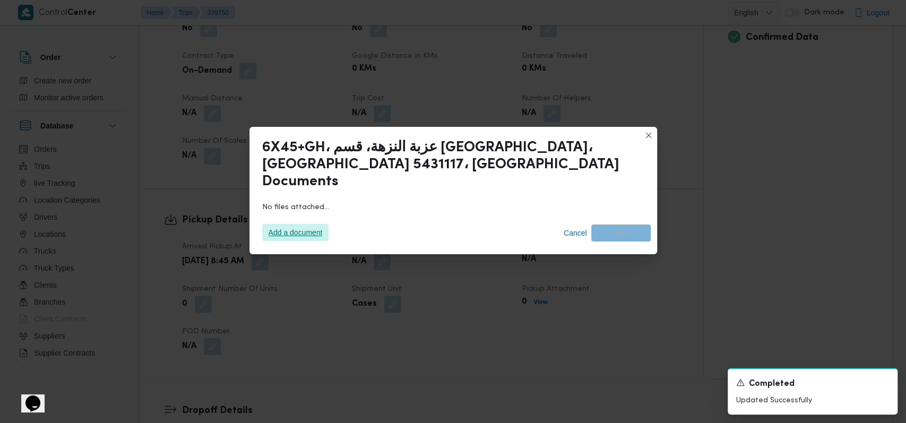
click at [309, 224] on span "Add a document" at bounding box center [296, 232] width 54 height 17
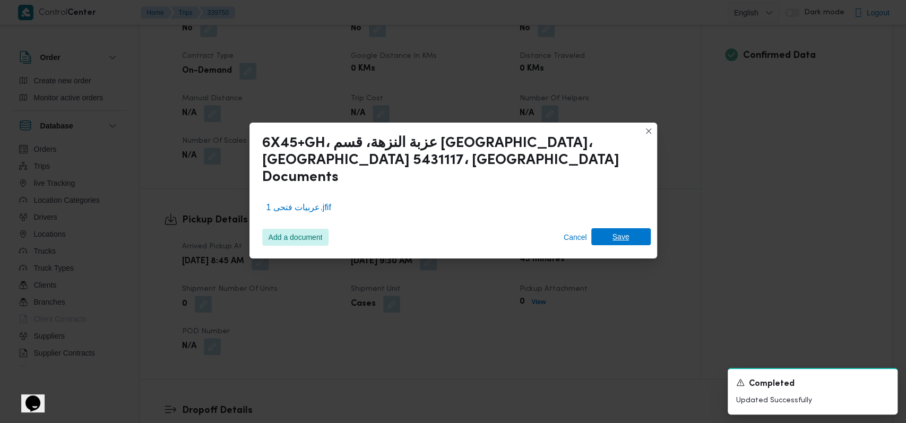
click at [615, 236] on span "Save" at bounding box center [620, 236] width 17 height 17
click at [882, 382] on icon "Dismiss toast" at bounding box center [885, 381] width 8 height 8
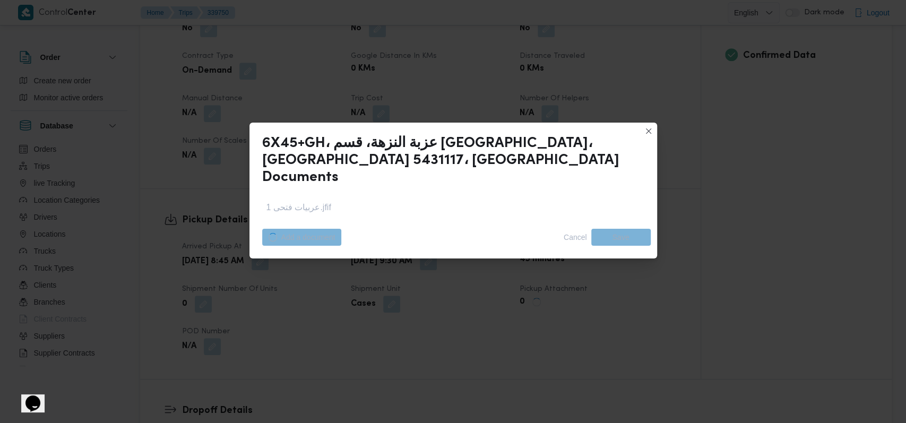
click at [454, 312] on div "6X45+GH، عزبة النزهة، قسم سيدى جابر، محافظة الإسكندرية 5431117، مصر Documents ع…" at bounding box center [453, 211] width 906 height 423
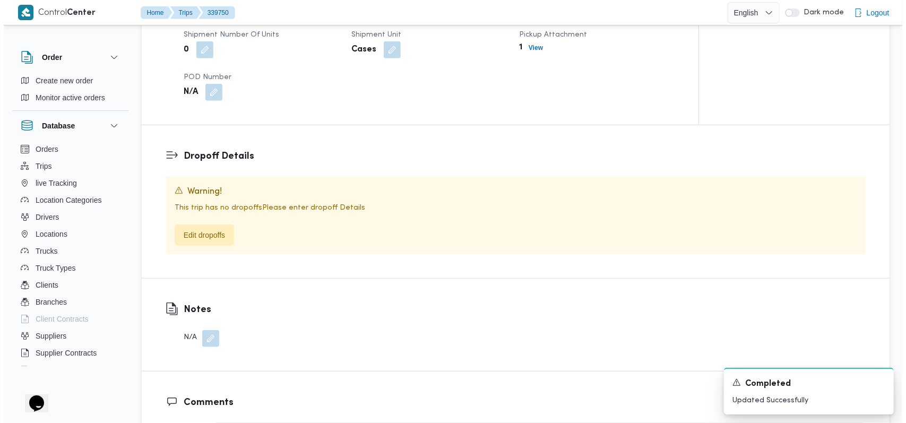
scroll to position [707, 0]
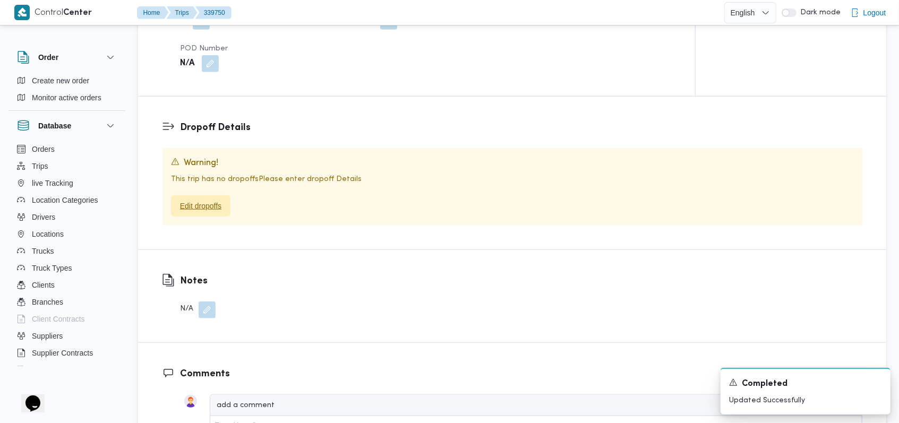
click at [222, 216] on span "Edit dropoffs" at bounding box center [200, 205] width 59 height 21
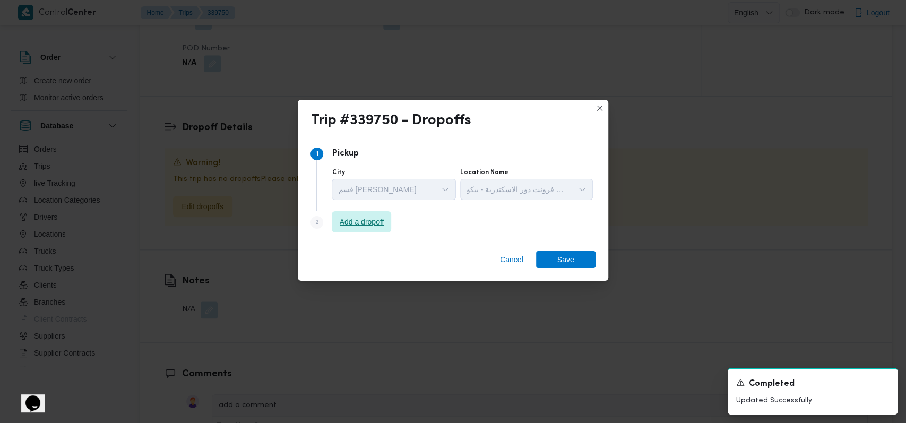
click at [367, 227] on span "Add a dropoff" at bounding box center [362, 221] width 45 height 13
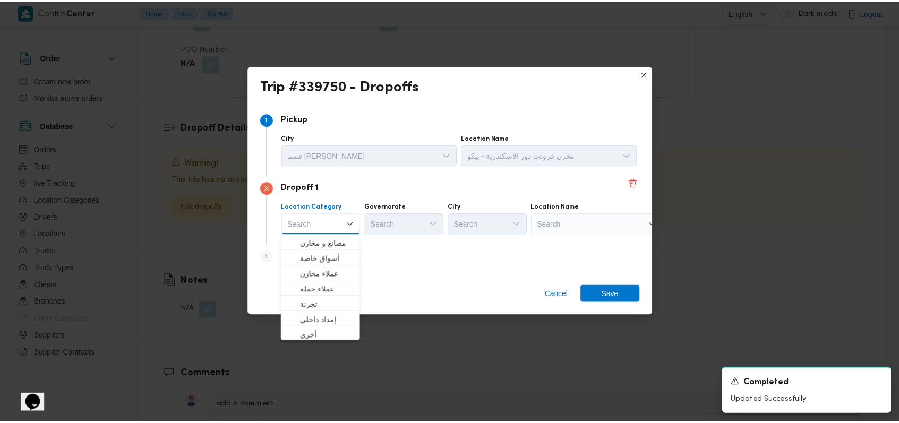
scroll to position [279, 0]
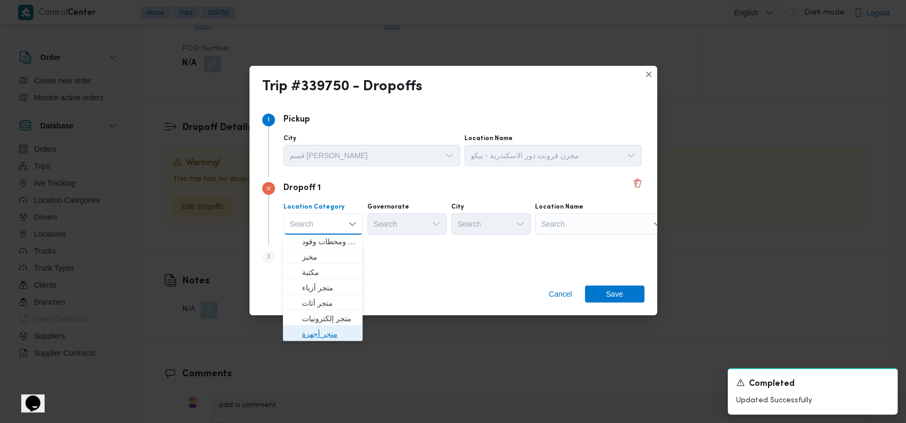
drag, startPoint x: 332, startPoint y: 330, endPoint x: 479, endPoint y: 298, distance: 150.9
click at [332, 330] on span "متجر أجهزة" at bounding box center [329, 333] width 54 height 13
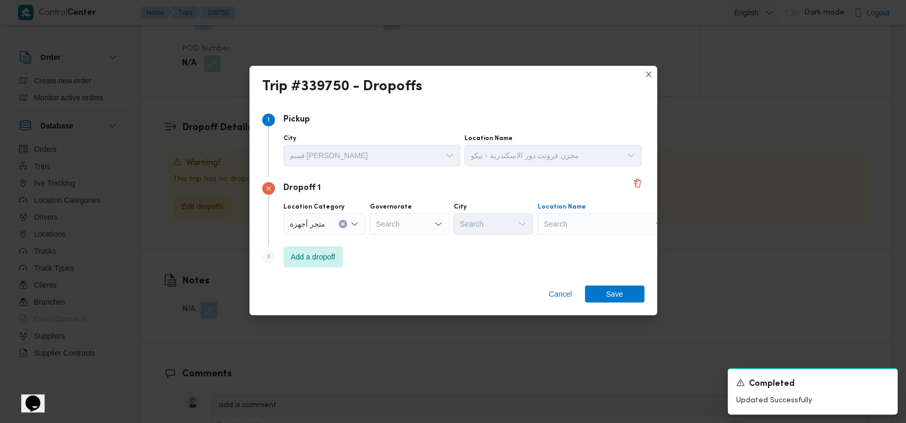
click at [571, 230] on div "Search" at bounding box center [603, 223] width 133 height 21
click at [548, 224] on input "قرطم" at bounding box center [552, 224] width 18 height 13
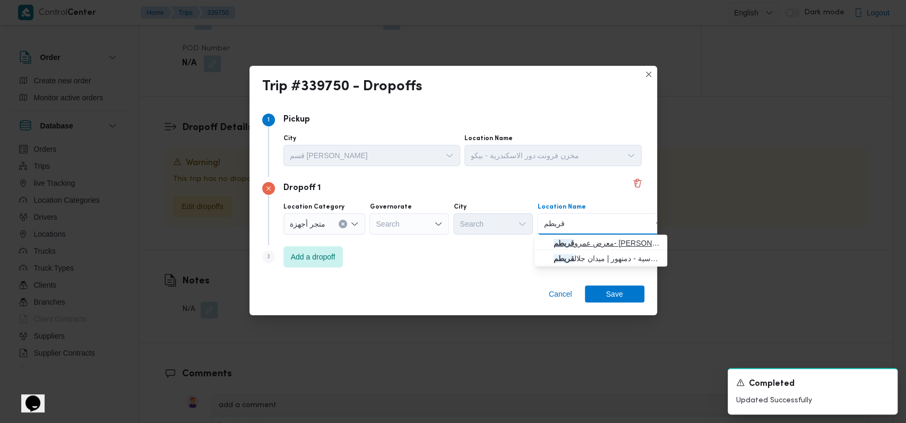
type input "قريطم"
click at [600, 247] on span "معرض عمرو قريطم - حوش عيسى | عصام قريطم | القرينين" at bounding box center [607, 243] width 107 height 13
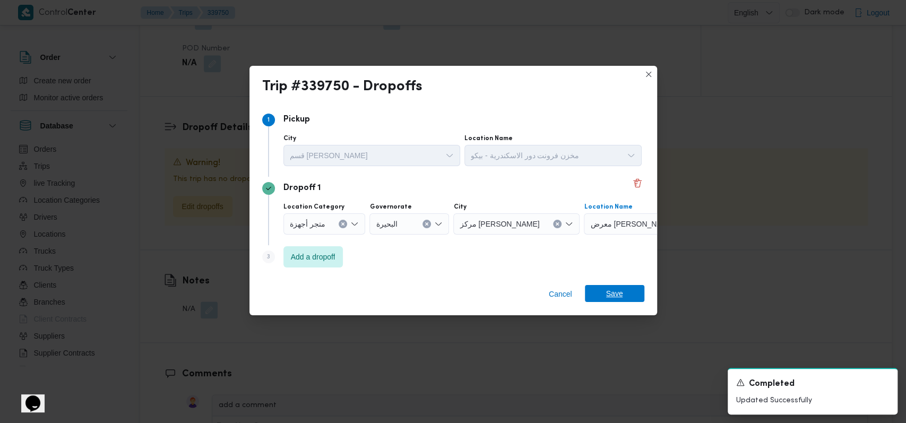
click at [620, 285] on div "Cancel Save" at bounding box center [453, 296] width 408 height 38
click at [607, 290] on span "Save" at bounding box center [614, 293] width 17 height 17
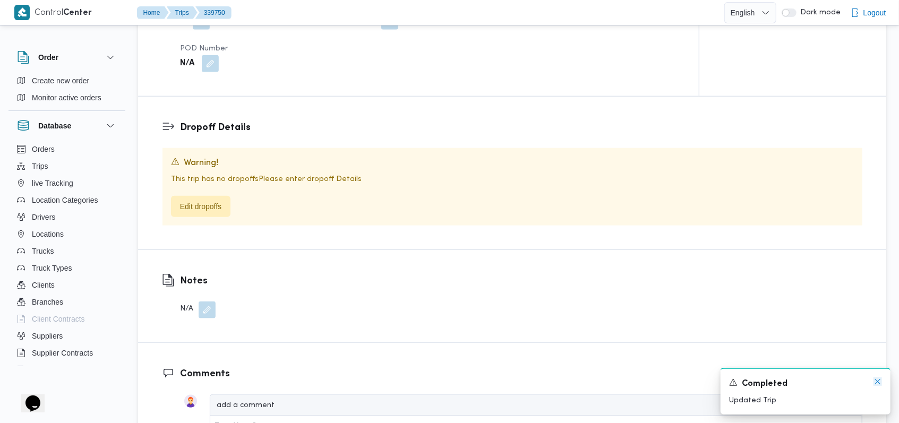
click at [877, 383] on icon "Dismiss toast" at bounding box center [877, 381] width 5 height 5
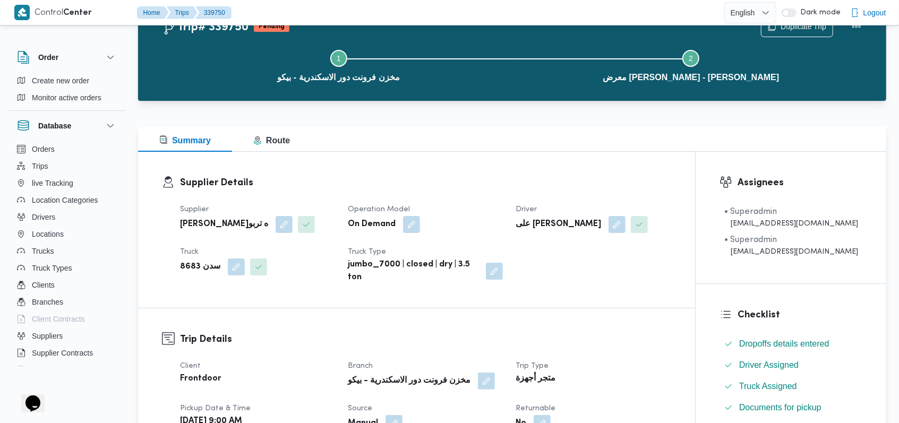
scroll to position [0, 0]
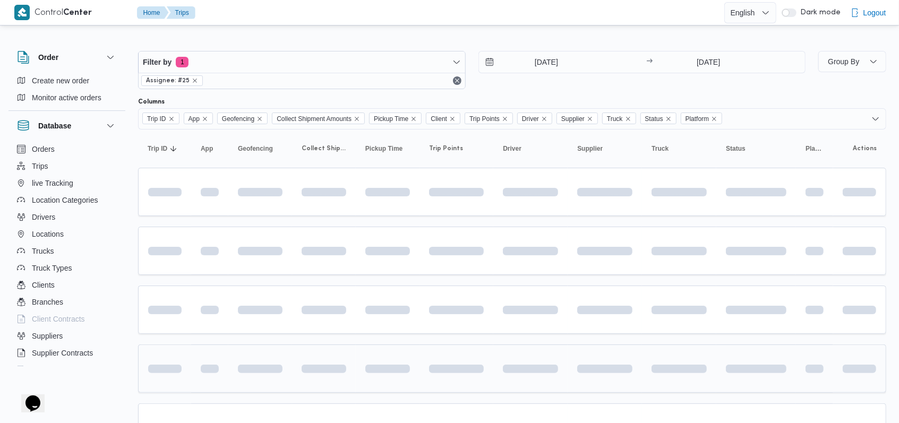
scroll to position [101, 0]
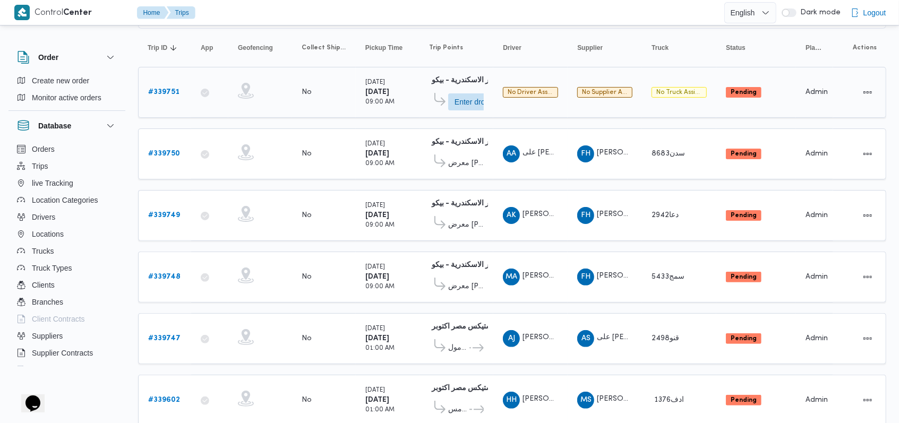
click at [167, 91] on b "# 339751" at bounding box center [163, 92] width 31 height 7
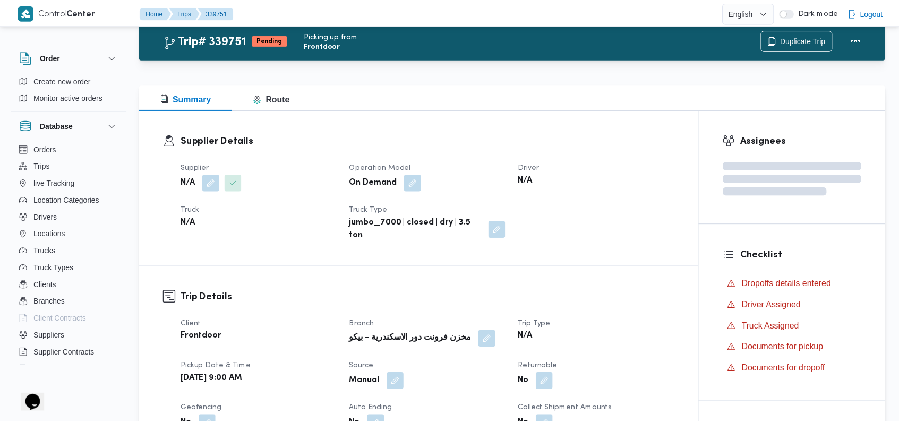
scroll to position [101, 0]
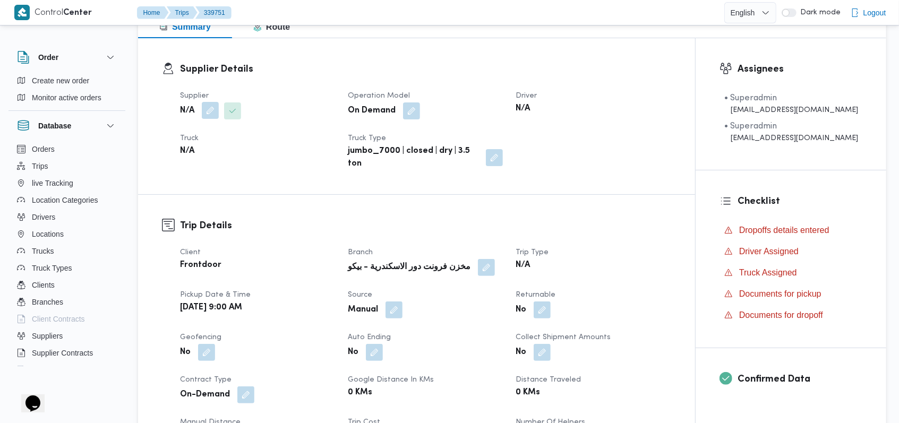
click at [210, 108] on button "button" at bounding box center [210, 110] width 17 height 17
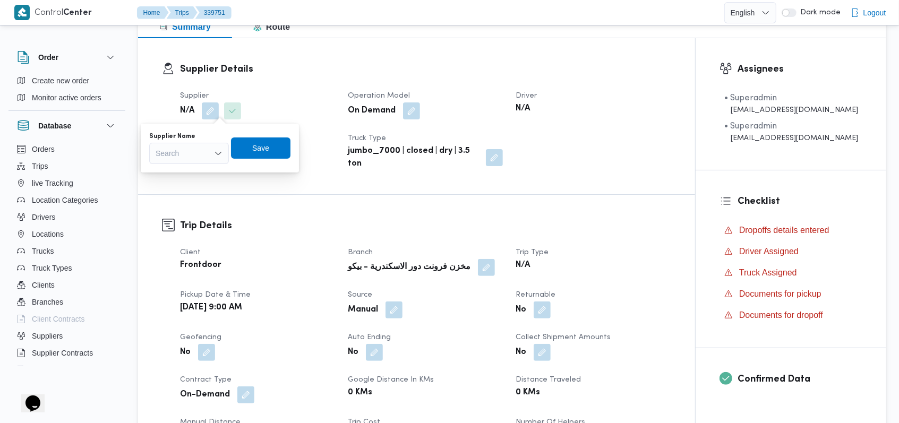
click at [205, 160] on div "Search" at bounding box center [189, 153] width 80 height 21
type input "مروه"
click at [164, 168] on span "مروه حسام الدين سعد على" at bounding box center [188, 172] width 71 height 17
click at [276, 142] on span "Save" at bounding box center [278, 147] width 59 height 21
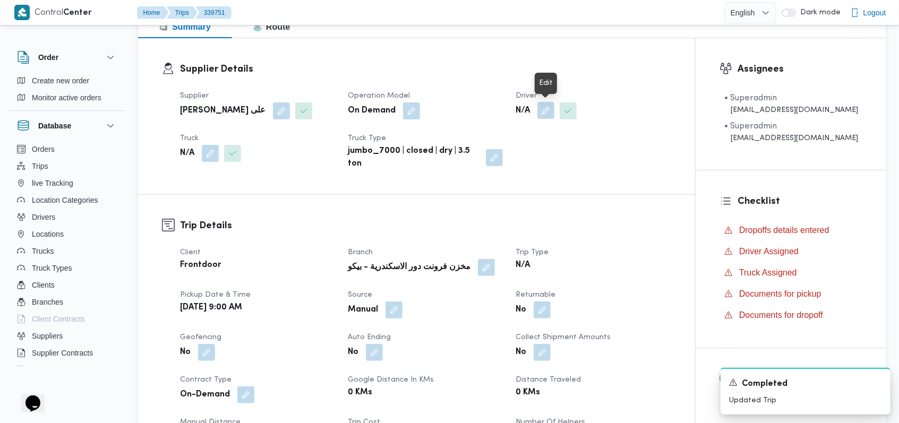
click at [543, 116] on button "button" at bounding box center [545, 110] width 17 height 17
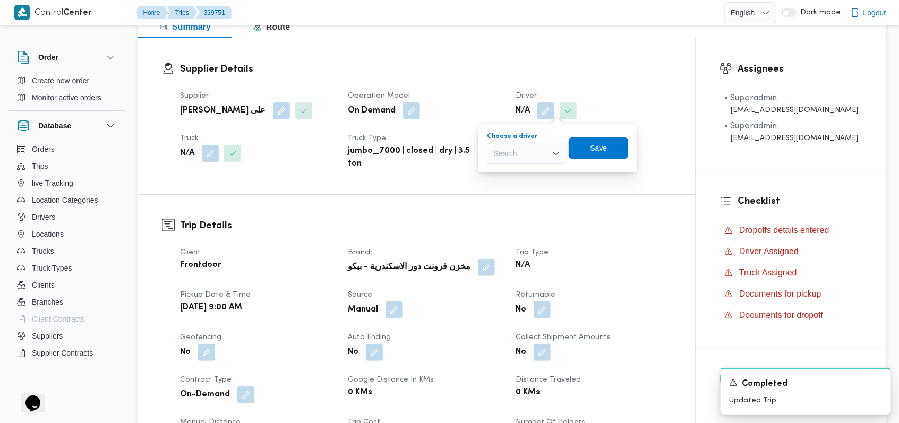
click at [535, 148] on div "Search" at bounding box center [527, 153] width 80 height 21
type input "ياسر"
click at [538, 165] on span "ياسر عبدالجواد الجميل عبدالجواد" at bounding box center [526, 172] width 71 height 17
click at [617, 149] on span "Save" at bounding box center [594, 147] width 59 height 21
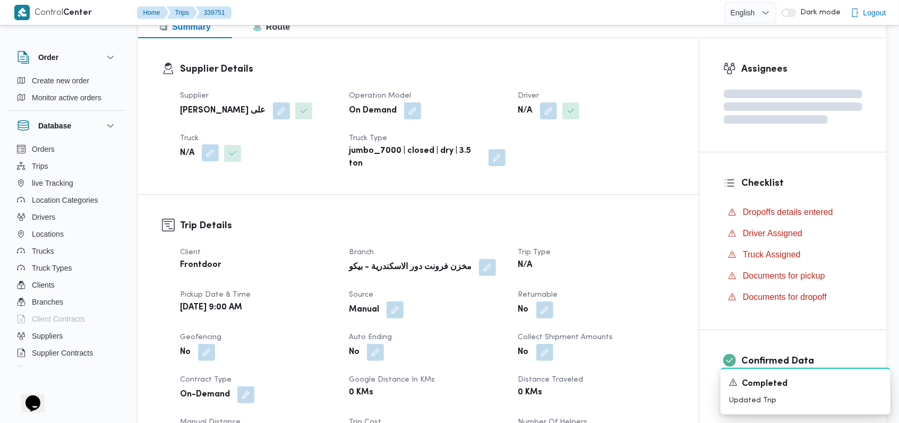
click at [209, 157] on button "button" at bounding box center [210, 152] width 17 height 17
click at [187, 192] on div "Search" at bounding box center [189, 195] width 80 height 21
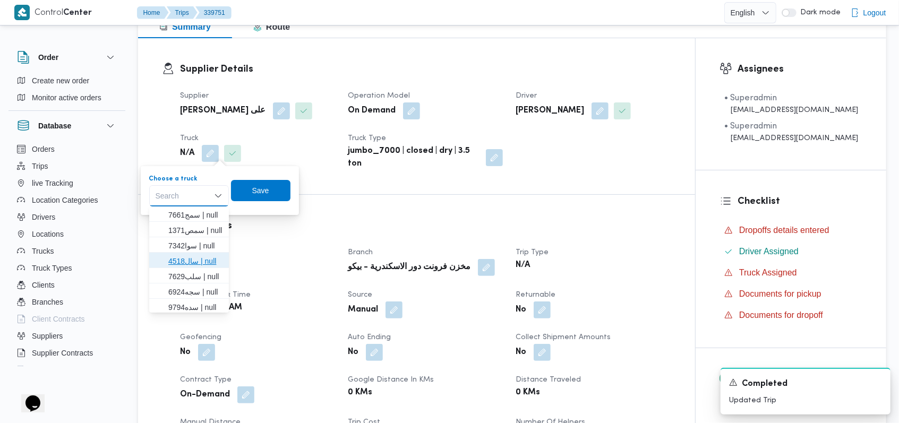
click at [190, 261] on span "سال4518 | null" at bounding box center [195, 261] width 54 height 13
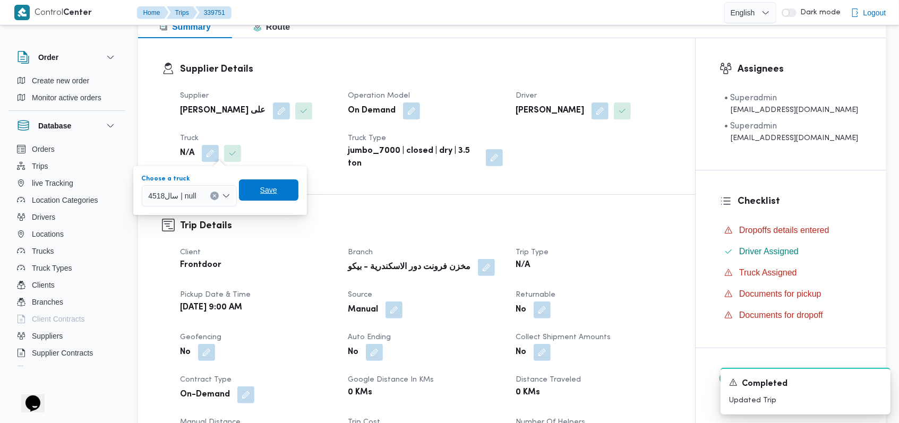
click at [260, 191] on span "Save" at bounding box center [268, 190] width 17 height 13
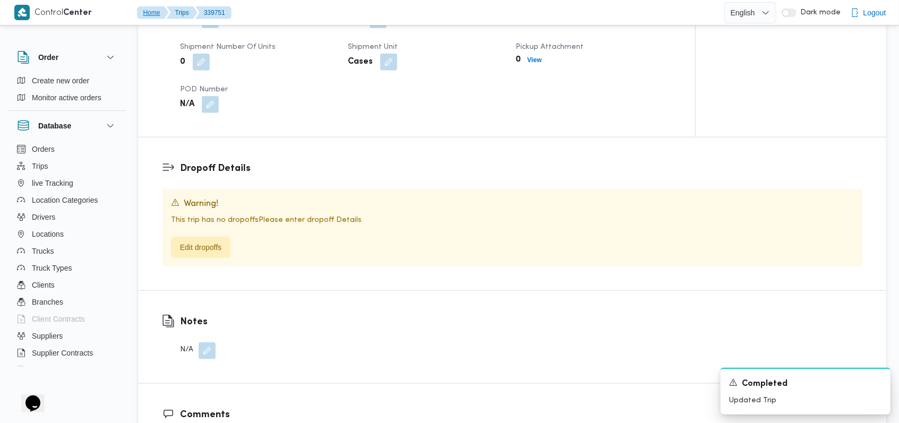
scroll to position [596, 0]
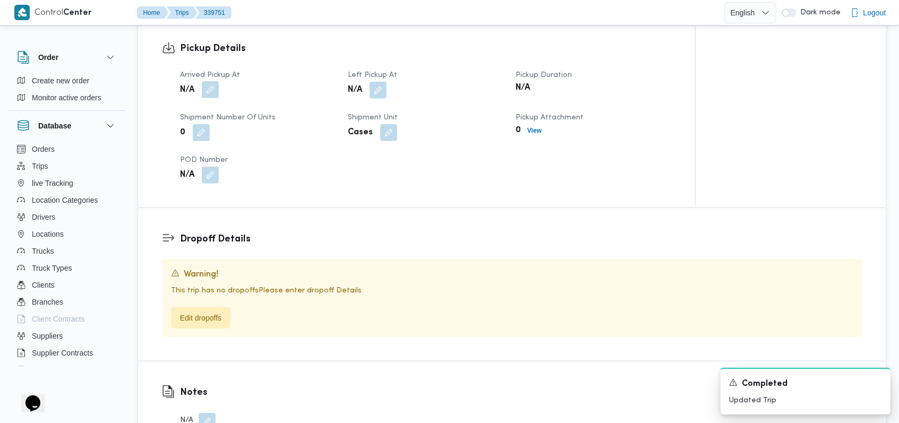
click at [213, 82] on button "button" at bounding box center [210, 89] width 17 height 17
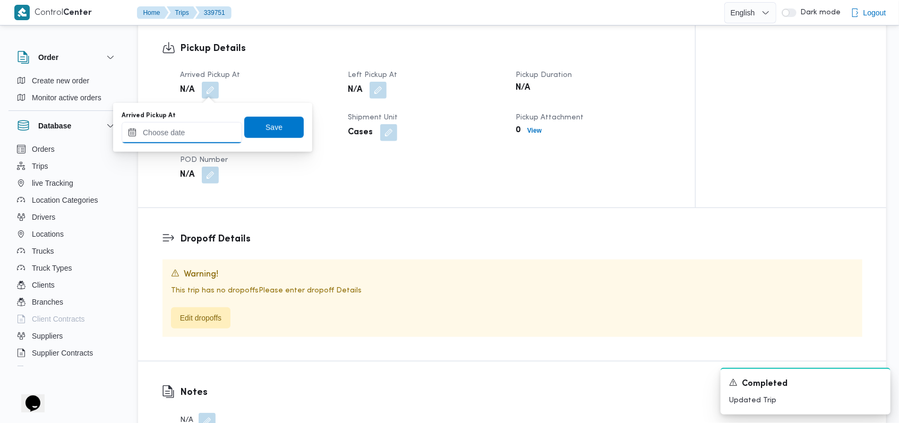
click at [192, 133] on input "Arrived Pickup At" at bounding box center [182, 132] width 120 height 21
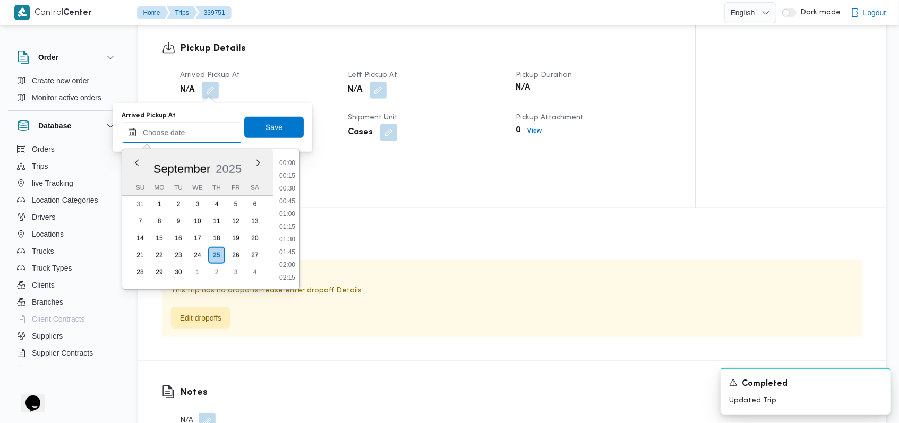
scroll to position [420, 0]
click at [288, 184] on li "08:45" at bounding box center [287, 189] width 24 height 11
type input "25/09/2025 08:45"
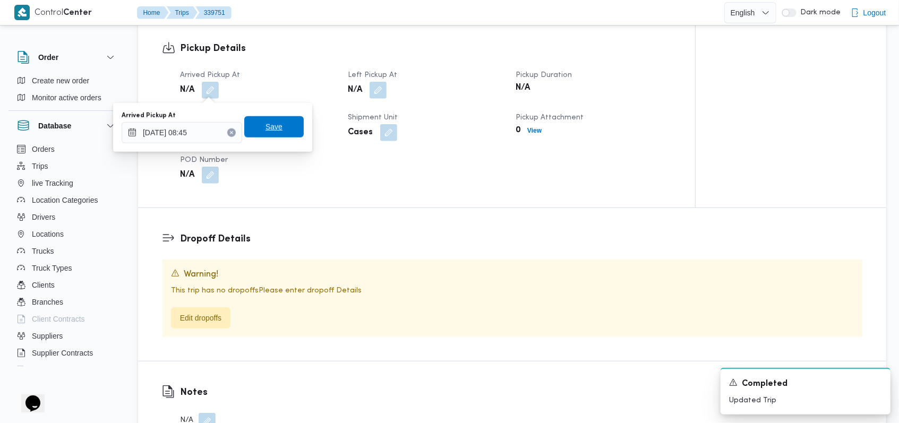
click at [280, 121] on span "Save" at bounding box center [273, 126] width 59 height 21
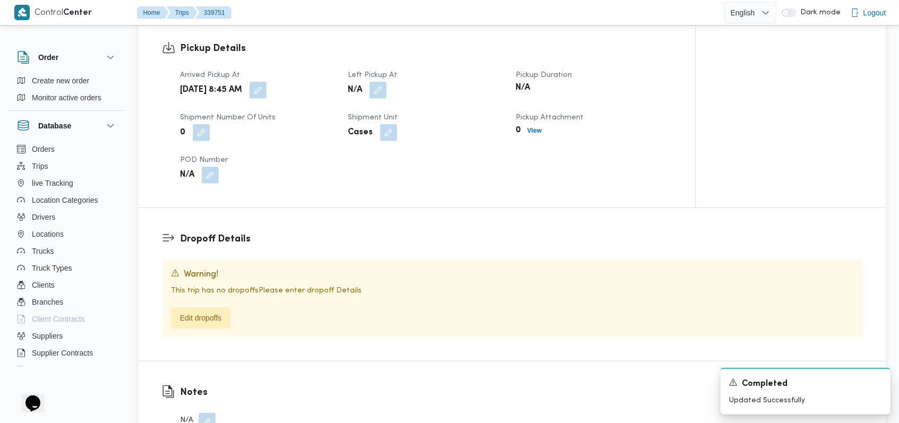
scroll to position [384, 0]
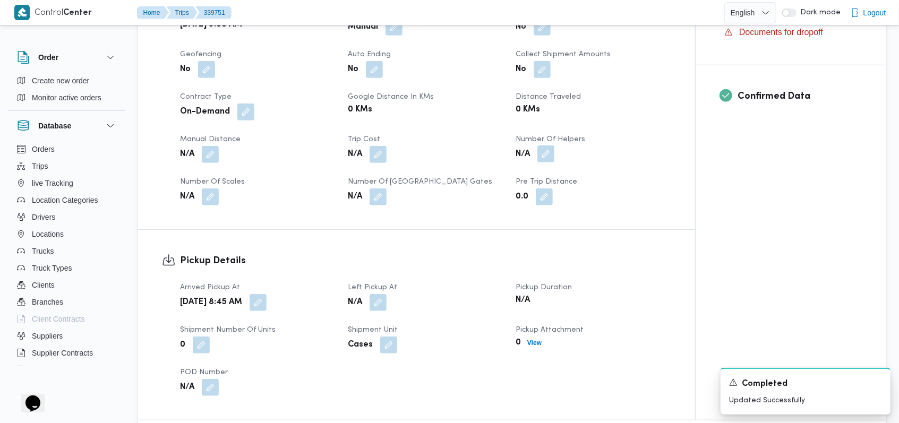
click at [543, 153] on button "button" at bounding box center [545, 153] width 17 height 17
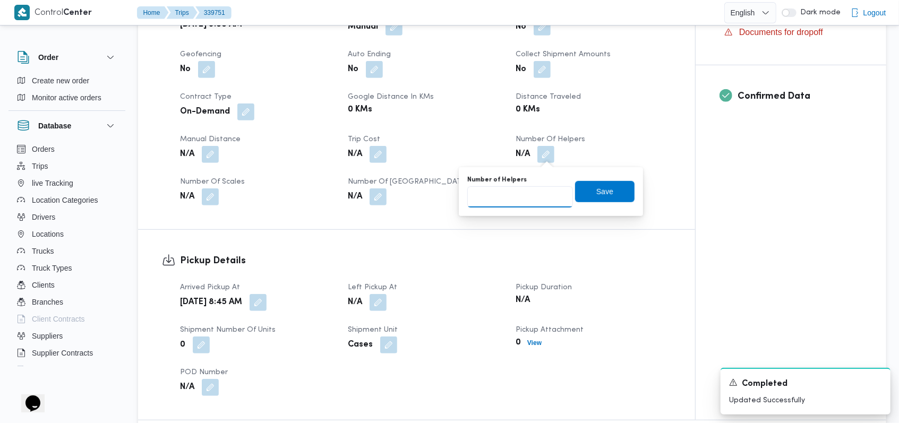
click at [512, 197] on input "Number of Helpers" at bounding box center [520, 196] width 106 height 21
type input "1"
click at [575, 185] on span "Save" at bounding box center [604, 190] width 59 height 21
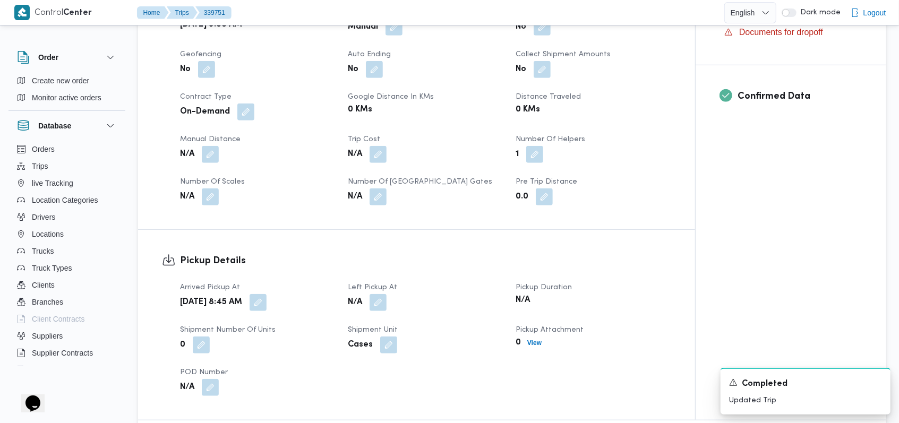
scroll to position [525, 0]
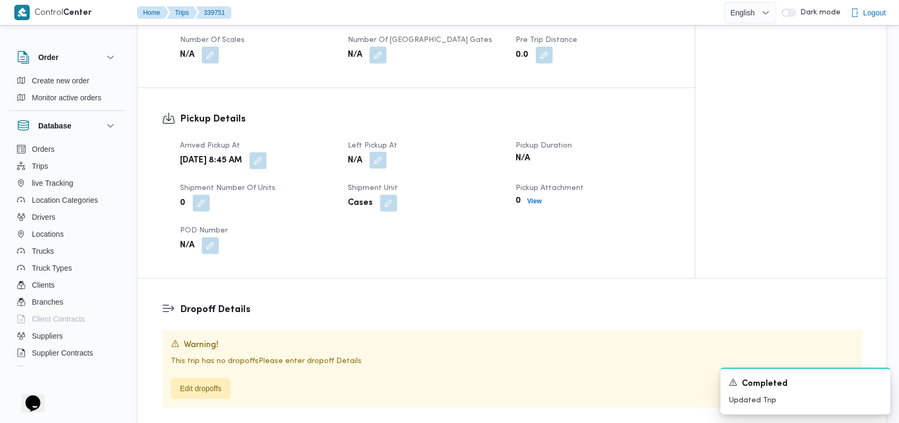
click at [381, 154] on button "button" at bounding box center [377, 160] width 17 height 17
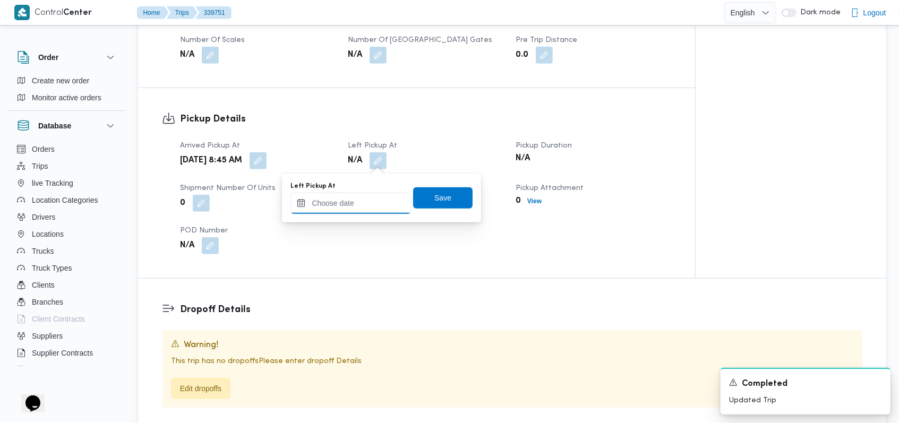
click at [374, 213] on input "Left Pickup At" at bounding box center [350, 203] width 120 height 21
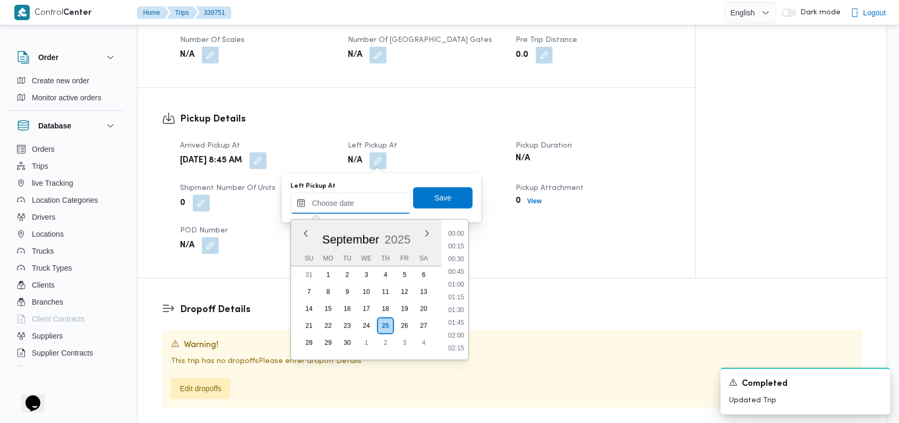
scroll to position [420, 0]
click at [464, 310] on li "09:45" at bounding box center [456, 310] width 24 height 11
type input "25/09/2025 09:45"
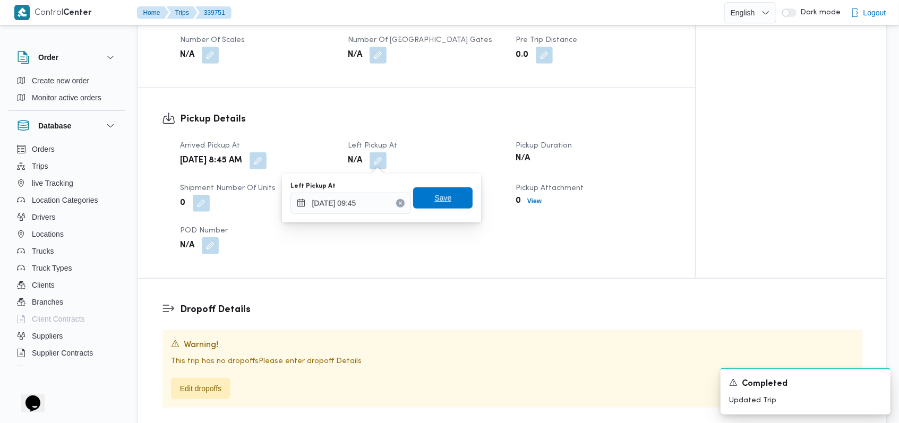
drag, startPoint x: 454, startPoint y: 201, endPoint x: 476, endPoint y: 202, distance: 21.3
click at [454, 200] on span "Save" at bounding box center [442, 197] width 59 height 21
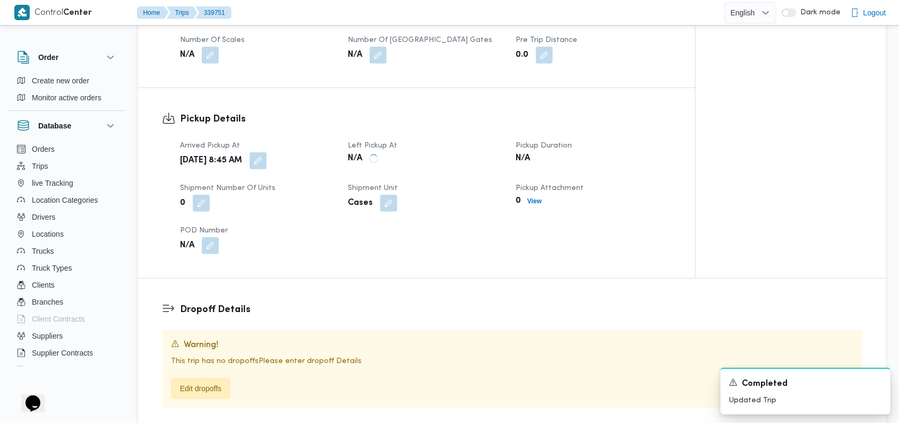
click at [571, 199] on div "0 View" at bounding box center [592, 201] width 157 height 15
click at [530, 200] on b "View" at bounding box center [534, 200] width 14 height 7
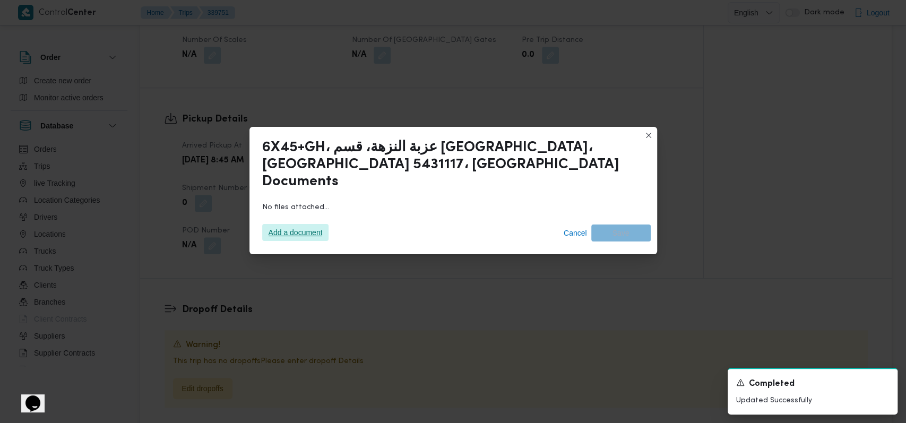
click at [283, 224] on span "Add a document" at bounding box center [296, 232] width 54 height 17
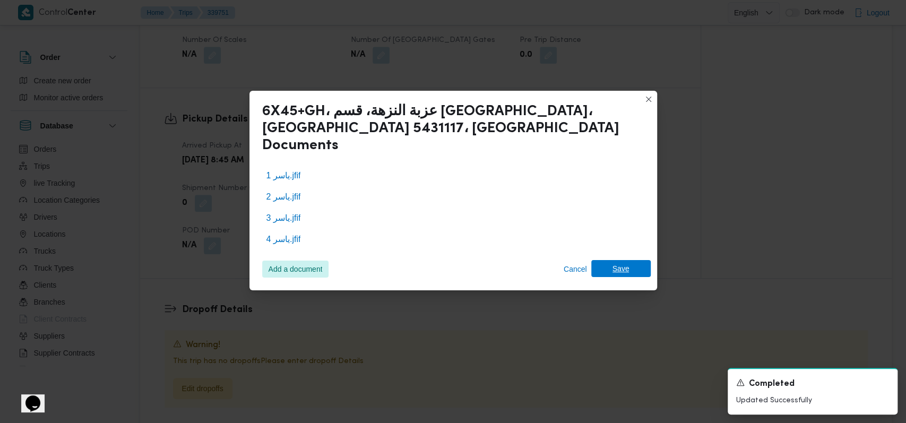
click at [637, 261] on span "Save" at bounding box center [620, 268] width 59 height 17
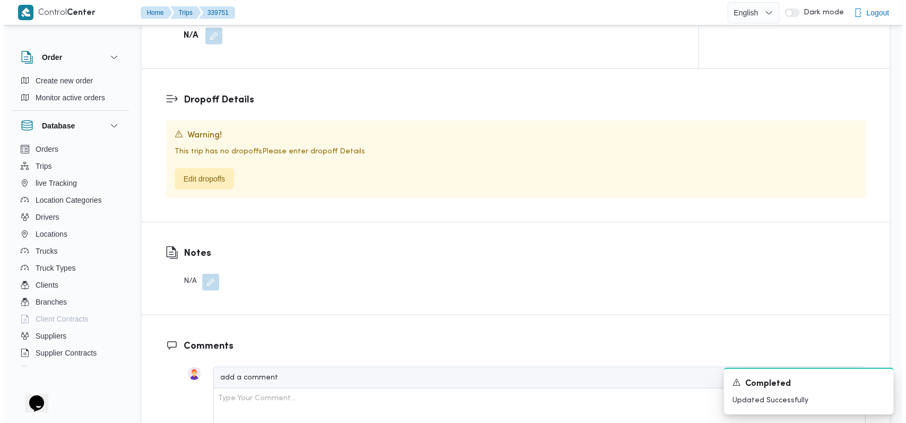
scroll to position [738, 0]
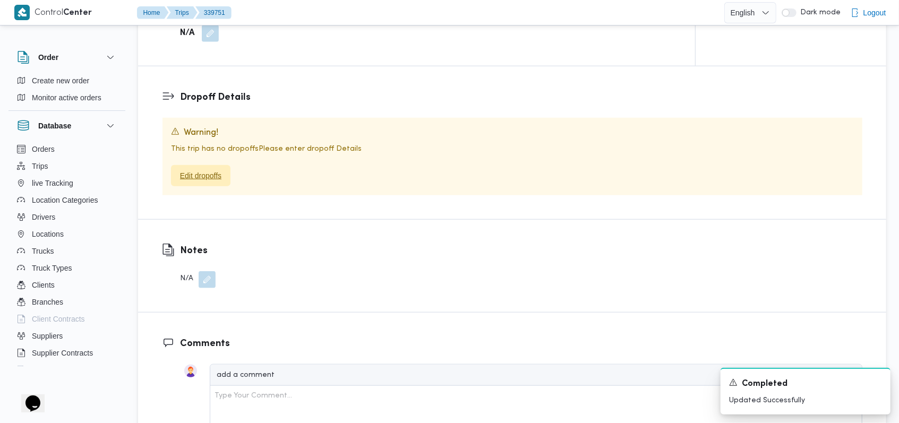
click at [185, 170] on span "Edit dropoffs" at bounding box center [200, 175] width 41 height 13
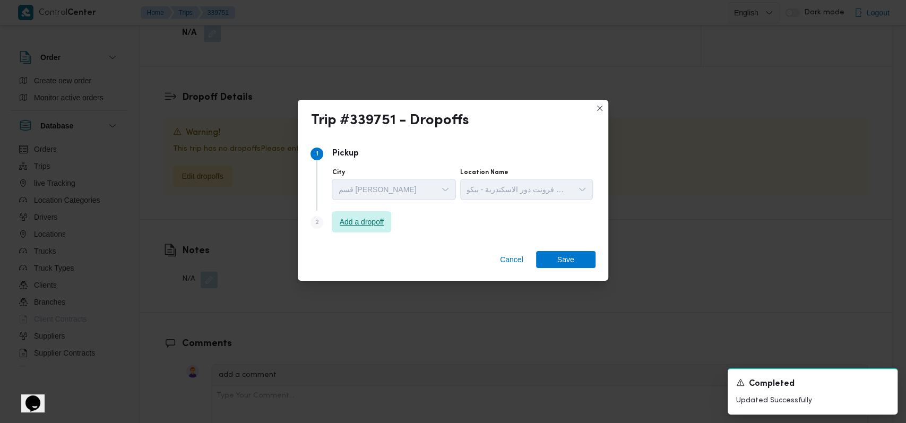
click at [357, 222] on span "Add a dropoff" at bounding box center [362, 221] width 45 height 13
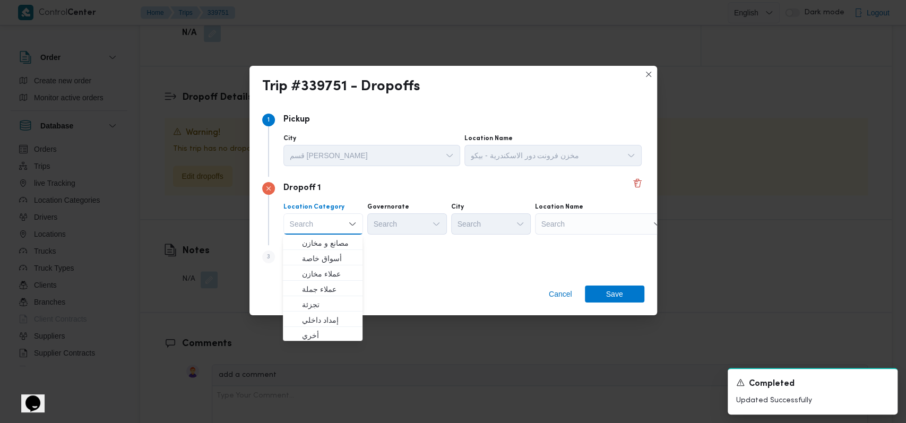
scroll to position [279, 0]
click at [335, 326] on span "متجر أجهزة" at bounding box center [322, 333] width 71 height 17
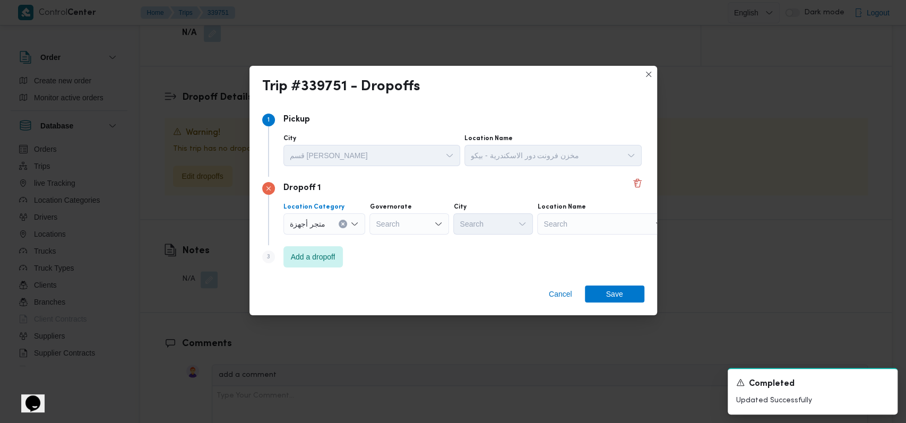
click at [601, 233] on div "Search" at bounding box center [603, 223] width 133 height 21
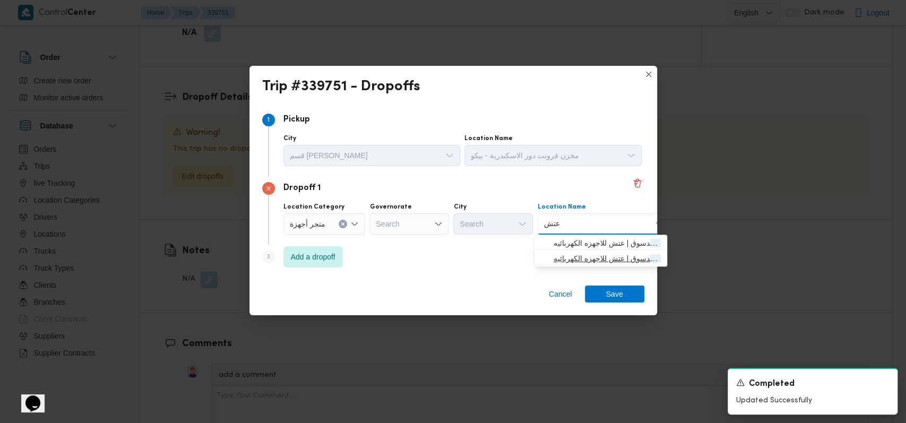
type input "عتش"
click at [618, 261] on span "معرض عتش دسوق | عتش للاجهزه الكهربائيه | null" at bounding box center [607, 258] width 107 height 13
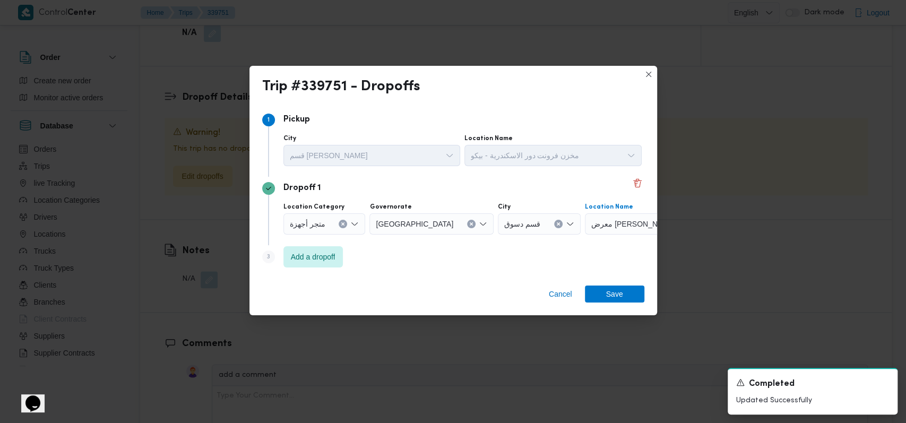
click at [316, 243] on div "Dropoff 1 Location Category متجر أجهزة Governorate كفر الشيخ City قسم دسوق Loca…" at bounding box center [453, 211] width 382 height 68
click at [316, 247] on span "Add a dropoff" at bounding box center [312, 256] width 59 height 21
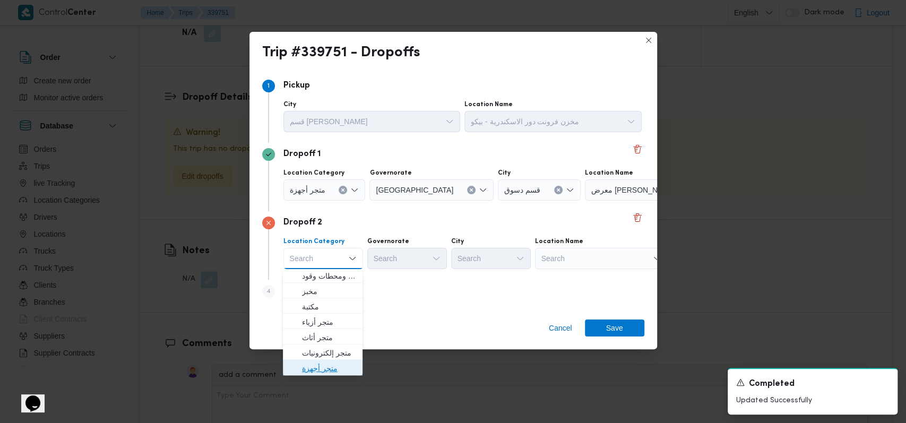
click at [336, 369] on span "متجر أجهزة" at bounding box center [329, 368] width 54 height 13
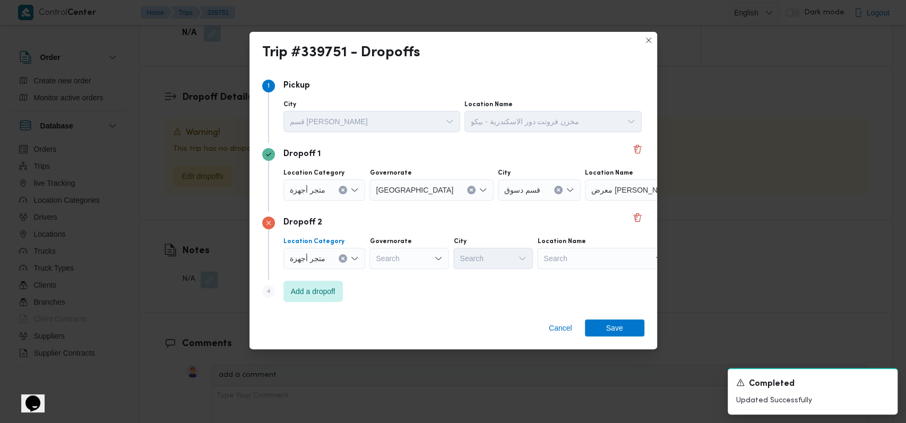
click at [572, 262] on div "Search" at bounding box center [603, 258] width 133 height 21
type input "باهى"
click at [594, 278] on span "معرض باهى قلين | احمد باهى | مدينة قلين" at bounding box center [607, 277] width 107 height 13
click at [477, 282] on div "Step 4 is disabled 4 Add a dropoff" at bounding box center [453, 294] width 382 height 28
click at [325, 287] on span "Add a dropoff" at bounding box center [313, 290] width 45 height 13
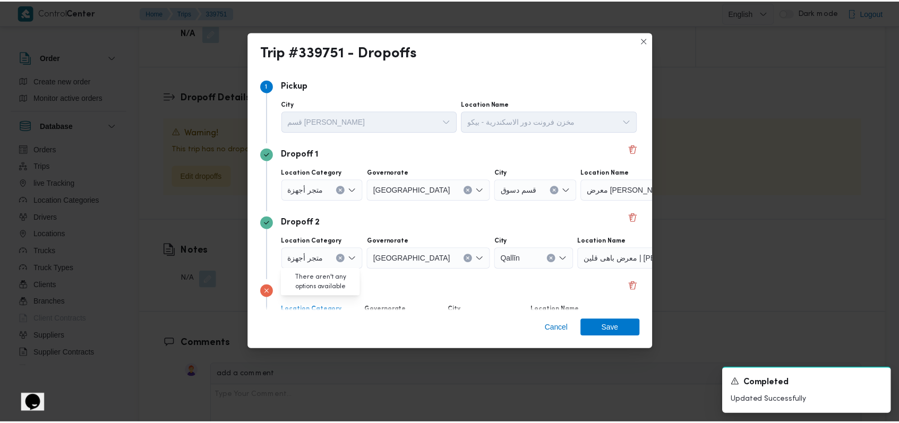
scroll to position [68, 0]
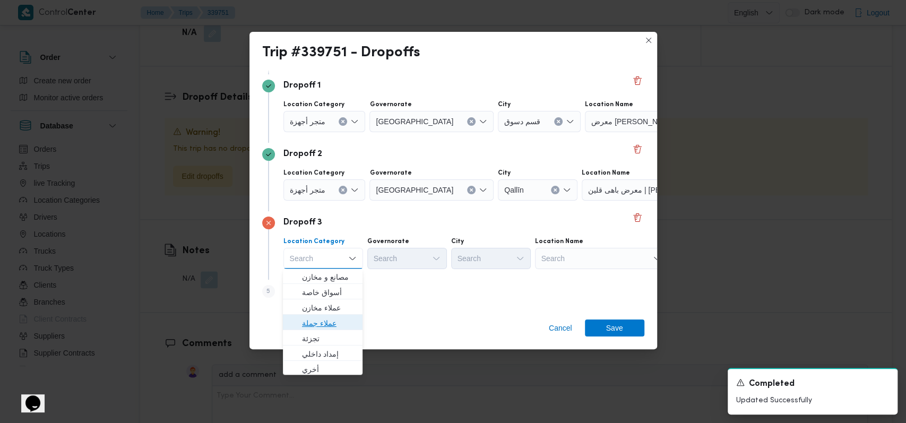
click at [330, 326] on span "عملاء جملة" at bounding box center [329, 323] width 54 height 13
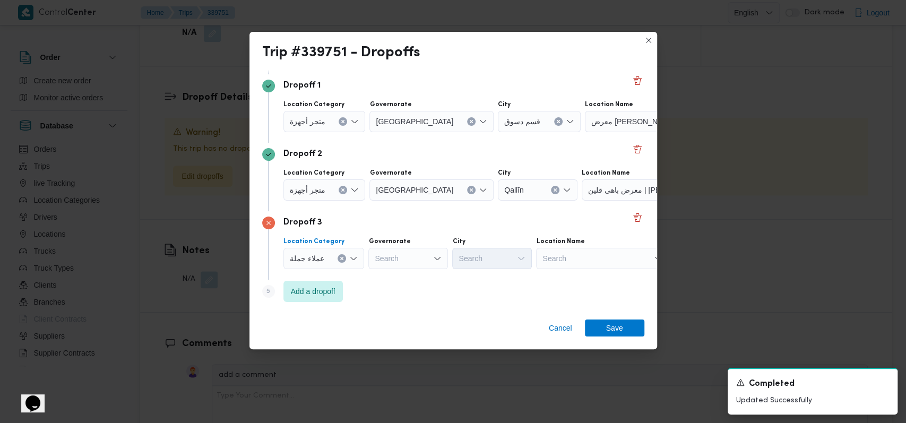
click at [396, 256] on div "Search" at bounding box center [408, 258] width 80 height 21
type input "كفر"
click at [395, 271] on span "كفر الشيخ" at bounding box center [413, 277] width 54 height 13
click at [497, 261] on div "Search" at bounding box center [537, 258] width 80 height 21
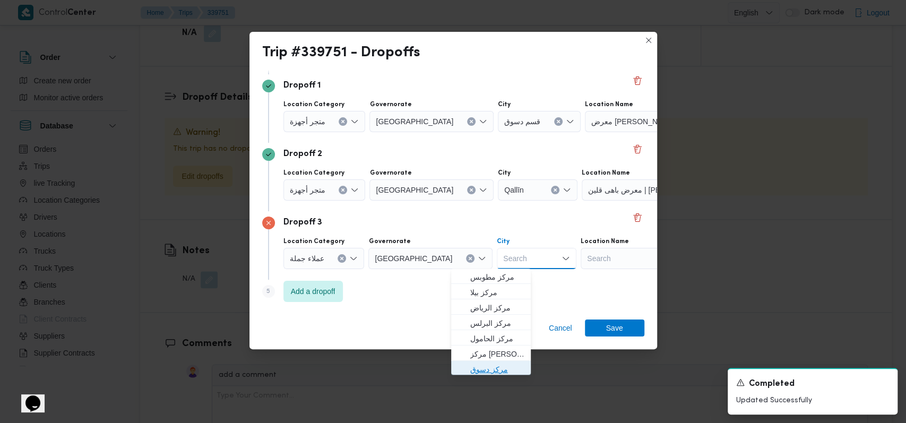
click at [493, 367] on span "مركز دسوق" at bounding box center [497, 369] width 54 height 13
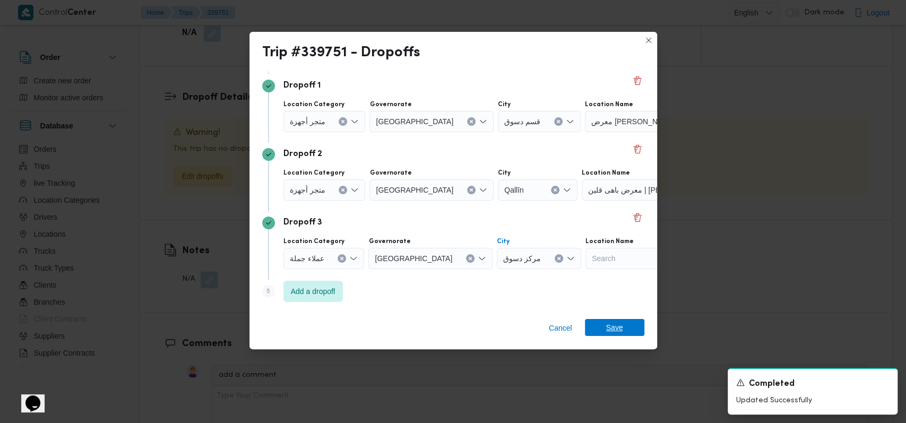
click at [610, 327] on span "Save" at bounding box center [614, 327] width 17 height 17
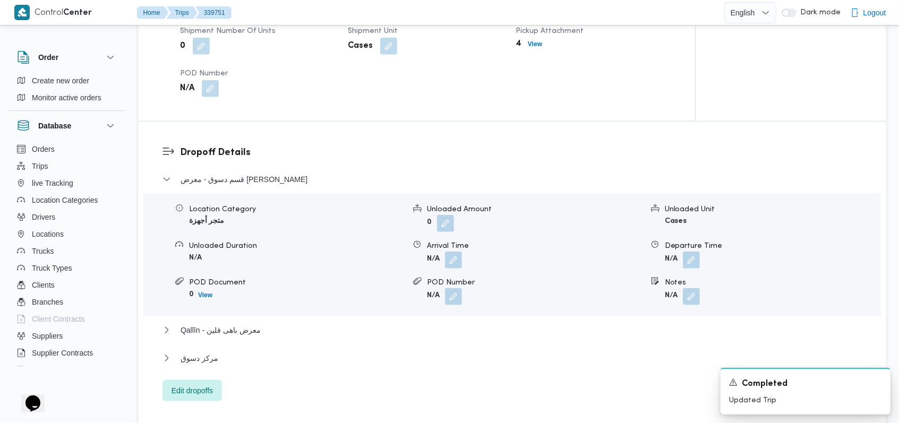
scroll to position [793, 0]
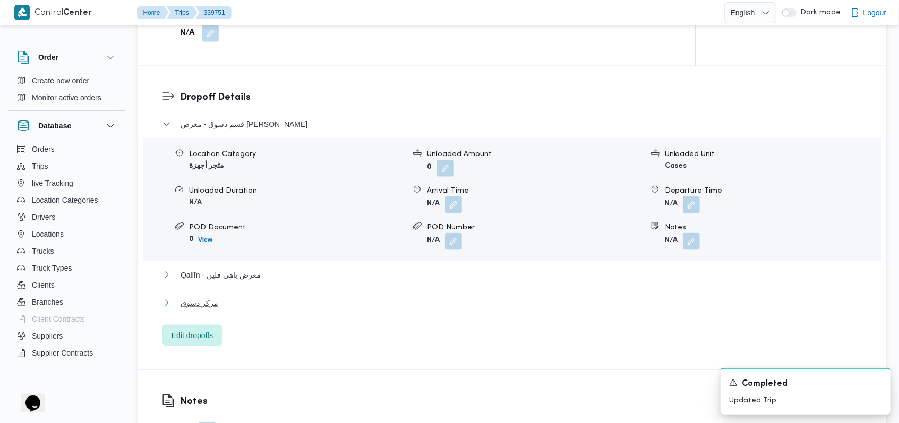
click at [217, 300] on button "مركز دسوق" at bounding box center [512, 303] width 700 height 13
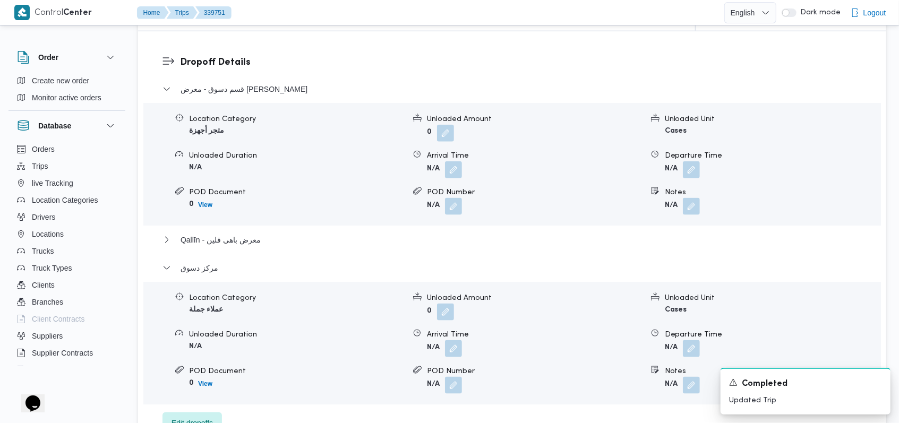
scroll to position [1005, 0]
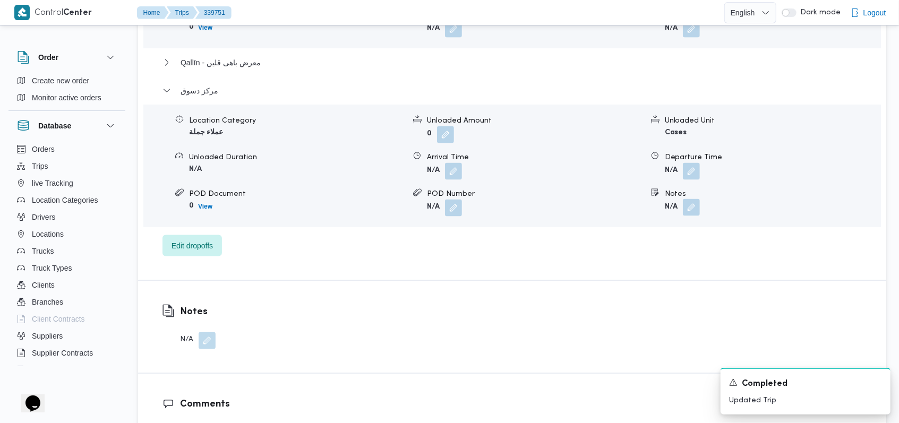
click at [691, 210] on button "button" at bounding box center [691, 207] width 17 height 17
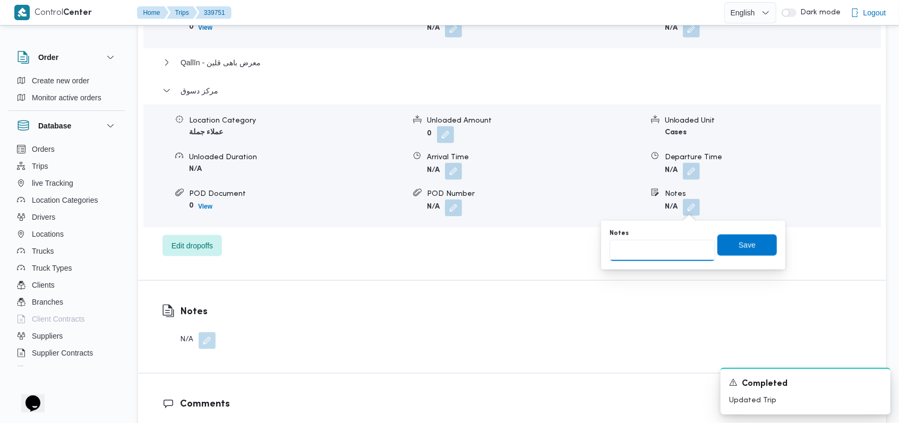
click at [636, 258] on input "Notes" at bounding box center [662, 250] width 106 height 21
type input "العميل محمد عربى"
click at [766, 243] on span "Save" at bounding box center [746, 244] width 59 height 21
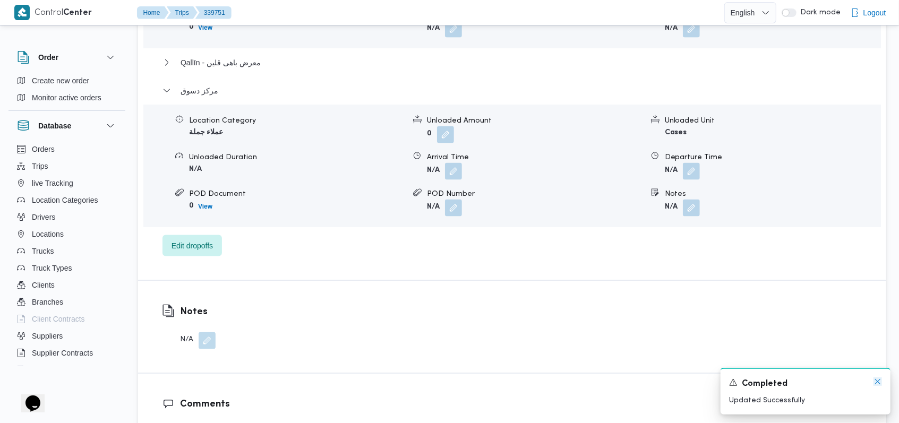
click at [880, 380] on icon "Dismiss toast" at bounding box center [877, 381] width 8 height 8
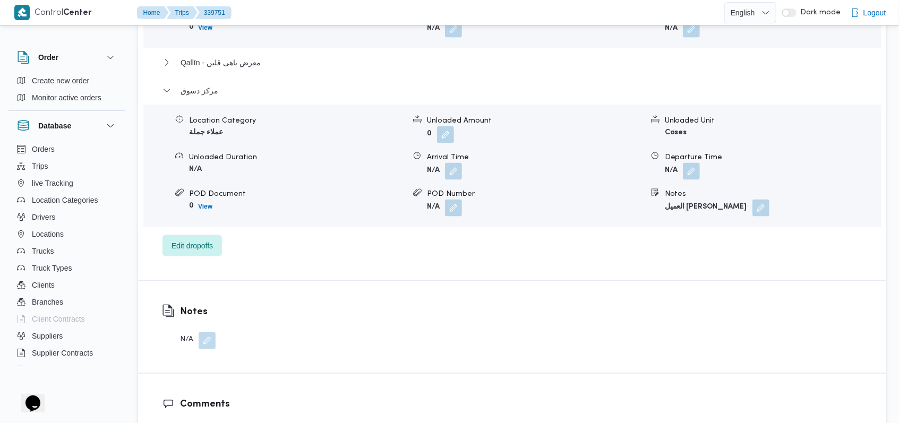
scroll to position [934, 0]
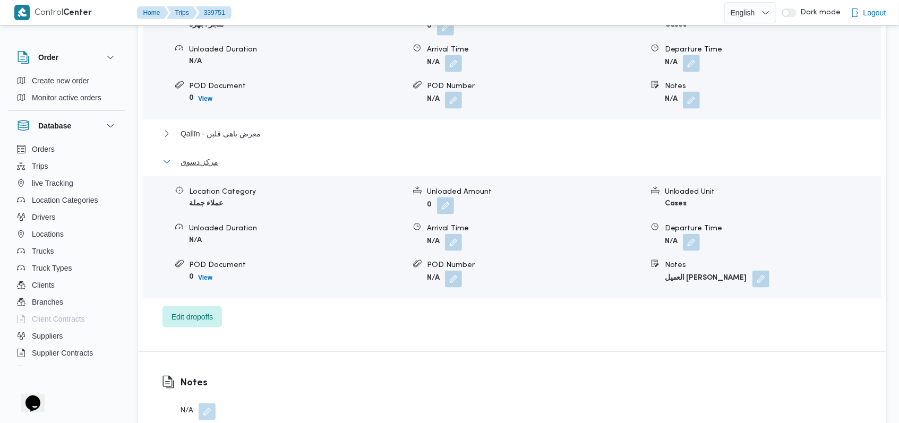
click at [228, 161] on button "مركز دسوق" at bounding box center [512, 162] width 700 height 13
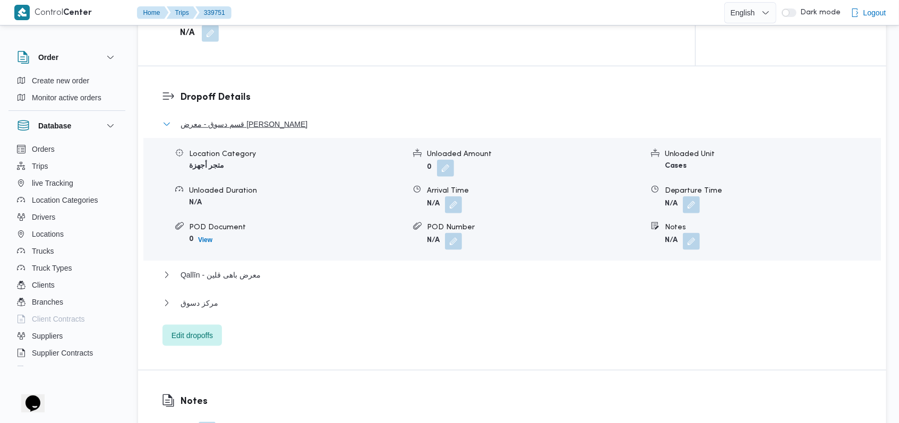
click at [234, 130] on span "قسم دسوق - معرض عتش دسوق" at bounding box center [243, 124] width 127 height 13
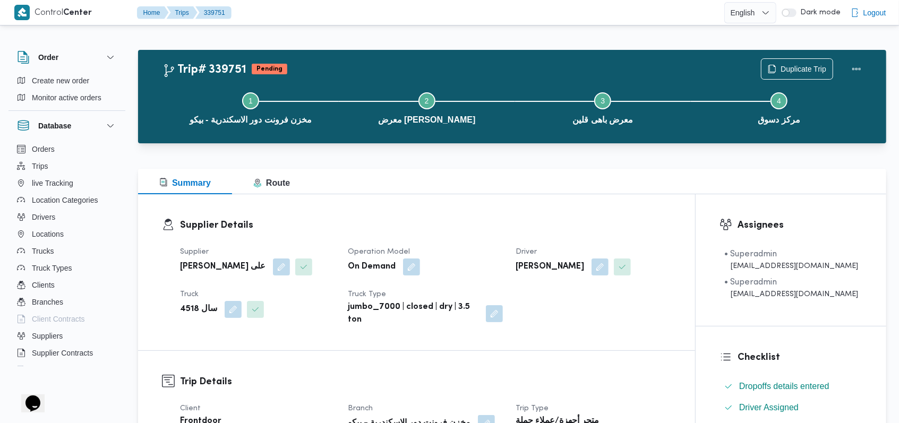
scroll to position [283, 0]
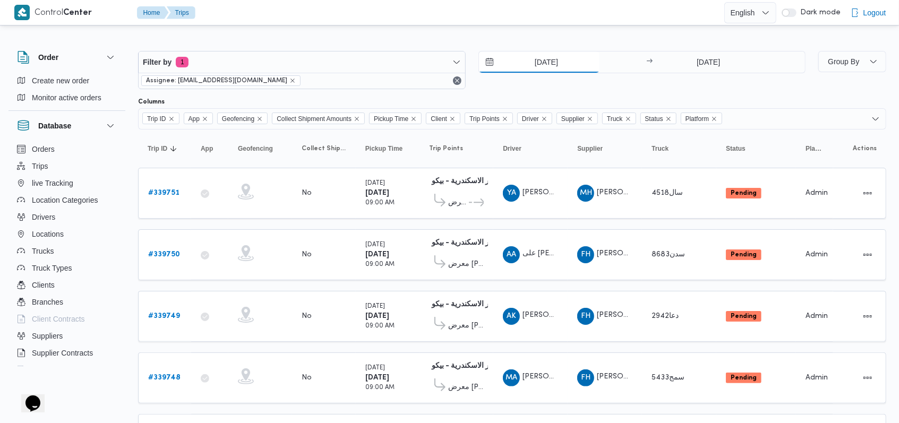
click at [525, 55] on input "25/9/2025" at bounding box center [539, 61] width 120 height 21
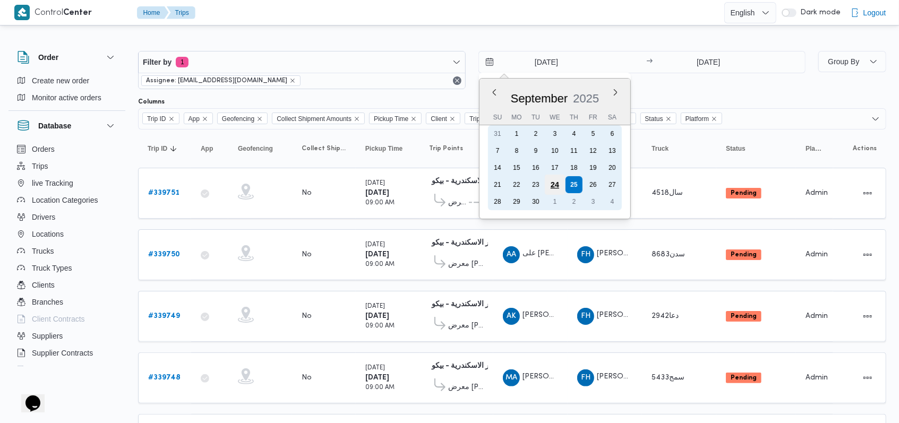
click at [555, 185] on div "24" at bounding box center [554, 185] width 20 height 20
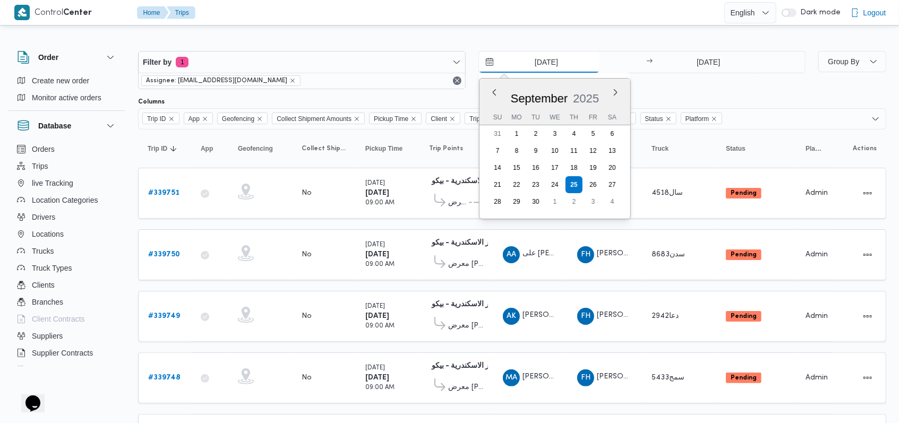
type input "24/9/2025"
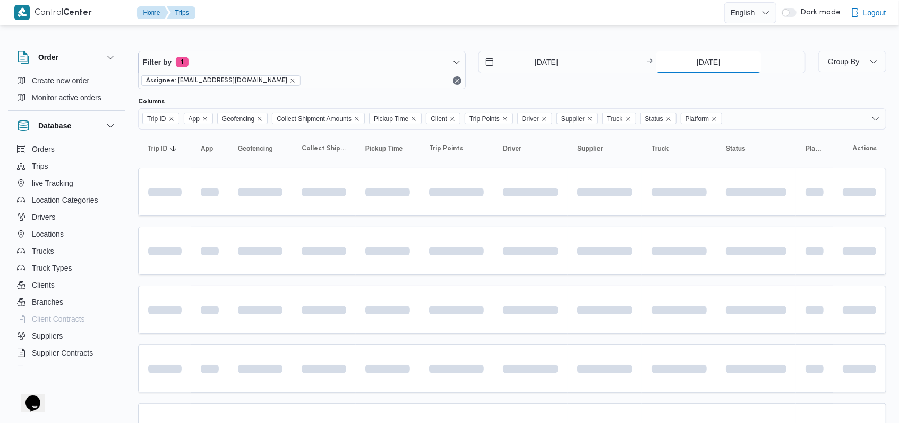
click at [721, 64] on input "25/9/2025" at bounding box center [708, 61] width 106 height 21
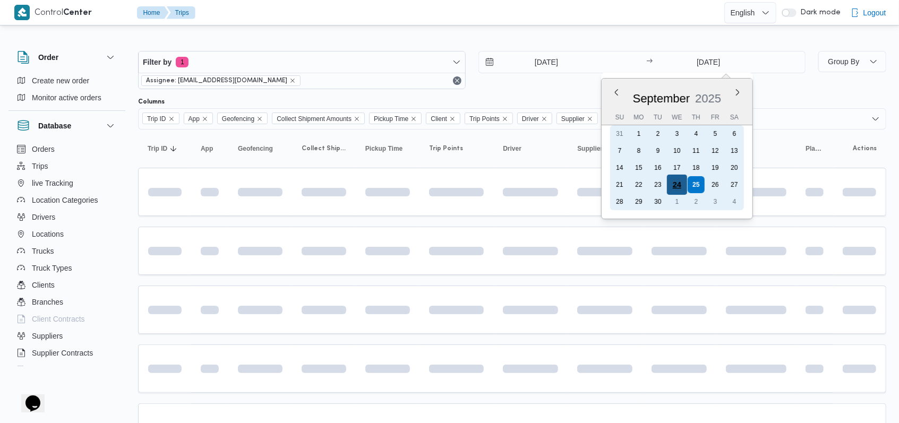
click at [676, 180] on div "24" at bounding box center [677, 185] width 20 height 20
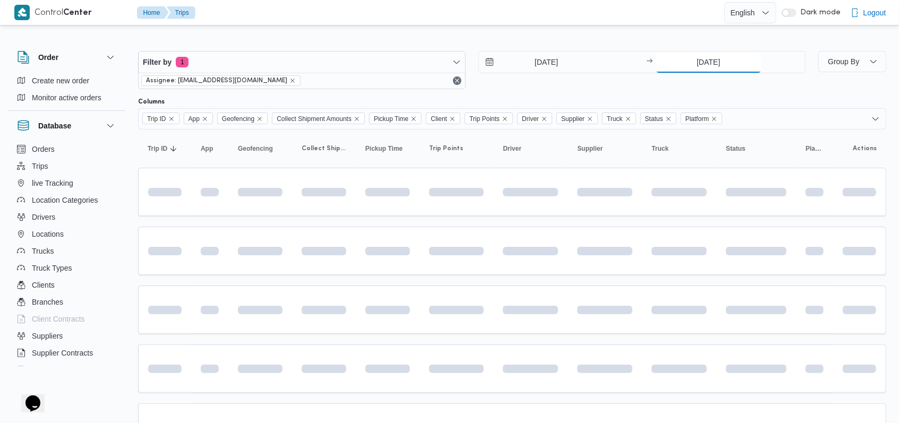
type input "24/9/2025"
click at [605, 82] on div "24/9/2025 → 24/9/2025" at bounding box center [641, 70] width 327 height 38
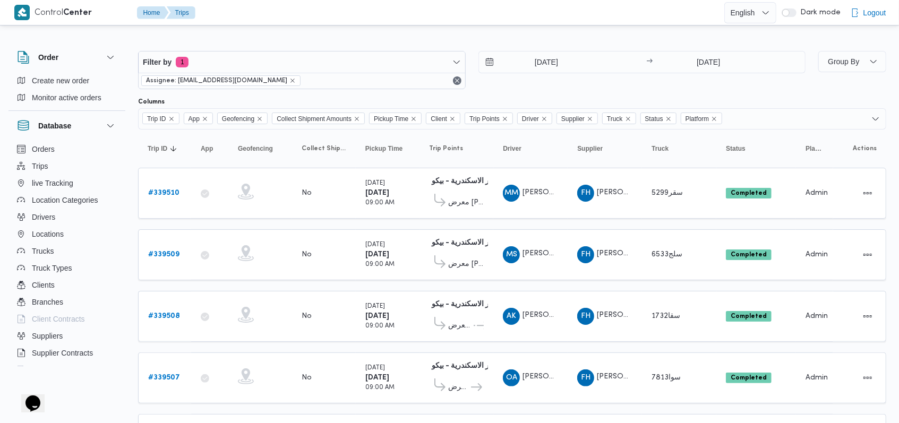
click at [484, 87] on div "24/9/2025 → 24/9/2025" at bounding box center [641, 70] width 327 height 38
click at [547, 54] on input "24/9/2025" at bounding box center [539, 61] width 120 height 21
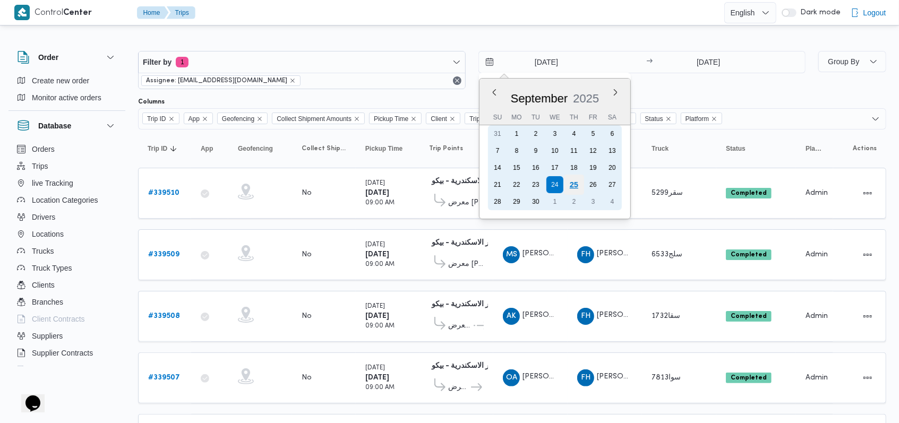
click at [573, 183] on div "25" at bounding box center [573, 185] width 20 height 20
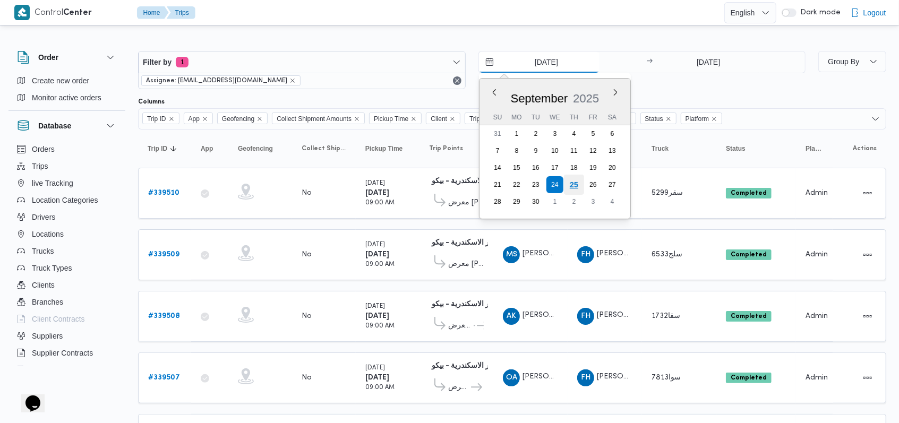
type input "25/9/2025"
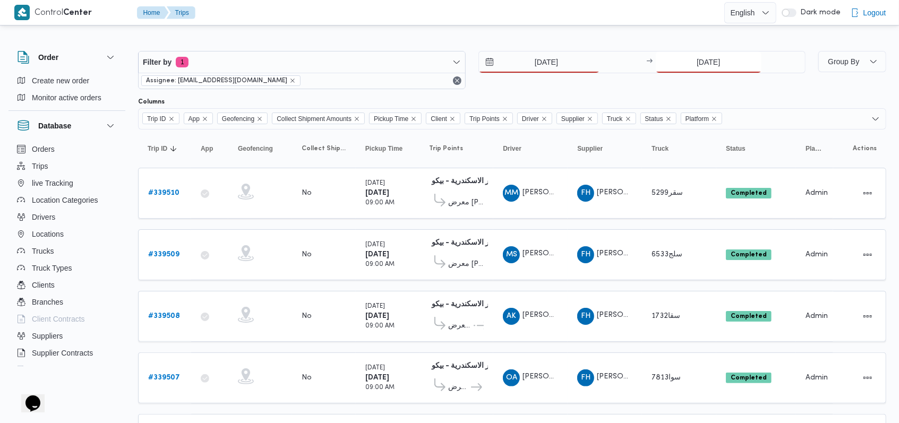
click at [690, 65] on input "24/9/2025" at bounding box center [708, 61] width 106 height 21
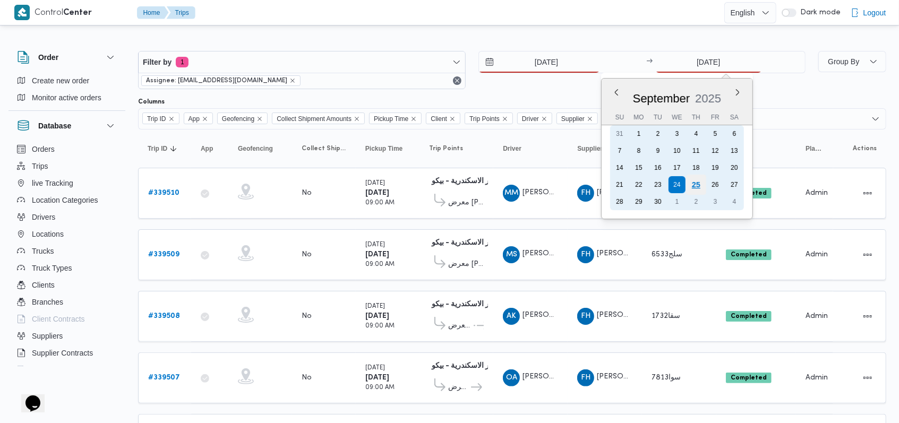
click at [692, 186] on div "25" at bounding box center [696, 185] width 20 height 20
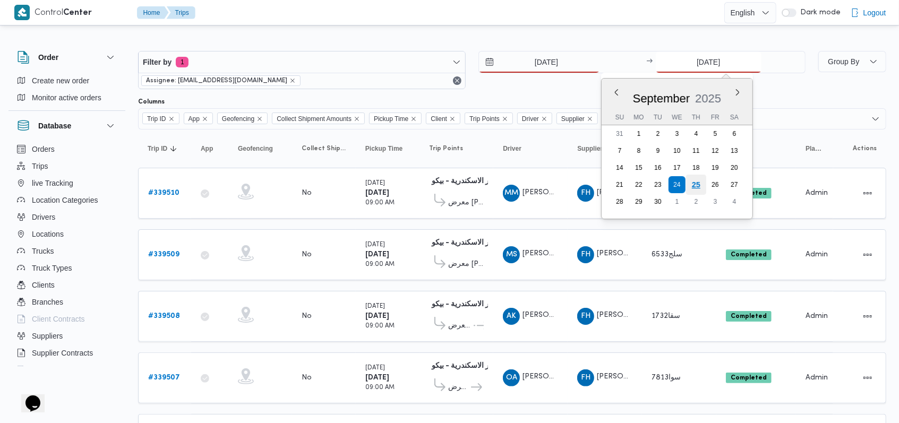
type input "25/9/2025"
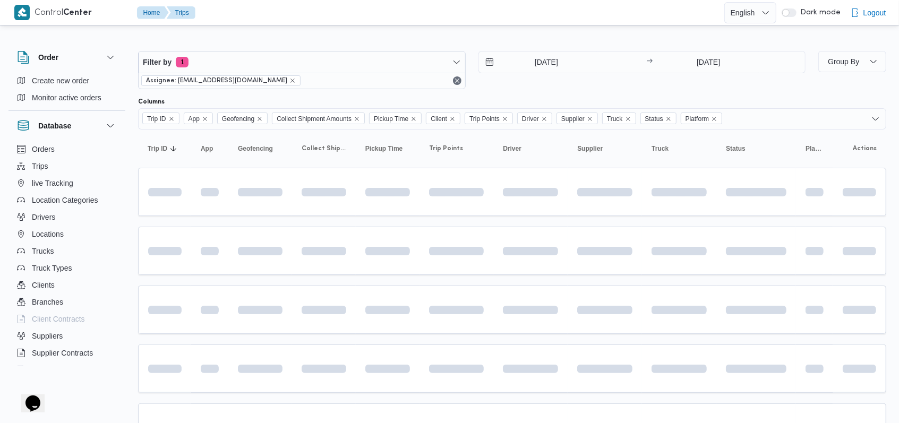
click at [510, 92] on div "Filter by 1 Assignee: mostafa.elrouby@illa.com.eg 25/9/2025 → 25/9/2025" at bounding box center [472, 70] width 680 height 51
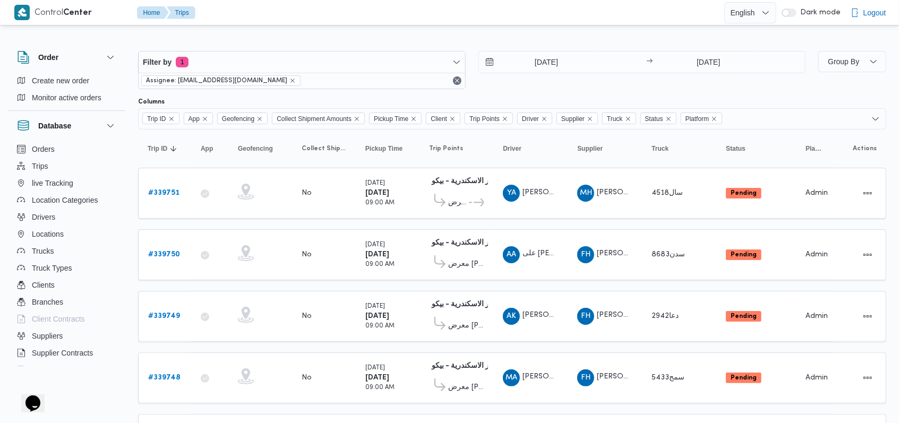
click at [535, 81] on div "25/9/2025 → 25/9/2025" at bounding box center [641, 70] width 327 height 38
click at [545, 56] on input "25/9/2025" at bounding box center [539, 61] width 120 height 21
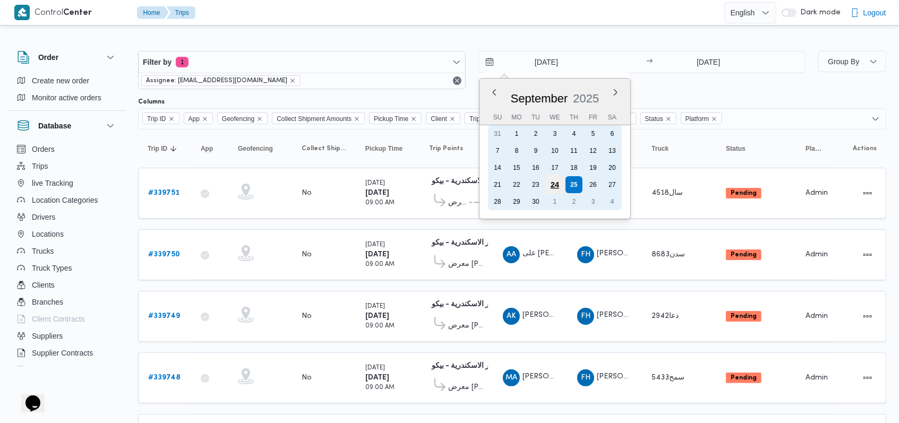
click at [551, 185] on div "24" at bounding box center [554, 185] width 20 height 20
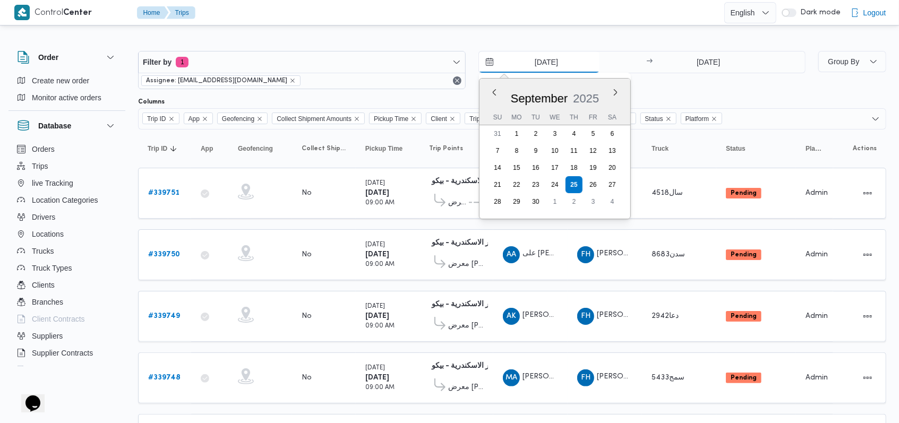
type input "24/9/2025"
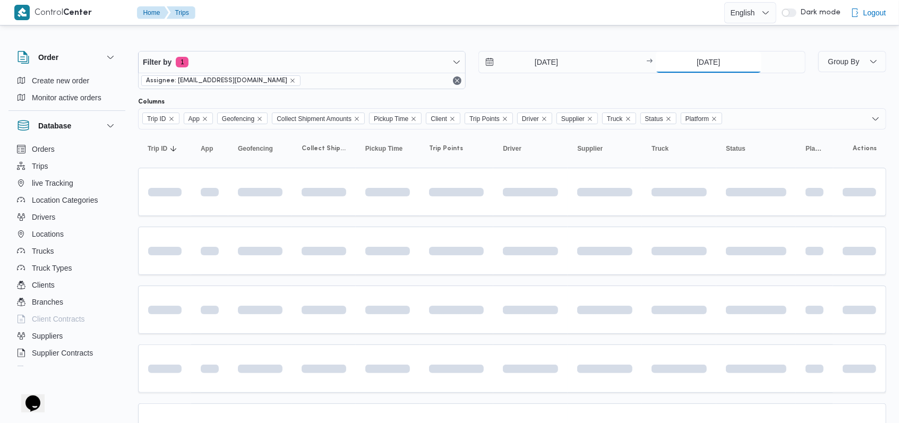
click at [678, 69] on input "25/9/2025" at bounding box center [708, 61] width 106 height 21
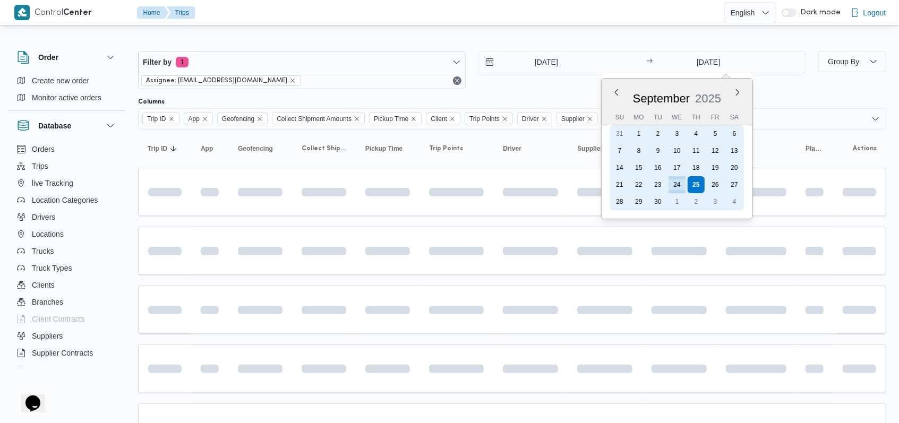
click at [687, 176] on div "21 22 23 24 25 26 27" at bounding box center [677, 184] width 134 height 17
click at [679, 179] on div "24" at bounding box center [677, 185] width 20 height 20
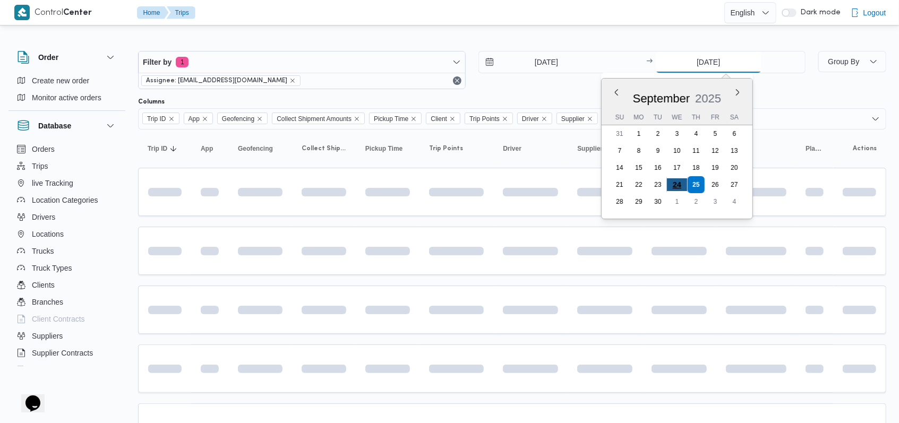
type input "24/9/2025"
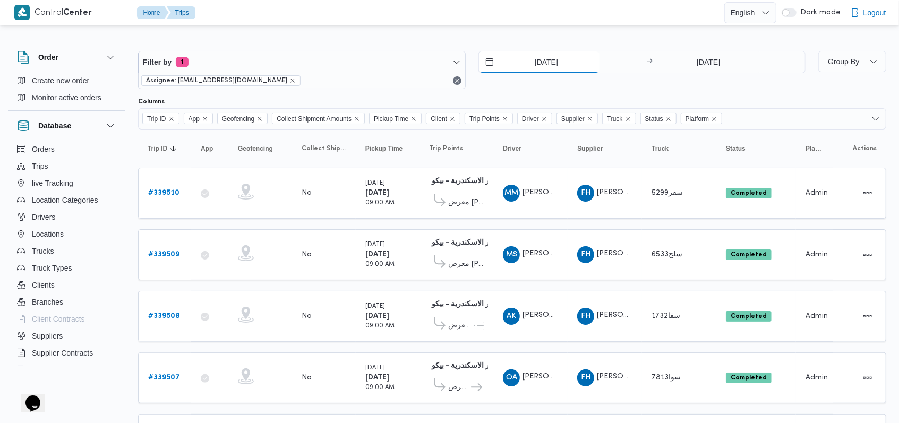
click at [538, 54] on input "24/9/2025" at bounding box center [539, 61] width 120 height 21
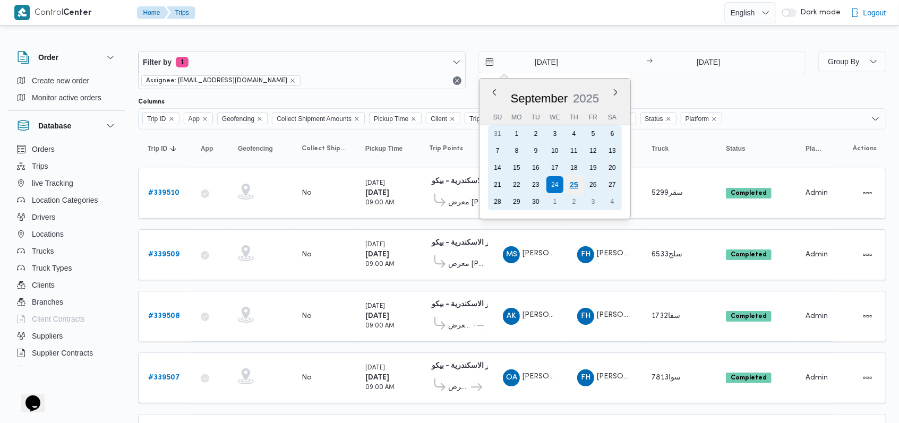
click at [573, 182] on div "25" at bounding box center [573, 185] width 20 height 20
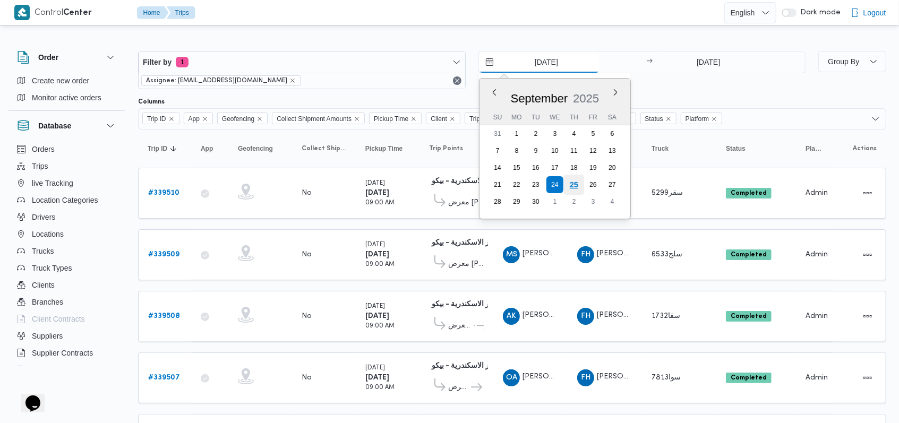
type input "25/9/2025"
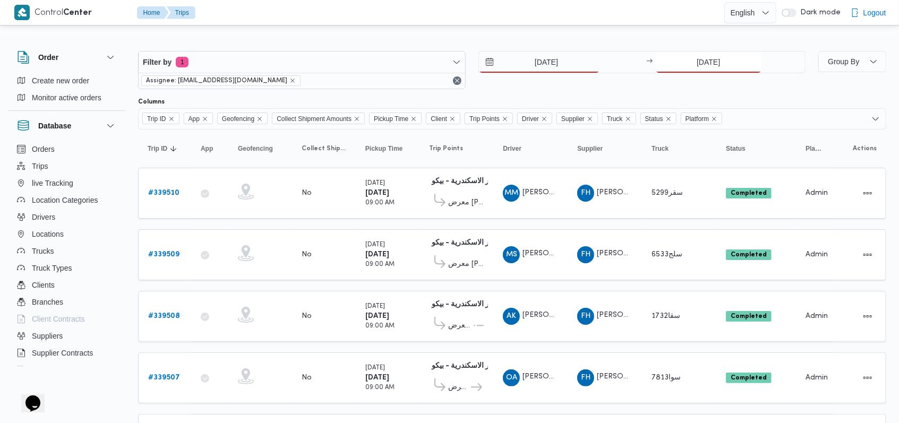
click at [696, 69] on input "24/9/2025" at bounding box center [708, 61] width 106 height 21
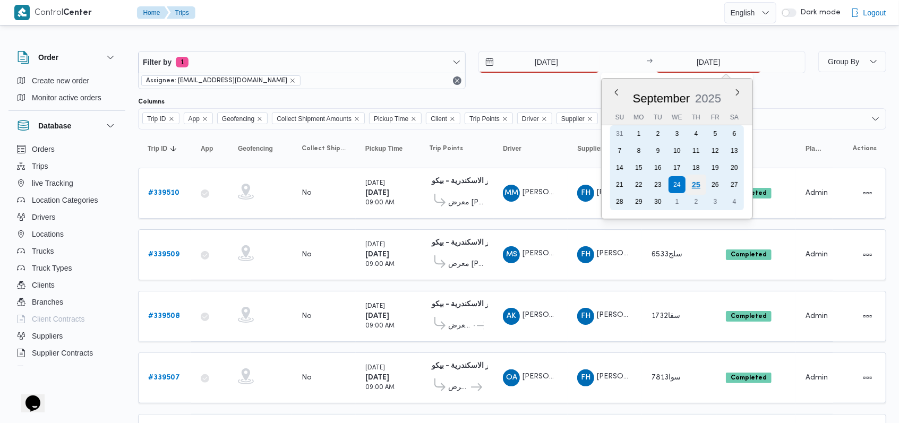
click at [694, 189] on div "25" at bounding box center [696, 185] width 20 height 20
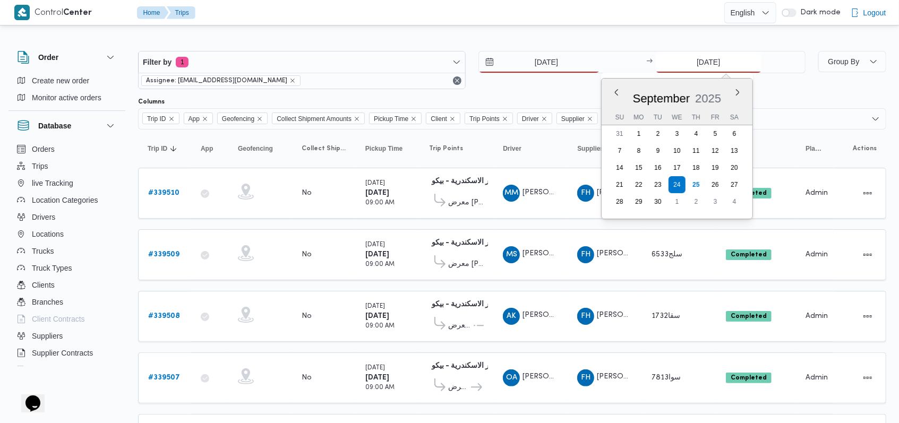
type input "25/9/2025"
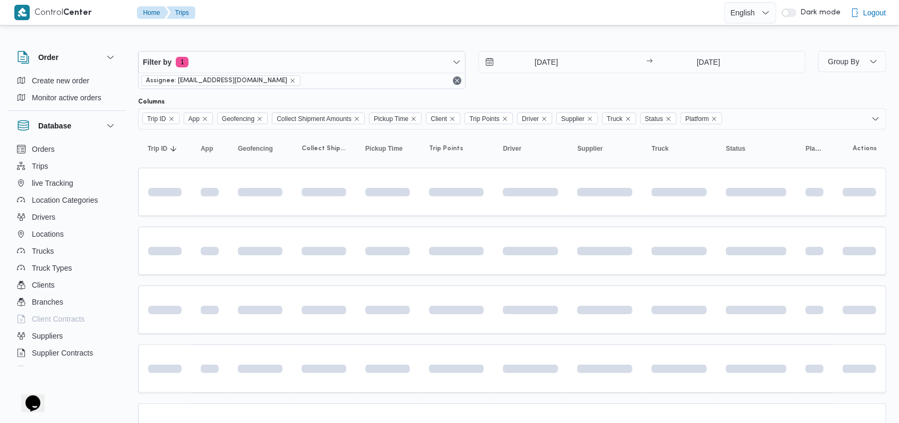
click at [512, 81] on div "25/9/2025 → 25/9/2025" at bounding box center [641, 70] width 327 height 38
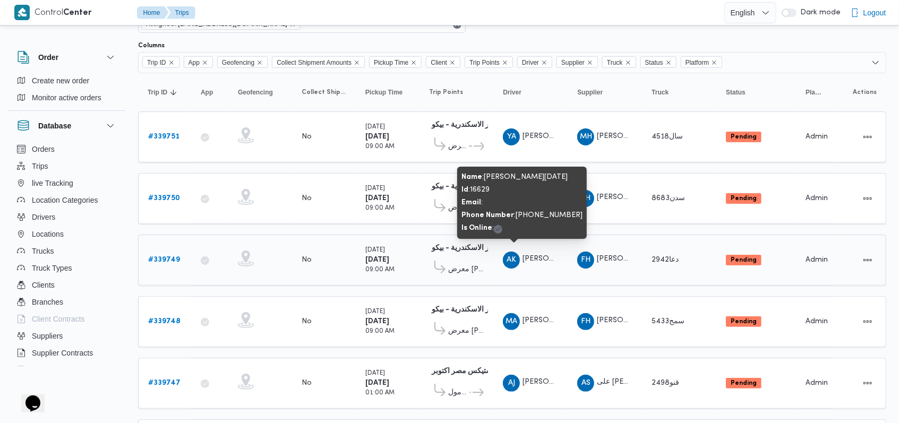
scroll to position [28, 0]
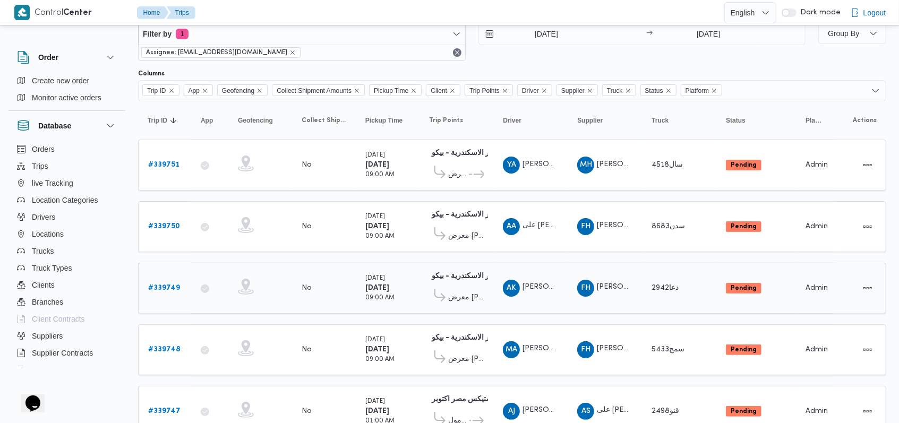
click at [152, 278] on div "# 339749" at bounding box center [165, 288] width 42 height 21
click at [156, 284] on b "# 339749" at bounding box center [164, 287] width 32 height 7
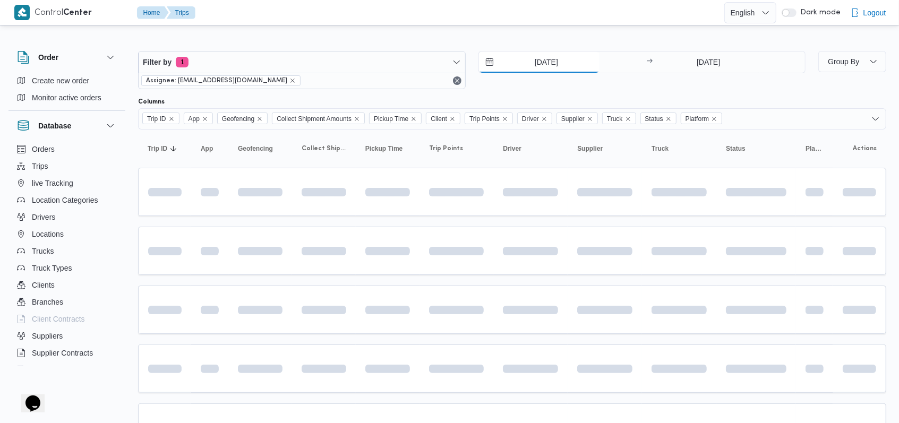
click at [545, 70] on input "25/9/2025" at bounding box center [539, 61] width 120 height 21
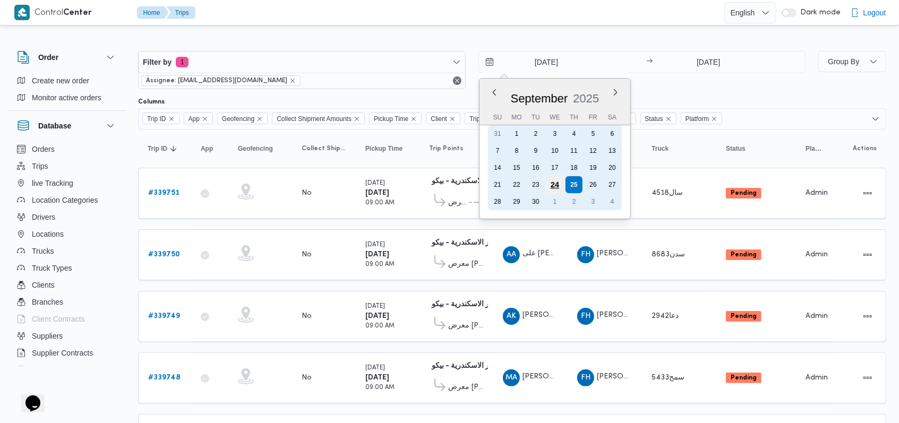
click at [557, 189] on div "24" at bounding box center [554, 185] width 20 height 20
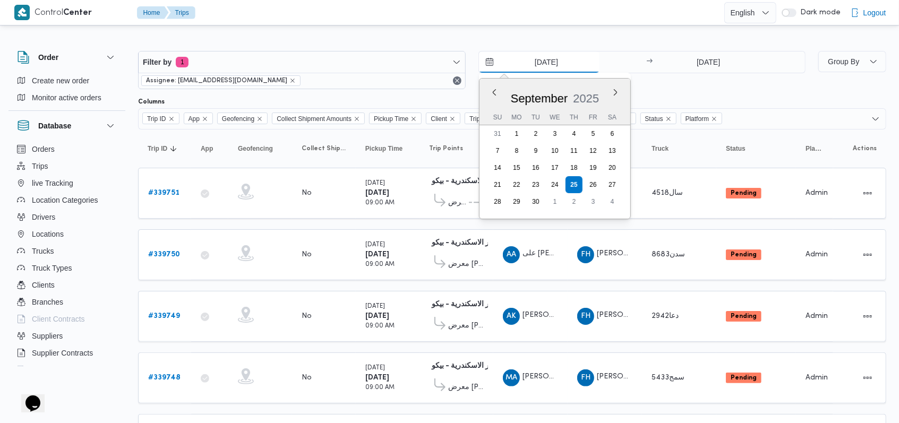
type input "24/9/2025"
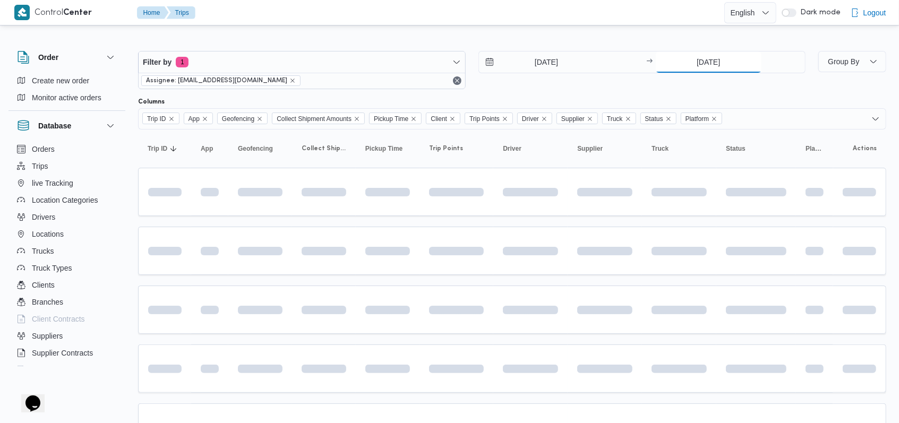
click at [719, 51] on input "25/9/2025" at bounding box center [708, 61] width 106 height 21
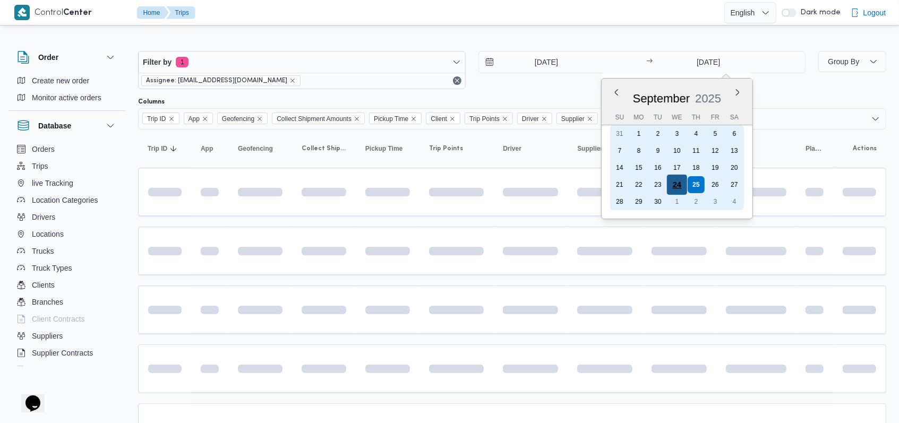
click at [679, 186] on div "24" at bounding box center [677, 185] width 20 height 20
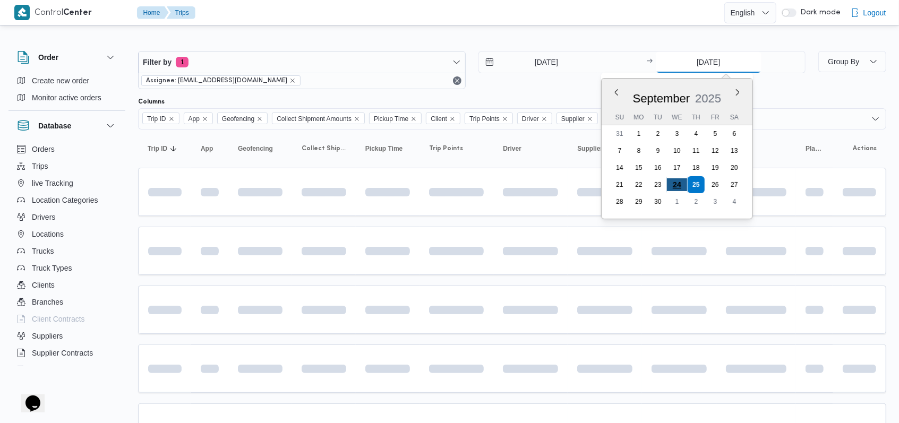
type input "24/9/2025"
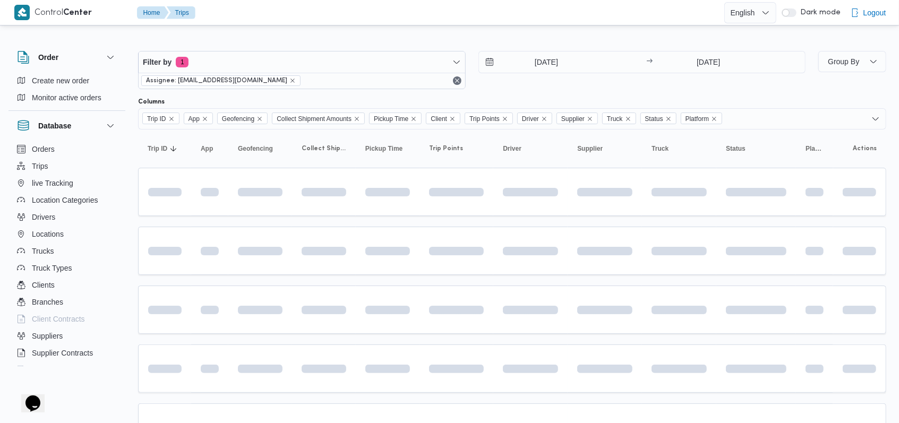
click at [549, 79] on div "24/9/2025 → 24/9/2025" at bounding box center [641, 70] width 327 height 38
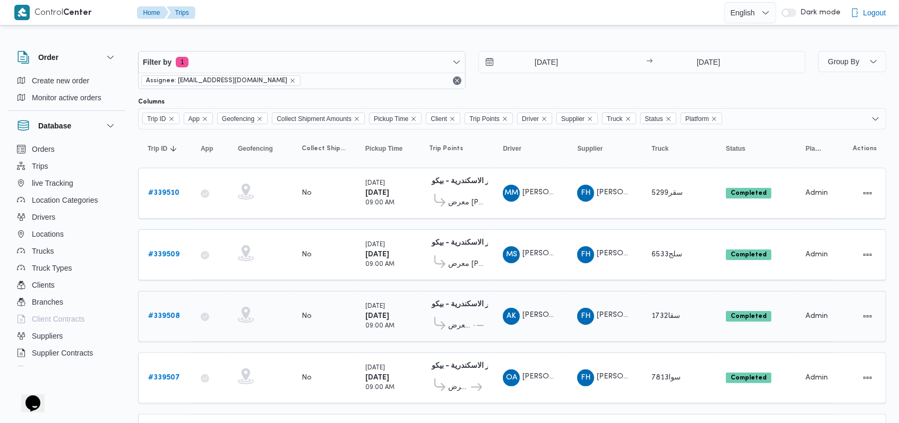
click at [163, 314] on b "# 339508" at bounding box center [164, 316] width 32 height 7
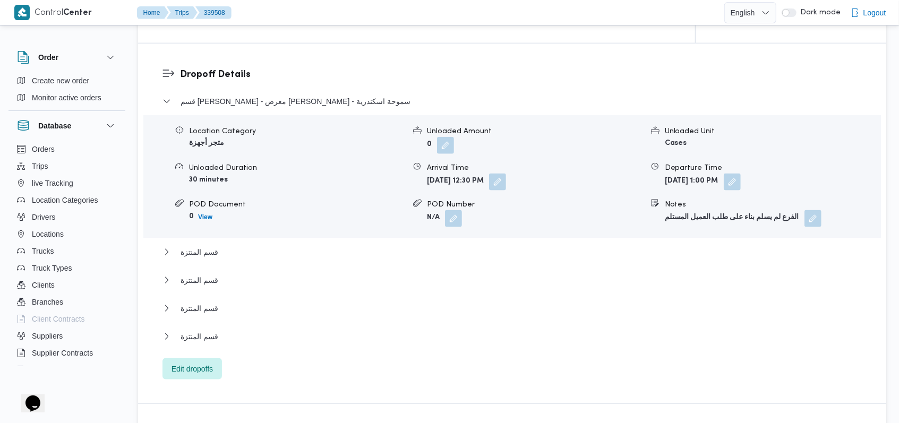
scroll to position [920, 0]
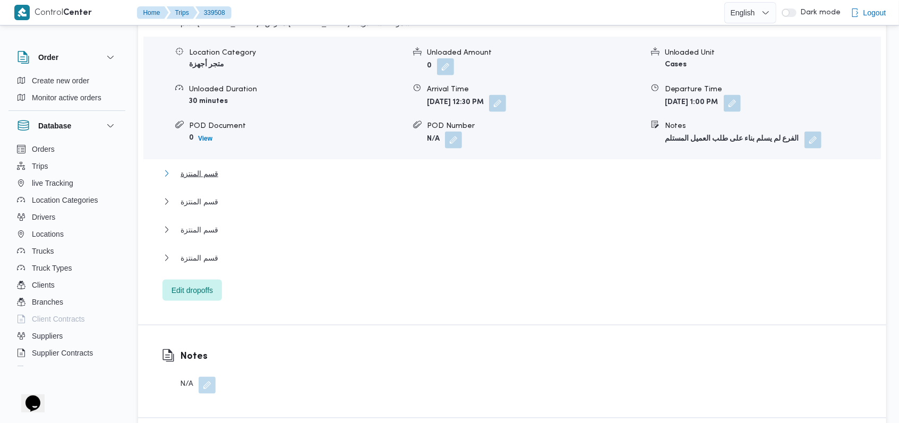
click at [208, 167] on span "قسم المنتزة" at bounding box center [199, 173] width 38 height 13
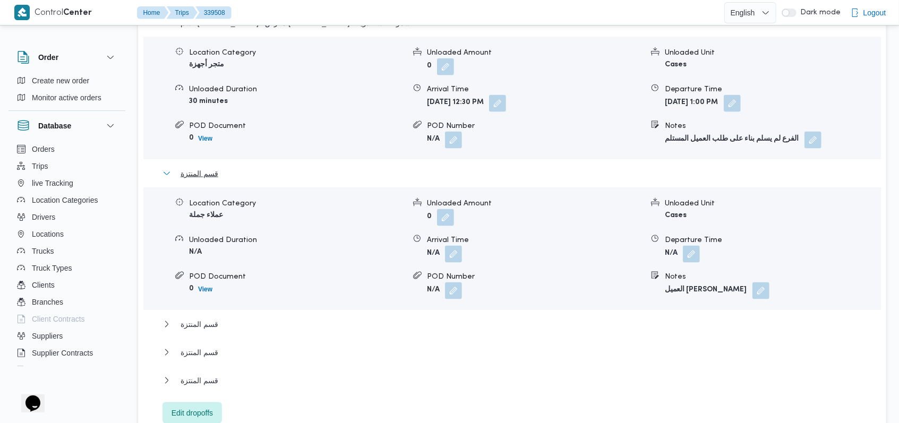
click at [208, 167] on span "قسم المنتزة" at bounding box center [199, 173] width 38 height 13
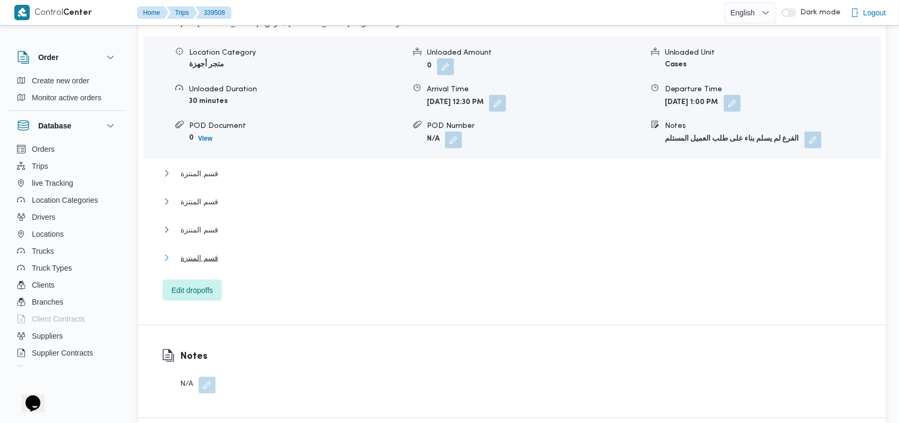
click at [198, 252] on span "قسم المنتزة" at bounding box center [199, 258] width 38 height 13
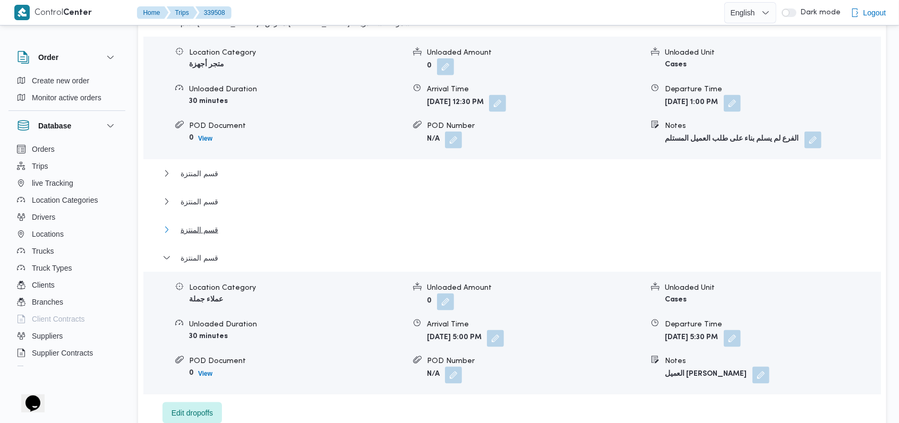
click at [203, 223] on span "قسم المنتزة" at bounding box center [199, 229] width 38 height 13
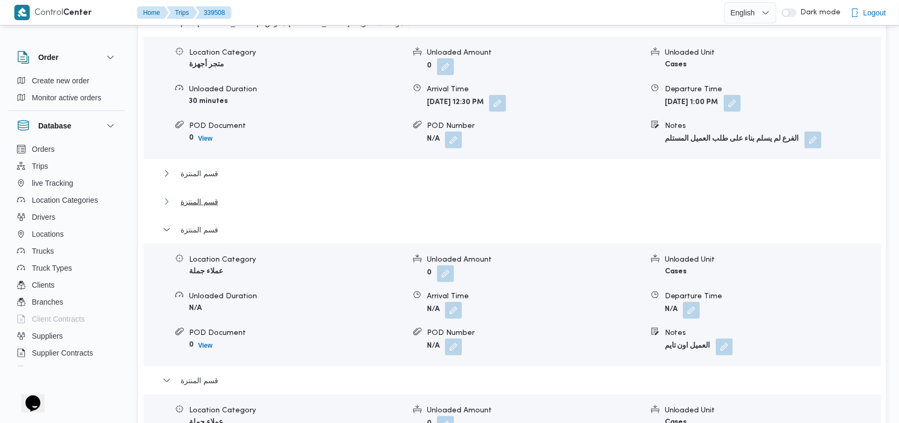
click at [203, 195] on span "قسم المنتزة" at bounding box center [199, 201] width 38 height 13
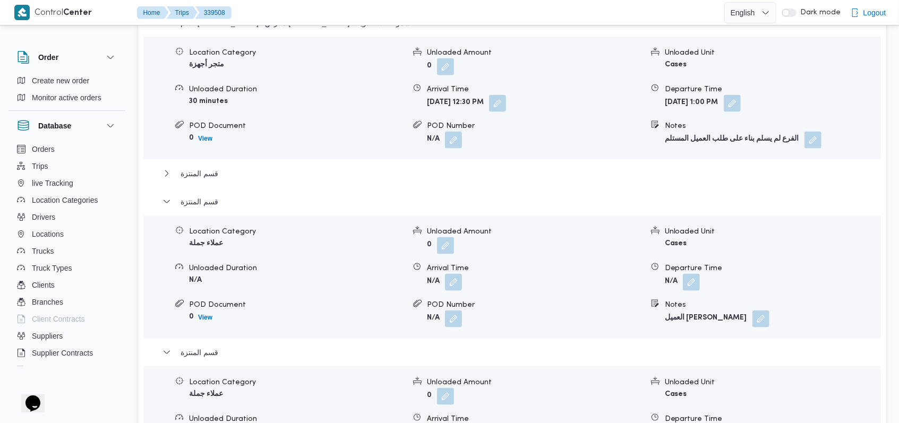
click at [203, 167] on div "قسم المنتزة" at bounding box center [512, 177] width 700 height 20
click at [206, 167] on span "قسم المنتزة" at bounding box center [199, 173] width 38 height 13
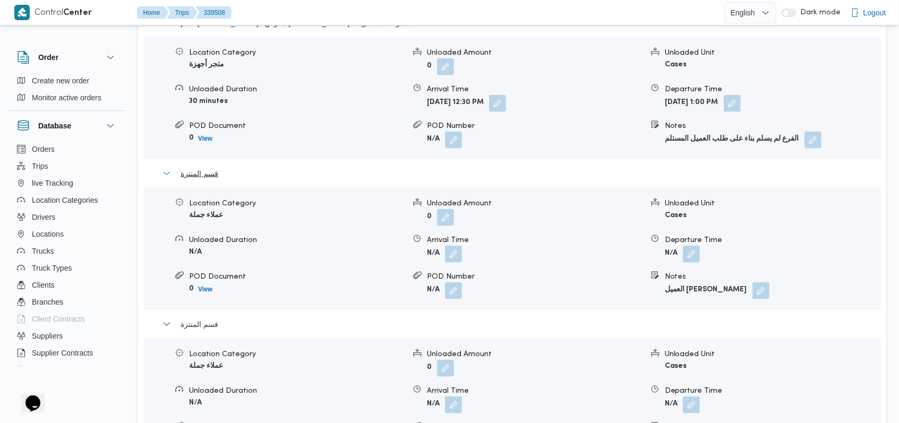
click at [204, 167] on span "قسم المنتزة" at bounding box center [199, 173] width 38 height 13
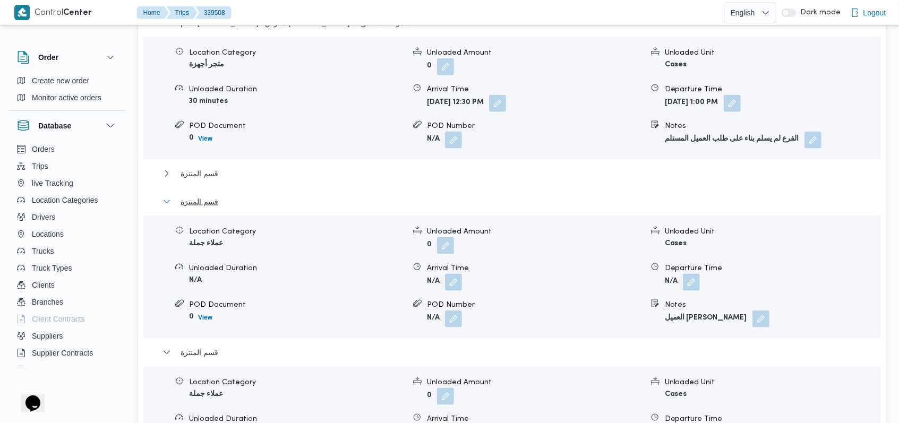
click at [205, 195] on span "قسم المنتزة" at bounding box center [199, 201] width 38 height 13
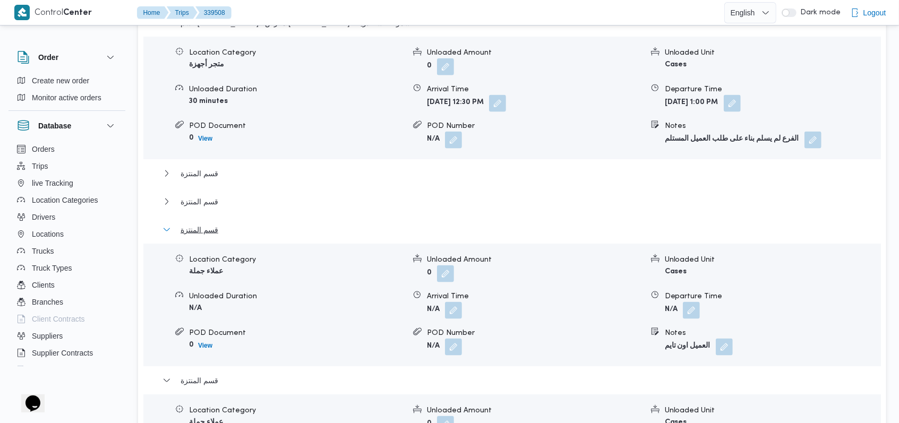
click at [202, 223] on span "قسم المنتزة" at bounding box center [199, 229] width 38 height 13
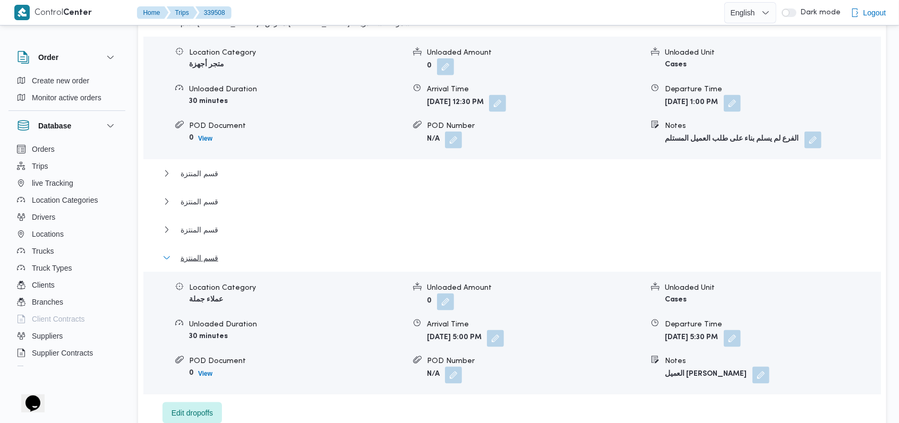
click at [199, 252] on span "قسم المنتزة" at bounding box center [199, 258] width 38 height 13
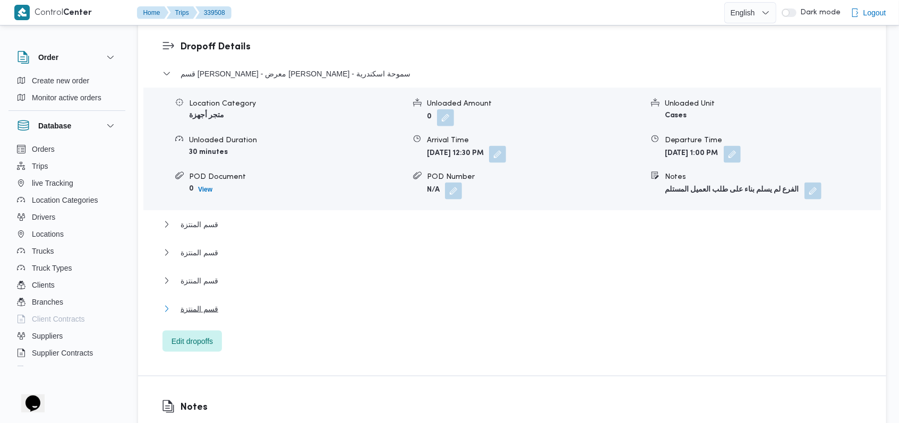
scroll to position [849, 0]
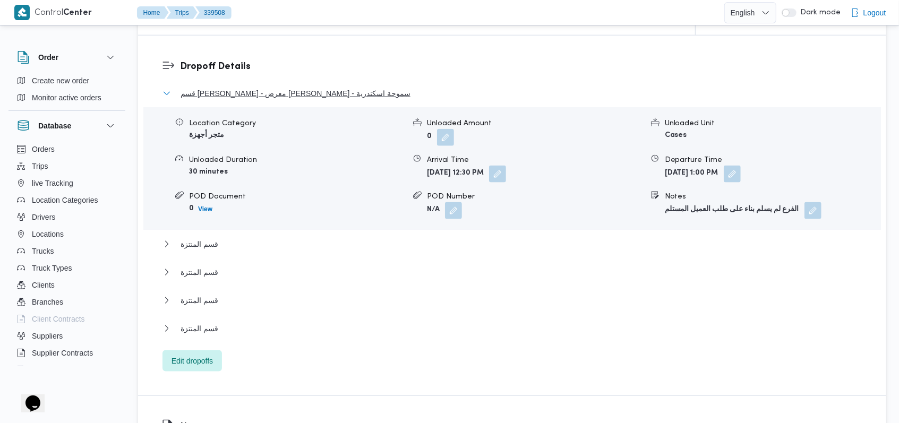
click at [255, 87] on span "قسم سيدى جابر - معرض ايهاب سنتر - سموحة اسكندرية" at bounding box center [295, 93] width 230 height 13
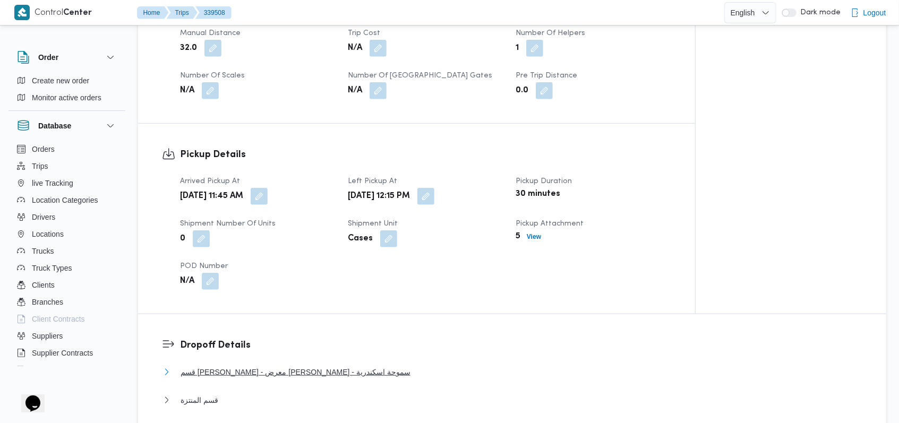
scroll to position [566, 0]
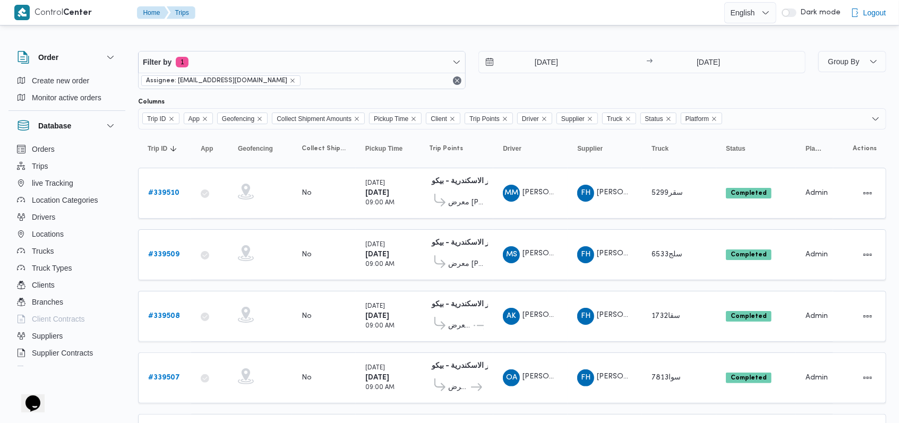
click at [548, 74] on div "24/9/2025 → 24/9/2025" at bounding box center [641, 70] width 327 height 38
click at [550, 62] on input "24/9/2025" at bounding box center [539, 61] width 120 height 21
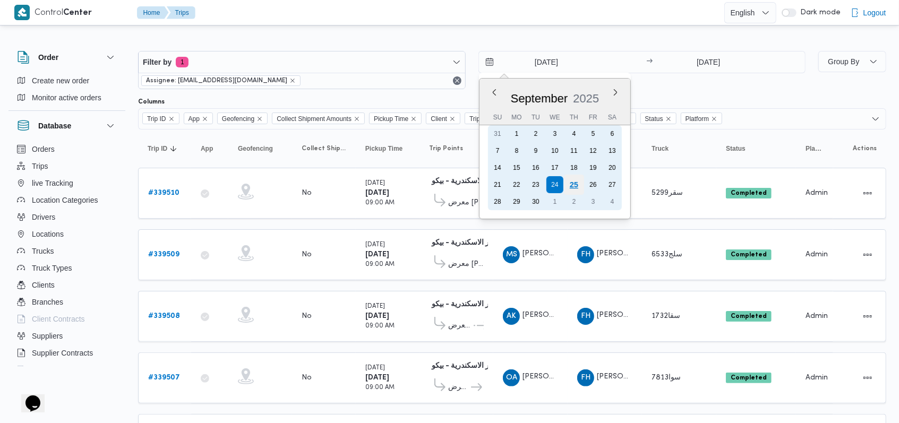
click at [568, 183] on div "25" at bounding box center [573, 185] width 20 height 20
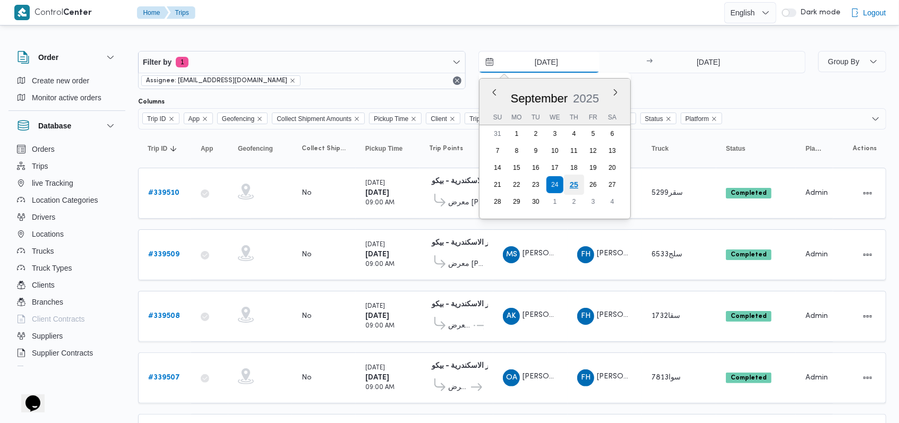
type input "25/9/2025"
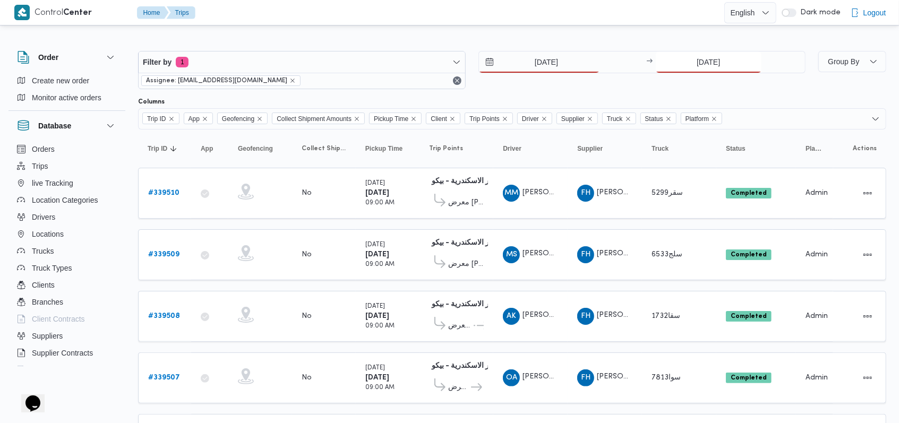
click at [696, 69] on input "24/9/2025" at bounding box center [708, 61] width 106 height 21
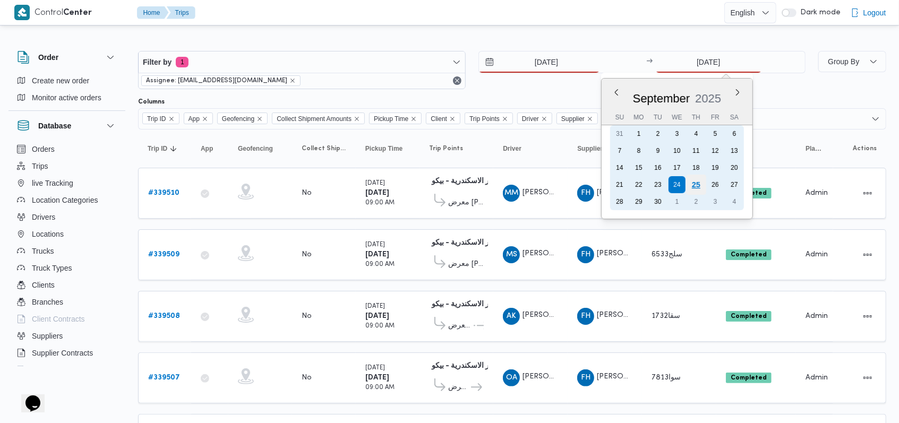
click at [696, 186] on div "25" at bounding box center [696, 185] width 20 height 20
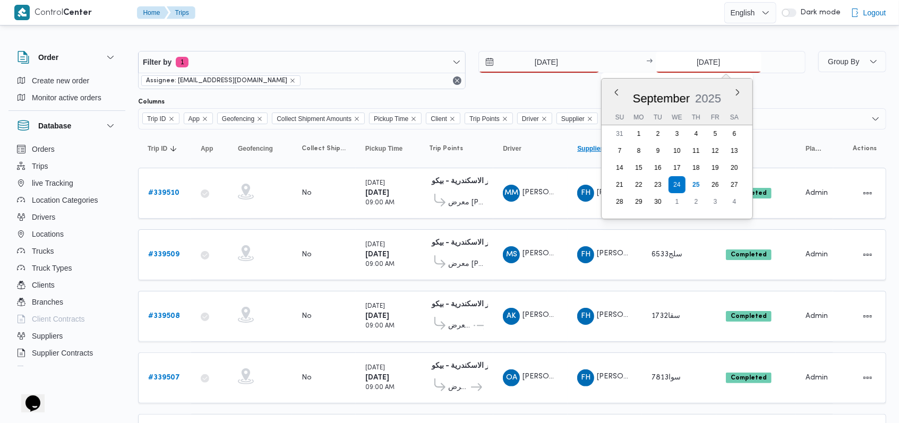
type input "25/9/2025"
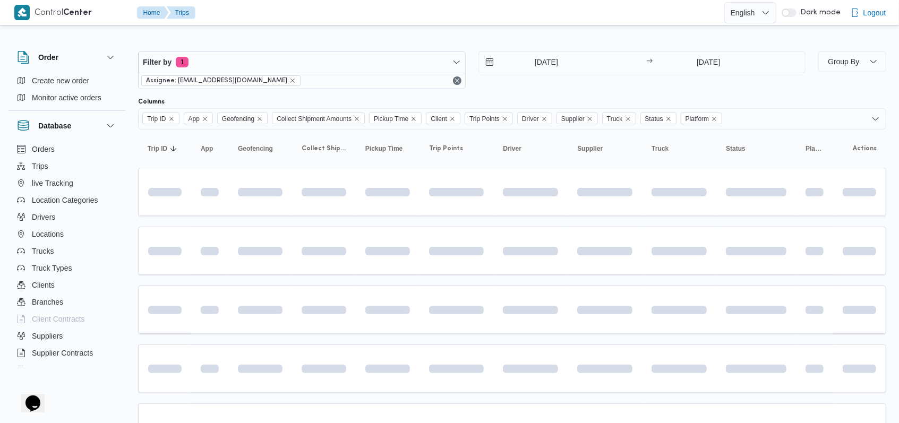
click at [572, 89] on div "Filter by 1 Assignee: mostafa.elrouby@illa.com.eg 25/9/2025 → 25/9/2025" at bounding box center [472, 70] width 680 height 51
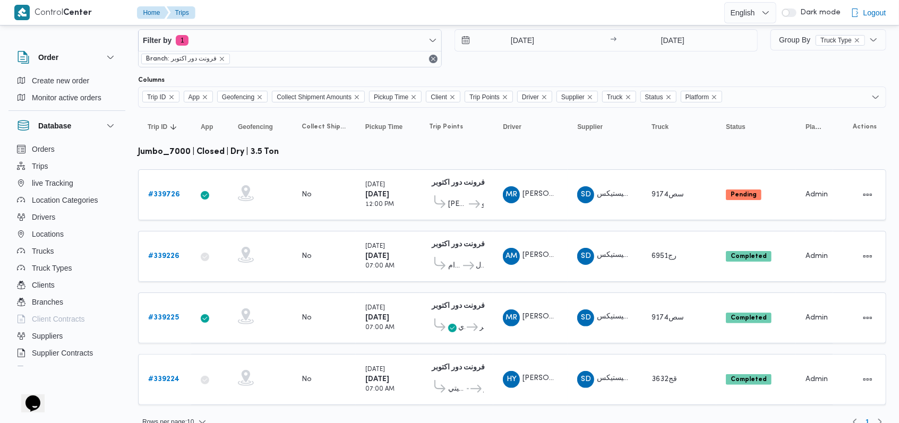
scroll to position [33, 0]
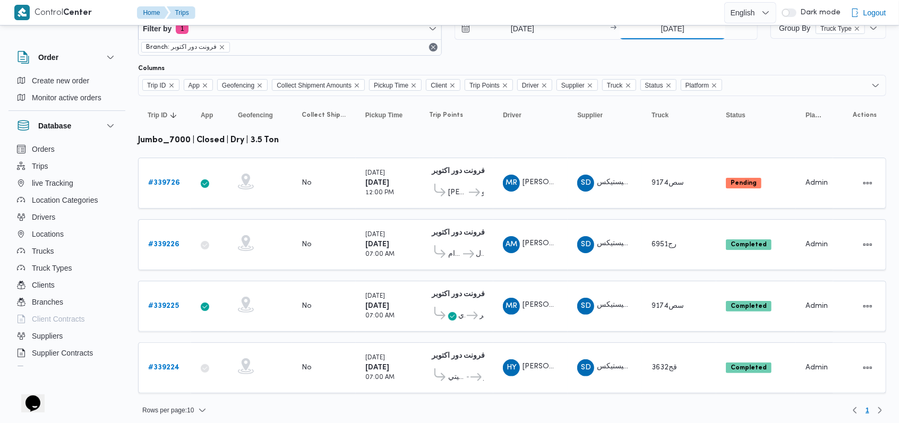
click at [379, 32] on input "[DATE]" at bounding box center [672, 28] width 106 height 21
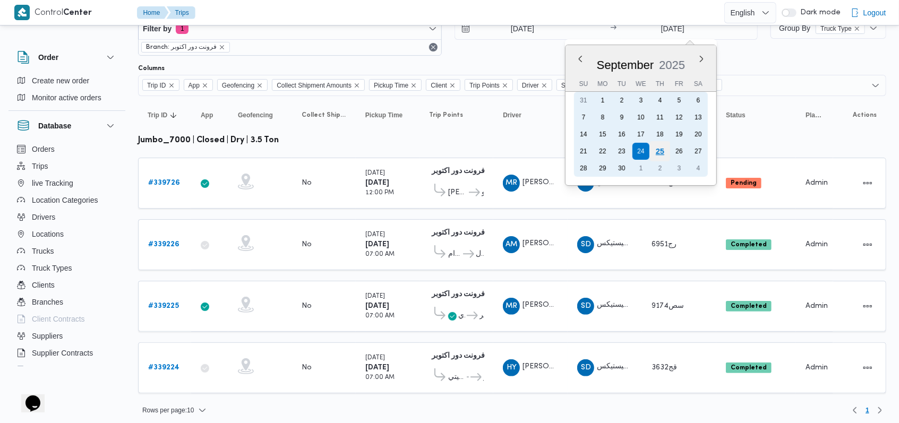
click at [379, 152] on div "25" at bounding box center [660, 151] width 20 height 20
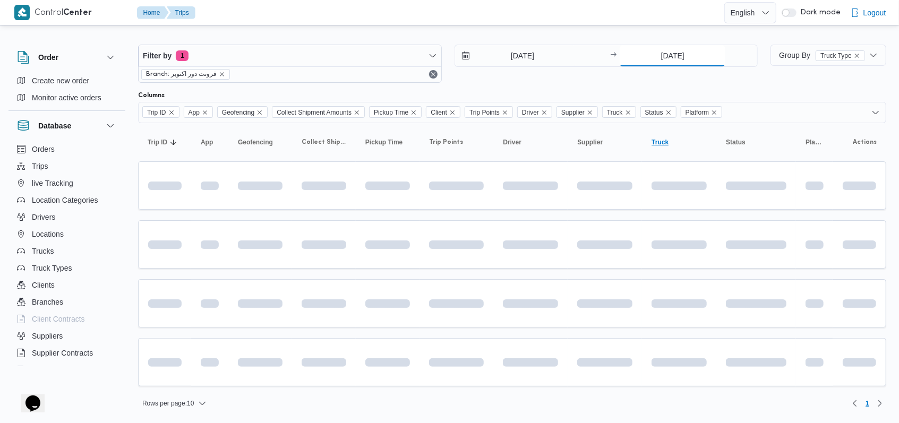
type input "[DATE]"
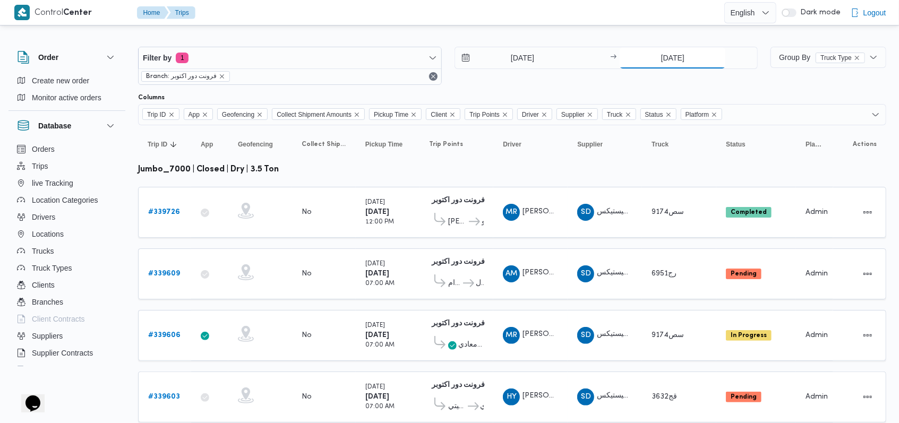
scroll to position [33, 0]
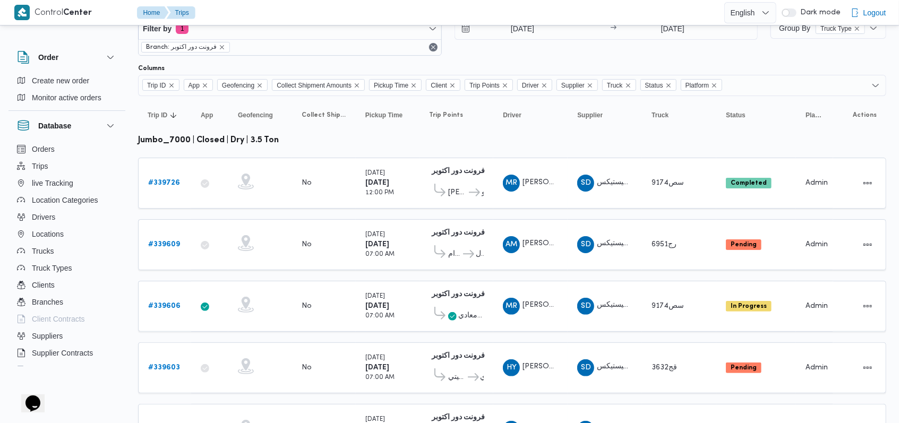
click at [379, 56] on div "Filter by 1 Branch: فرونت دور اكتوبر 24/9/2025 → 25/9/2025" at bounding box center [448, 36] width 632 height 51
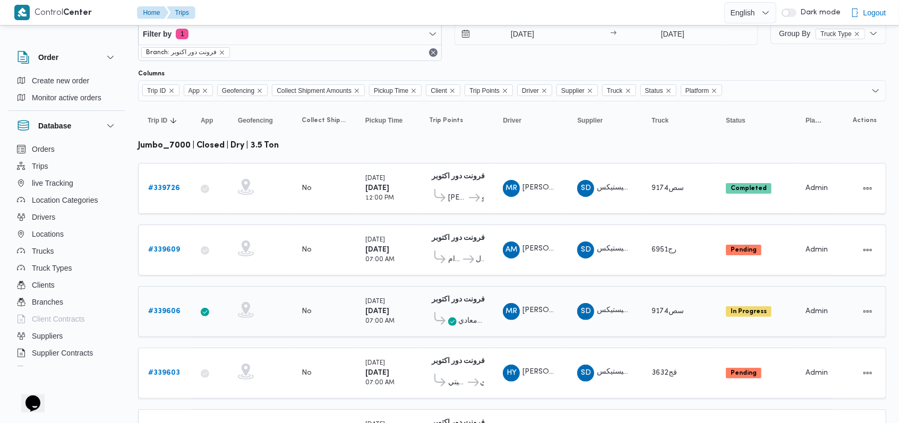
scroll to position [0, 0]
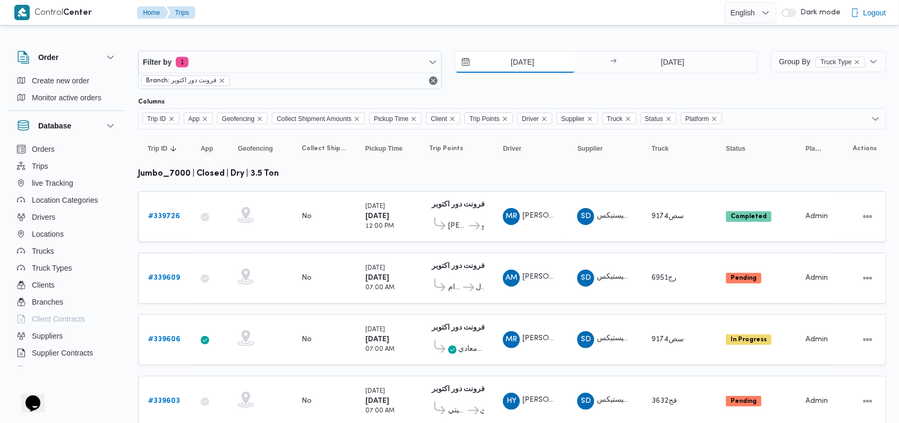
click at [379, 57] on input "24/9/2025" at bounding box center [515, 61] width 120 height 21
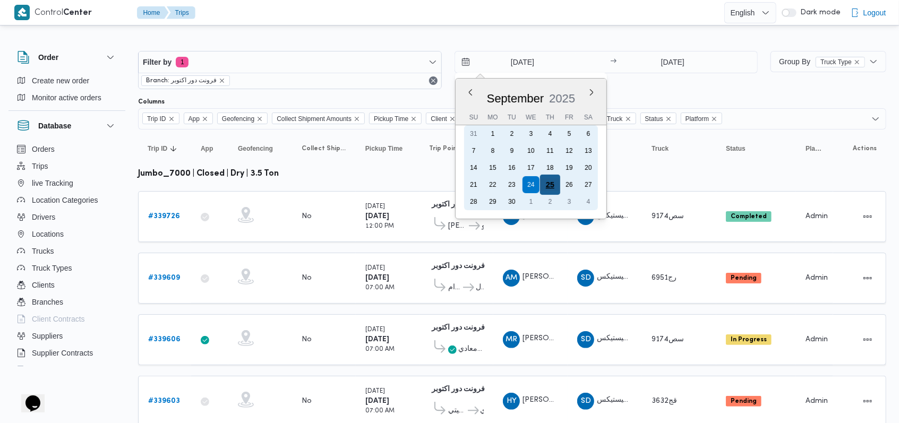
click at [379, 180] on div "25" at bounding box center [549, 185] width 20 height 20
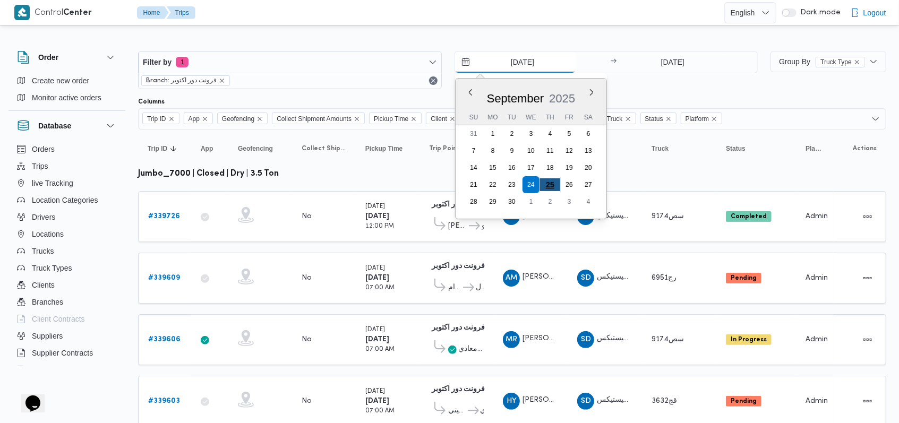
type input "25/9/2025"
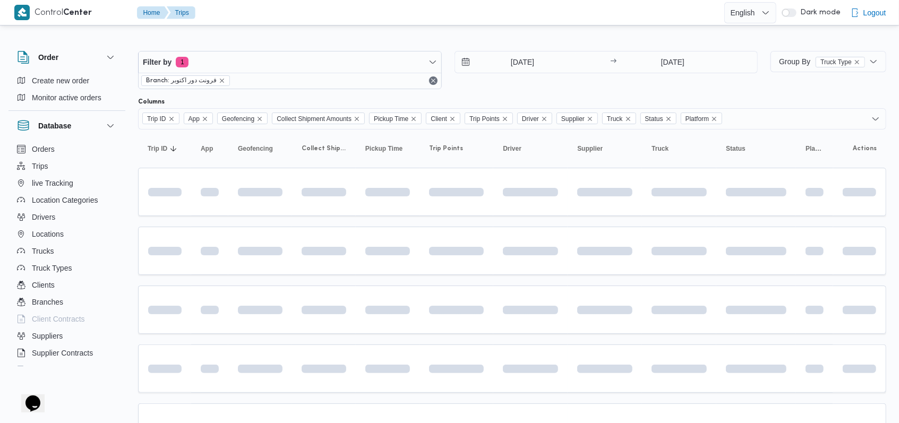
click at [379, 91] on div "Filter by 1 Branch: فرونت دور اكتوبر 25/9/2025 → 25/9/2025" at bounding box center [448, 70] width 632 height 51
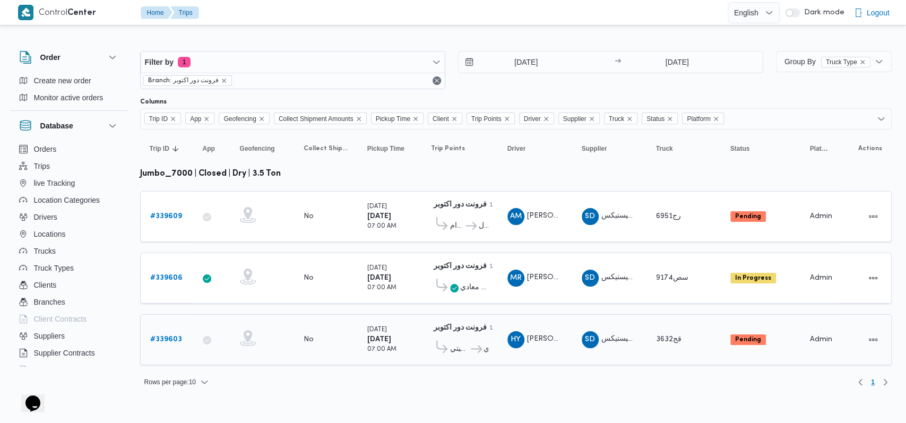
click at [171, 336] on b "# 339603" at bounding box center [166, 339] width 32 height 7
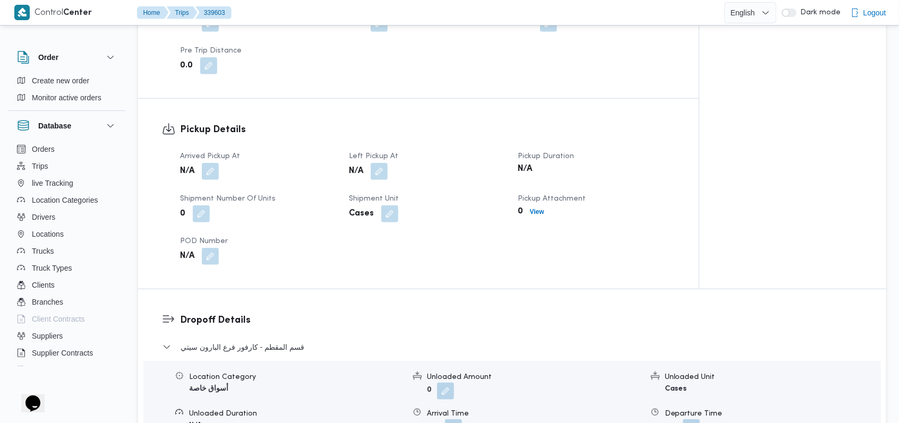
scroll to position [707, 0]
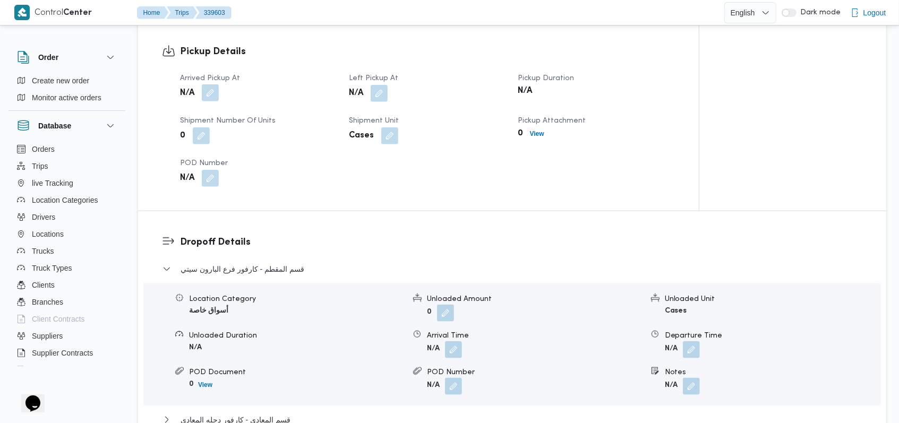
click at [215, 87] on button "button" at bounding box center [210, 92] width 17 height 17
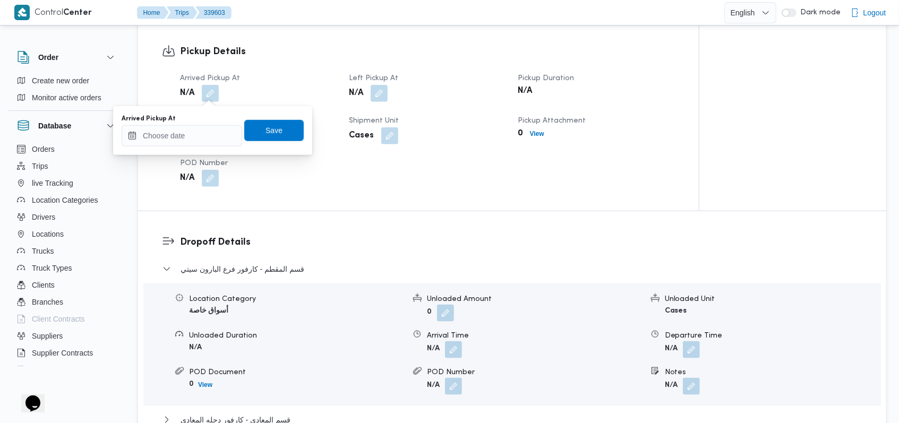
click at [202, 124] on div "Arrived Pickup At" at bounding box center [182, 131] width 120 height 32
click at [204, 128] on input "Arrived Pickup At" at bounding box center [182, 135] width 120 height 21
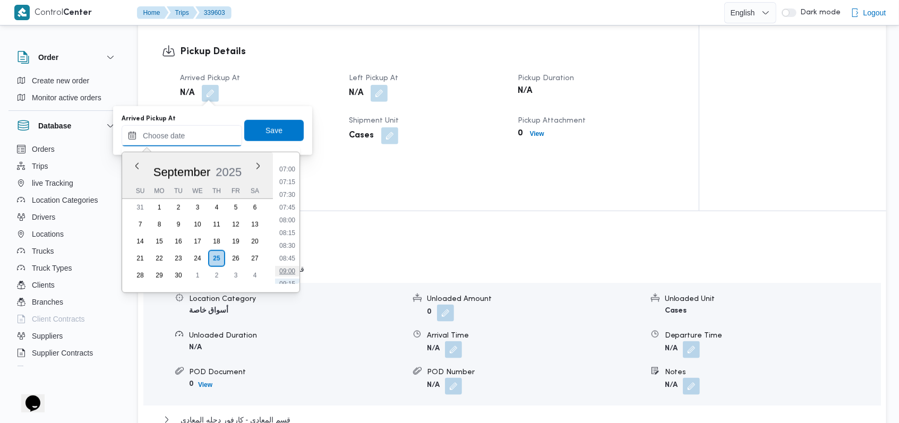
scroll to position [265, 0]
click at [293, 181] on li "05:30" at bounding box center [287, 181] width 24 height 11
type input "25/09/2025 05:30"
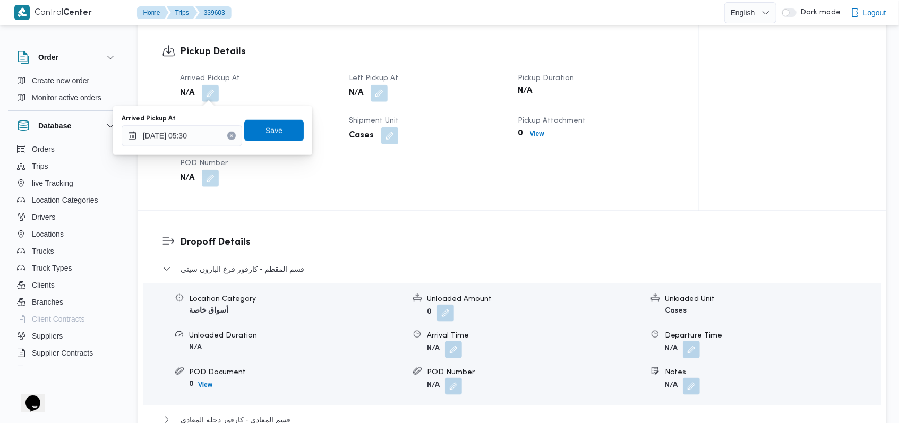
click at [282, 142] on div "Arrived Pickup At 25/09/2025 05:30 Save" at bounding box center [212, 131] width 184 height 34
click at [280, 127] on span "Save" at bounding box center [273, 129] width 59 height 21
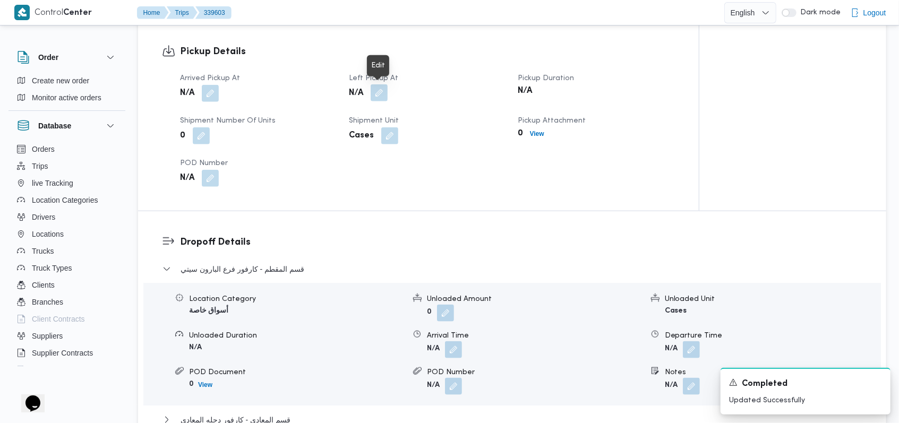
click at [379, 89] on button "button" at bounding box center [378, 92] width 17 height 17
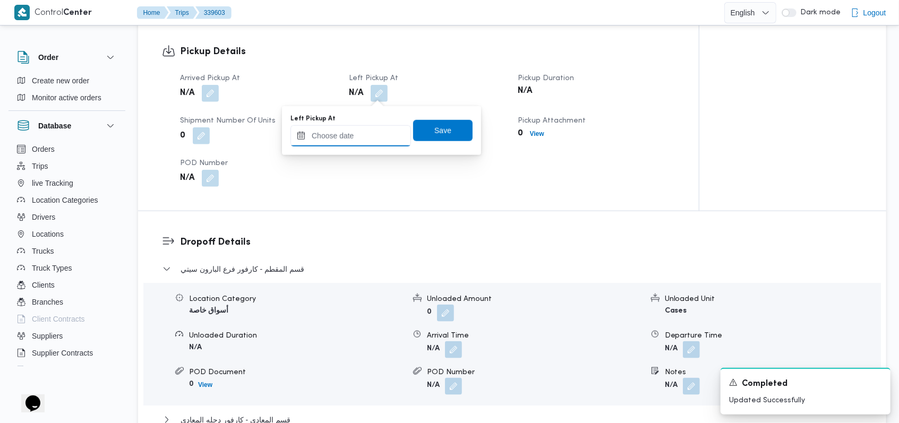
click at [361, 132] on input "Left Pickup At" at bounding box center [350, 135] width 120 height 21
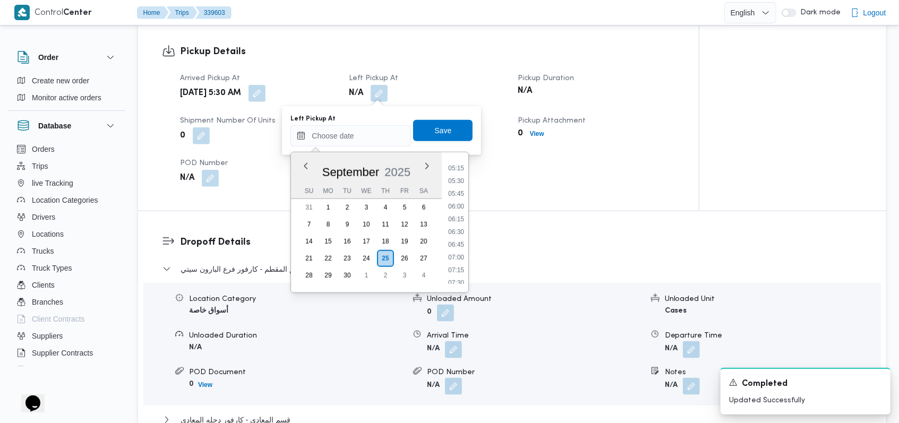
click at [379, 263] on ul "00:00 00:15 00:30 00:45 01:00 01:15 01:30 01:45 02:00 02:15 02:30 02:45 03:00 0…" at bounding box center [456, 222] width 24 height 123
click at [379, 255] on li "07:00" at bounding box center [456, 257] width 24 height 11
type input "25/09/2025 07:00"
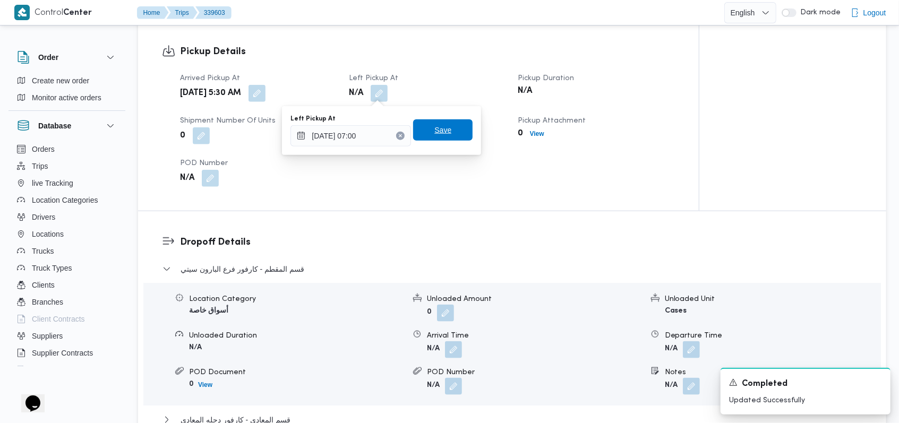
click at [379, 130] on span "Save" at bounding box center [442, 129] width 59 height 21
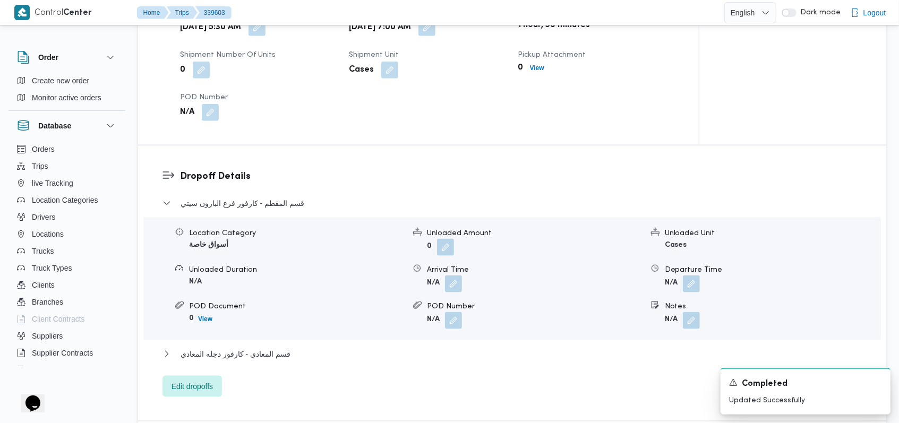
scroll to position [849, 0]
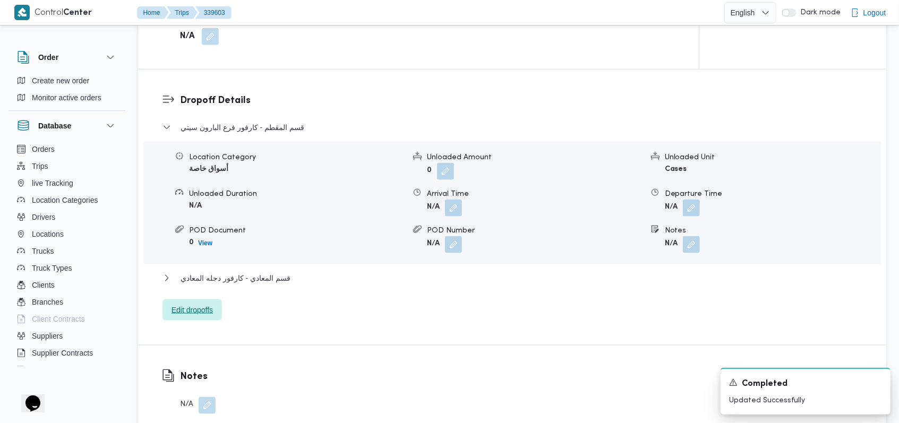
click at [219, 313] on span "Edit dropoffs" at bounding box center [191, 309] width 59 height 21
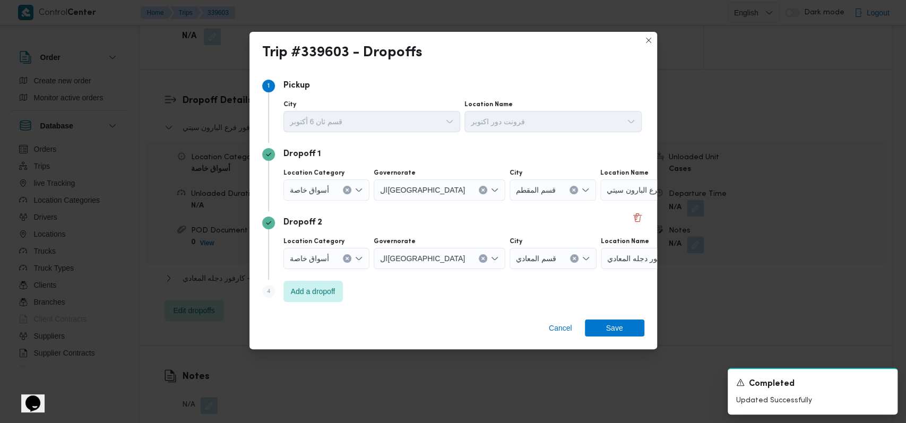
click at [333, 262] on div at bounding box center [333, 258] width 5 height 17
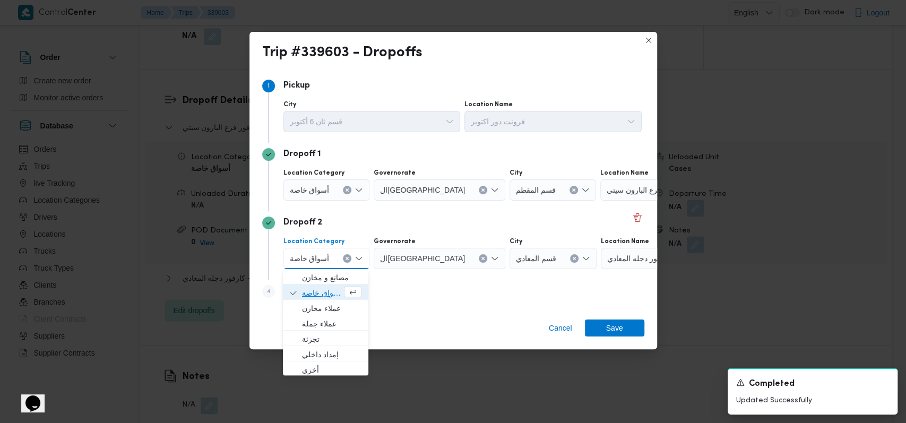
click at [330, 294] on span "أسواق خاصة" at bounding box center [322, 293] width 40 height 13
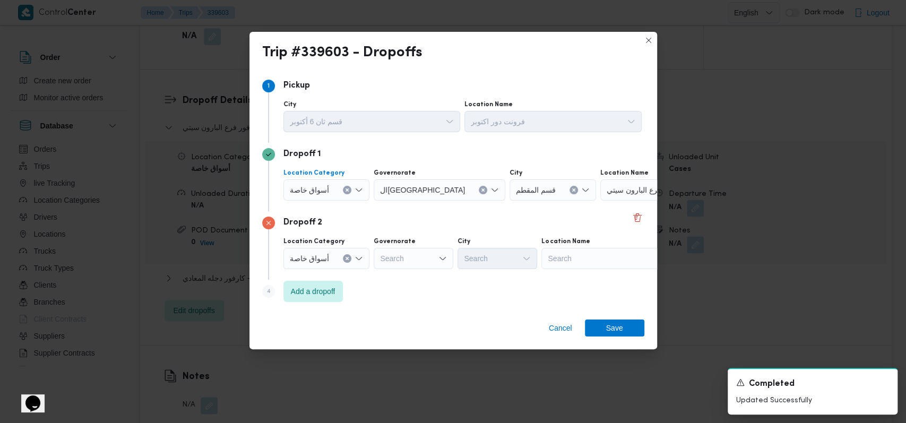
click at [333, 187] on div at bounding box center [333, 190] width 5 height 17
click at [333, 223] on span "أسواق خاصة" at bounding box center [322, 224] width 40 height 13
click at [379, 185] on div "Search" at bounding box center [414, 189] width 80 height 21
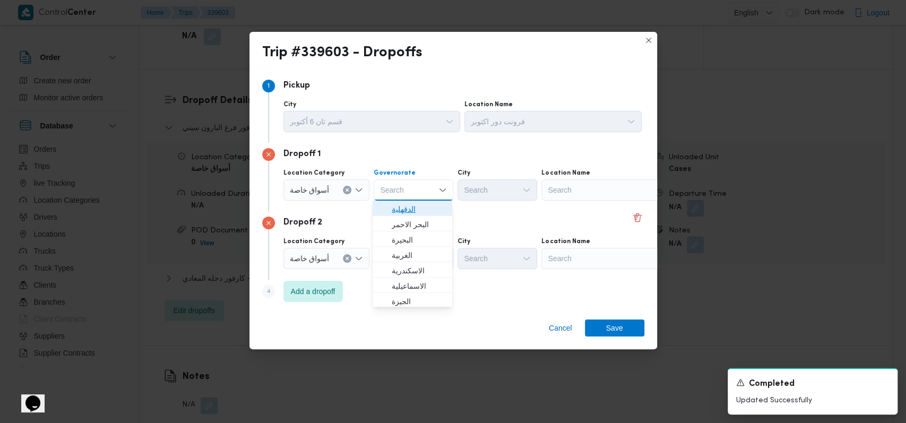
click at [379, 203] on span "الدقهلية" at bounding box center [419, 209] width 54 height 13
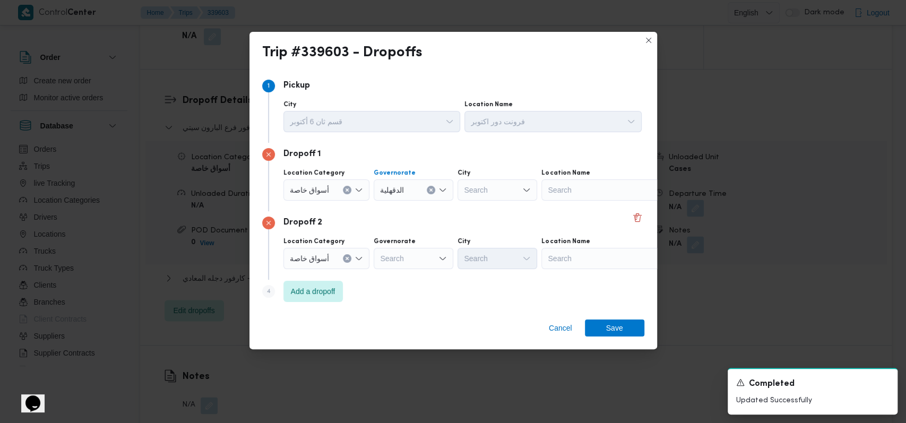
click at [379, 260] on div "Search" at bounding box center [414, 258] width 80 height 21
click at [379, 266] on div "Search" at bounding box center [414, 258] width 80 height 21
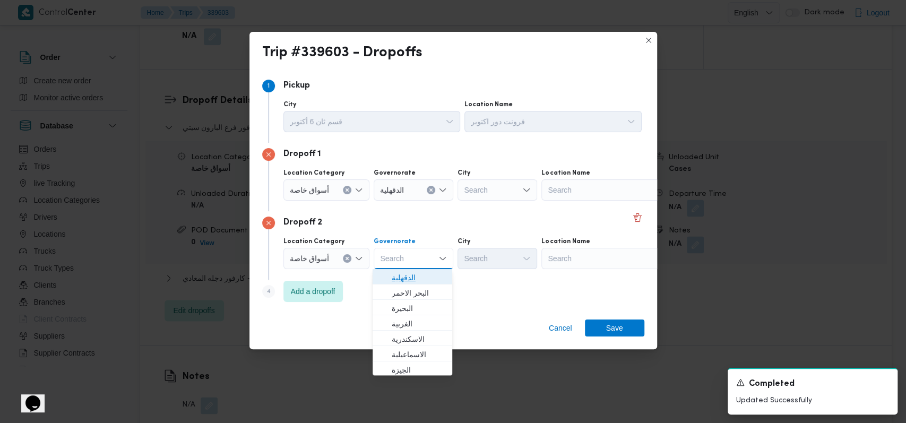
click at [379, 279] on span "الدقهلية" at bounding box center [419, 277] width 54 height 13
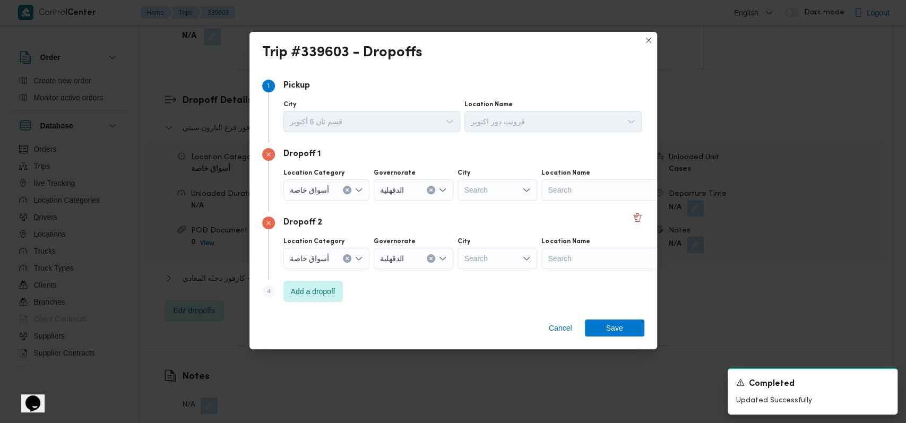
click at [379, 204] on div "Dropoff 1 Location Category أسواق خاصة Governorate الدقهلية City Search Locatio…" at bounding box center [453, 177] width 382 height 68
click at [379, 195] on div "Search" at bounding box center [607, 189] width 133 height 21
click at [379, 214] on span "كارفور المنصورة | كارفور المنصورة | المنصورة (قسم 2)" at bounding box center [612, 209] width 107 height 13
click at [379, 253] on div "Search" at bounding box center [607, 258] width 133 height 21
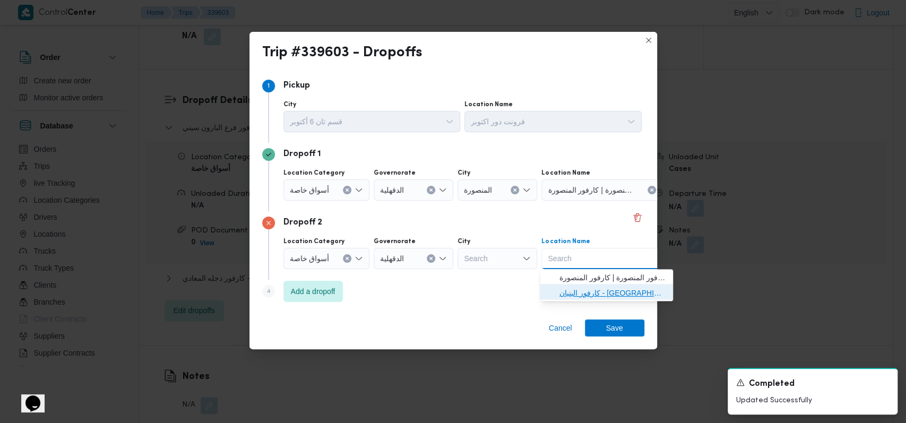
click at [379, 288] on span "كارفور البنيان - المنصورة | كارفور البنيان | المنصورة (قسم 2)" at bounding box center [612, 293] width 107 height 13
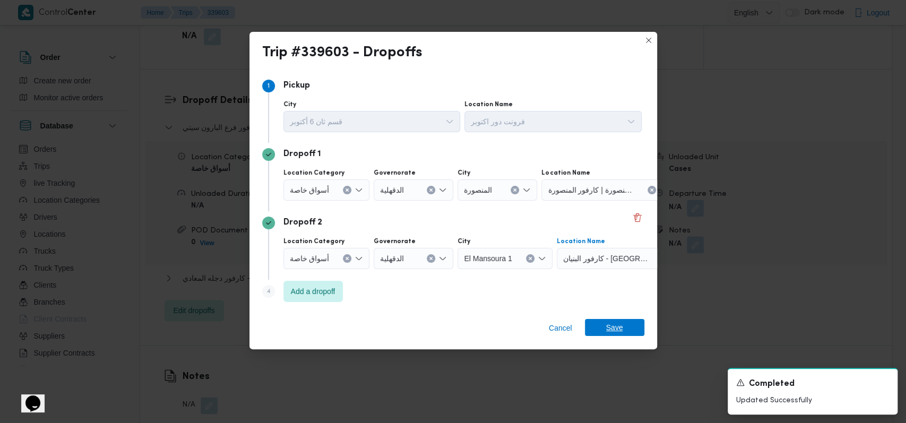
click at [379, 331] on span "Save" at bounding box center [614, 327] width 59 height 17
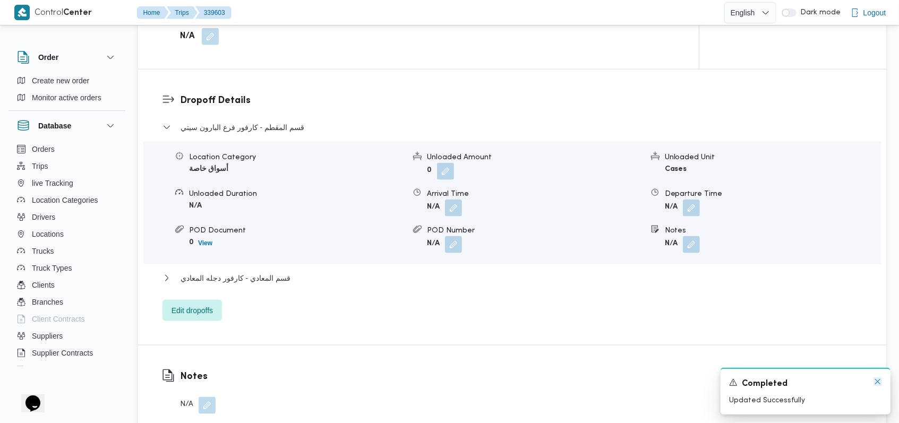
click at [379, 381] on icon "Dismiss toast" at bounding box center [877, 381] width 8 height 8
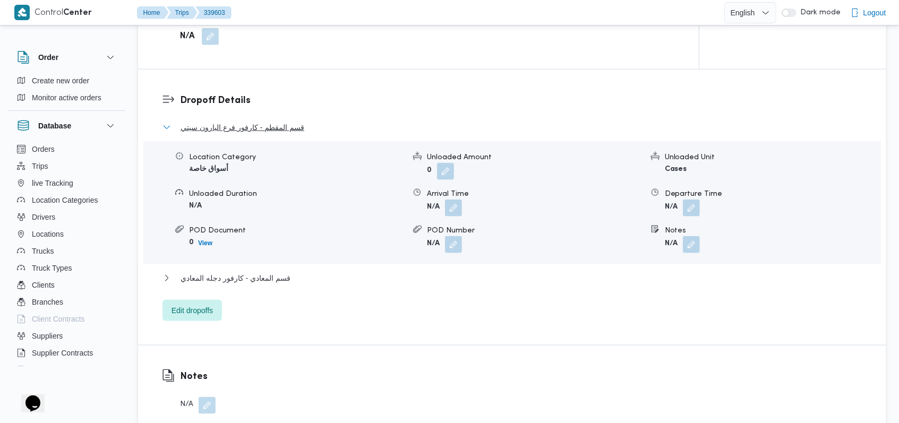
click at [254, 125] on span "قسم المقطم - كارفور فرع البارون سيتي" at bounding box center [242, 127] width 124 height 13
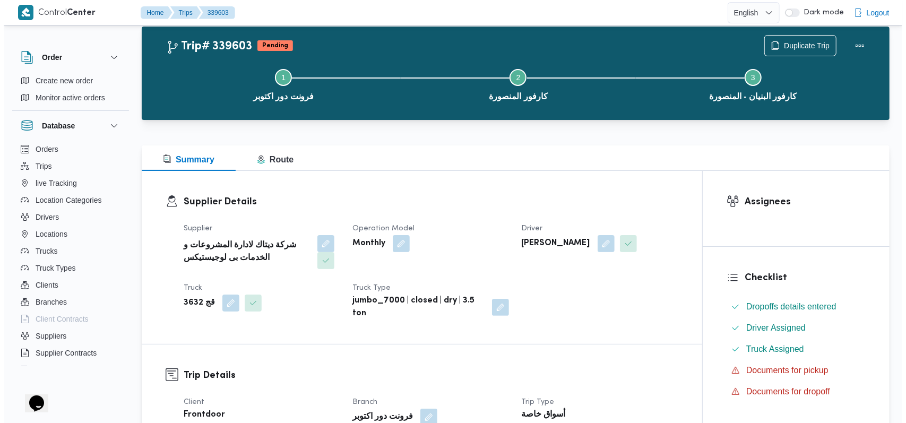
scroll to position [0, 0]
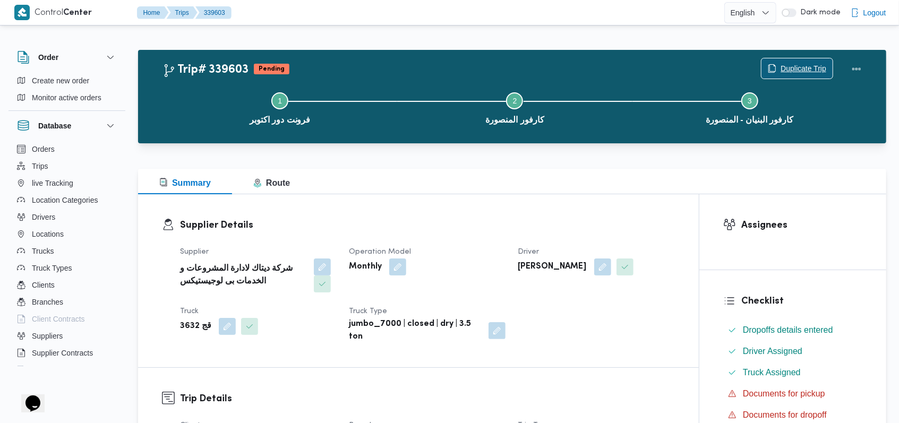
click at [379, 58] on div "Duplicate Trip" at bounding box center [797, 68] width 72 height 21
click at [379, 62] on span "Duplicate Trip" at bounding box center [803, 68] width 46 height 13
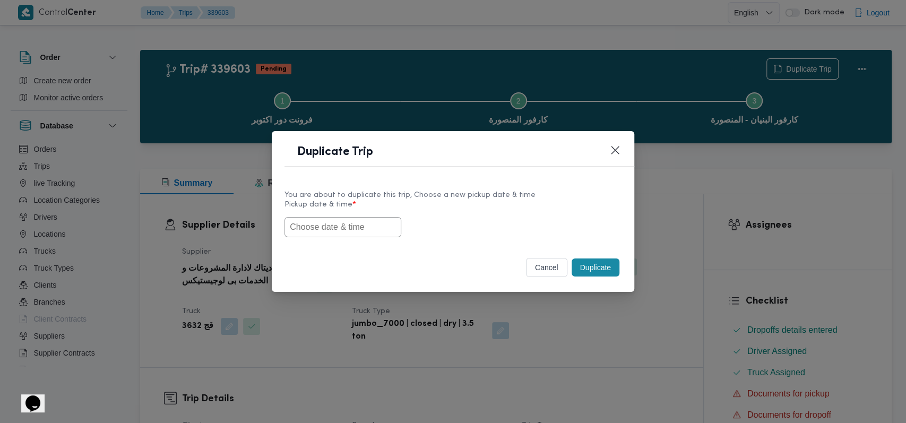
click at [376, 222] on input "text" at bounding box center [342, 227] width 117 height 20
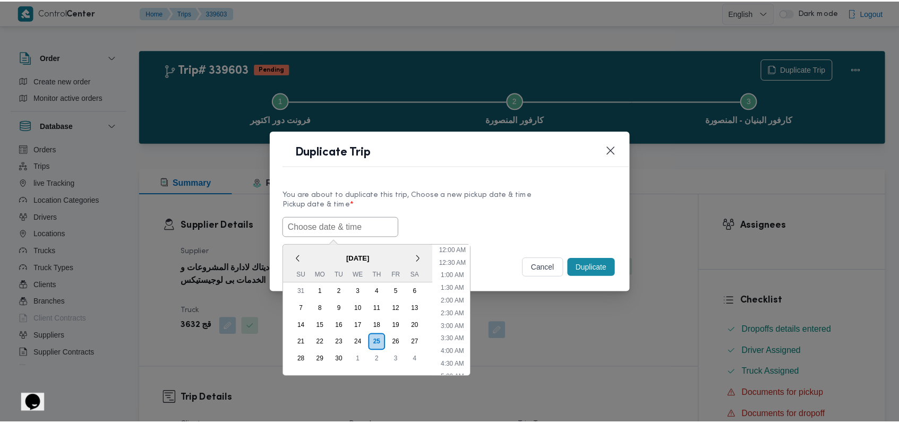
scroll to position [169, 0]
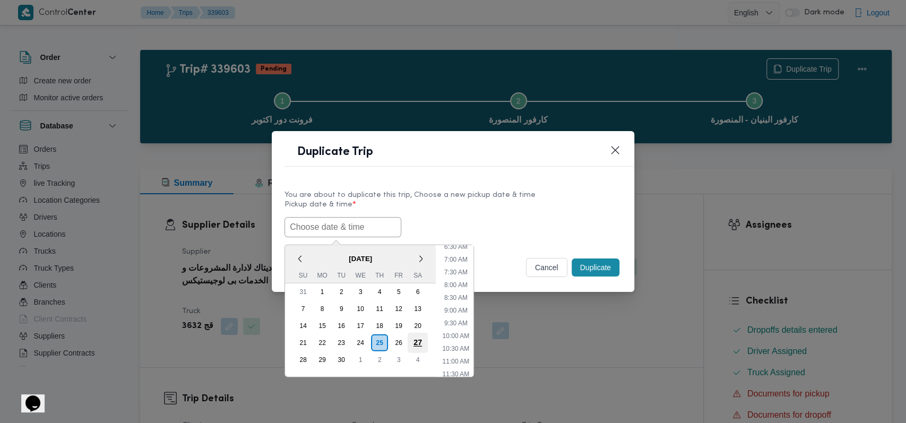
click at [379, 343] on div "27" at bounding box center [418, 342] width 20 height 20
click at [379, 259] on li "7:00 AM" at bounding box center [456, 259] width 32 height 11
type input "27/09/2025 7:00AM"
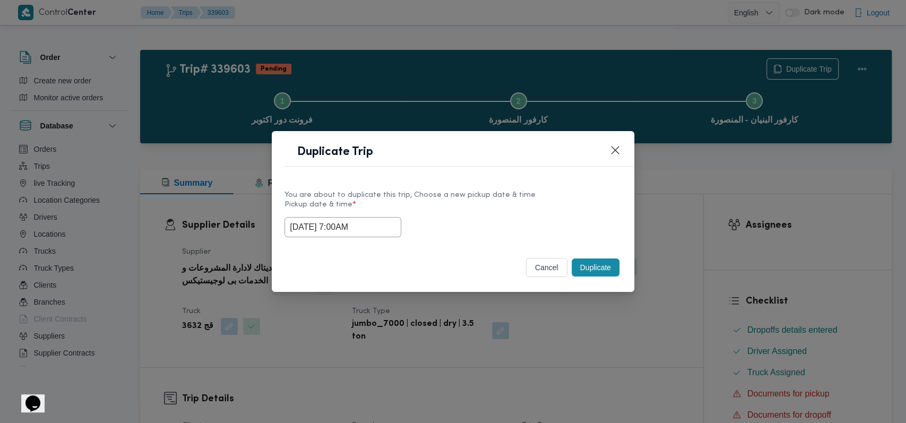
click at [379, 270] on button "Duplicate" at bounding box center [596, 267] width 48 height 18
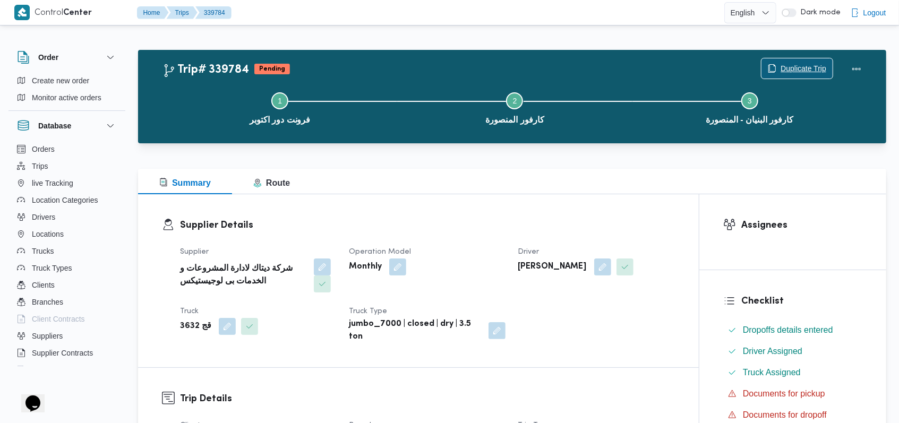
click at [379, 63] on span "Duplicate Trip" at bounding box center [803, 68] width 46 height 13
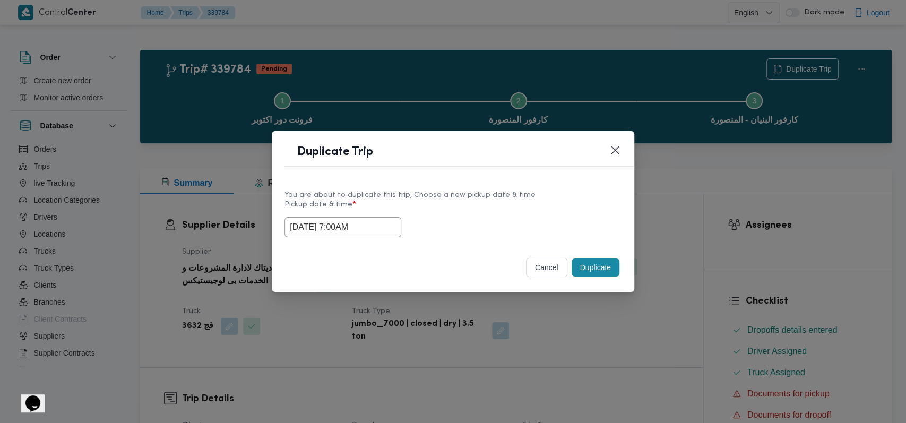
click at [379, 236] on input "27/09/2025 7:00AM" at bounding box center [342, 227] width 117 height 20
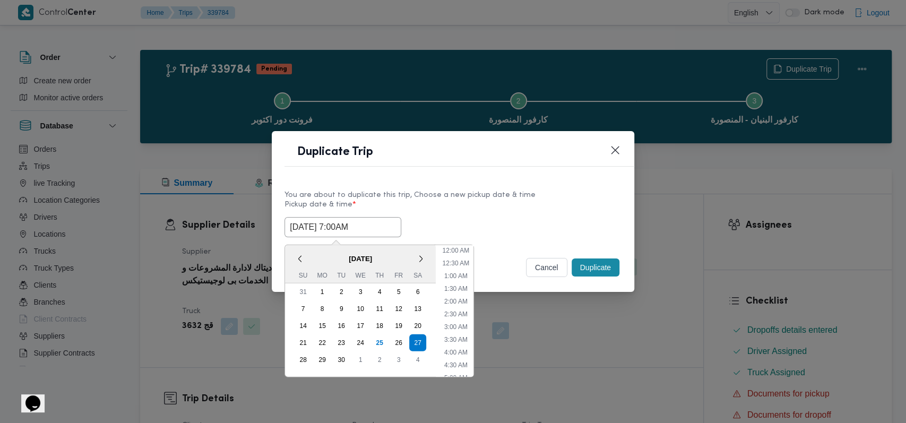
scroll to position [118, 0]
click at [297, 361] on div "28" at bounding box center [303, 359] width 20 height 20
type input "28/09/2025 7:00AM"
click at [379, 219] on div "28/09/2025 7:00AM < September 2025 > Su Mo Tu We Th Fr Sa 31 1 2 3 4 5 6 7 8 9 …" at bounding box center [452, 227] width 337 height 20
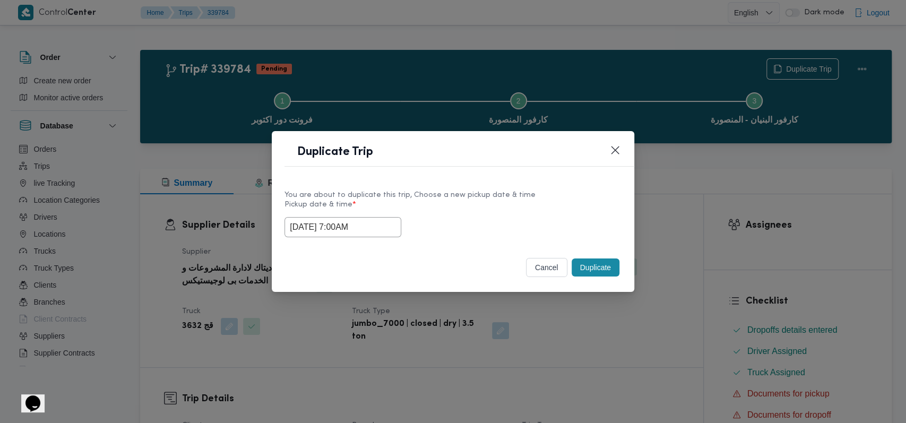
click at [379, 269] on button "Duplicate" at bounding box center [596, 267] width 48 height 18
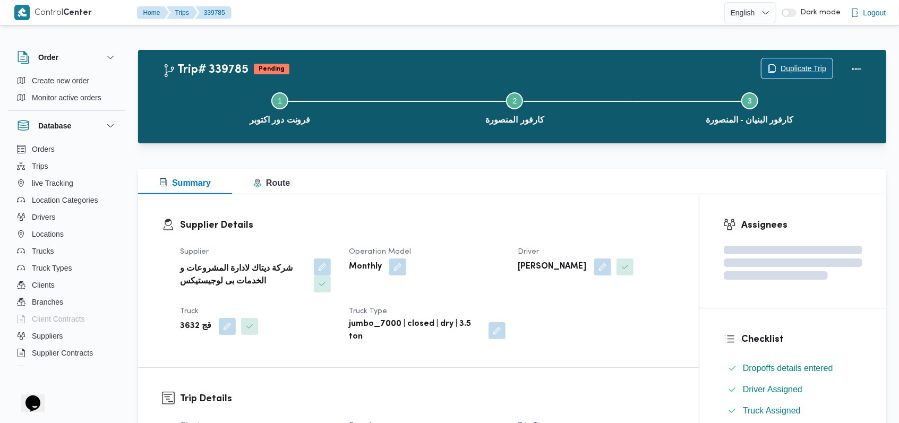
click at [379, 66] on span "Duplicate Trip" at bounding box center [803, 68] width 46 height 13
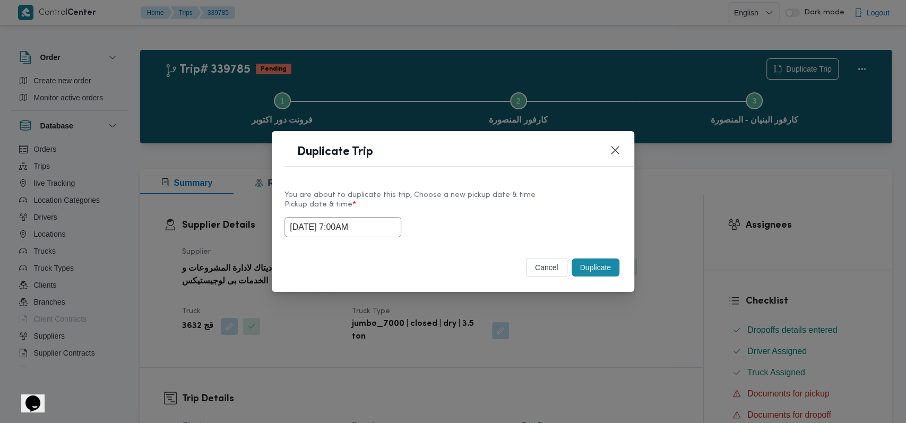
click at [315, 220] on input "28/09/2025 7:00AM" at bounding box center [342, 227] width 117 height 20
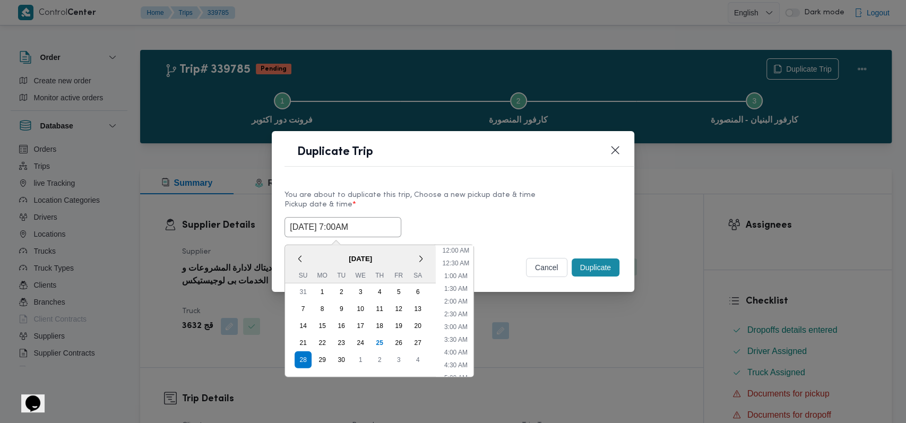
scroll to position [118, 0]
click at [325, 358] on div "29" at bounding box center [322, 359] width 20 height 20
type input "29/09/2025 7:00AM"
click at [379, 266] on button "Duplicate" at bounding box center [596, 267] width 48 height 18
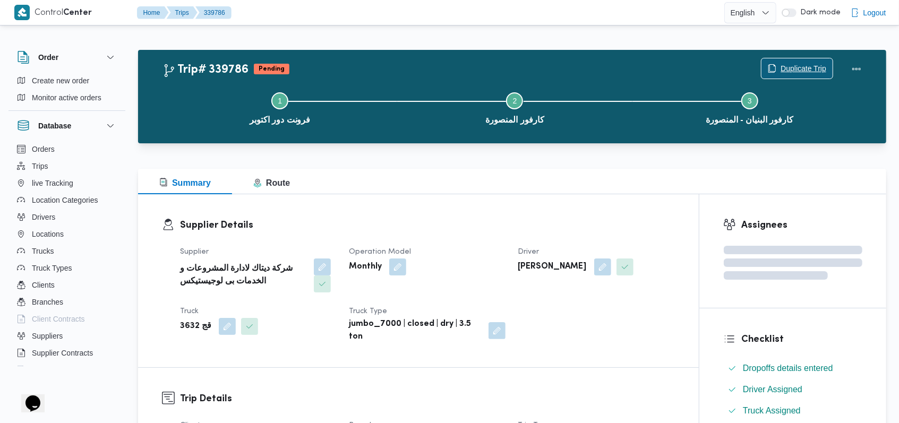
click at [379, 72] on span "Duplicate Trip" at bounding box center [803, 68] width 46 height 13
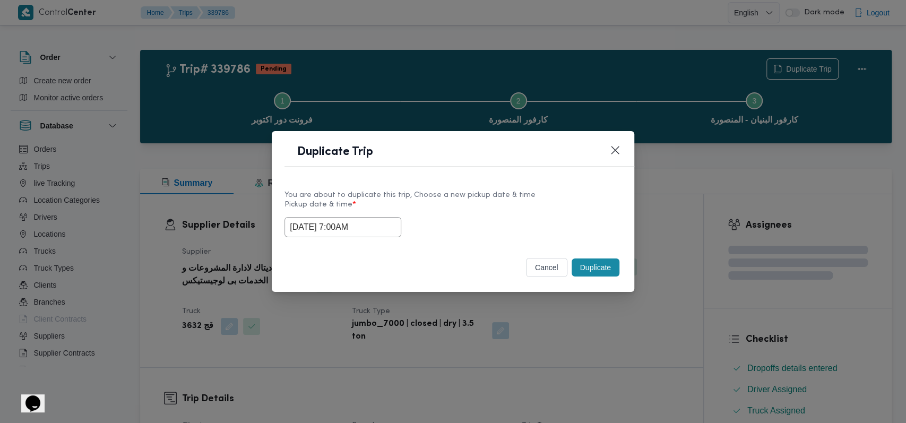
click at [374, 224] on input "29/09/2025 7:00AM" at bounding box center [342, 227] width 117 height 20
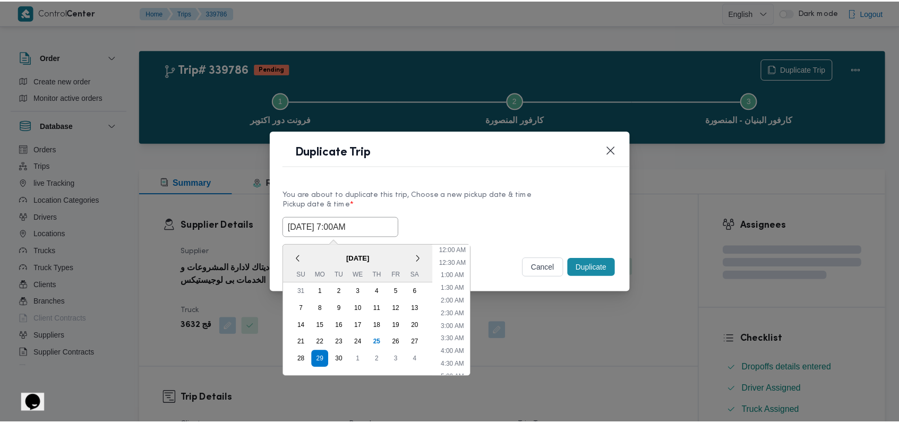
scroll to position [118, 0]
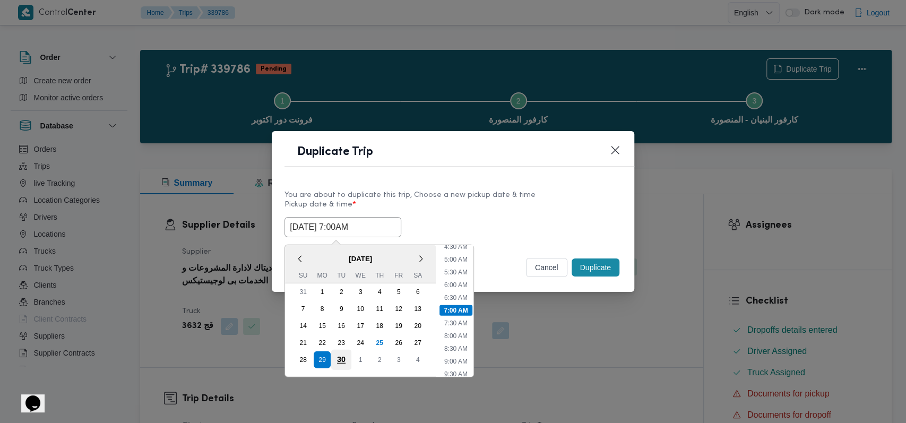
click at [344, 362] on div "30" at bounding box center [341, 359] width 20 height 20
type input "30/09/2025 7:00AM"
click at [379, 221] on div "30/09/2025 7:00AM < September 2025 > Su Mo Tu We Th Fr Sa 31 1 2 3 4 5 6 7 8 9 …" at bounding box center [452, 227] width 337 height 20
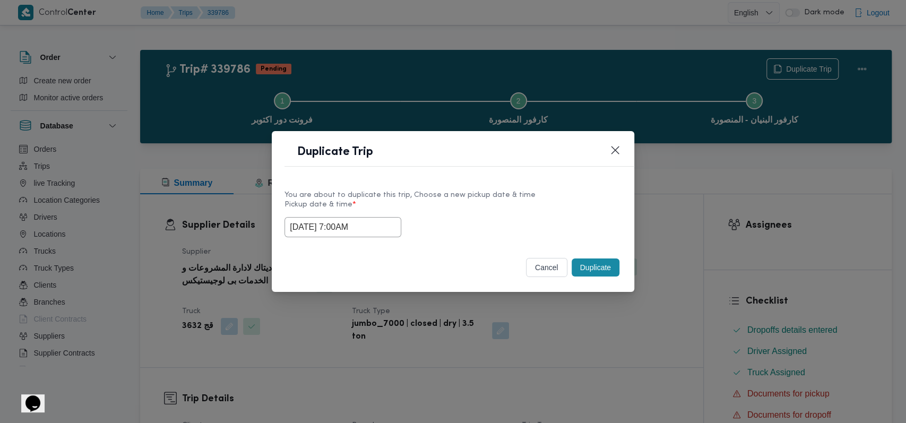
click at [379, 272] on button "Duplicate" at bounding box center [596, 267] width 48 height 18
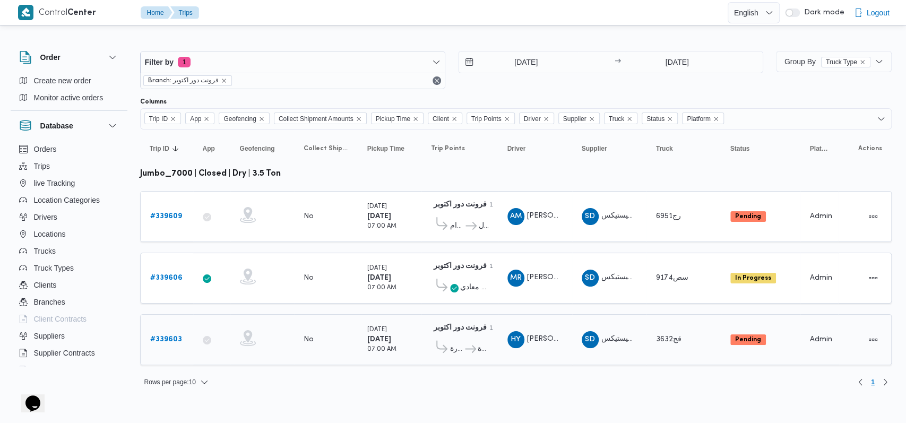
click at [379, 351] on span "كارفور المنصورة كارفور البنيان - المنصورة" at bounding box center [459, 349] width 57 height 18
click at [379, 347] on icon at bounding box center [470, 349] width 11 height 8
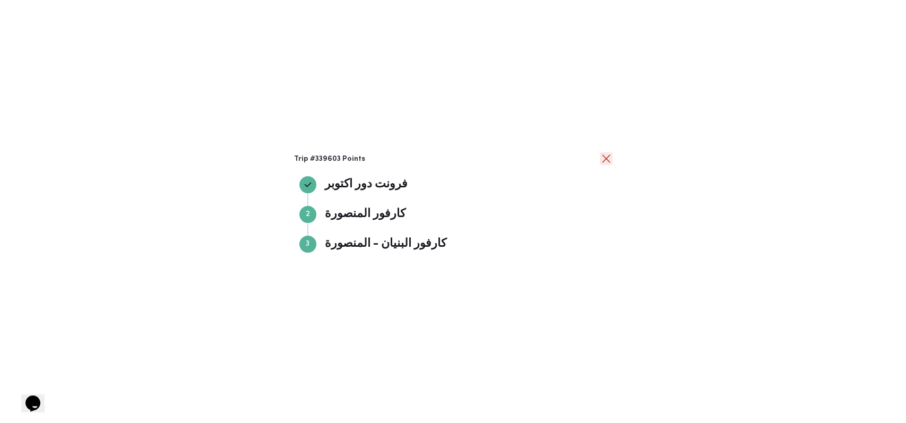
click at [379, 163] on button "close" at bounding box center [606, 158] width 13 height 13
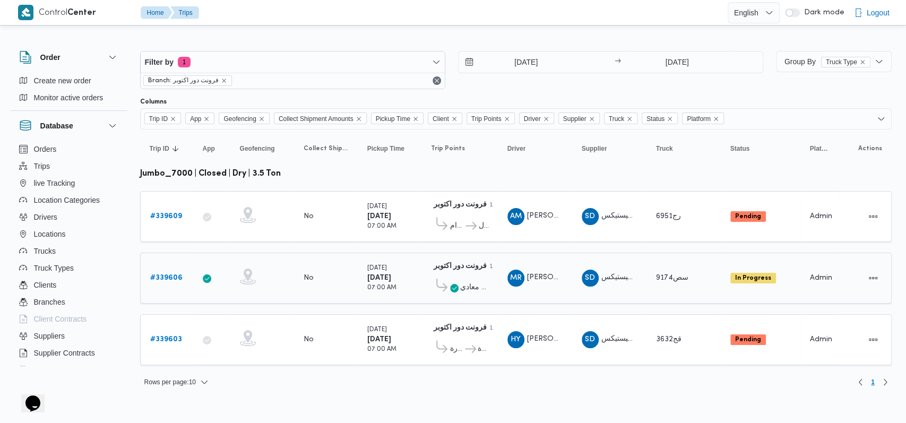
click at [176, 274] on b "# 339606" at bounding box center [166, 277] width 32 height 7
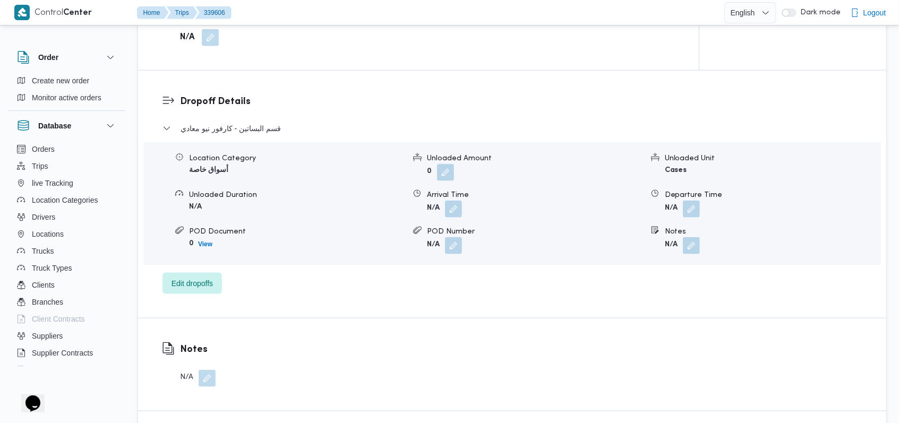
scroll to position [849, 0]
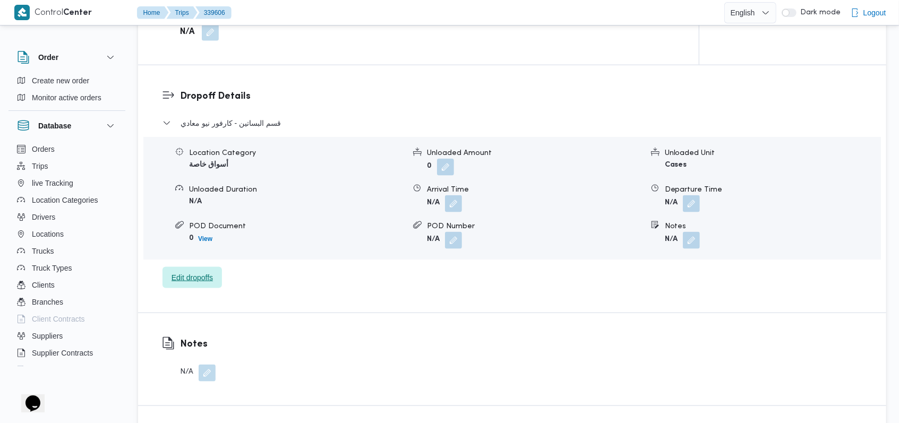
click at [215, 280] on span "Edit dropoffs" at bounding box center [191, 277] width 59 height 21
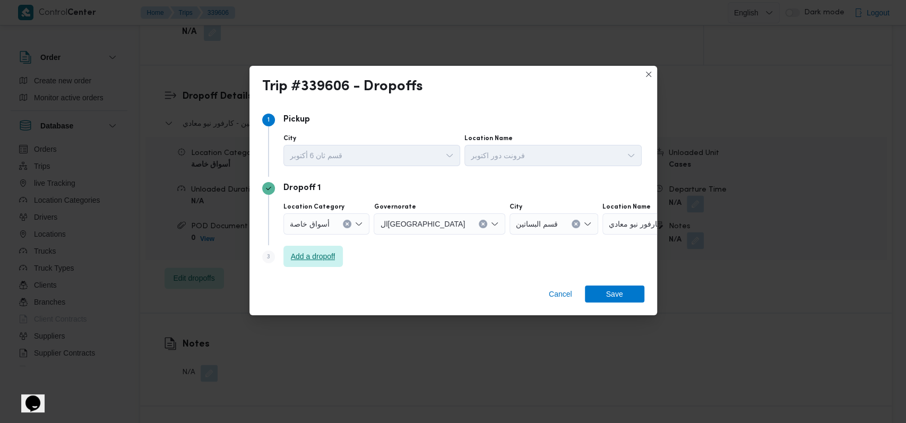
click at [300, 264] on span "Add a dropoff" at bounding box center [312, 256] width 59 height 21
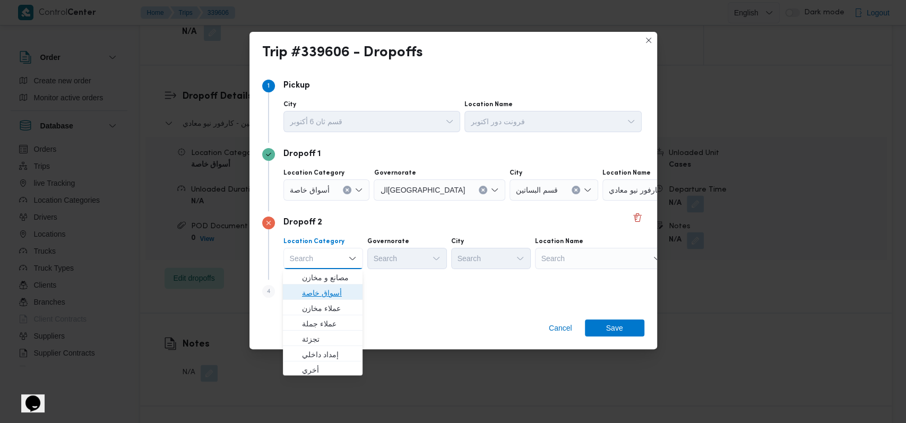
click at [317, 287] on span "أسواق خاصة" at bounding box center [329, 293] width 54 height 13
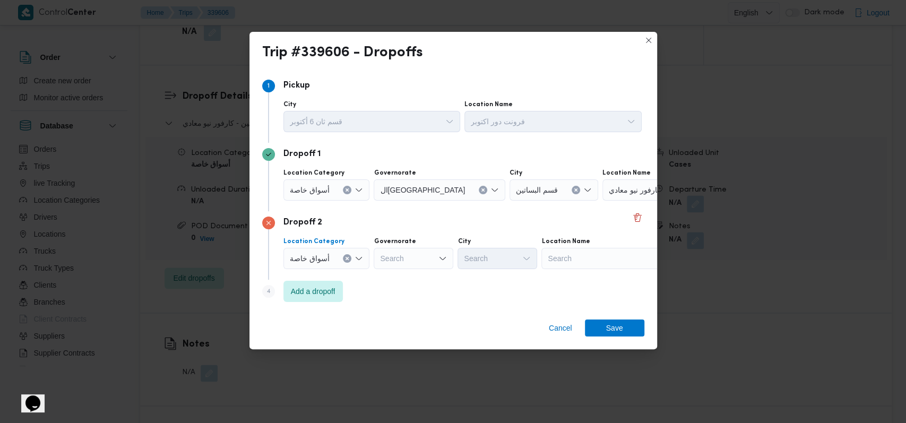
click at [379, 261] on div "Search" at bounding box center [414, 258] width 80 height 21
click at [316, 192] on span "أسواق خاصة" at bounding box center [310, 190] width 40 height 12
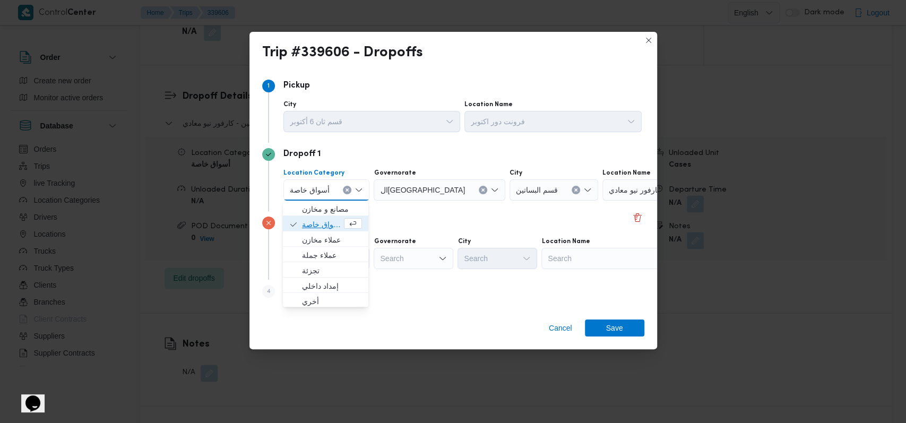
click at [318, 223] on span "أسواق خاصة" at bounding box center [322, 224] width 40 height 13
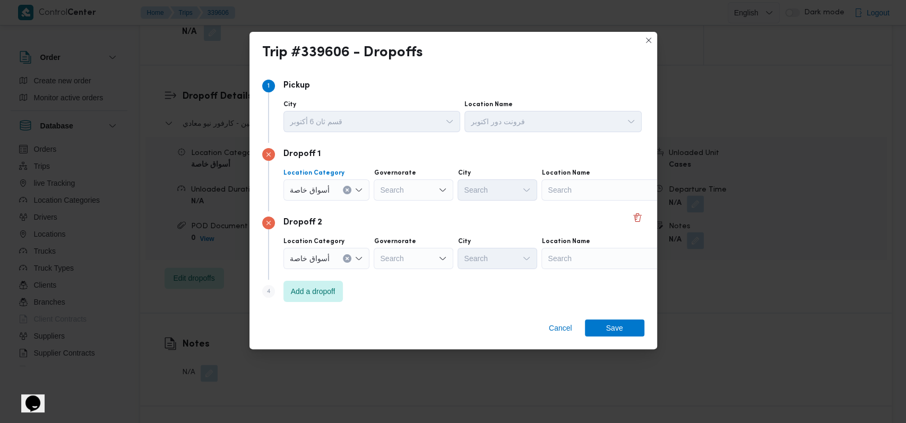
click at [379, 190] on div "Search" at bounding box center [414, 189] width 80 height 21
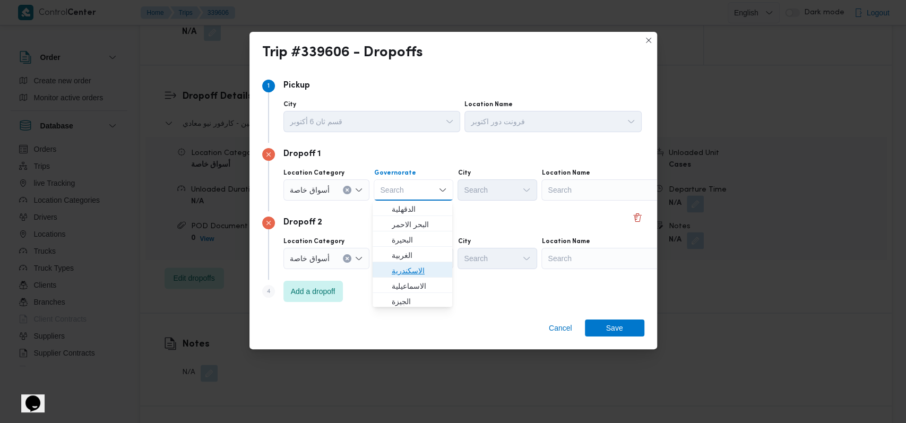
click at [379, 265] on span "الاسكندرية" at bounding box center [419, 270] width 54 height 13
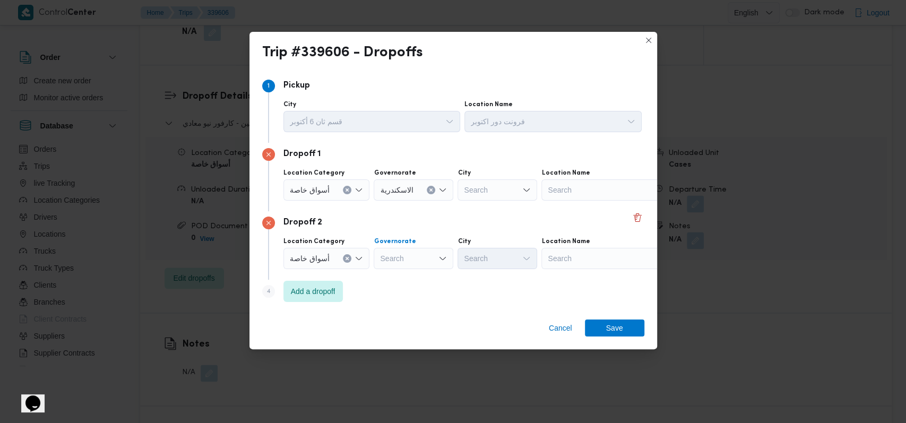
click at [379, 265] on div "Search" at bounding box center [414, 258] width 80 height 21
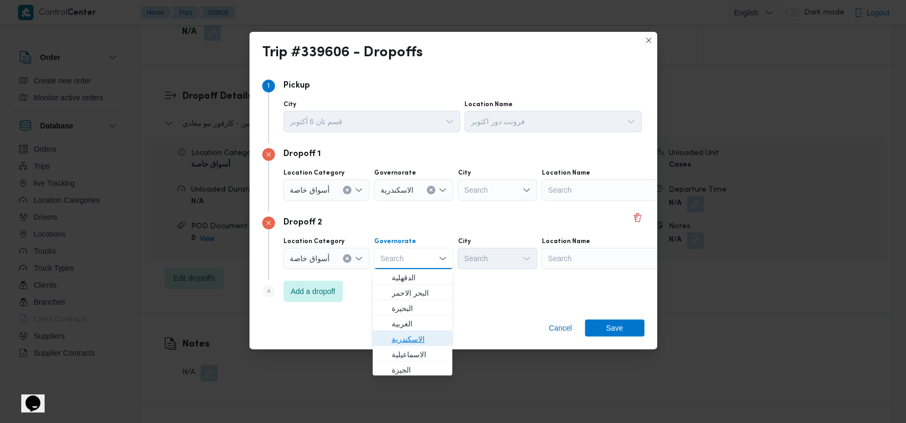
click at [379, 338] on span "الاسكندرية" at bounding box center [419, 339] width 54 height 13
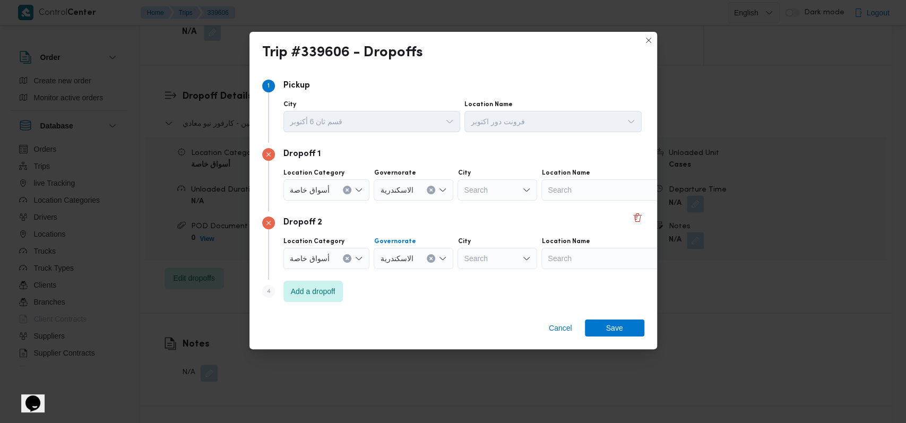
click at [379, 191] on div "Search" at bounding box center [607, 189] width 133 height 21
type input "["
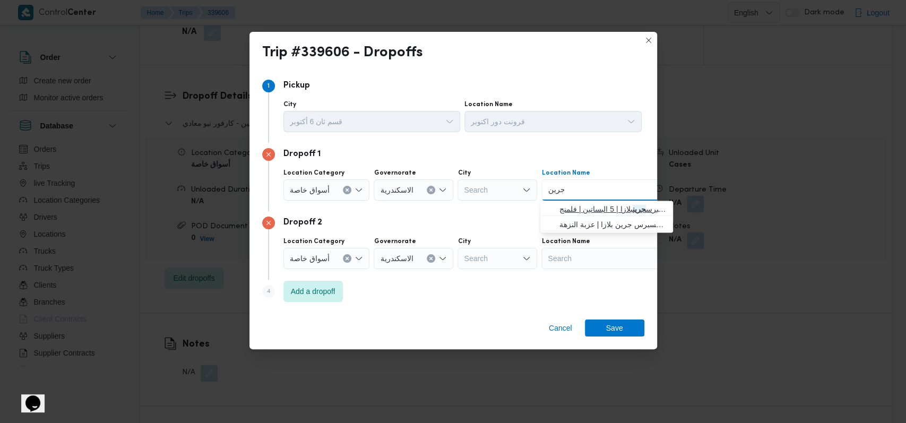
type input "جرين"
click at [379, 210] on span "كارفور اكسبرس جرين بلازا | 5 البساتين | فلمنج" at bounding box center [612, 209] width 107 height 13
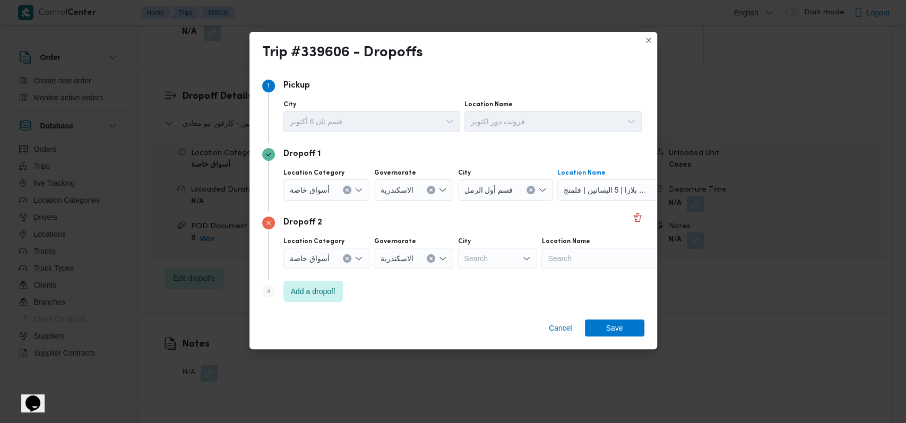
click at [379, 253] on div "Search" at bounding box center [607, 258] width 133 height 21
type input "كارفور الاسكندر"
click at [379, 275] on span "كارفور الاسكندر يه | 6 طريق القاهرة - الإسكندرية الصحراوي | null" at bounding box center [612, 277] width 107 height 13
click at [379, 329] on span "Save" at bounding box center [614, 327] width 17 height 17
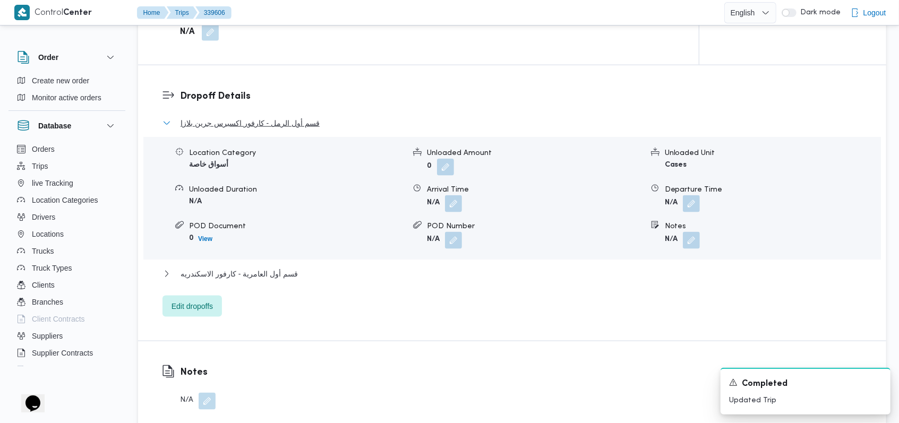
click at [272, 126] on span "قسم أول الرمل - كارفور اكسبرس جرين بلازا" at bounding box center [249, 123] width 139 height 13
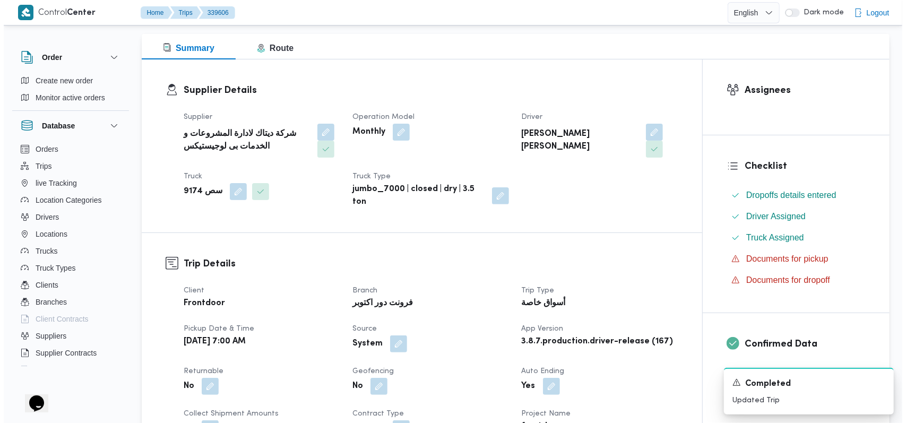
scroll to position [0, 0]
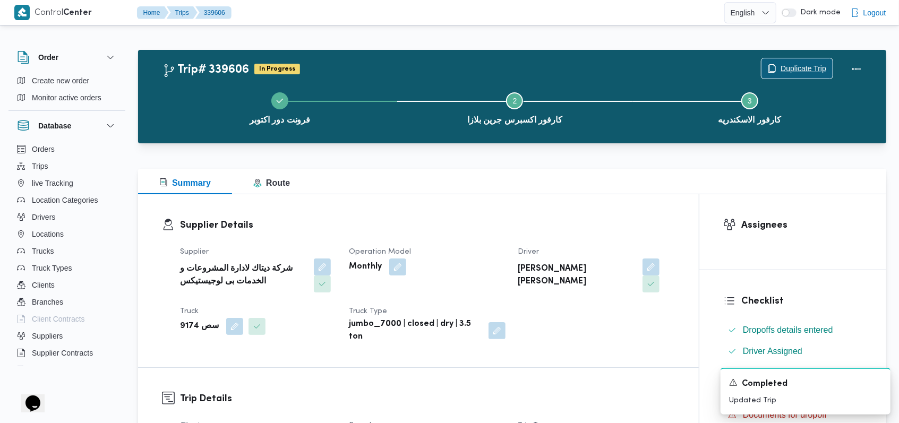
click at [379, 66] on span "Duplicate Trip" at bounding box center [803, 68] width 46 height 13
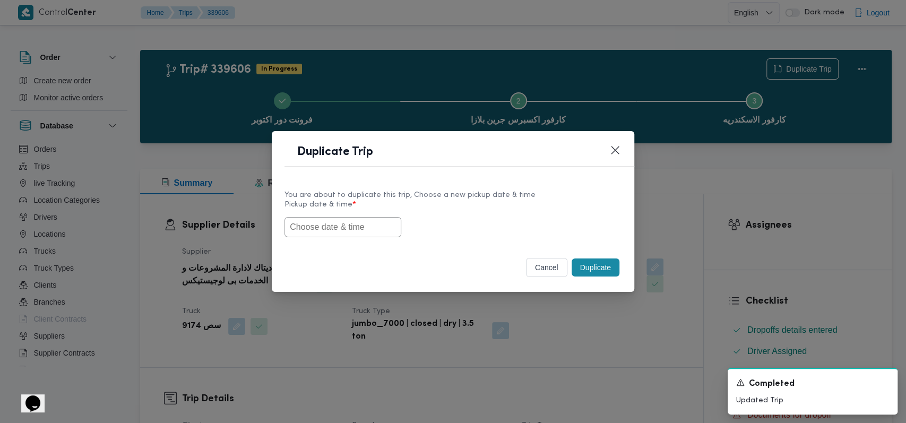
click at [369, 232] on input "text" at bounding box center [342, 227] width 117 height 20
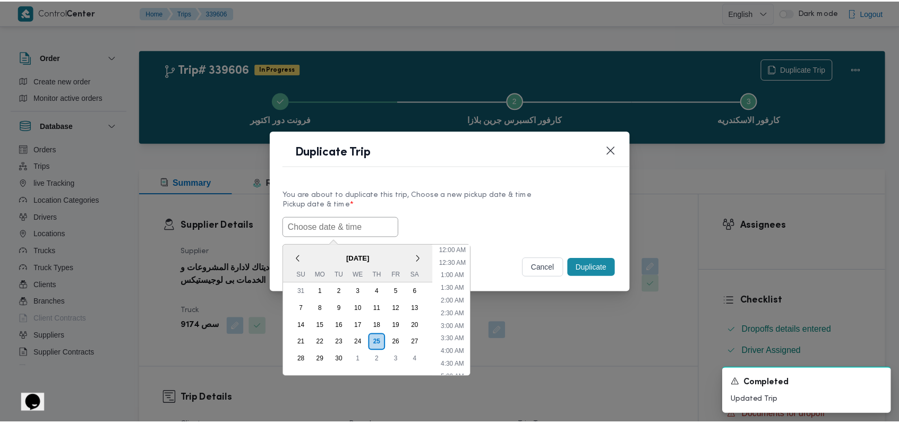
scroll to position [169, 0]
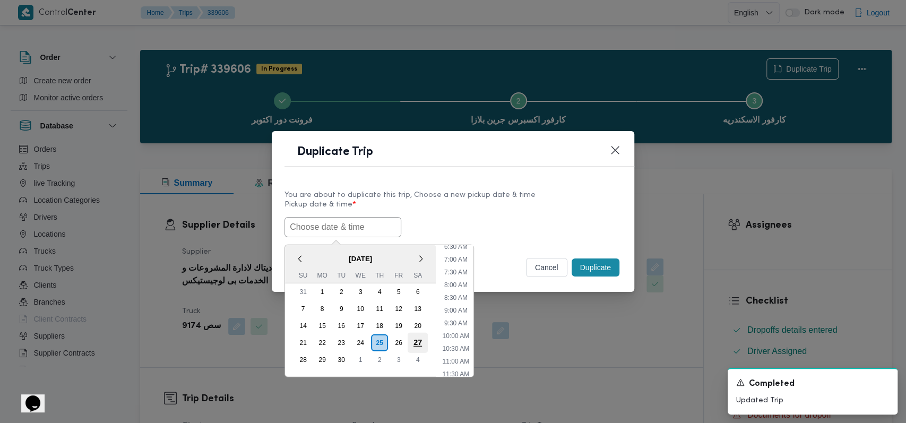
click at [379, 338] on div "27" at bounding box center [418, 342] width 20 height 20
click at [379, 257] on li "7:00 AM" at bounding box center [456, 259] width 32 height 11
type input "27/09/2025 7:00AM"
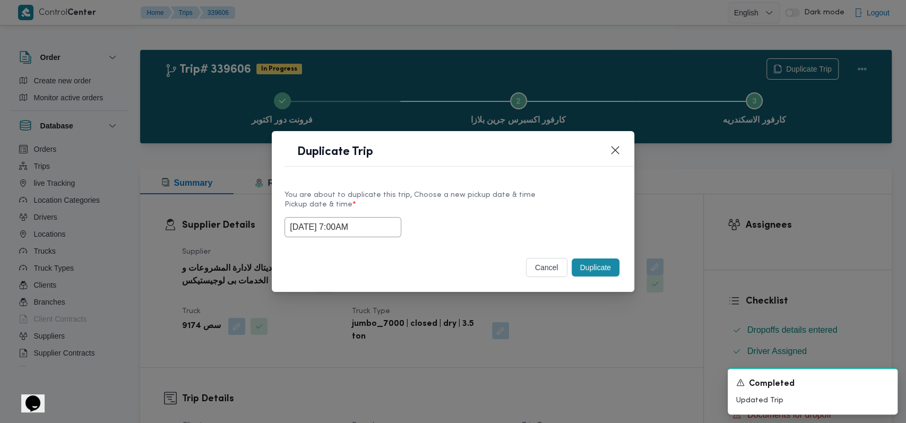
click at [379, 244] on div "You are about to duplicate this trip, Choose a new pickup date & time Pickup da…" at bounding box center [453, 213] width 362 height 68
click at [379, 268] on button "Duplicate" at bounding box center [596, 267] width 48 height 18
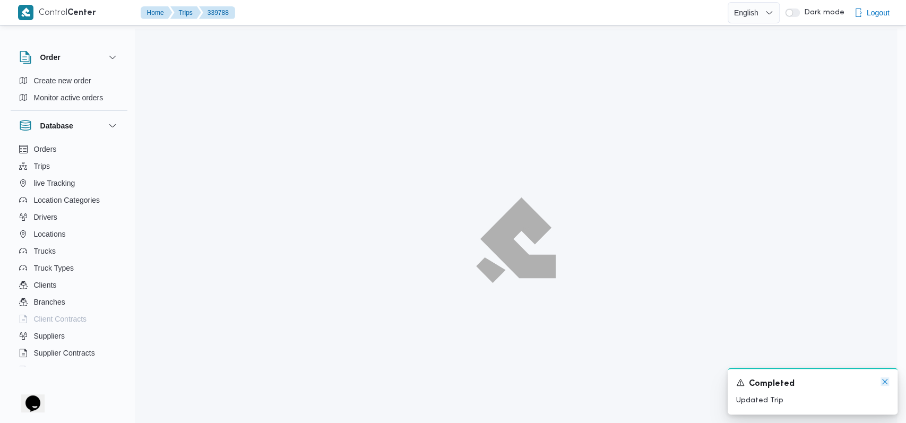
click at [379, 383] on icon "Dismiss toast" at bounding box center [885, 381] width 8 height 8
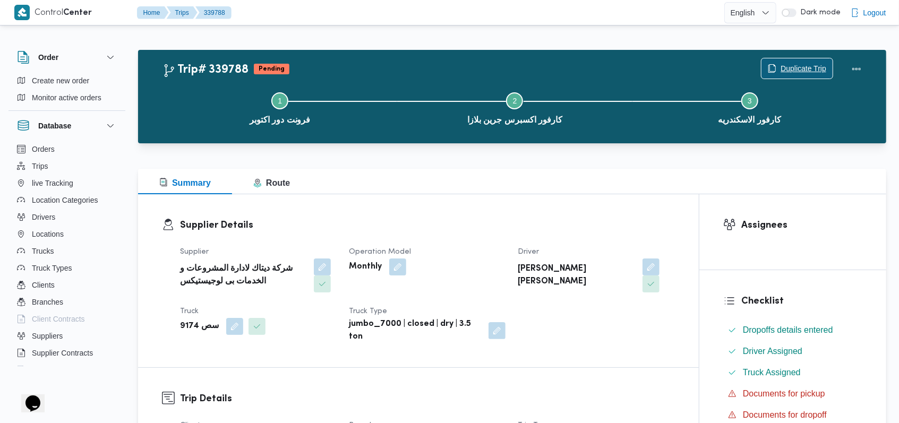
click at [379, 66] on span "Duplicate Trip" at bounding box center [803, 68] width 46 height 13
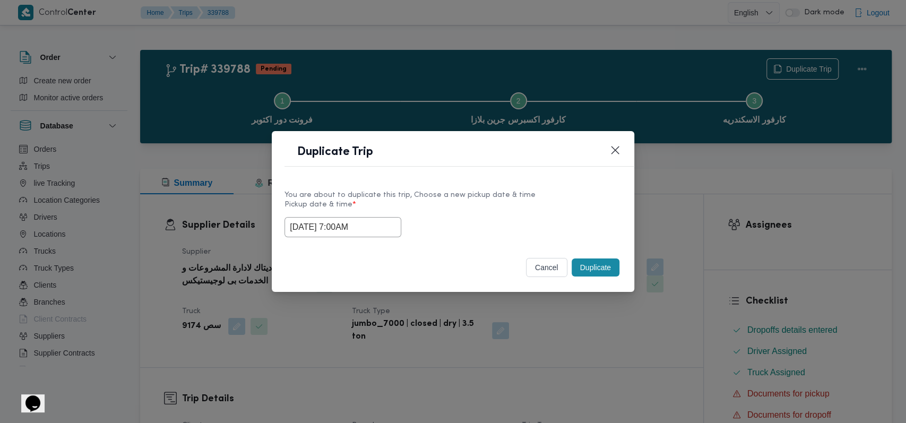
click at [352, 227] on input "27/09/2025 7:00AM" at bounding box center [342, 227] width 117 height 20
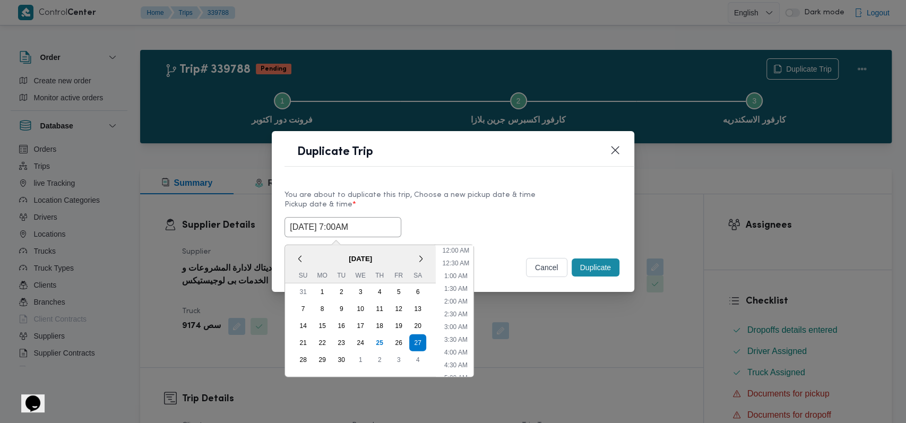
scroll to position [118, 0]
click at [305, 359] on div "28" at bounding box center [303, 359] width 20 height 20
type input "28/09/2025 7:00AM"
click at [379, 214] on label "Pickup date & time *" at bounding box center [452, 209] width 337 height 16
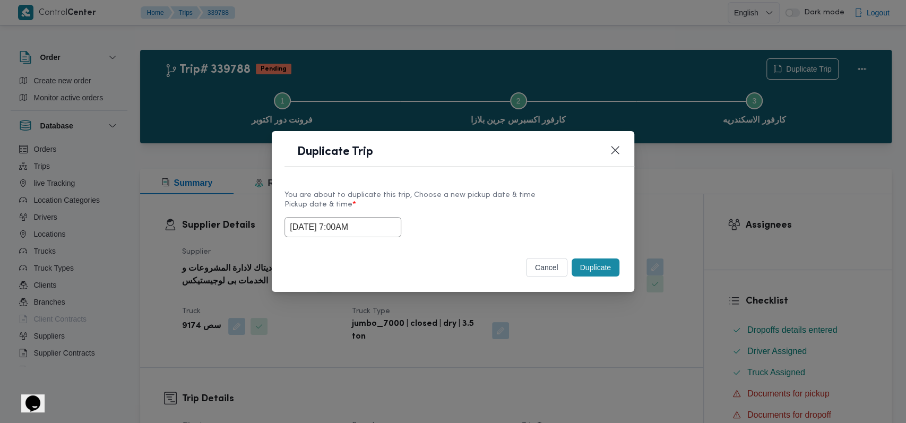
click at [379, 261] on button "Duplicate" at bounding box center [596, 267] width 48 height 18
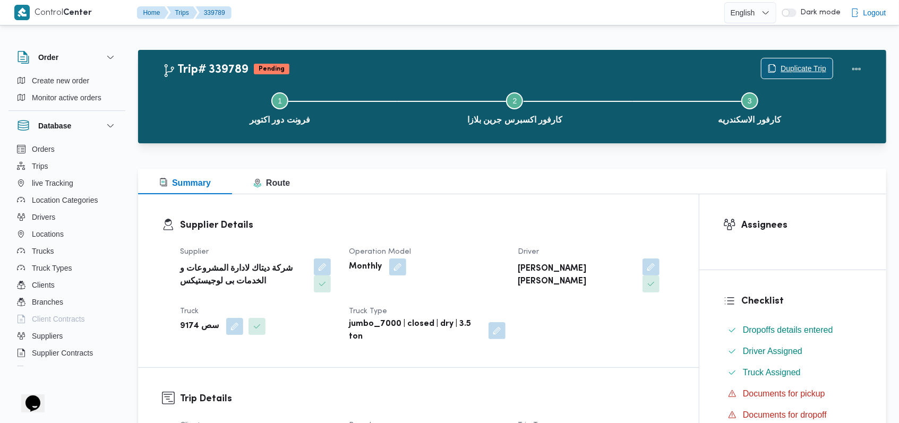
click at [379, 68] on span "Duplicate Trip" at bounding box center [803, 68] width 46 height 13
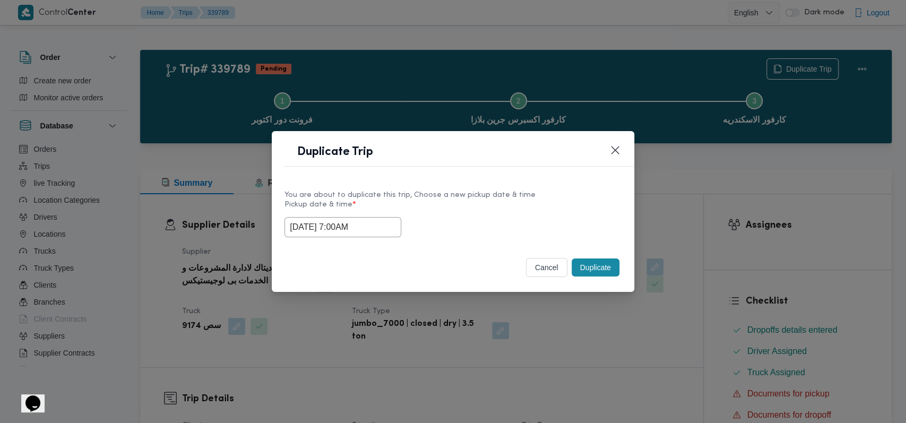
click at [342, 223] on input "28/09/2025 7:00AM" at bounding box center [342, 227] width 117 height 20
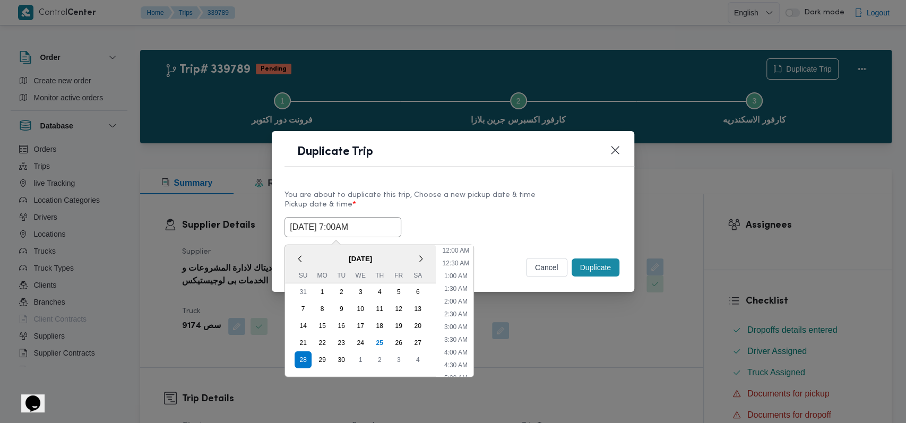
scroll to position [118, 0]
click at [324, 358] on div "29" at bounding box center [322, 359] width 20 height 20
type input "29/09/2025 7:00AM"
click at [379, 222] on div "29/09/2025 7:00AM < September 2025 > Su Mo Tu We Th Fr Sa 31 1 2 3 4 5 6 7 8 9 …" at bounding box center [452, 227] width 337 height 20
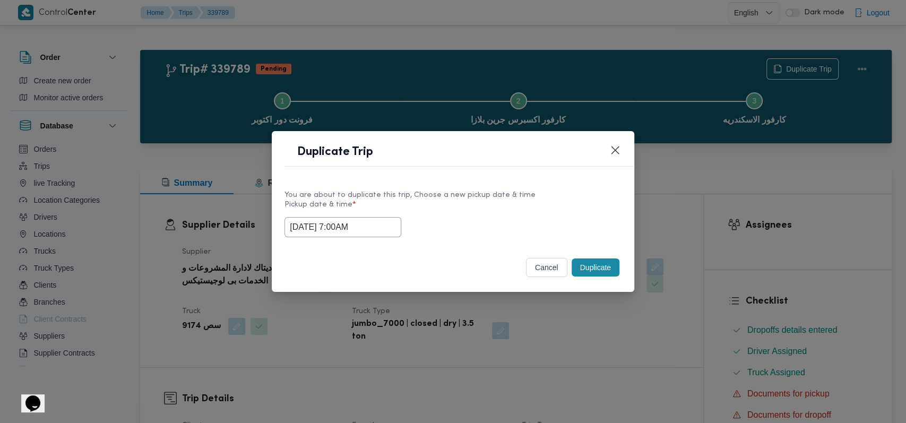
click at [379, 263] on button "Duplicate" at bounding box center [596, 267] width 48 height 18
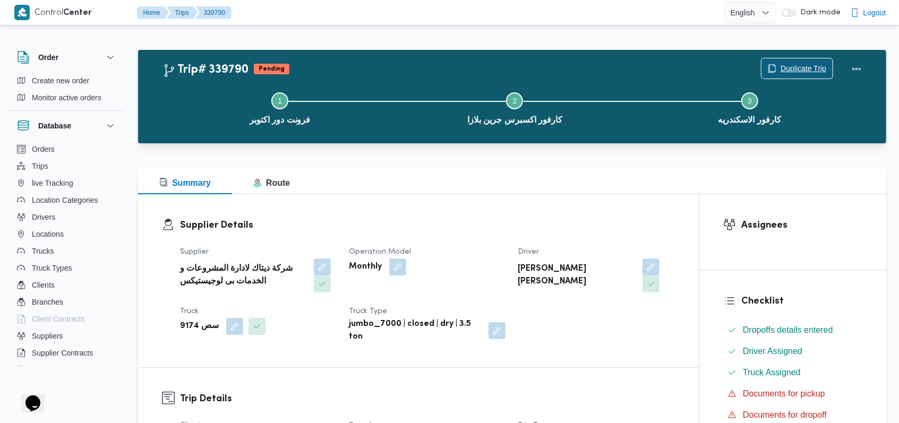
click at [379, 66] on span "Duplicate Trip" at bounding box center [803, 68] width 46 height 13
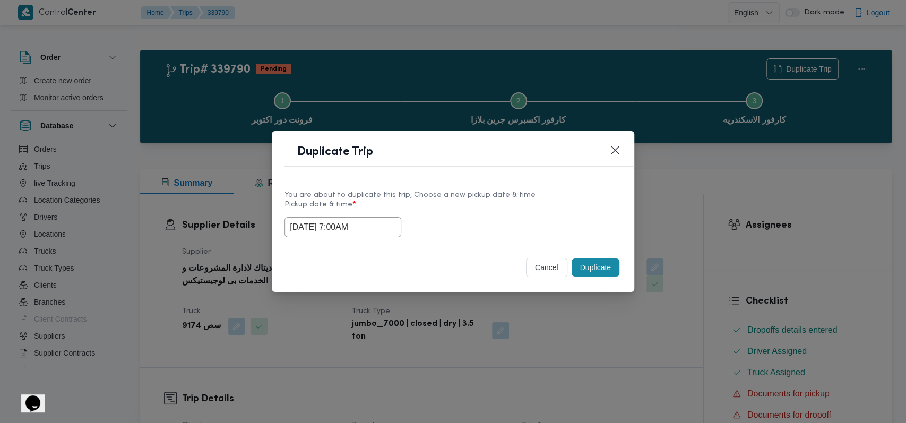
click at [346, 225] on input "29/09/2025 7:00AM" at bounding box center [342, 227] width 117 height 20
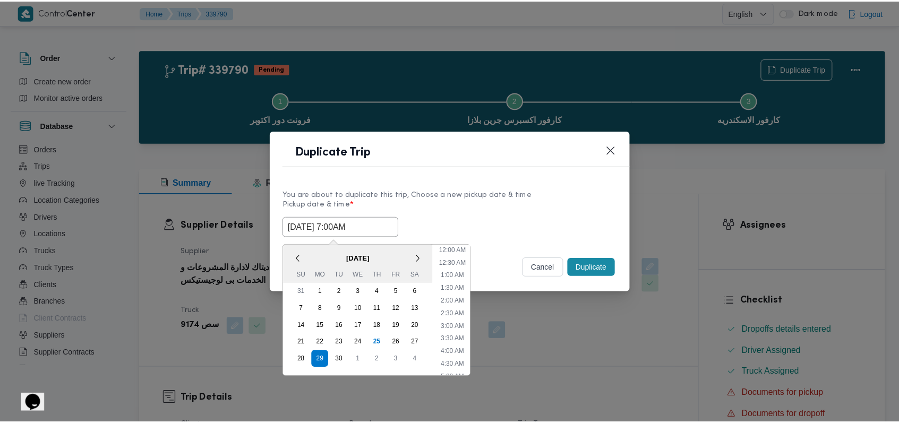
scroll to position [118, 0]
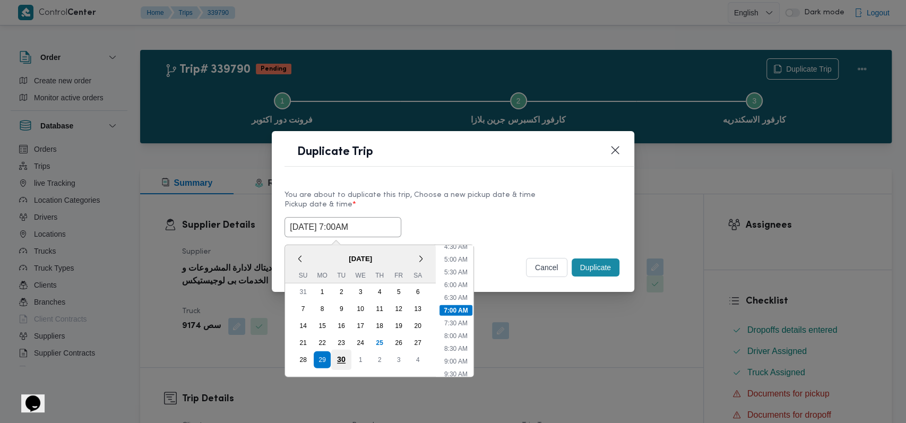
click at [339, 359] on div "30" at bounding box center [341, 359] width 20 height 20
type input "30/09/2025 7:00AM"
click at [379, 205] on label "Pickup date & time *" at bounding box center [452, 209] width 337 height 16
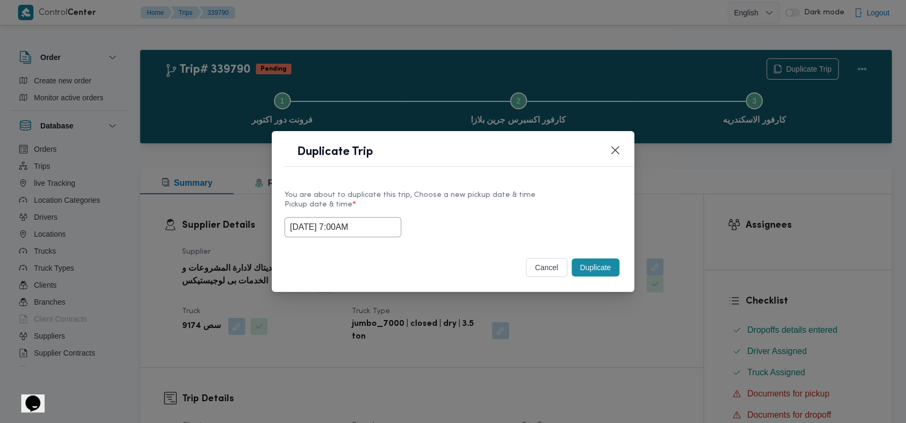
click at [379, 272] on button "Duplicate" at bounding box center [596, 267] width 48 height 18
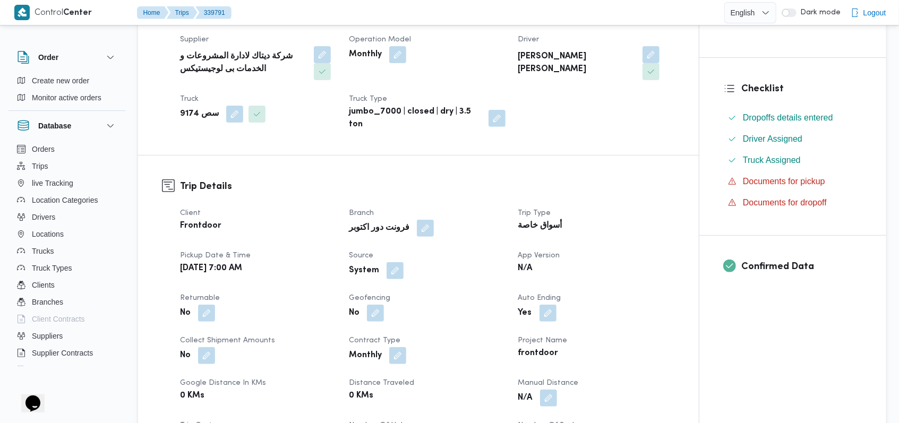
scroll to position [283, 0]
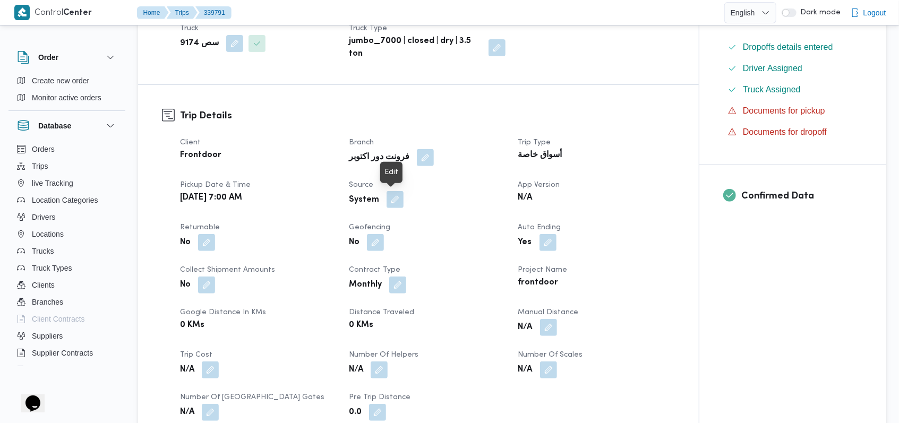
click at [379, 206] on button "button" at bounding box center [394, 199] width 17 height 17
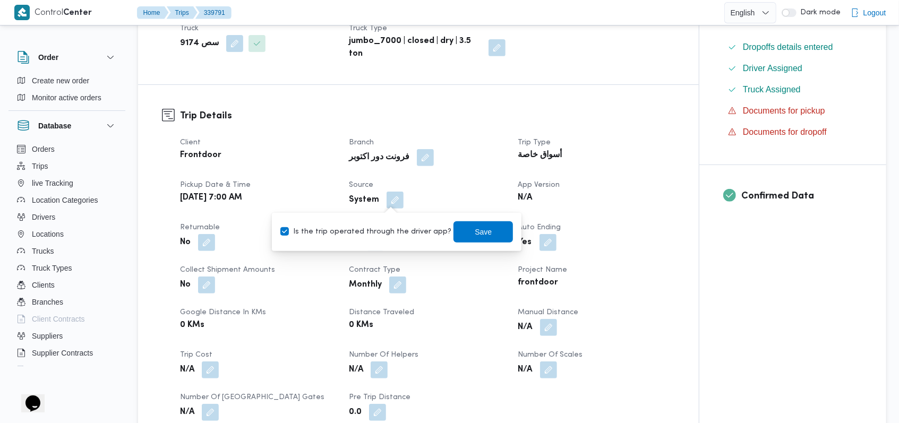
click at [374, 235] on label "Is the trip operated through the driver app?" at bounding box center [365, 232] width 171 height 13
checkbox input "false"
click at [379, 232] on span "Save" at bounding box center [482, 231] width 59 height 21
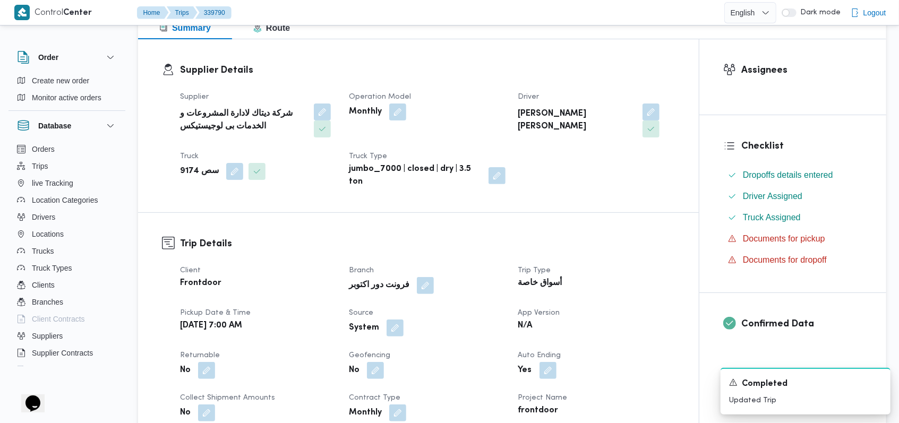
scroll to position [283, 0]
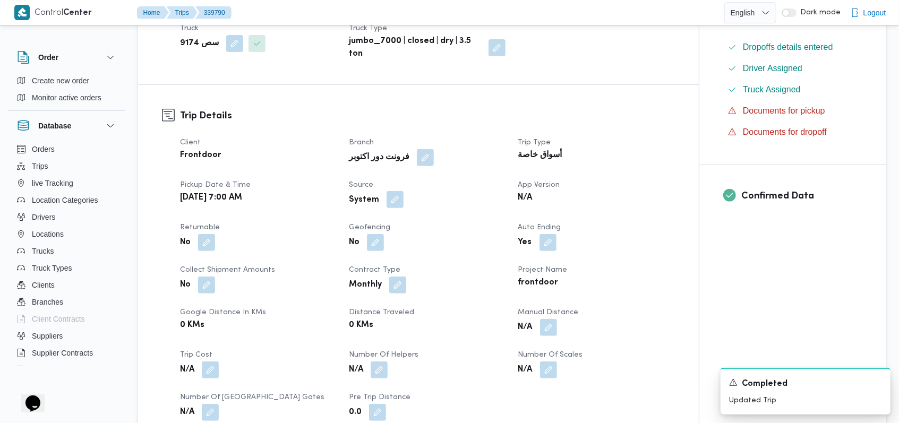
click at [379, 203] on button "button" at bounding box center [394, 199] width 17 height 17
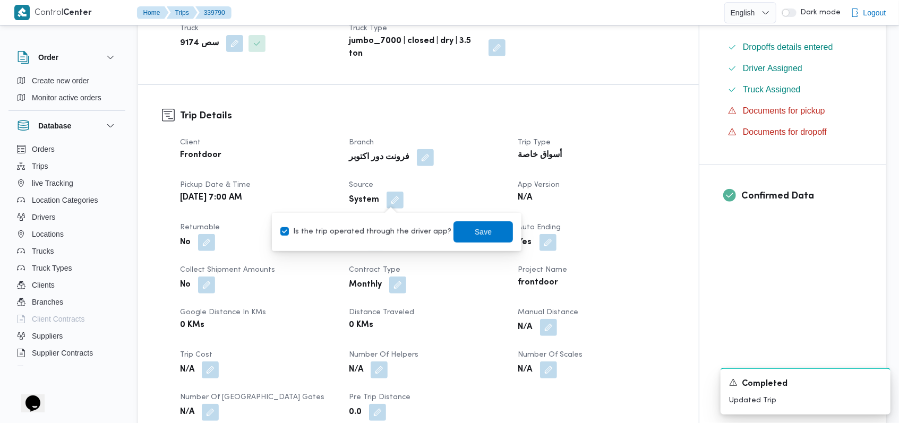
click at [379, 237] on label "Is the trip operated through the driver app?" at bounding box center [365, 232] width 171 height 13
checkbox input "false"
click at [379, 232] on span "Save" at bounding box center [482, 231] width 59 height 21
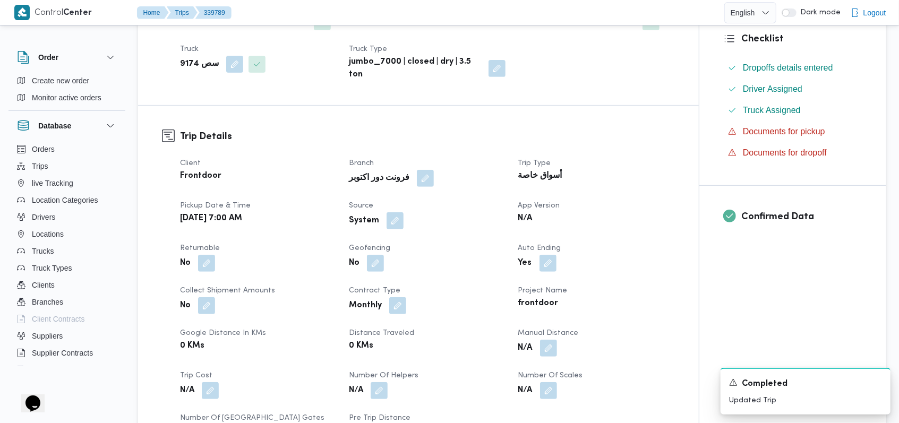
scroll to position [283, 0]
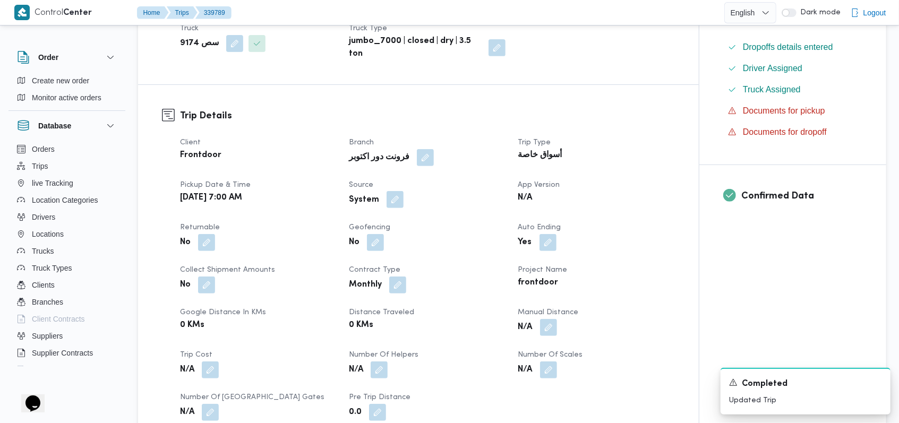
click at [379, 203] on button "button" at bounding box center [394, 199] width 17 height 17
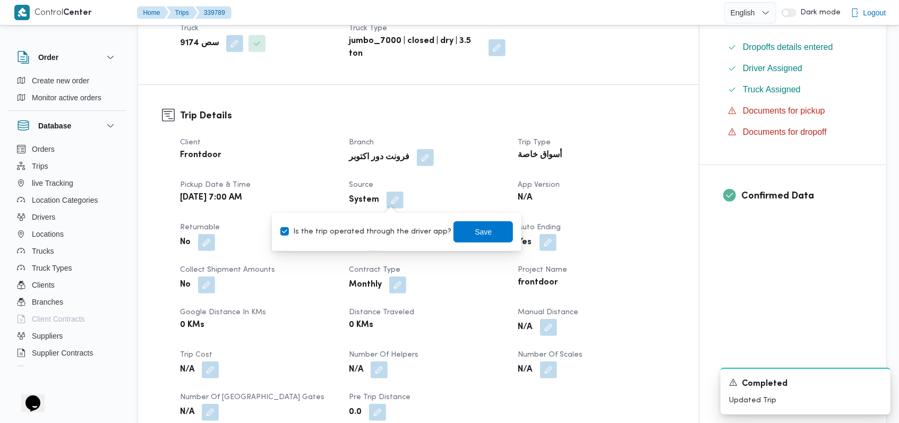
click at [379, 230] on label "Is the trip operated through the driver app?" at bounding box center [365, 232] width 171 height 13
checkbox input "false"
click at [379, 228] on span "Save" at bounding box center [482, 231] width 59 height 21
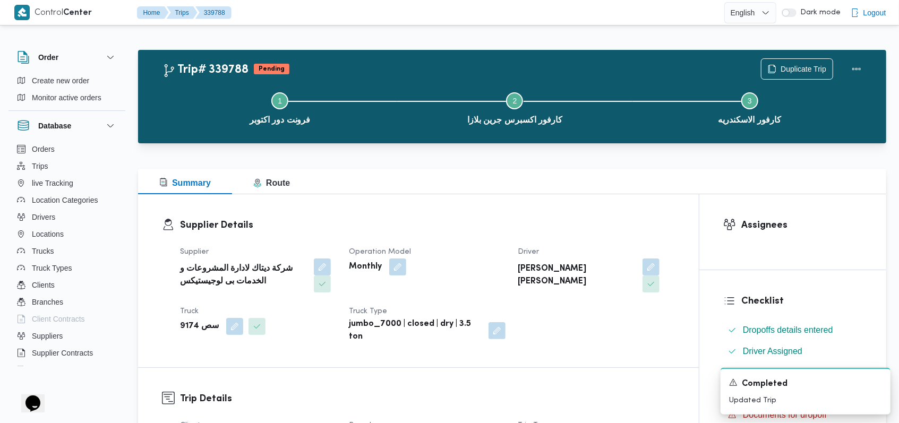
scroll to position [283, 0]
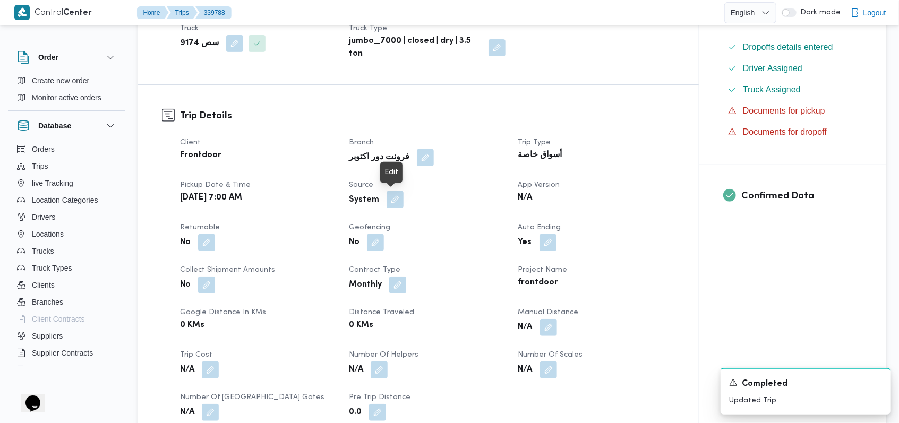
click at [379, 205] on button "button" at bounding box center [394, 199] width 17 height 17
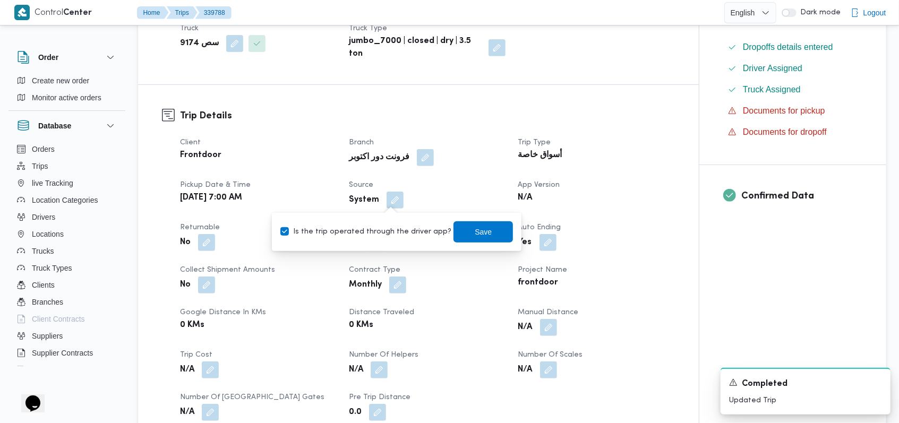
click at [379, 234] on label "Is the trip operated through the driver app?" at bounding box center [365, 232] width 171 height 13
click at [379, 230] on label "Is the trip operated through the driver app?" at bounding box center [365, 232] width 171 height 13
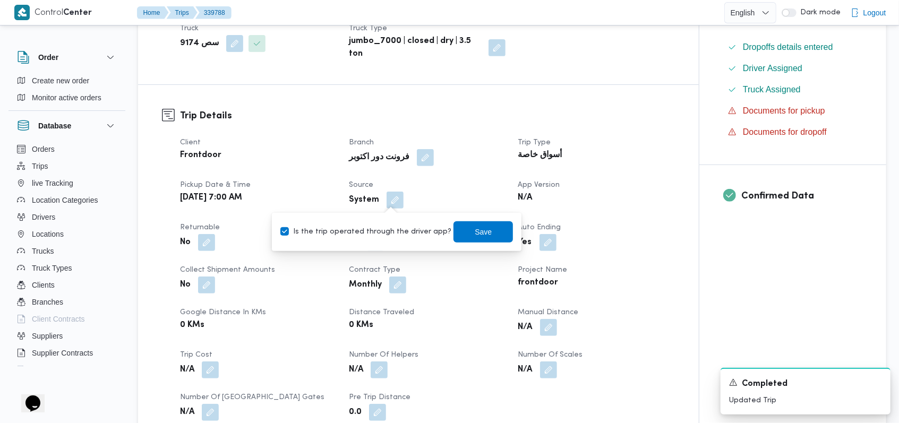
checkbox input "false"
click at [379, 228] on span "Save" at bounding box center [482, 231] width 17 height 13
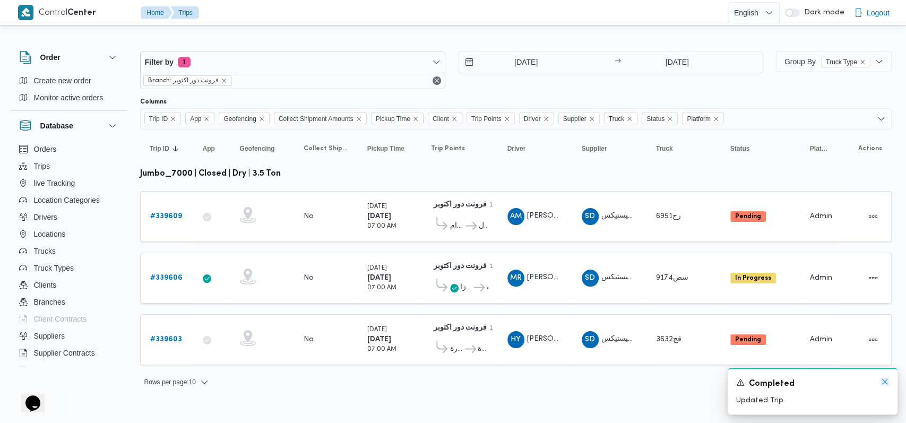
click at [379, 383] on icon "Dismiss toast" at bounding box center [885, 381] width 8 height 8
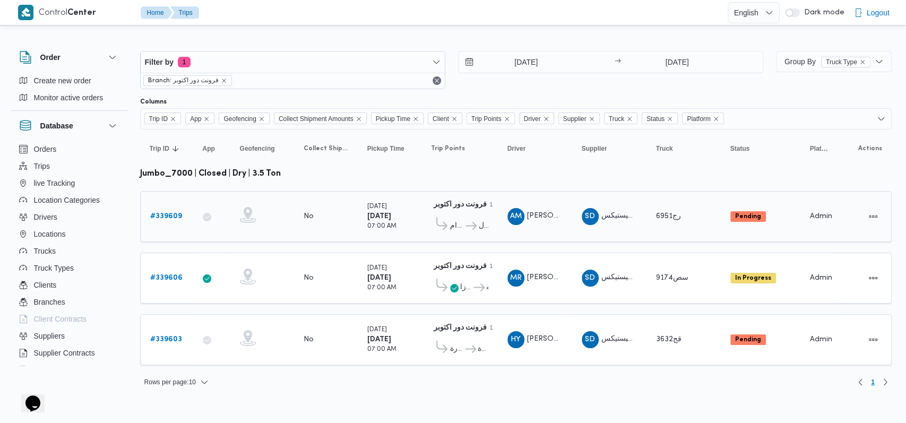
click at [174, 218] on b "# 339609" at bounding box center [166, 216] width 32 height 7
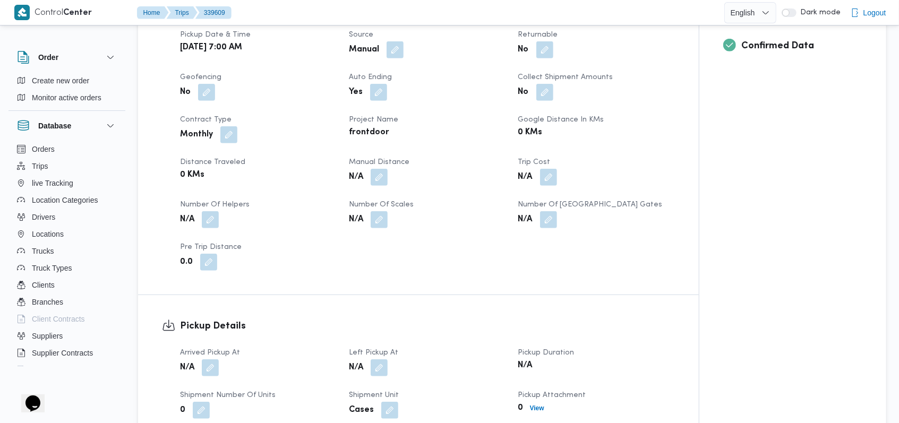
scroll to position [566, 0]
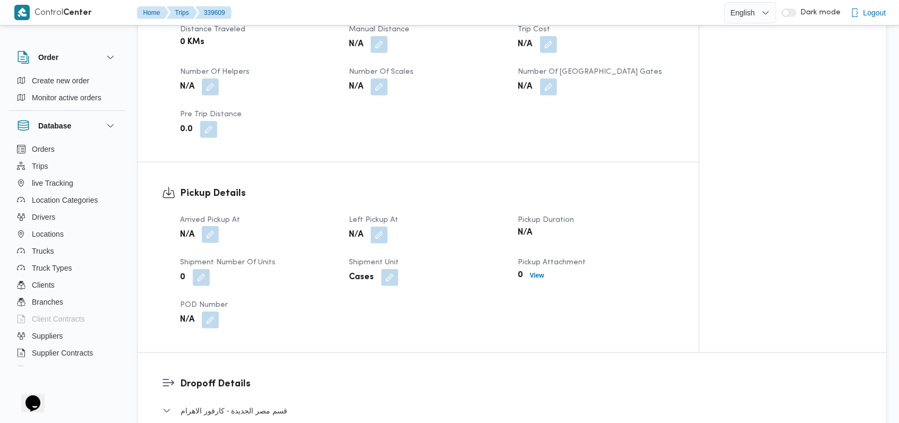
click at [208, 233] on button "button" at bounding box center [210, 234] width 17 height 17
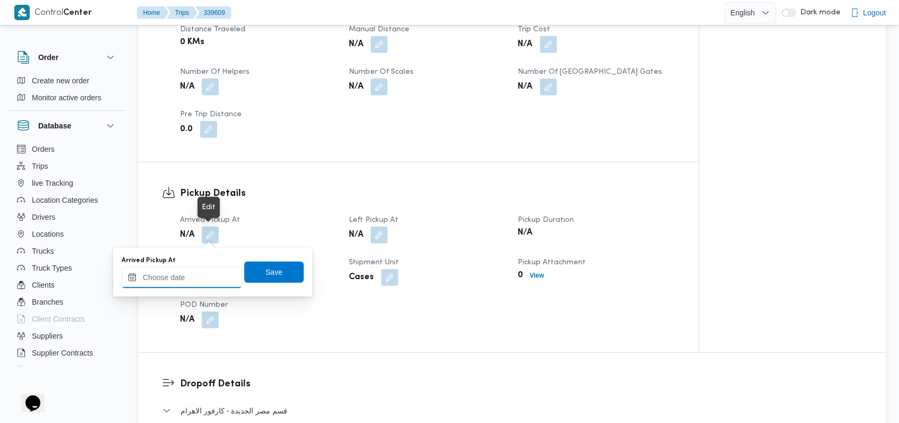
click at [193, 283] on input "Arrived Pickup At" at bounding box center [182, 277] width 120 height 21
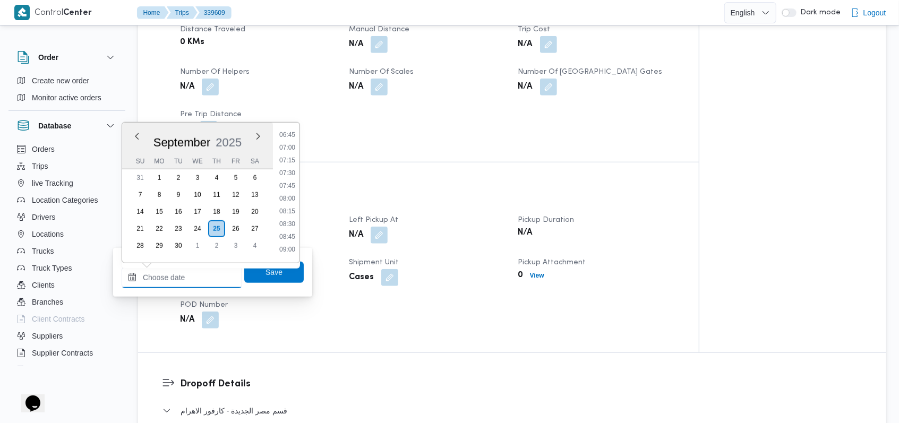
scroll to position [265, 0]
click at [291, 153] on li "05:30" at bounding box center [287, 151] width 24 height 11
type input "25/09/2025 05:30"
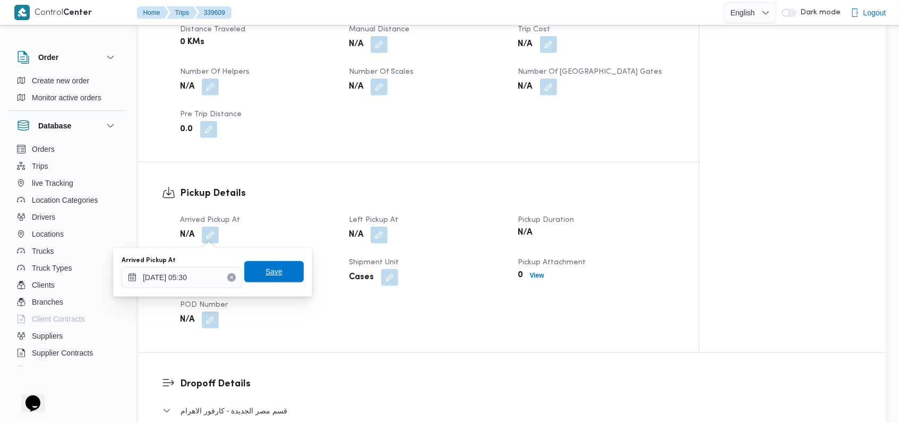
click at [274, 267] on span "Save" at bounding box center [273, 271] width 59 height 21
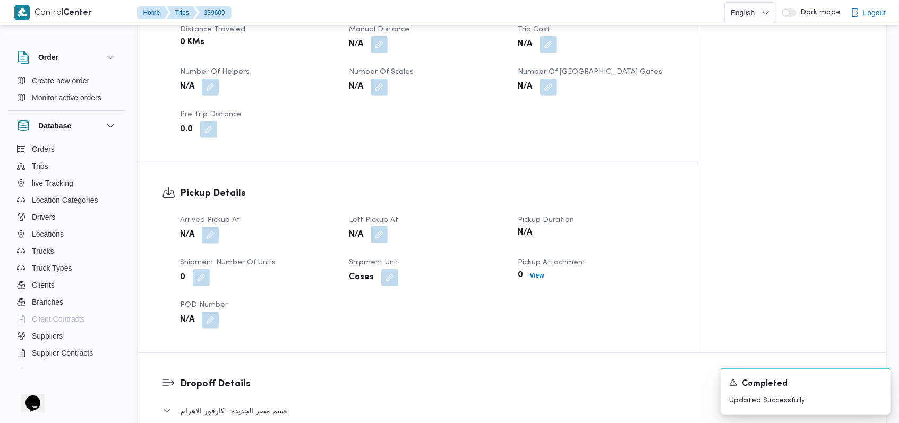
click at [378, 229] on button "button" at bounding box center [378, 234] width 17 height 17
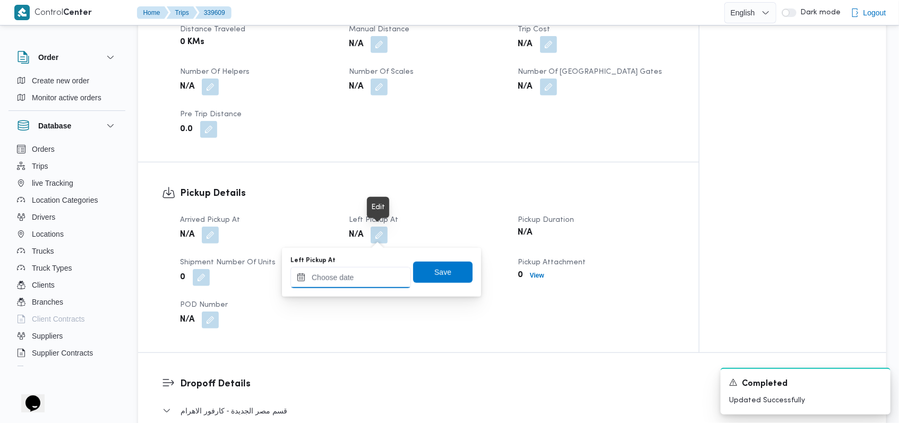
click at [358, 282] on input "Left Pickup At" at bounding box center [350, 277] width 120 height 21
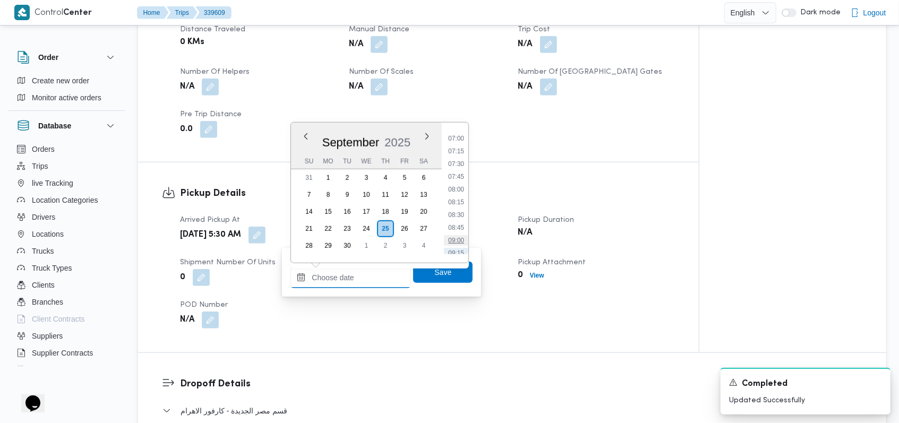
scroll to position [336, 0]
click at [379, 157] on li "07:00" at bounding box center [456, 157] width 24 height 11
type input "25/09/2025 07:00"
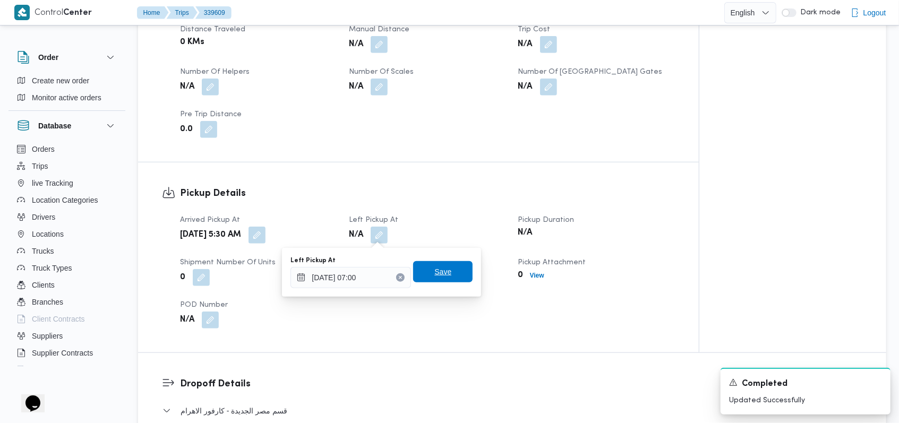
click at [379, 274] on span "Save" at bounding box center [442, 271] width 17 height 13
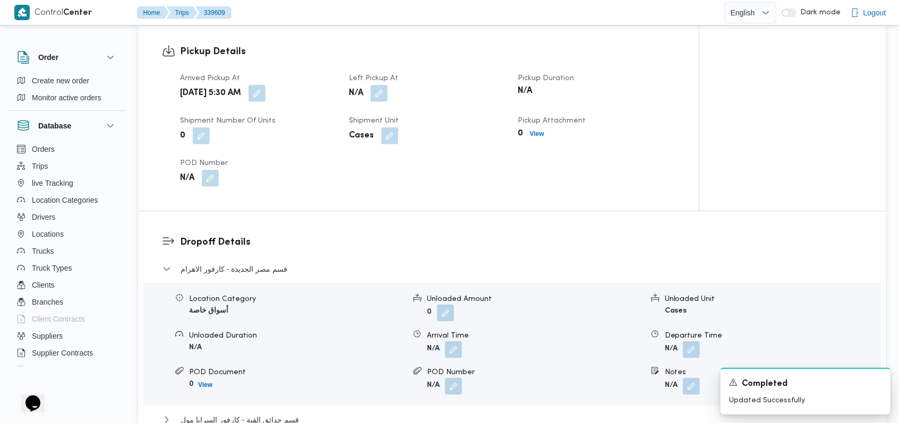
scroll to position [849, 0]
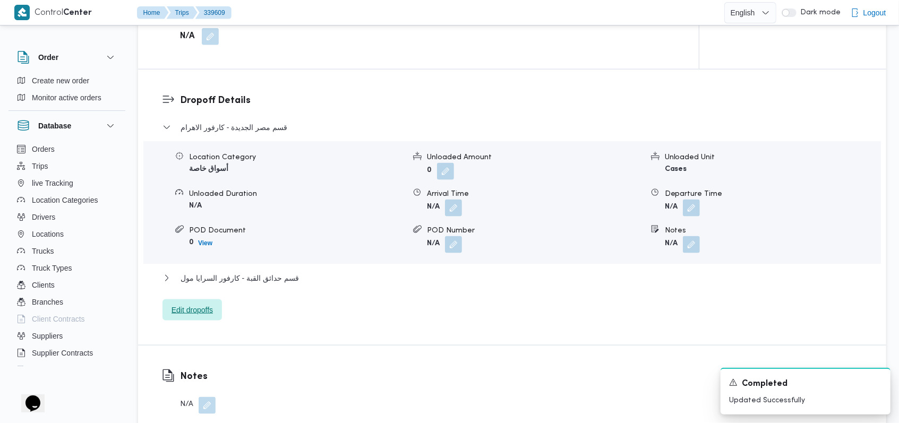
click at [195, 316] on span "Edit dropoffs" at bounding box center [191, 310] width 41 height 13
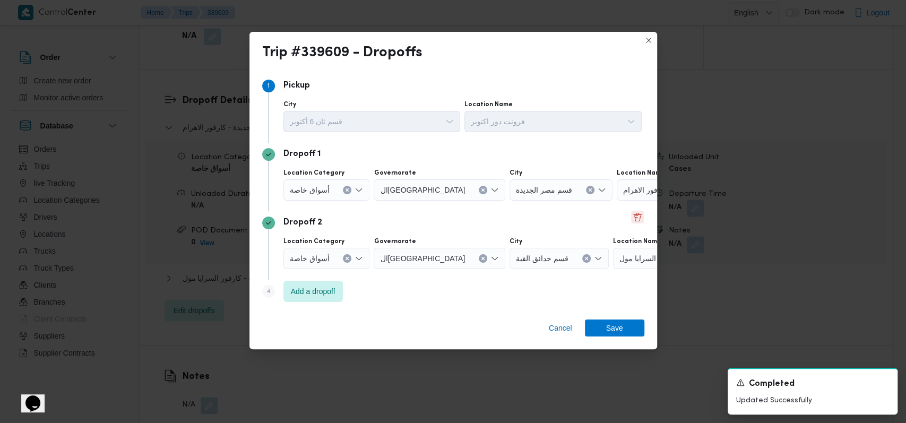
click at [379, 219] on button "Delete" at bounding box center [637, 217] width 13 height 13
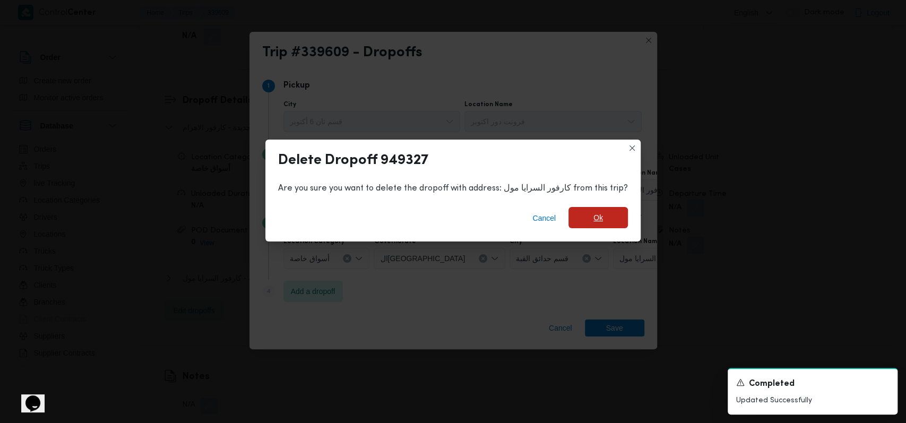
click at [379, 222] on span "Ok" at bounding box center [597, 217] width 59 height 21
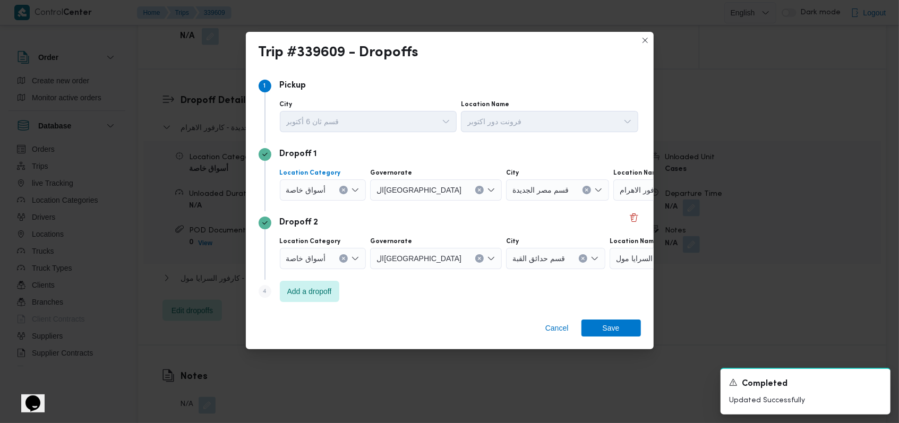
click at [325, 194] on div "أسواق خاصة" at bounding box center [323, 189] width 87 height 21
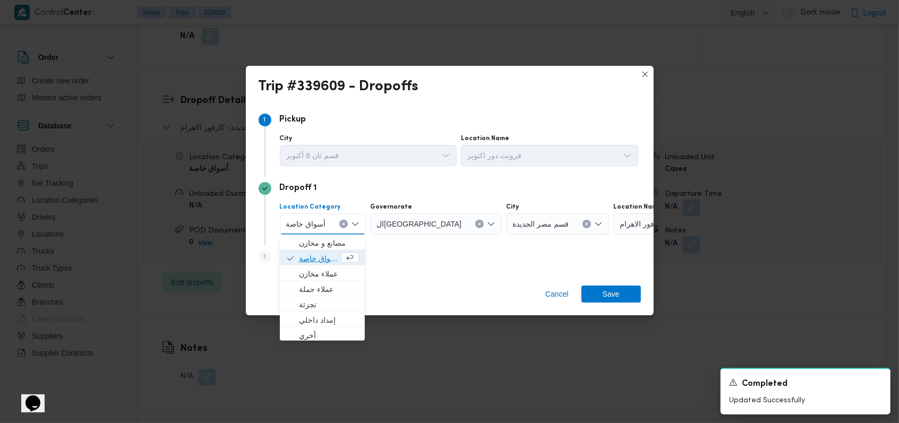
click at [317, 257] on span "أسواق خاصة" at bounding box center [319, 258] width 40 height 13
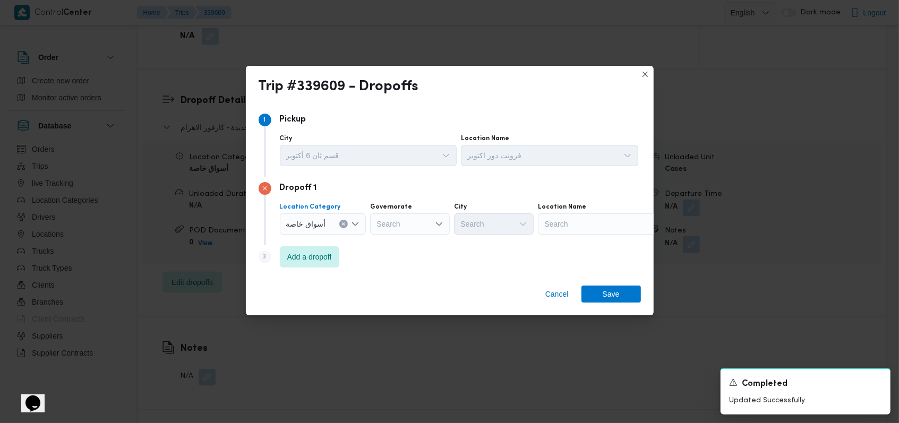
click at [379, 223] on div "Search" at bounding box center [410, 223] width 80 height 21
type input "بور"
click at [379, 240] on mark "بور" at bounding box center [393, 243] width 10 height 8
click at [379, 223] on div "Search" at bounding box center [604, 223] width 133 height 21
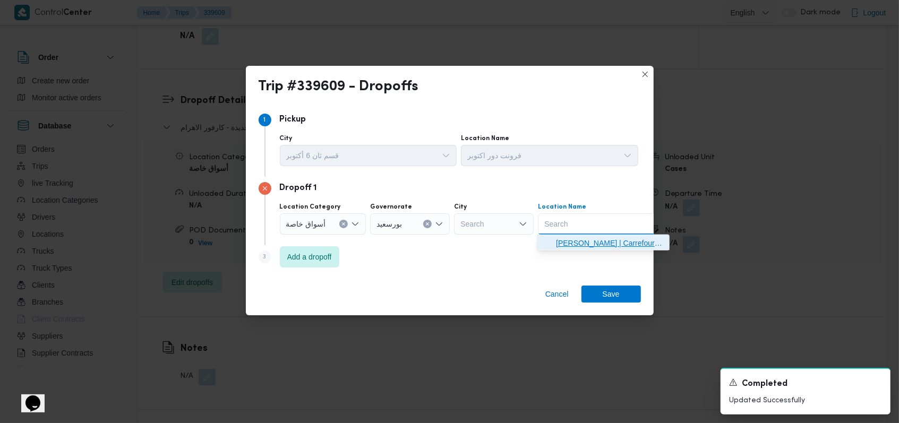
click at [379, 247] on span "كارفور بور فؤاد - بور سعيد | Carrefour Port Fouad | null" at bounding box center [609, 243] width 107 height 13
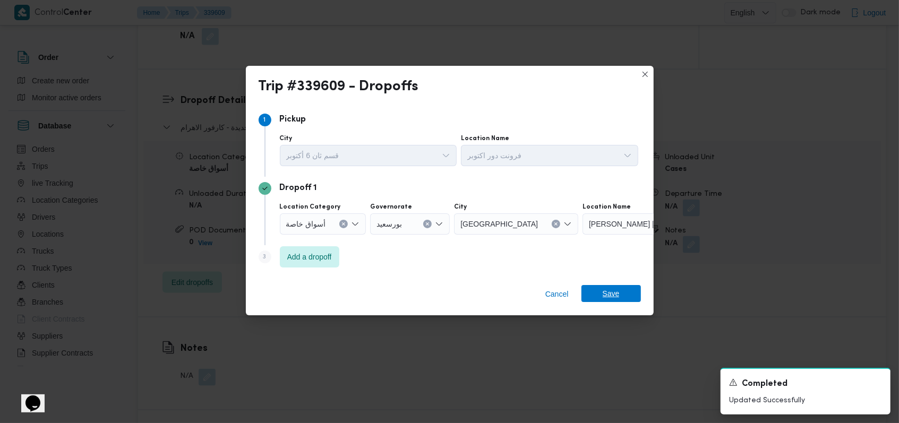
click at [379, 295] on span "Save" at bounding box center [610, 293] width 59 height 17
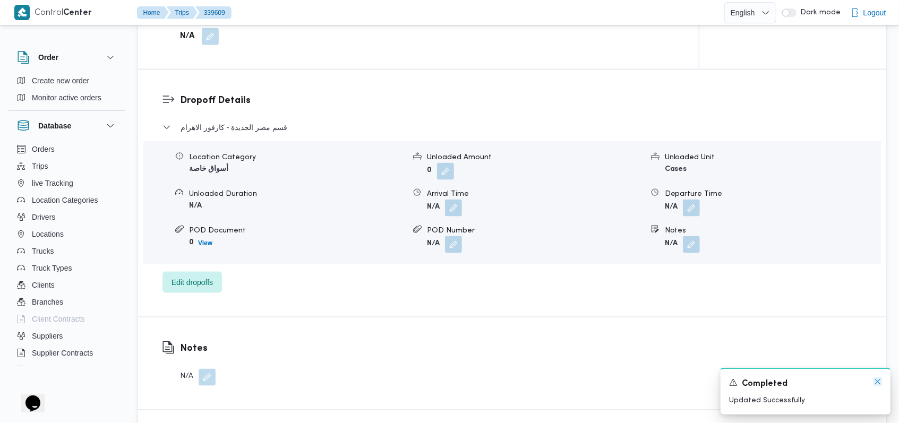
click at [379, 382] on icon "Dismiss toast" at bounding box center [877, 381] width 8 height 8
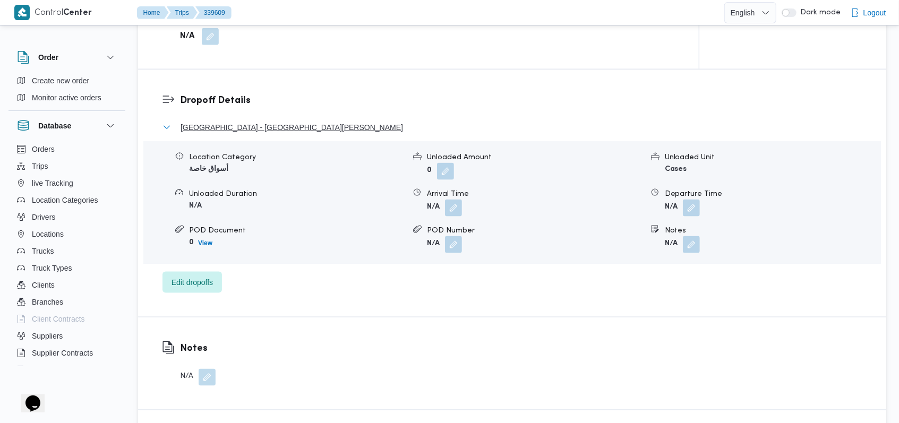
click at [272, 125] on span "Port Fouad City - كارفور بور فؤاد - بور سعيد" at bounding box center [291, 127] width 222 height 13
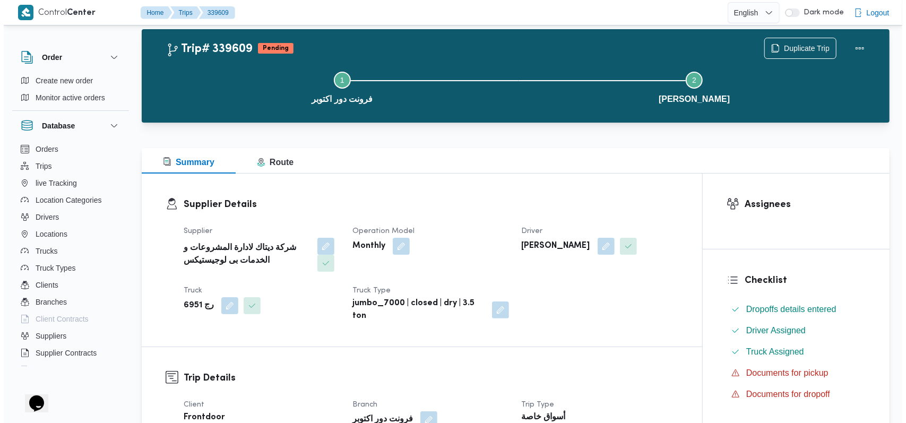
scroll to position [0, 0]
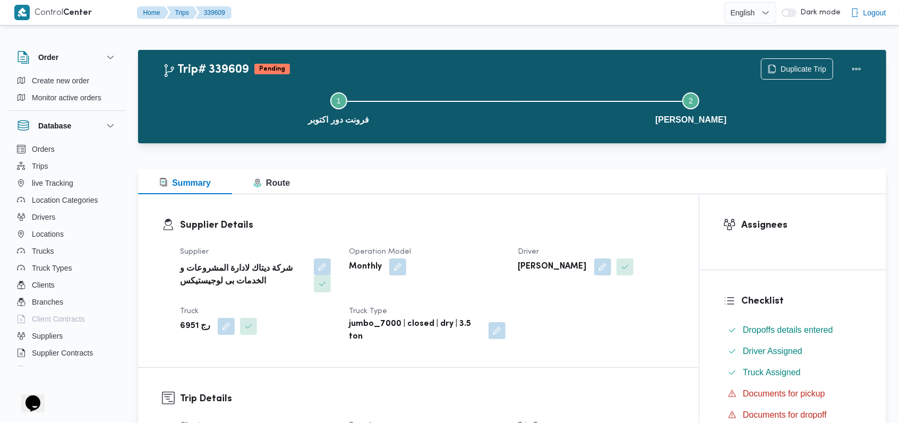
click at [379, 75] on div "Step 1 is incomplete 1 فرونت دور اكتوبر Step 2 is incomplete 2 كارفور بور فؤاد …" at bounding box center [514, 107] width 717 height 68
click at [379, 68] on span "Duplicate Trip" at bounding box center [803, 68] width 46 height 13
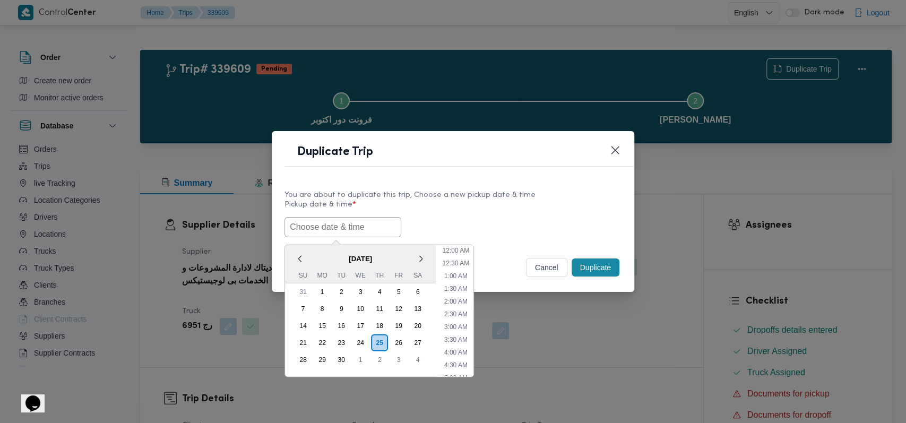
click at [379, 229] on input "text" at bounding box center [342, 227] width 117 height 20
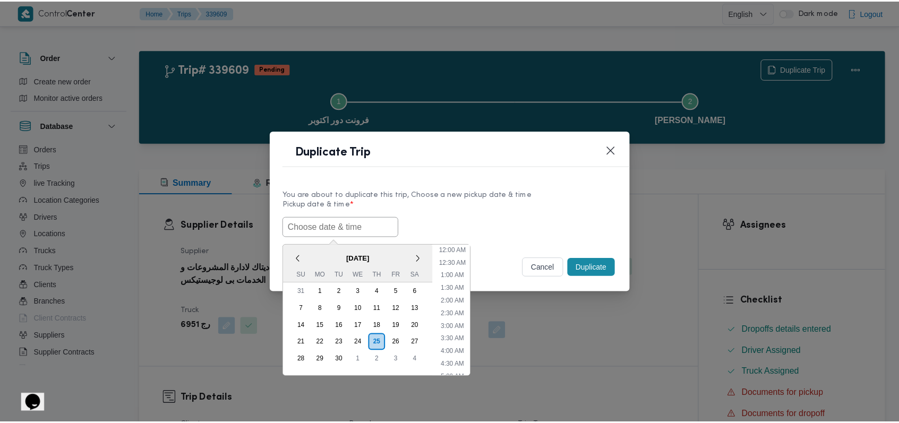
scroll to position [169, 0]
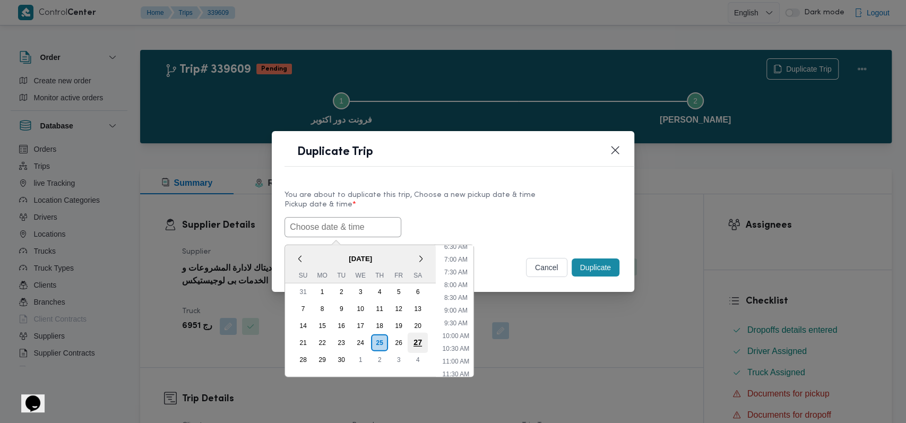
click at [379, 337] on div "27" at bounding box center [418, 342] width 20 height 20
type input "27/09/2025 12:00AM"
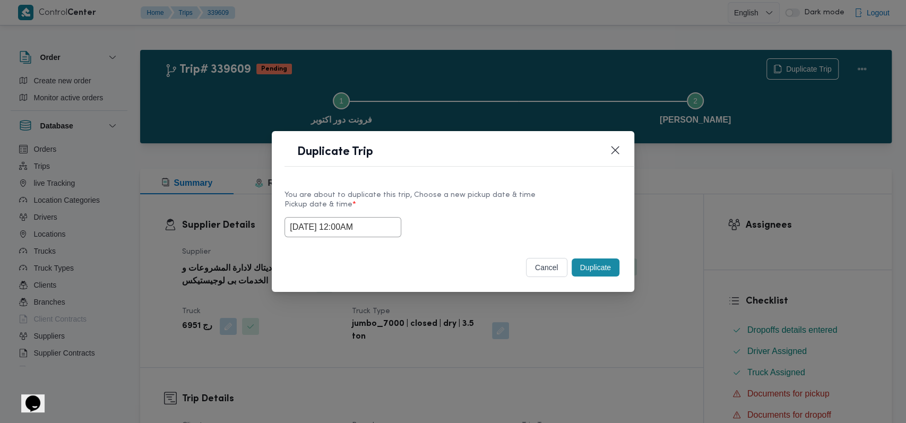
click at [379, 202] on label "Pickup date & time *" at bounding box center [452, 209] width 337 height 16
click at [379, 268] on button "Duplicate" at bounding box center [596, 267] width 48 height 18
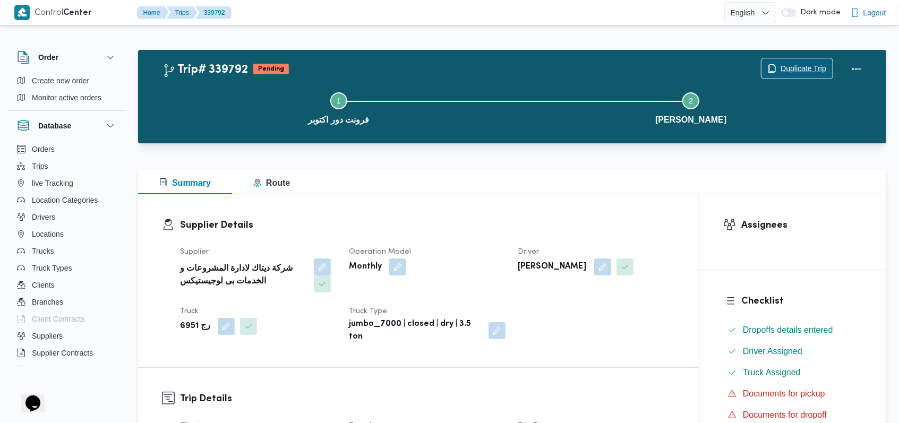
click at [379, 68] on span "Duplicate Trip" at bounding box center [803, 68] width 46 height 13
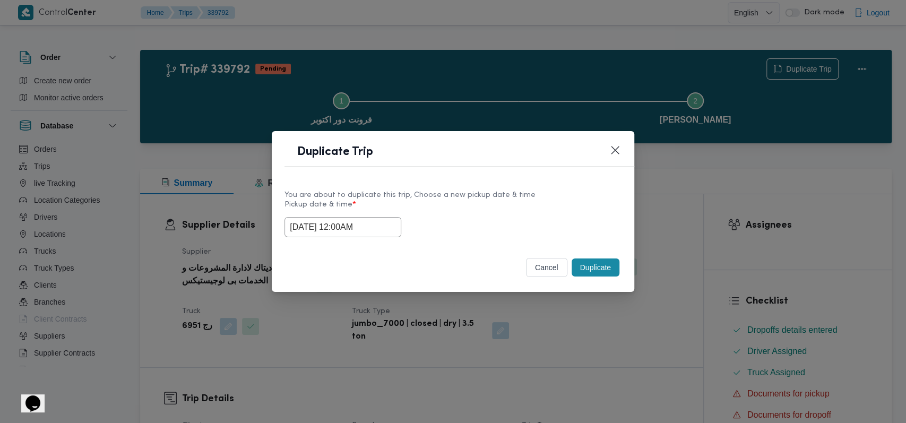
click at [358, 232] on input "27/09/2025 12:00AM" at bounding box center [342, 227] width 117 height 20
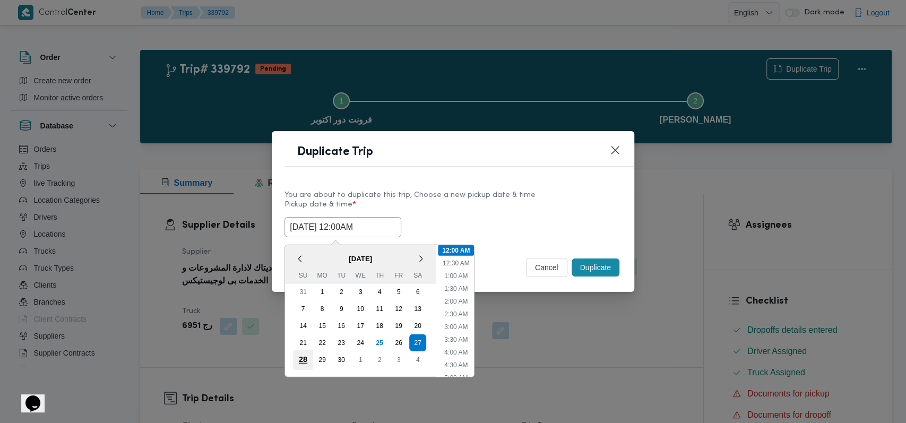
click at [305, 357] on div "28" at bounding box center [303, 359] width 20 height 20
type input "28/09/2025 12:00AM"
click at [379, 222] on div "28/09/2025 12:00AM < September 2025 > Su Mo Tu We Th Fr Sa 31 1 2 3 4 5 6 7 8 9…" at bounding box center [452, 227] width 337 height 20
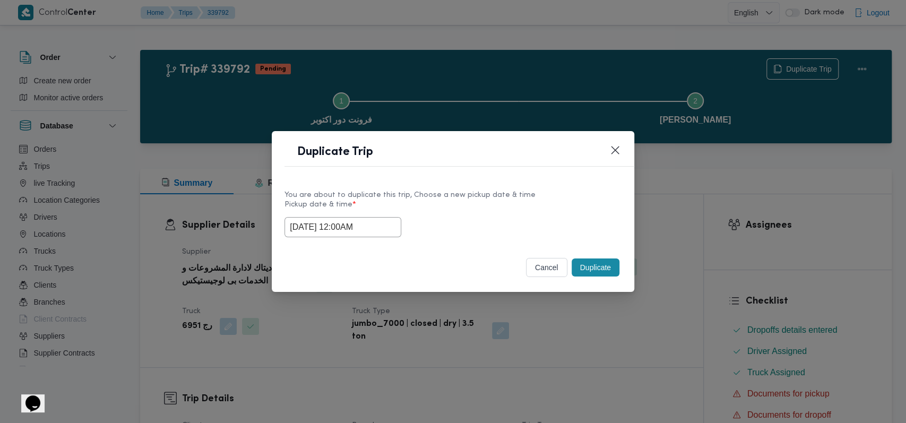
click at [379, 267] on button "Duplicate" at bounding box center [596, 267] width 48 height 18
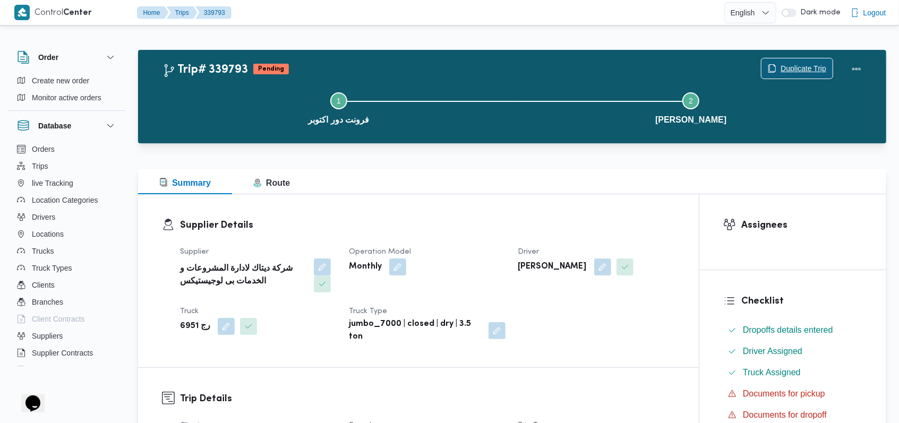
click at [379, 62] on span "Duplicate Trip" at bounding box center [796, 68] width 71 height 20
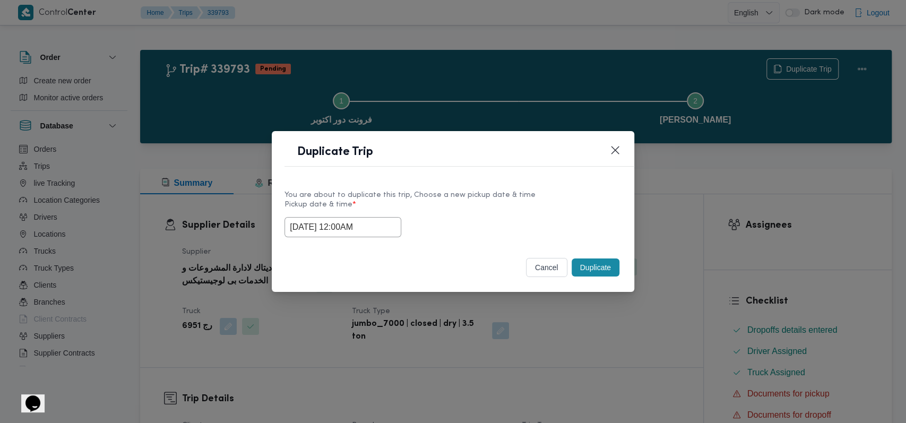
click at [372, 232] on input "28/09/2025 12:00AM" at bounding box center [342, 227] width 117 height 20
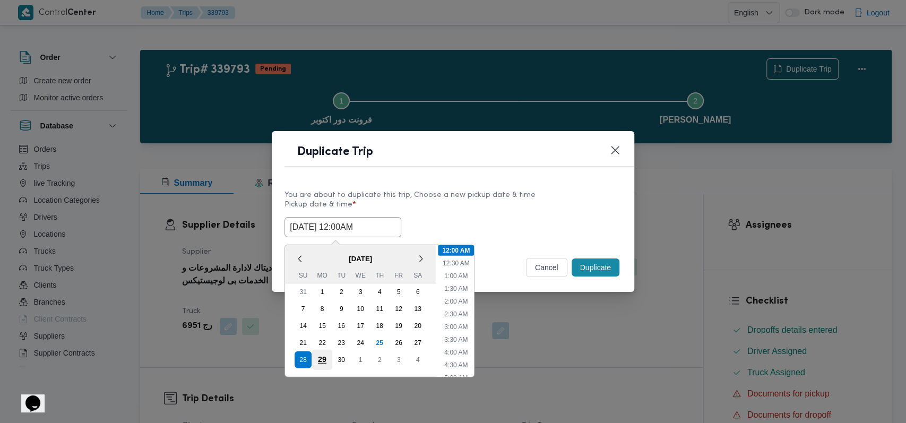
click at [325, 363] on div "29" at bounding box center [322, 359] width 20 height 20
type input "29/09/2025 12:00AM"
click at [379, 205] on label "Pickup date & time *" at bounding box center [452, 209] width 337 height 16
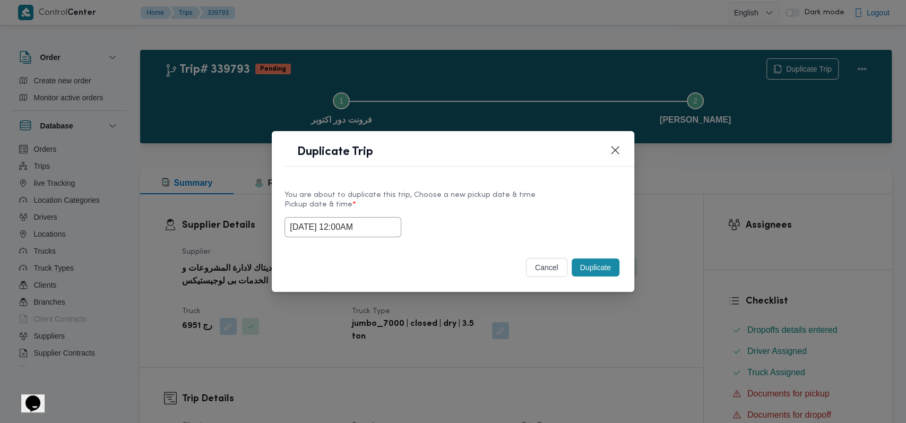
click at [379, 265] on button "Duplicate" at bounding box center [596, 267] width 48 height 18
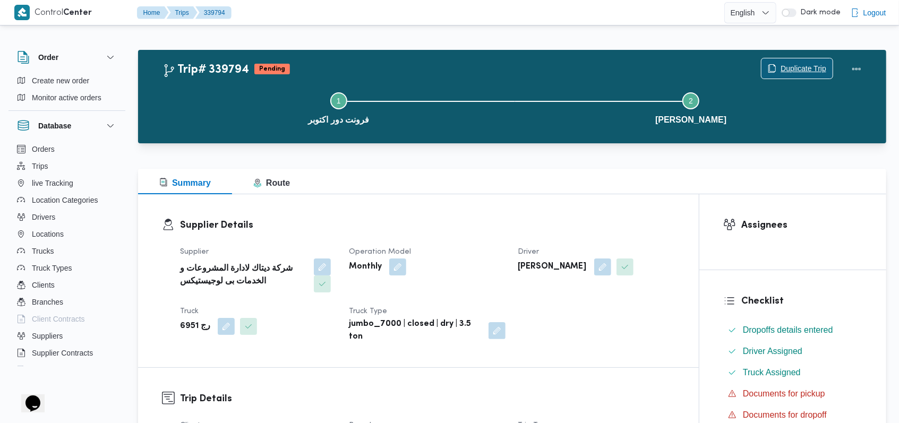
click at [379, 61] on span "Duplicate Trip" at bounding box center [796, 68] width 71 height 20
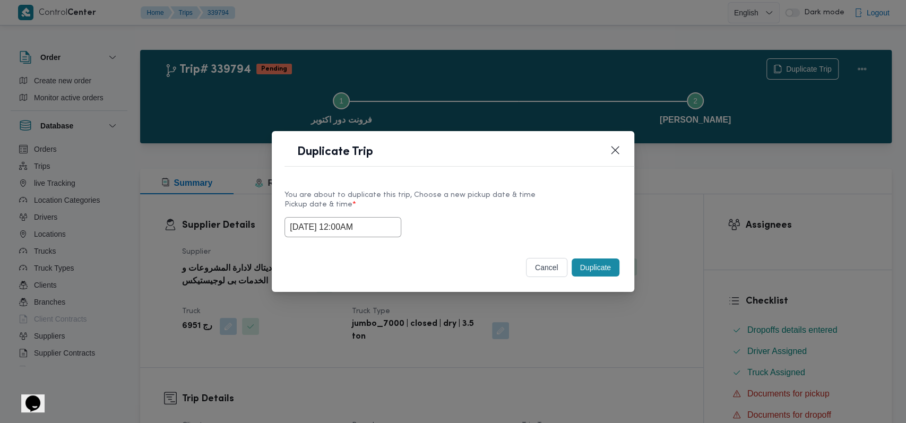
click at [356, 230] on input "29/09/2025 12:00AM" at bounding box center [342, 227] width 117 height 20
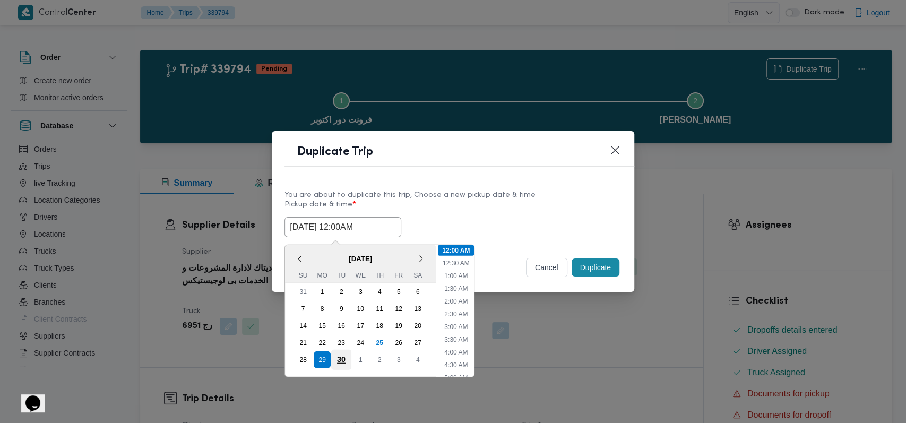
click at [338, 356] on div "30" at bounding box center [341, 359] width 20 height 20
type input "30/09/2025 12:00AM"
click at [379, 206] on label "Pickup date & time *" at bounding box center [452, 209] width 337 height 16
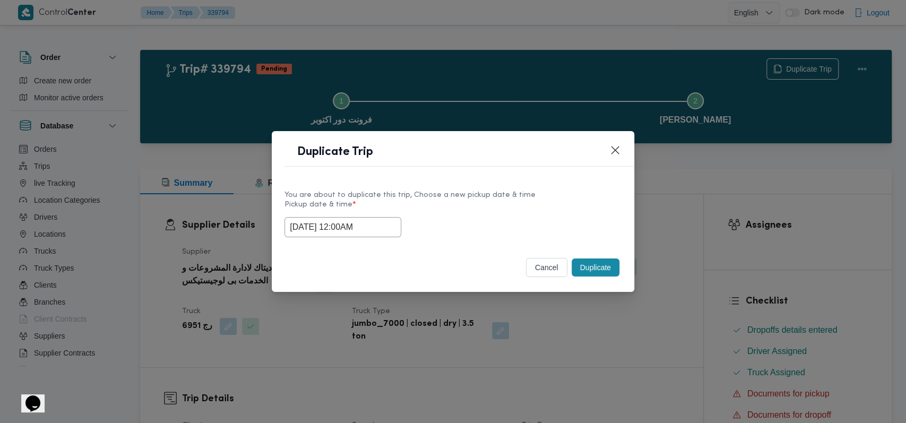
click at [379, 267] on button "Duplicate" at bounding box center [596, 267] width 48 height 18
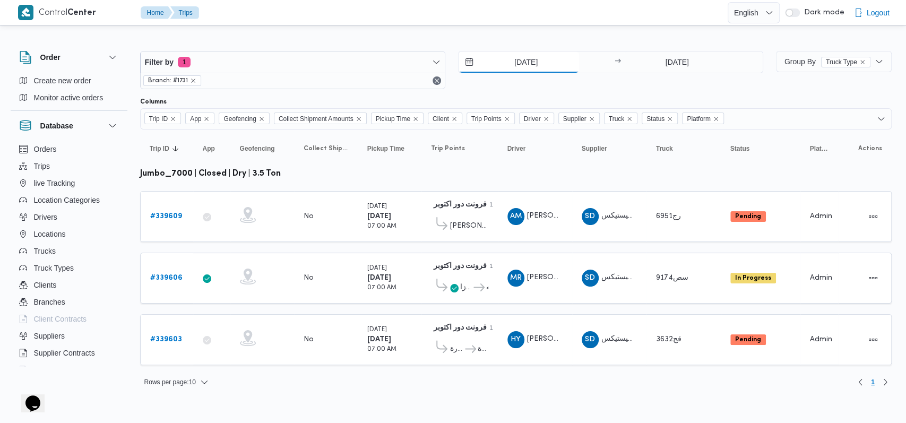
click at [379, 70] on input "25/9/2025" at bounding box center [519, 61] width 120 height 21
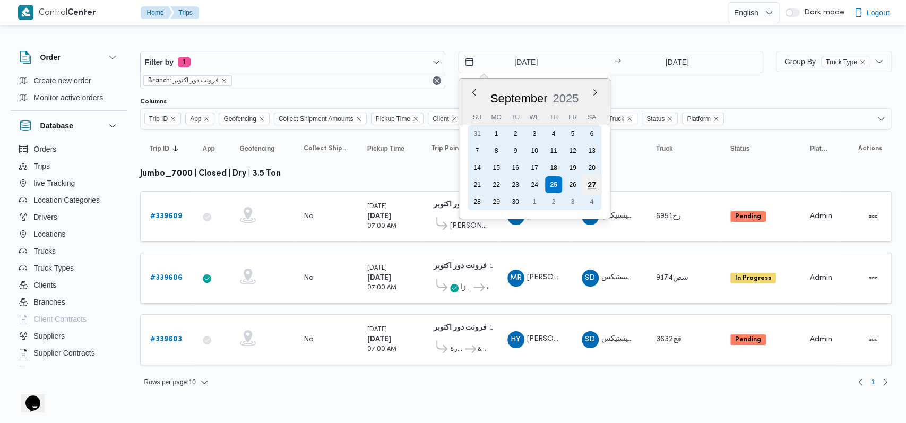
click at [379, 186] on div "27" at bounding box center [591, 185] width 20 height 20
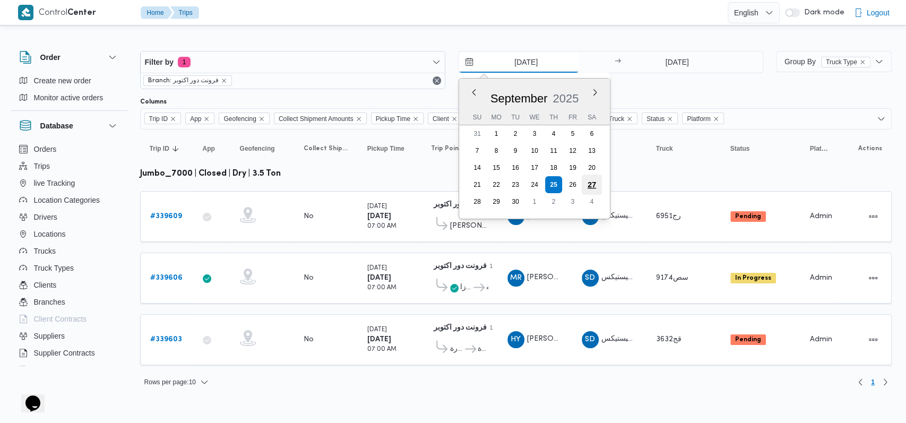
type input "27/9/2025"
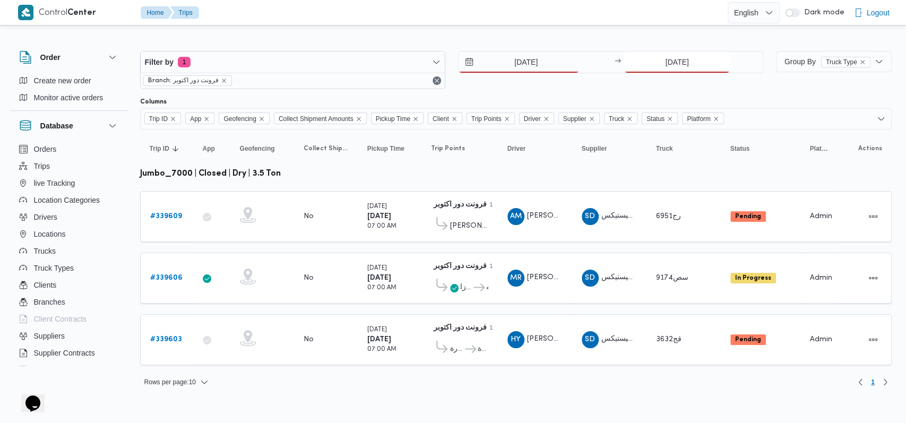
click at [379, 70] on input "25/9/2025" at bounding box center [677, 61] width 106 height 21
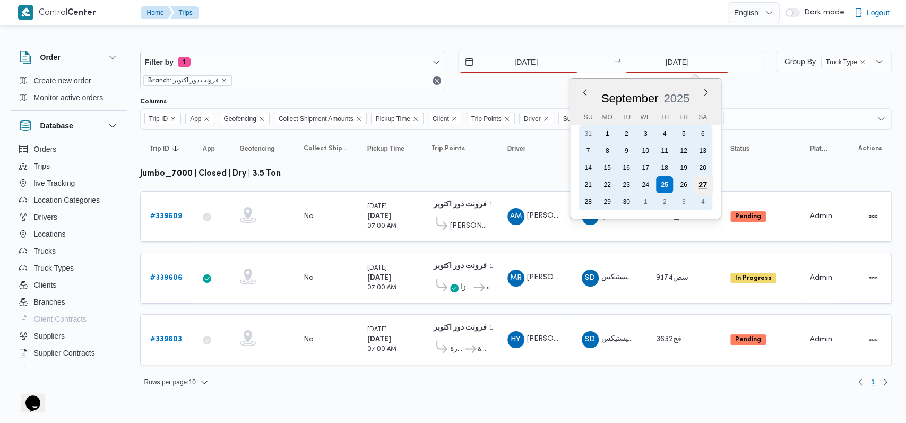
click at [379, 184] on div "27" at bounding box center [703, 185] width 20 height 20
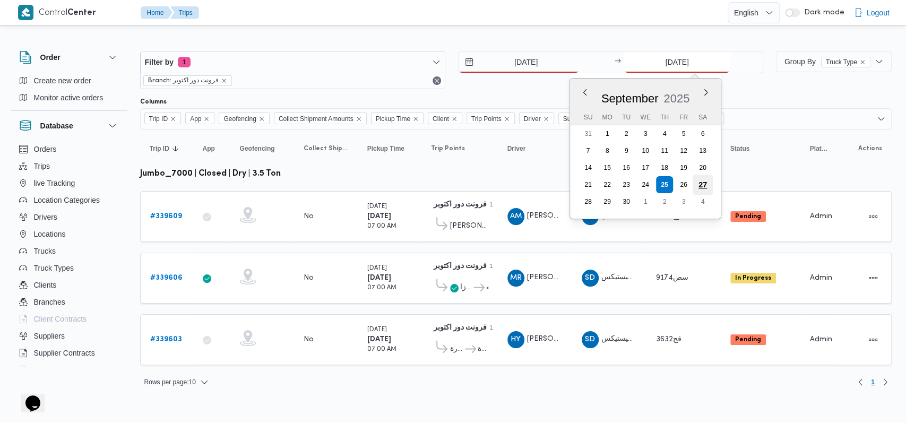
type input "27/9/2025"
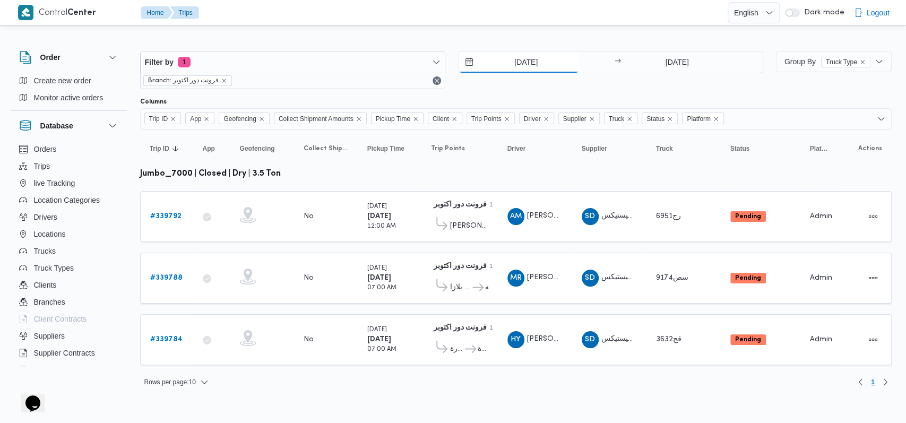
click at [379, 63] on input "27/9/2025" at bounding box center [519, 61] width 120 height 21
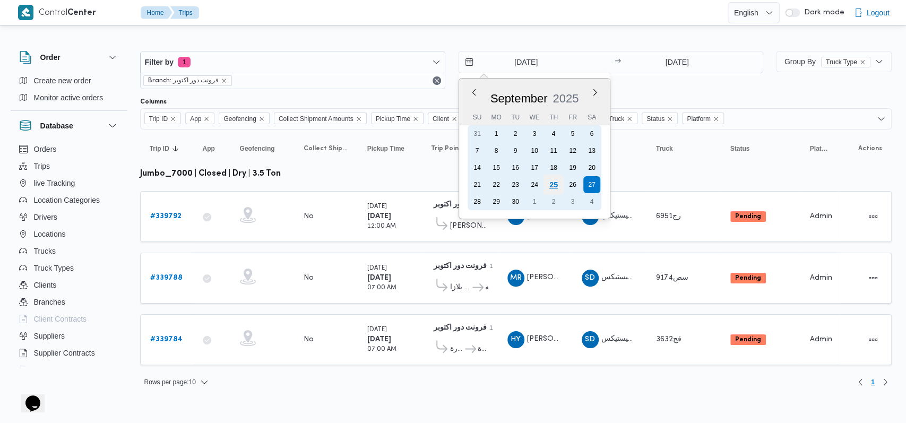
click at [379, 185] on div "25" at bounding box center [553, 185] width 20 height 20
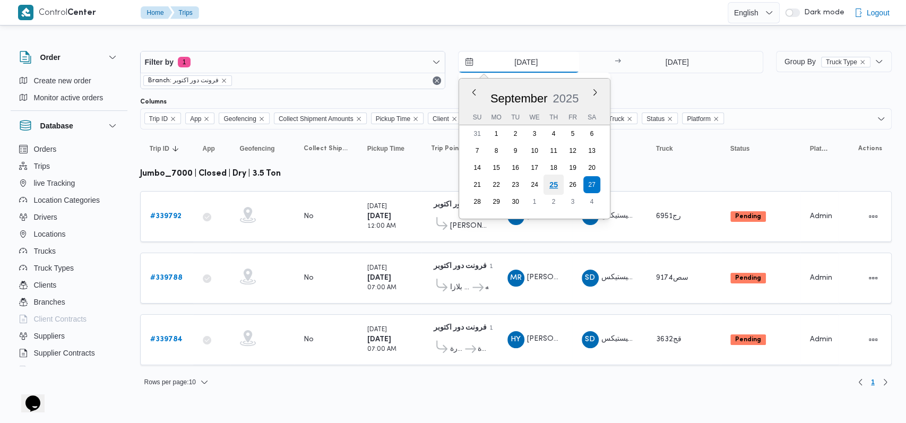
type input "25/9/2025"
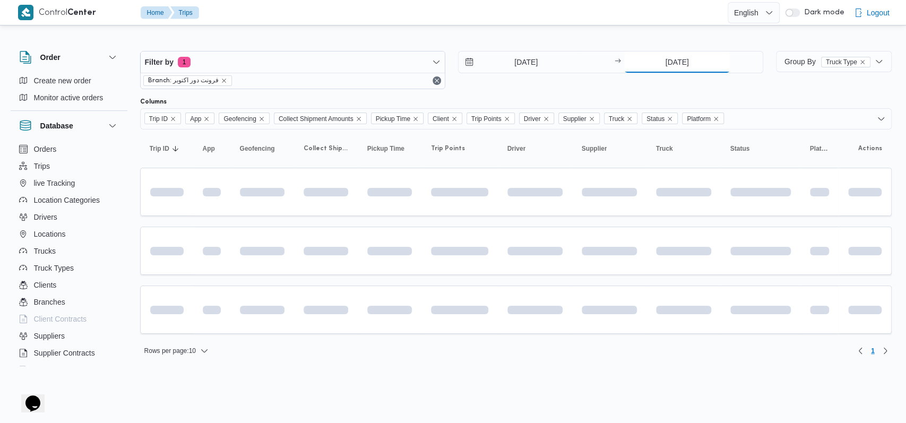
click at [379, 58] on input "27/9/2025" at bounding box center [677, 61] width 106 height 21
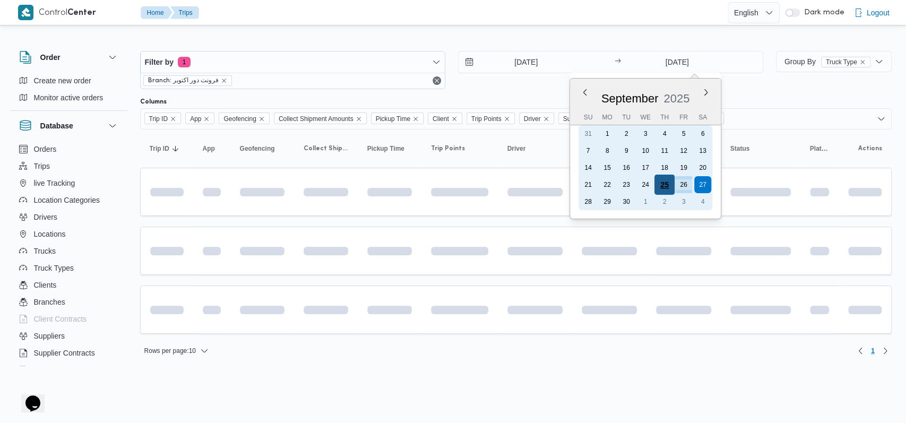
click at [379, 184] on div "25" at bounding box center [664, 185] width 20 height 20
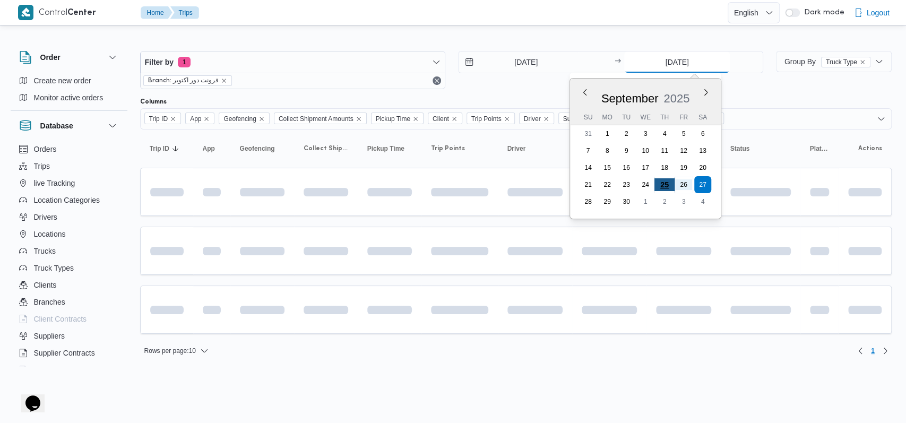
type input "25/9/2025"
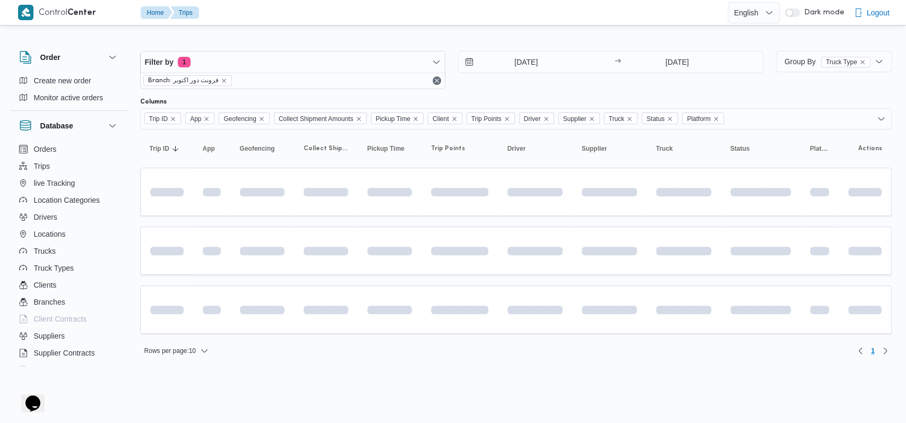
click at [379, 88] on div "25/9/2025 → 25/9/2025" at bounding box center [610, 70] width 305 height 38
